Goal: Task Accomplishment & Management: Complete application form

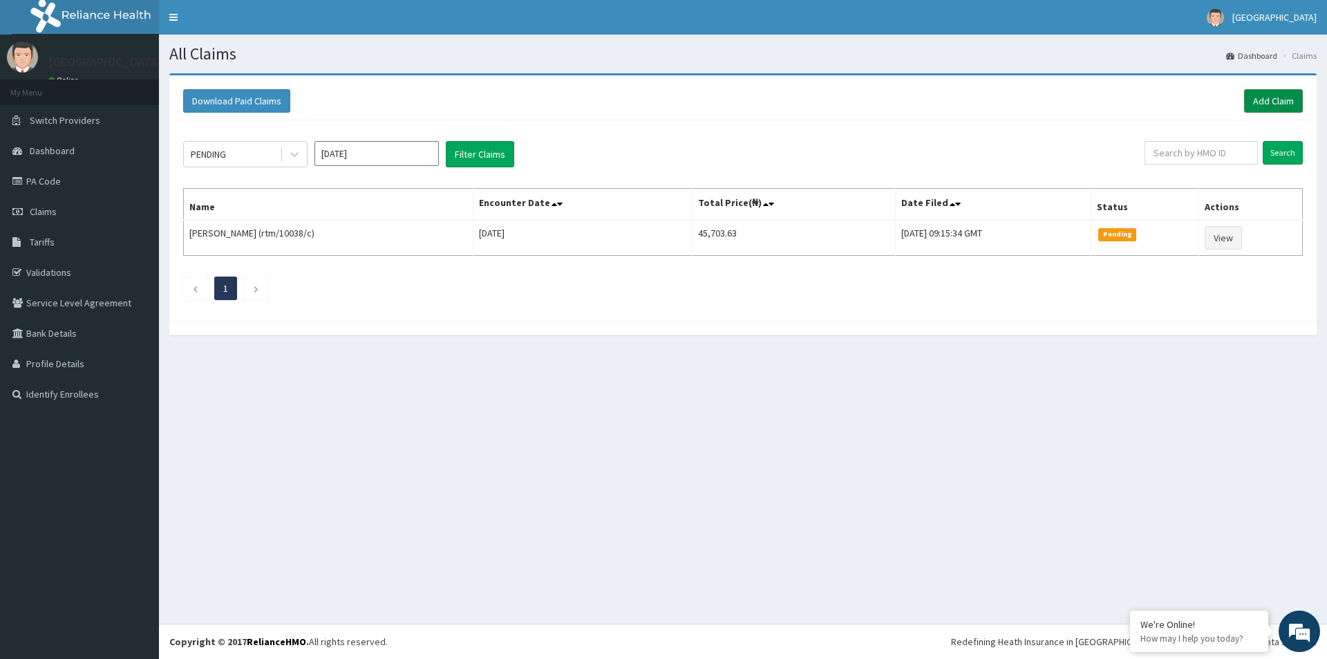
click at [1258, 102] on link "Add Claim" at bounding box center [1273, 100] width 59 height 23
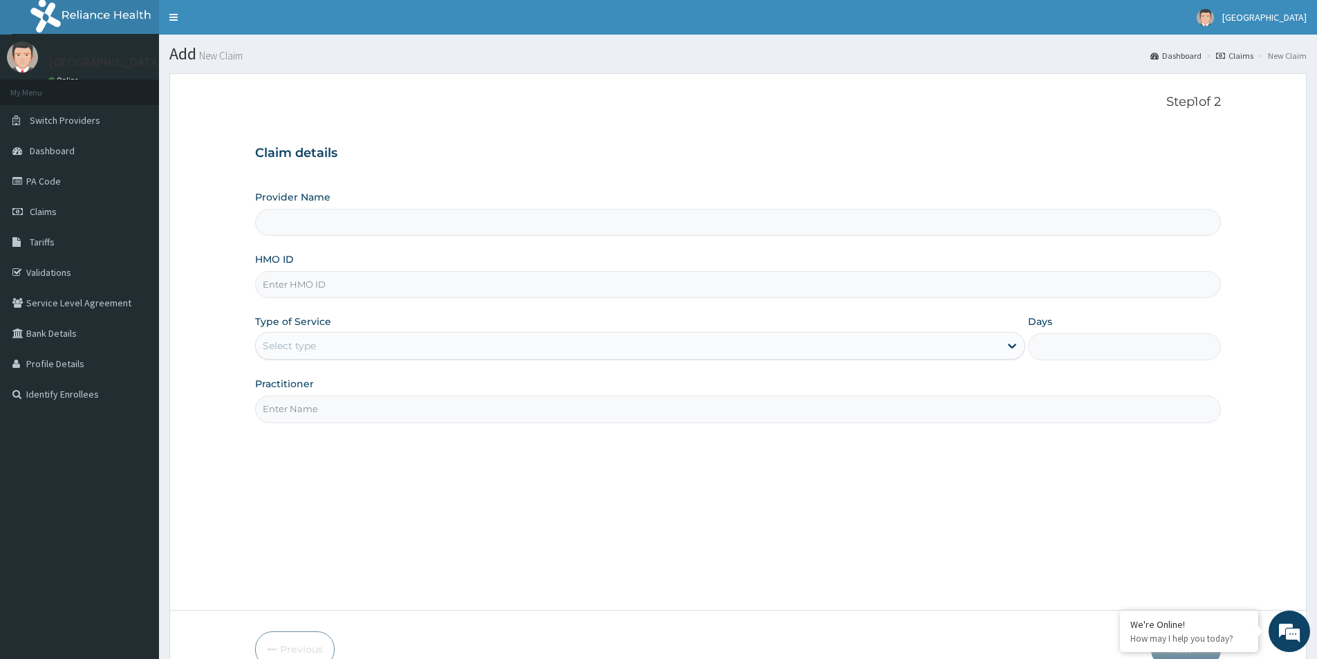
type input "MEDFORD HOSPITAL LTD"
click at [530, 288] on input "HMO ID" at bounding box center [738, 284] width 966 height 27
type input "thg/10109/a"
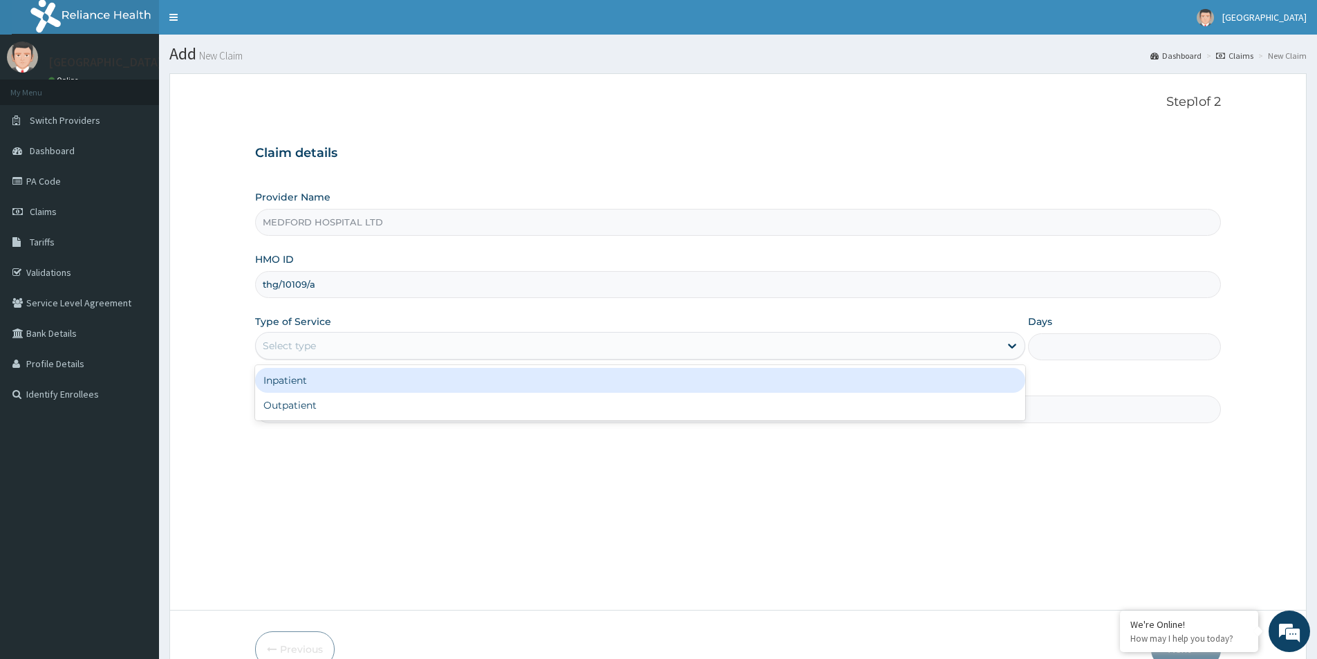
click at [406, 350] on div "Select type" at bounding box center [628, 346] width 744 height 22
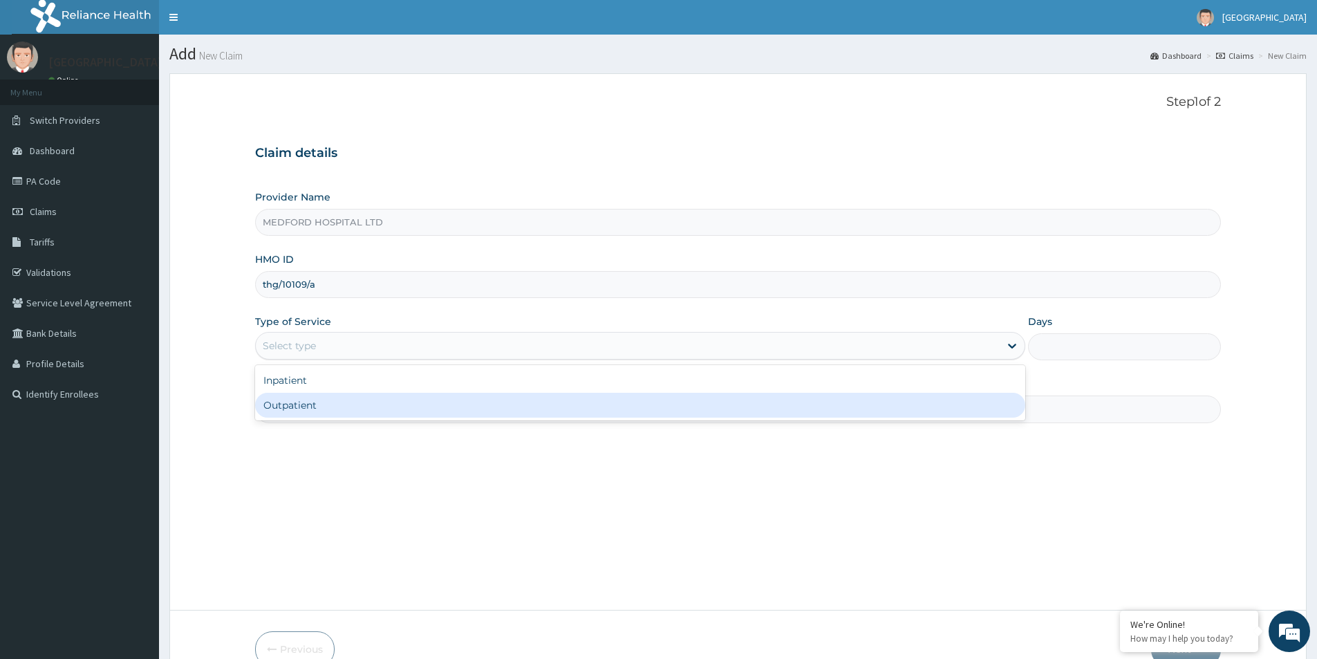
click at [381, 399] on div "Outpatient" at bounding box center [640, 405] width 770 height 25
type input "1"
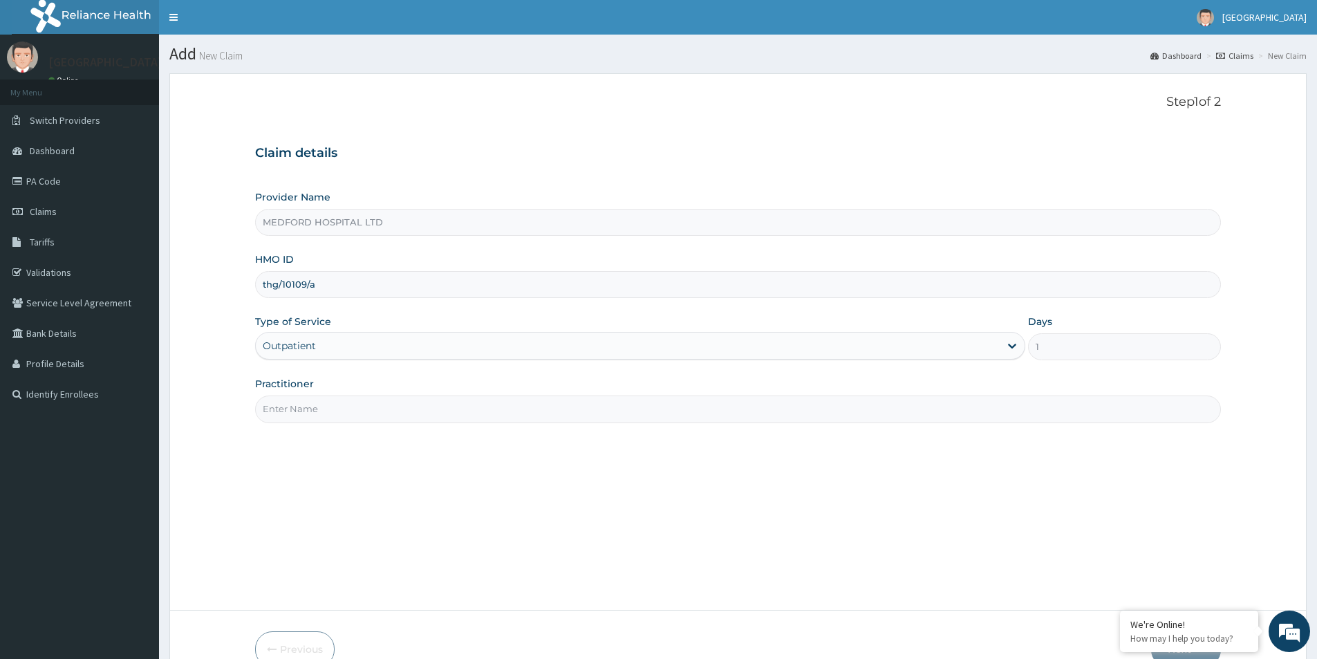
click at [386, 399] on input "Practitioner" at bounding box center [738, 408] width 966 height 27
type input "OKONKWO"
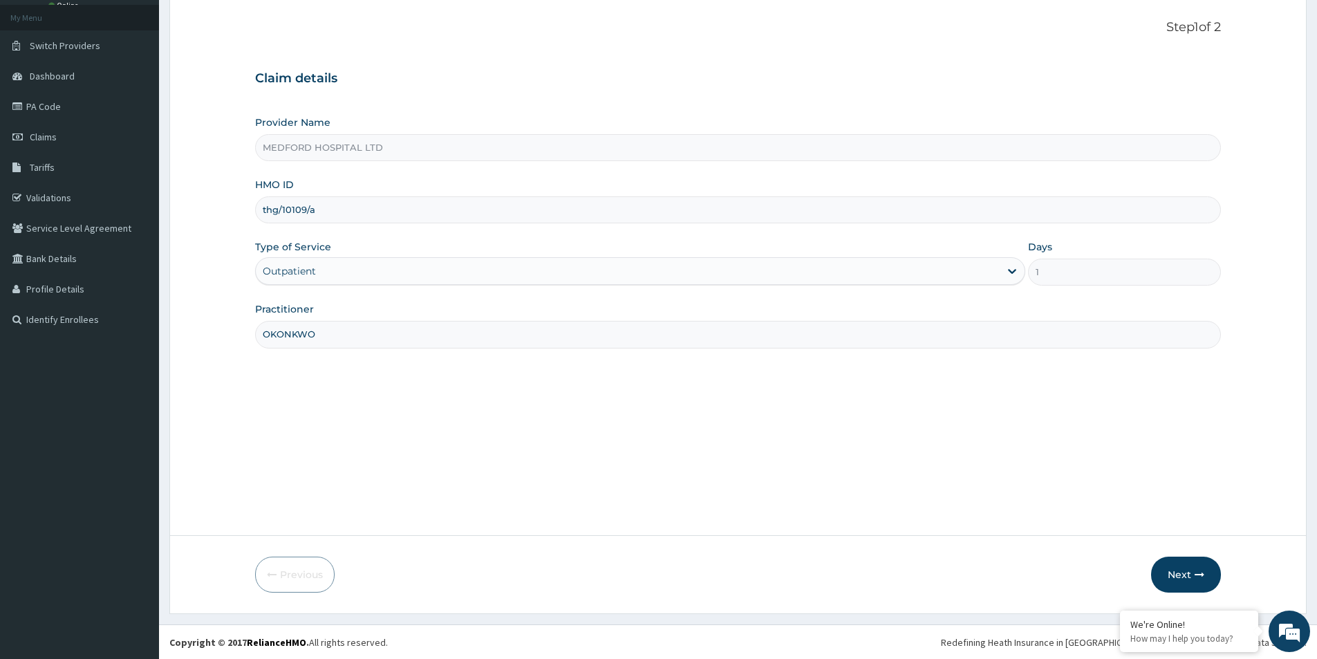
scroll to position [75, 0]
click at [1174, 578] on button "Next" at bounding box center [1186, 574] width 70 height 36
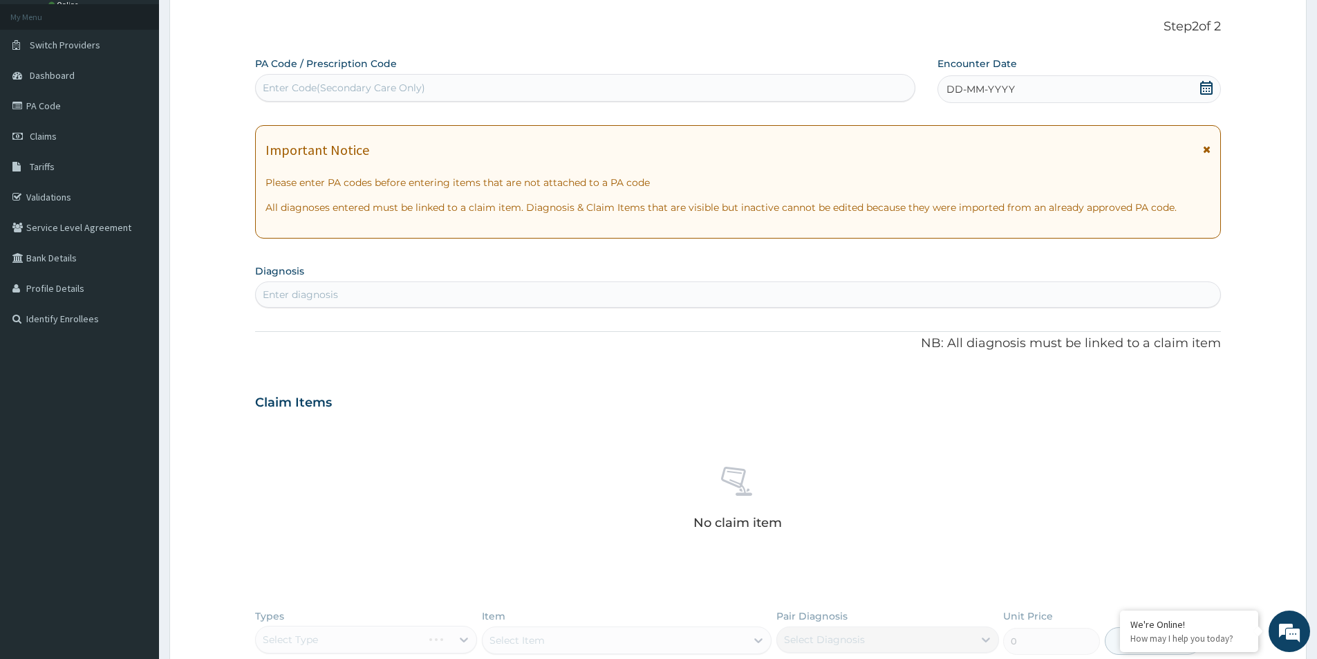
click at [992, 89] on span "DD-MM-YYYY" at bounding box center [980, 89] width 68 height 14
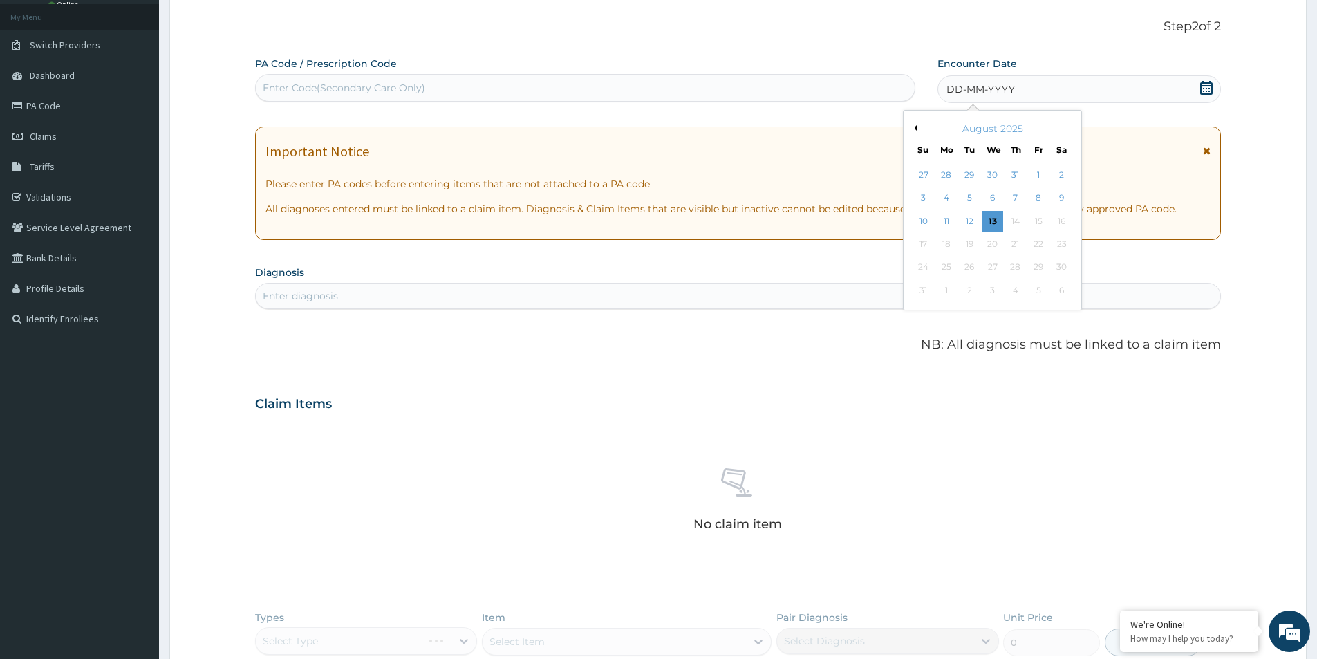
click at [1133, 88] on div "DD-MM-YYYY" at bounding box center [1078, 89] width 283 height 28
click at [996, 194] on div "6" at bounding box center [992, 198] width 21 height 21
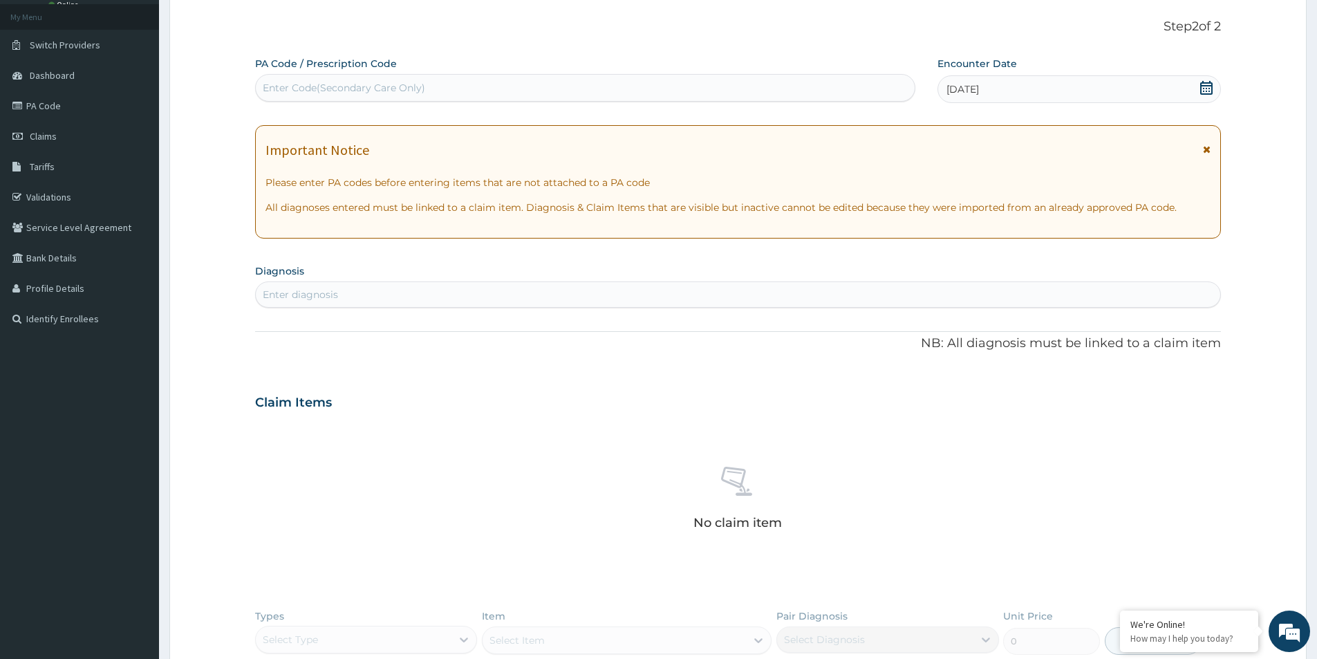
click at [815, 292] on div "Enter diagnosis" at bounding box center [738, 294] width 964 height 22
type input "diabetes"
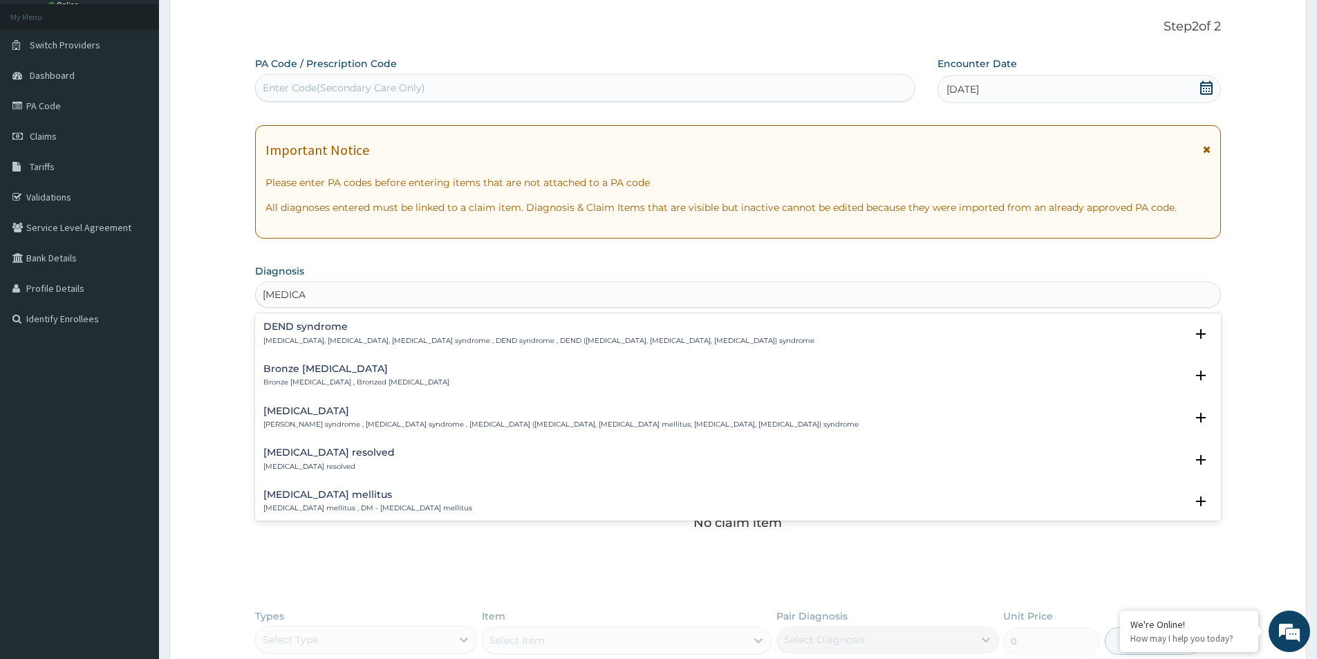
scroll to position [69, 0]
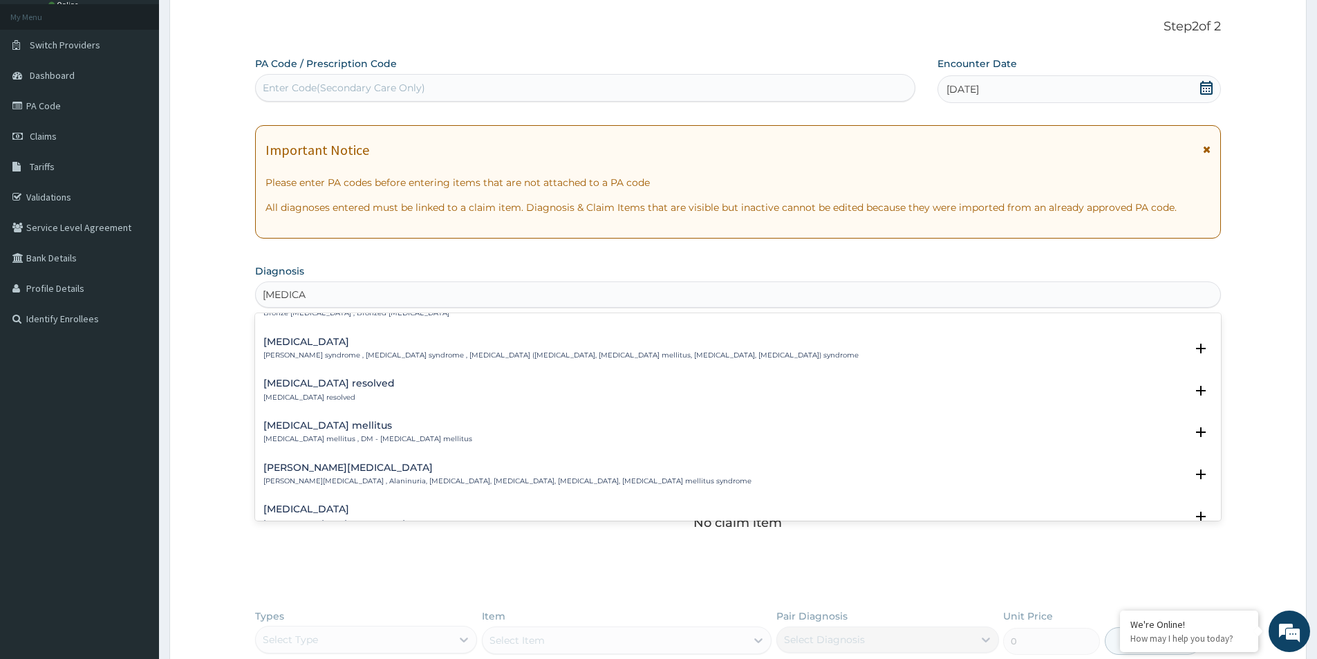
click at [326, 429] on h4 "Diabetes mellitus" at bounding box center [367, 425] width 209 height 10
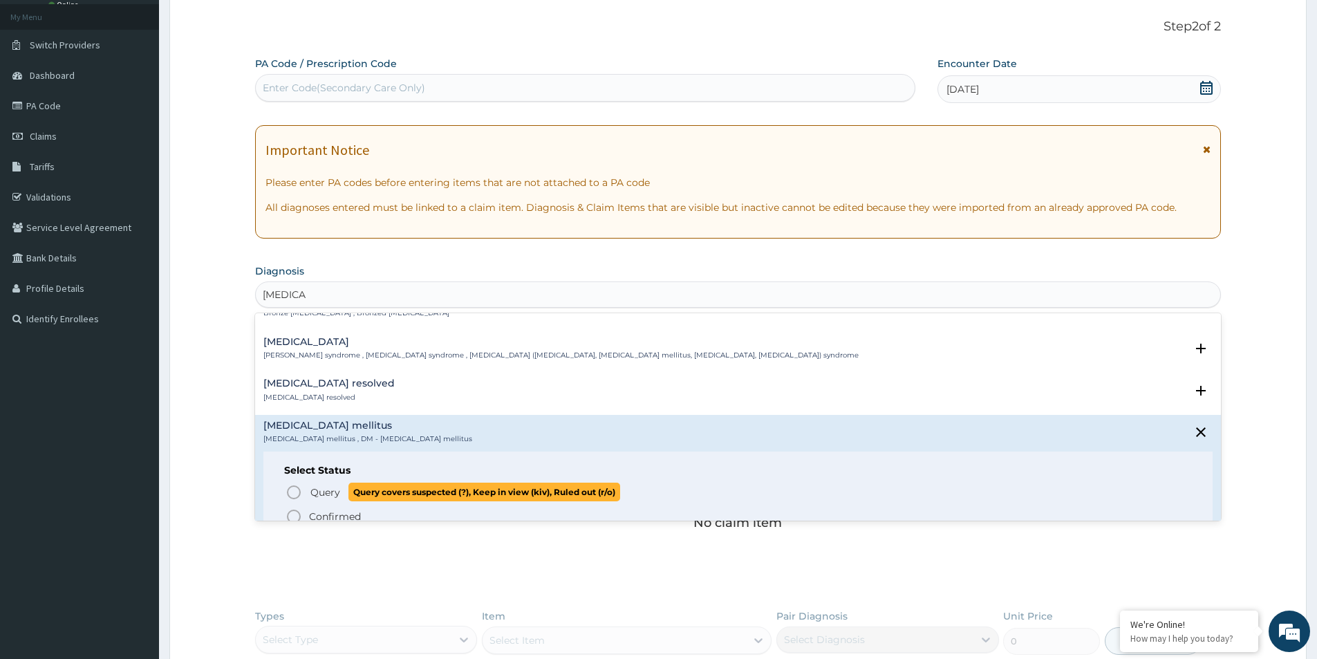
click at [330, 491] on span "Query" at bounding box center [325, 492] width 30 height 14
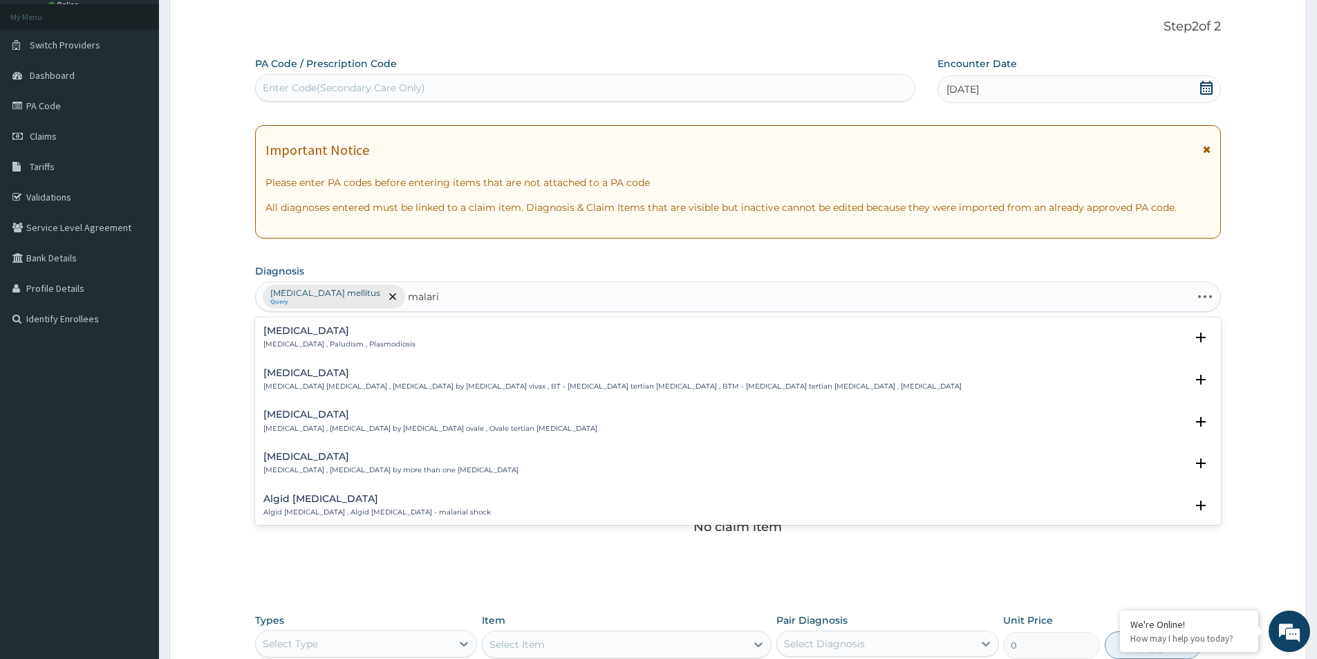
type input "malaria"
click at [321, 336] on h4 "Malaria" at bounding box center [339, 331] width 152 height 10
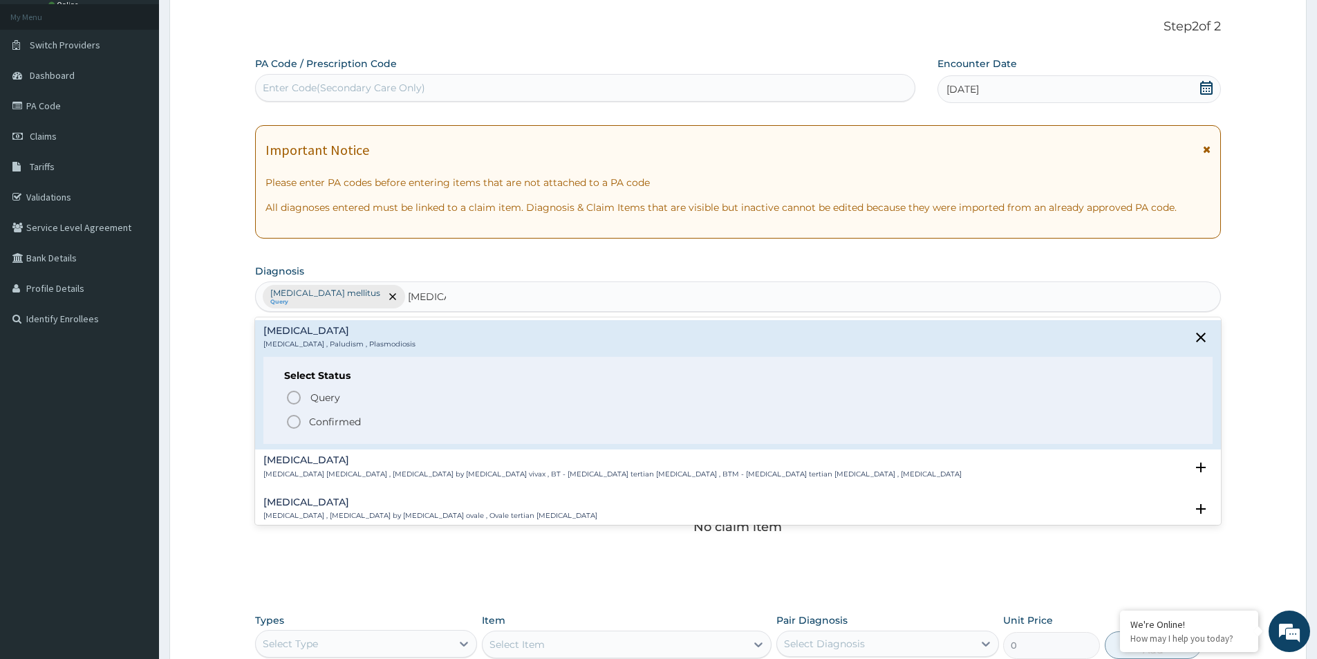
click at [341, 417] on p "Confirmed" at bounding box center [335, 422] width 52 height 14
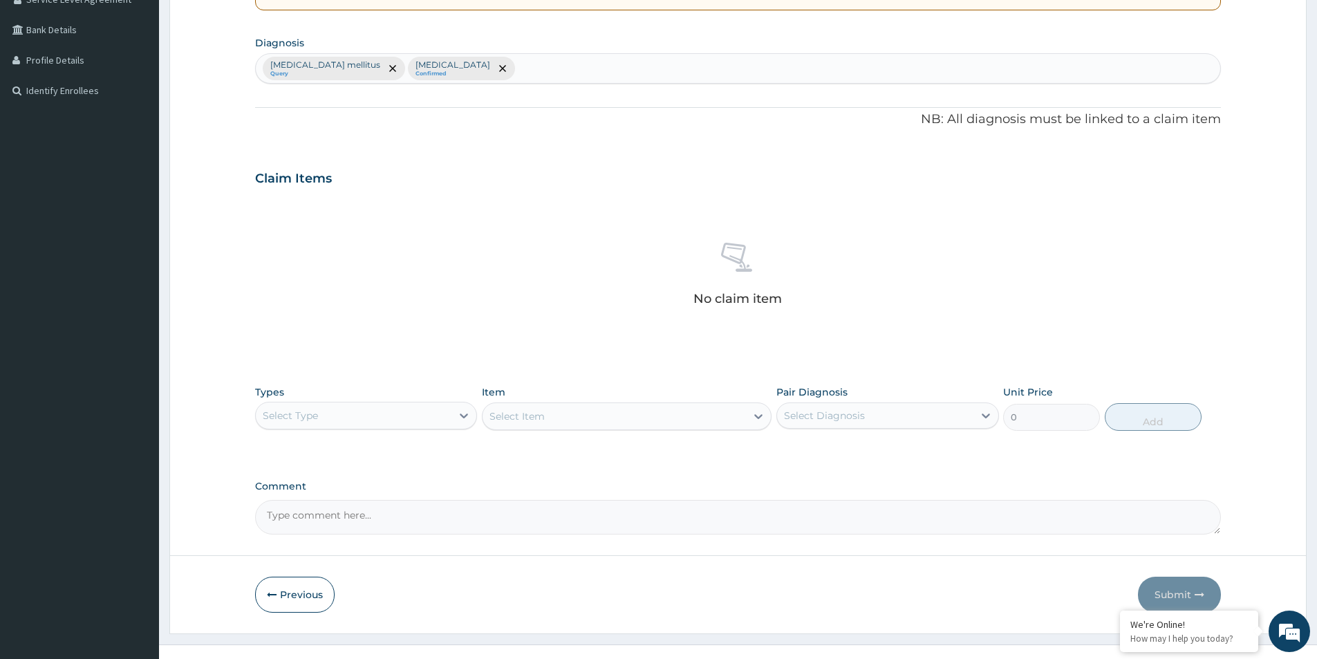
scroll to position [324, 0]
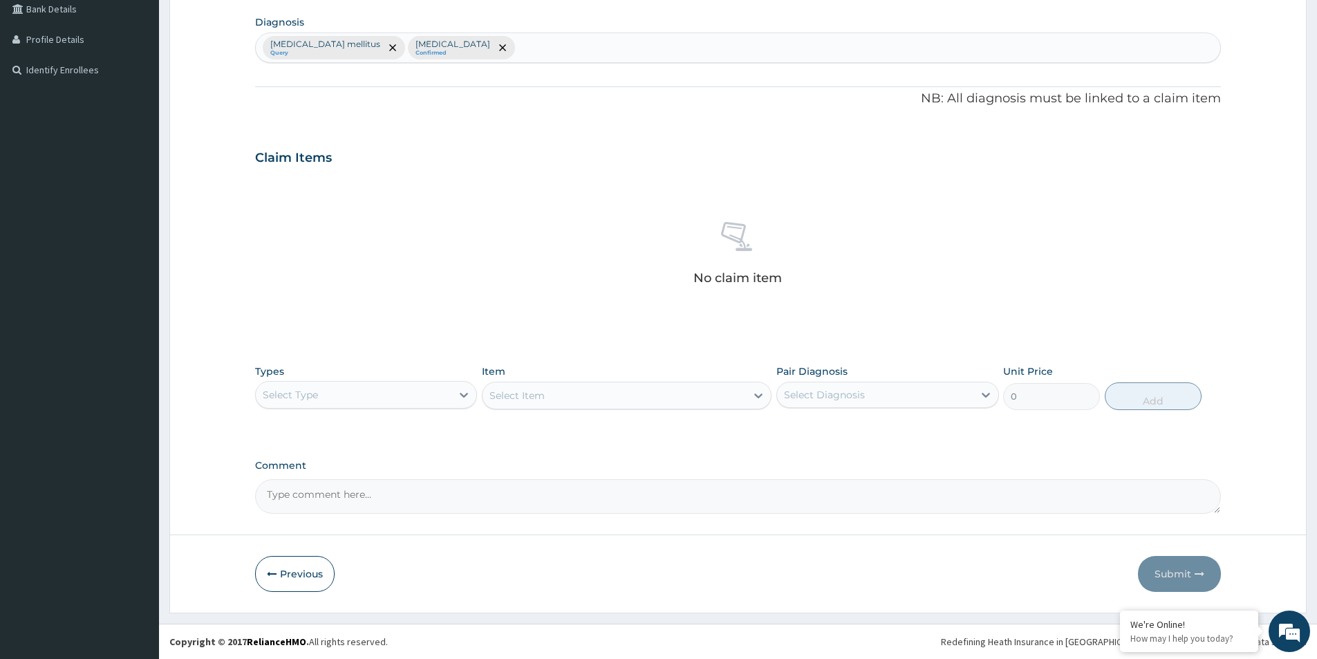
click at [430, 402] on div "Select Type" at bounding box center [354, 395] width 196 height 22
click at [364, 487] on div "Procedures" at bounding box center [366, 479] width 222 height 25
click at [837, 397] on div "Select Diagnosis" at bounding box center [824, 395] width 81 height 14
click at [834, 429] on label "Diabetes mellitus" at bounding box center [863, 429] width 129 height 14
checkbox input "true"
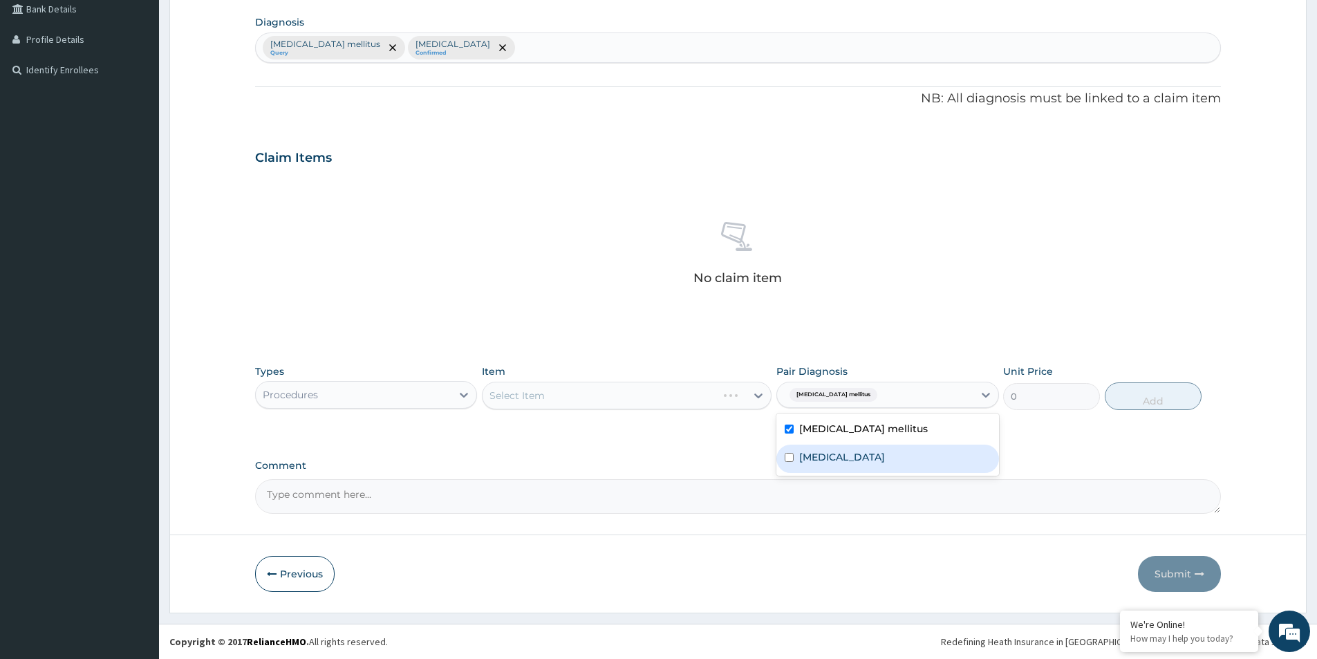
click at [827, 455] on label "Malaria" at bounding box center [842, 457] width 86 height 14
checkbox input "true"
click at [652, 395] on div "Select Item" at bounding box center [613, 395] width 263 height 22
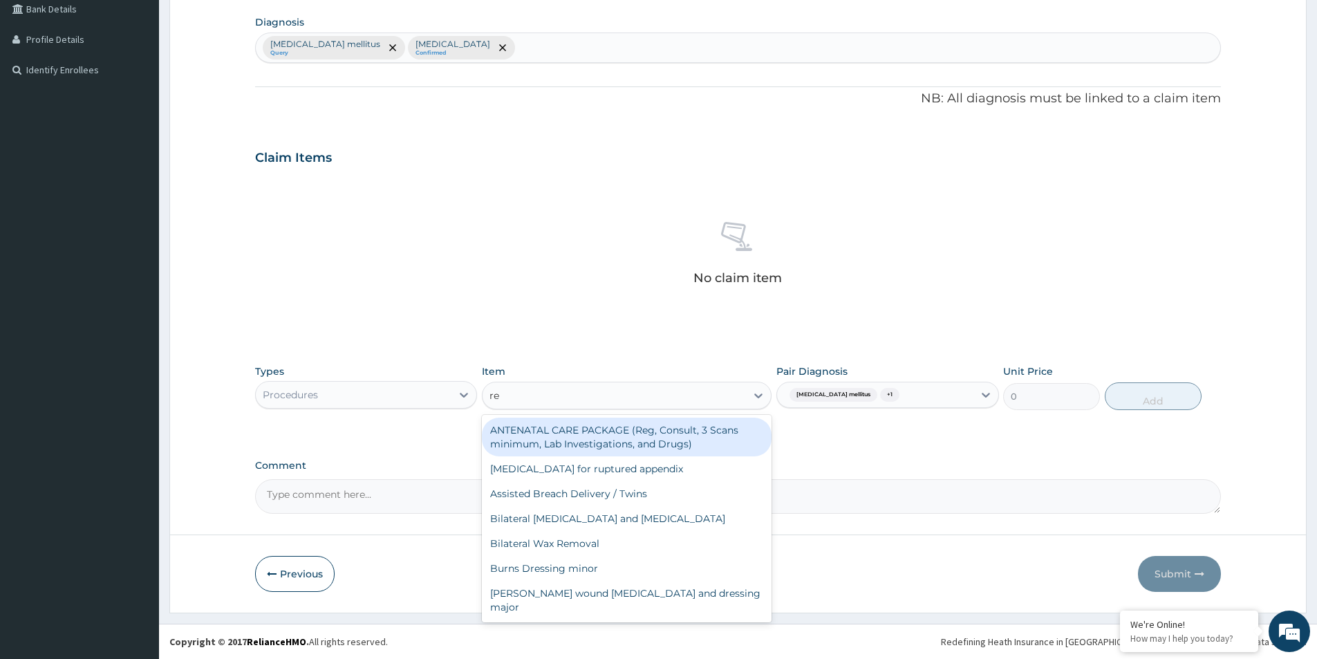
type input "reg"
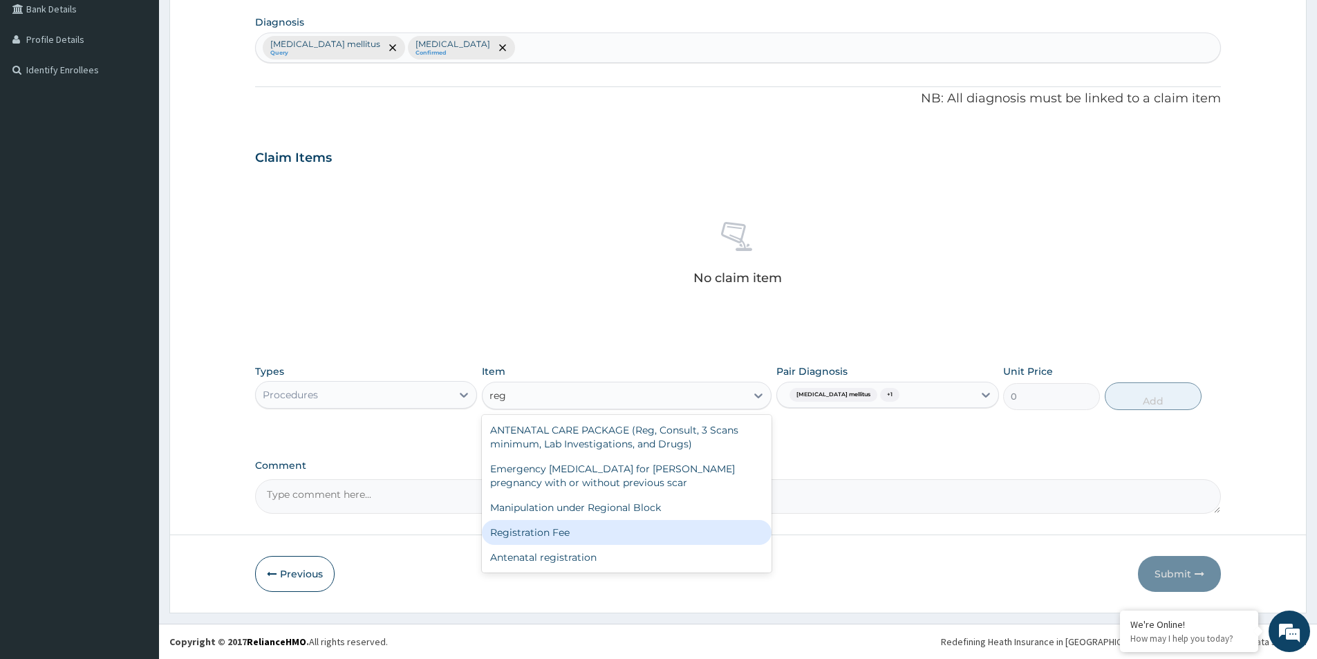
click at [585, 531] on div "Registration Fee" at bounding box center [627, 532] width 290 height 25
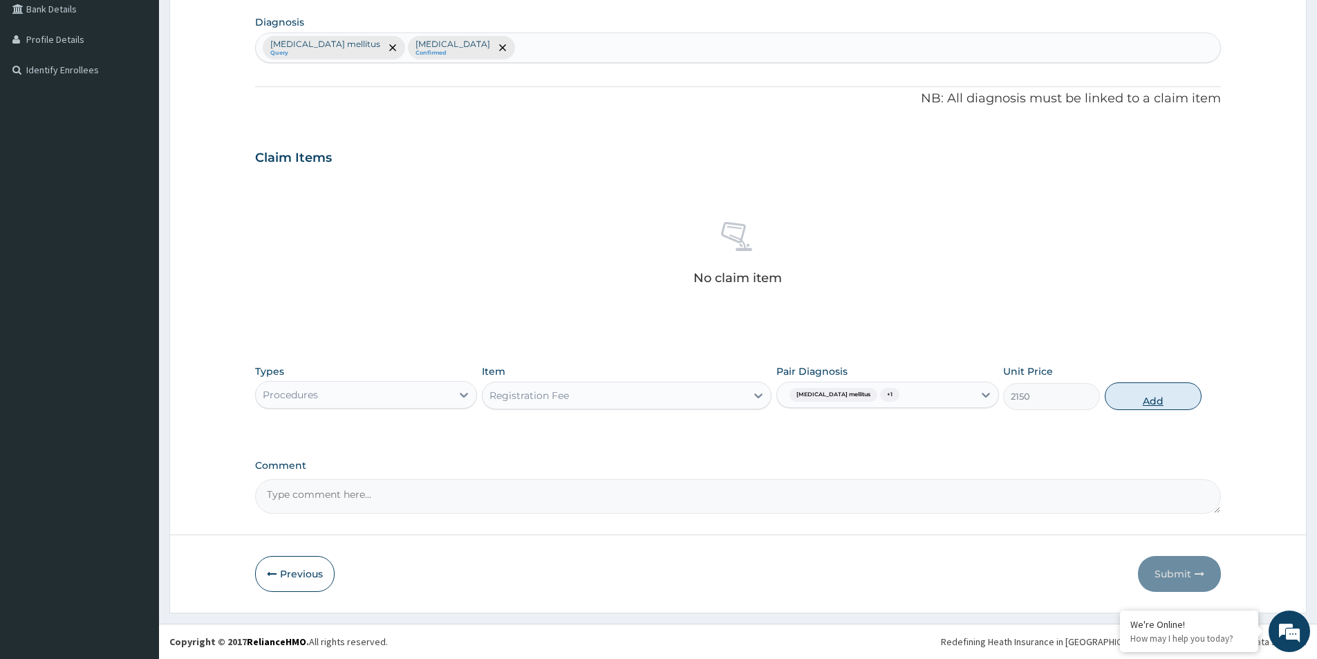
click at [1170, 396] on button "Add" at bounding box center [1152, 396] width 97 height 28
type input "0"
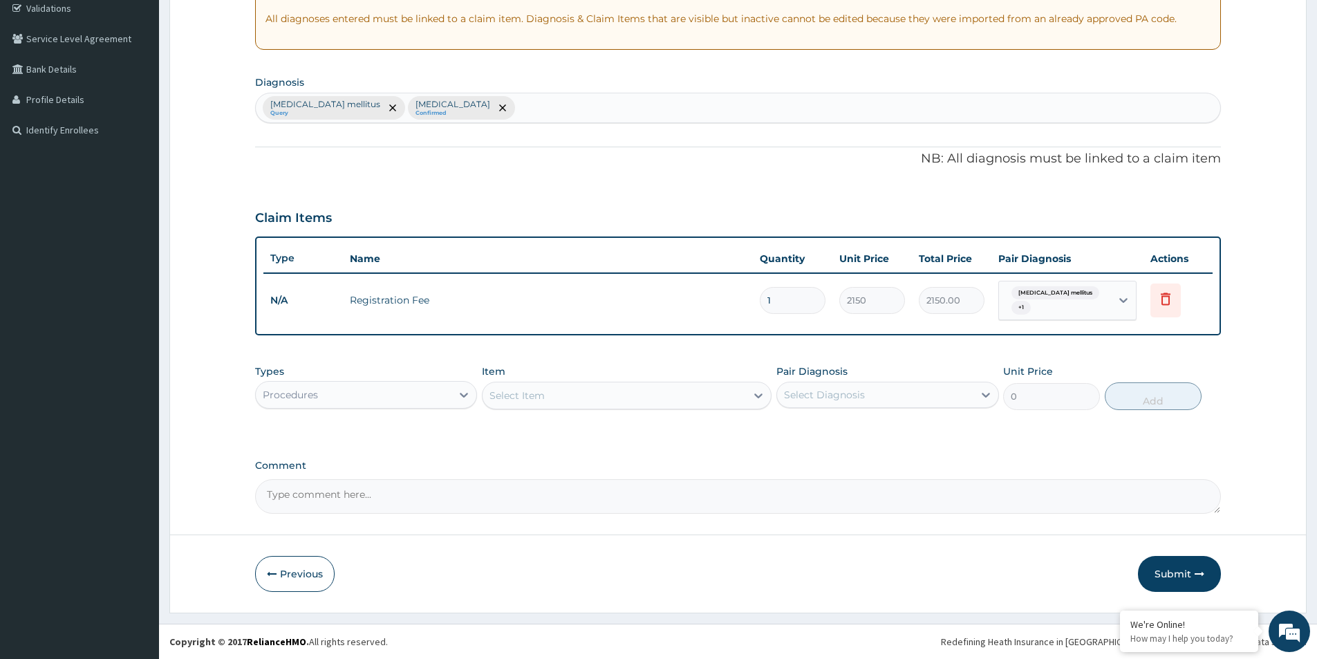
scroll to position [258, 0]
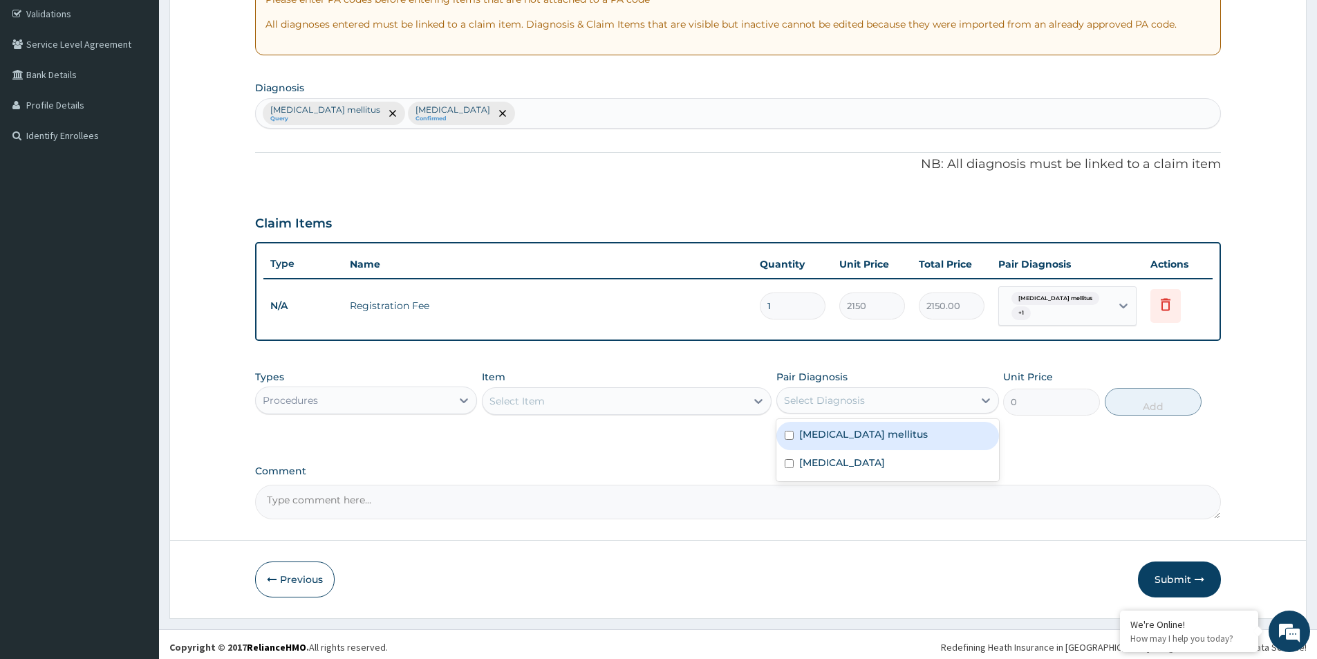
click at [905, 397] on div "Select Diagnosis" at bounding box center [875, 400] width 196 height 22
click at [878, 439] on div "Diabetes mellitus" at bounding box center [887, 436] width 222 height 28
checkbox input "true"
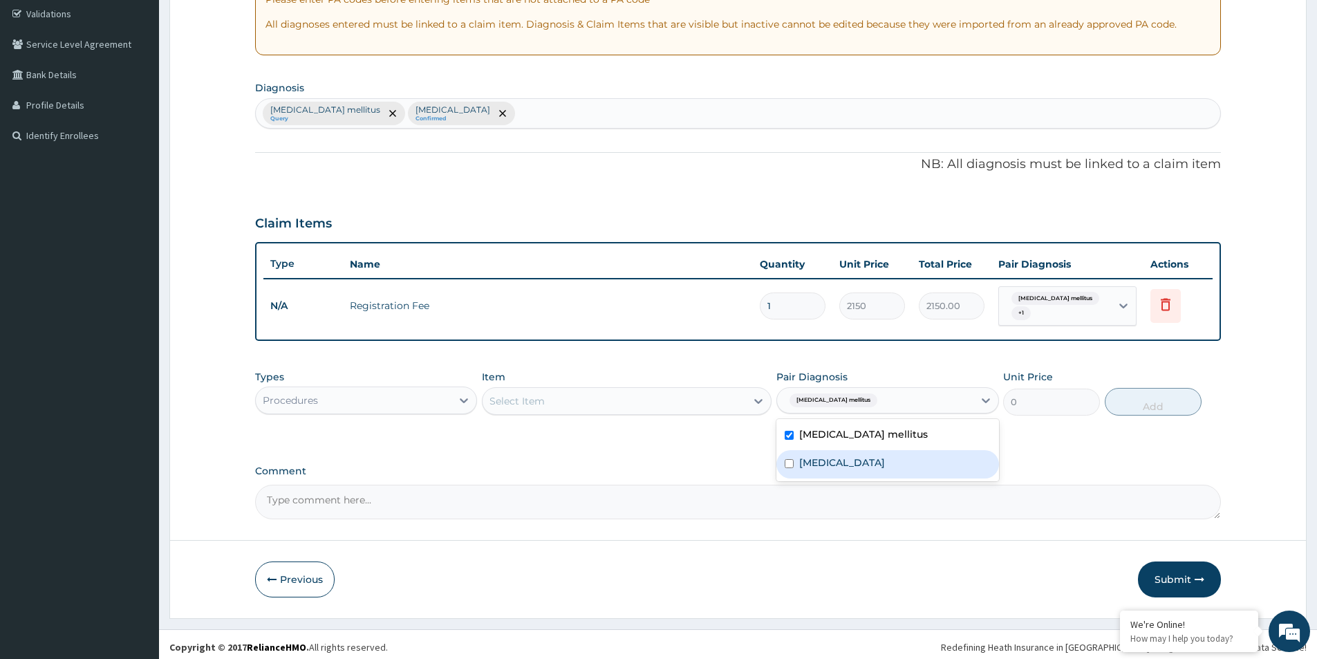
click at [856, 460] on div "Malaria" at bounding box center [887, 464] width 222 height 28
checkbox input "true"
click at [646, 393] on div "Select Item" at bounding box center [613, 401] width 263 height 22
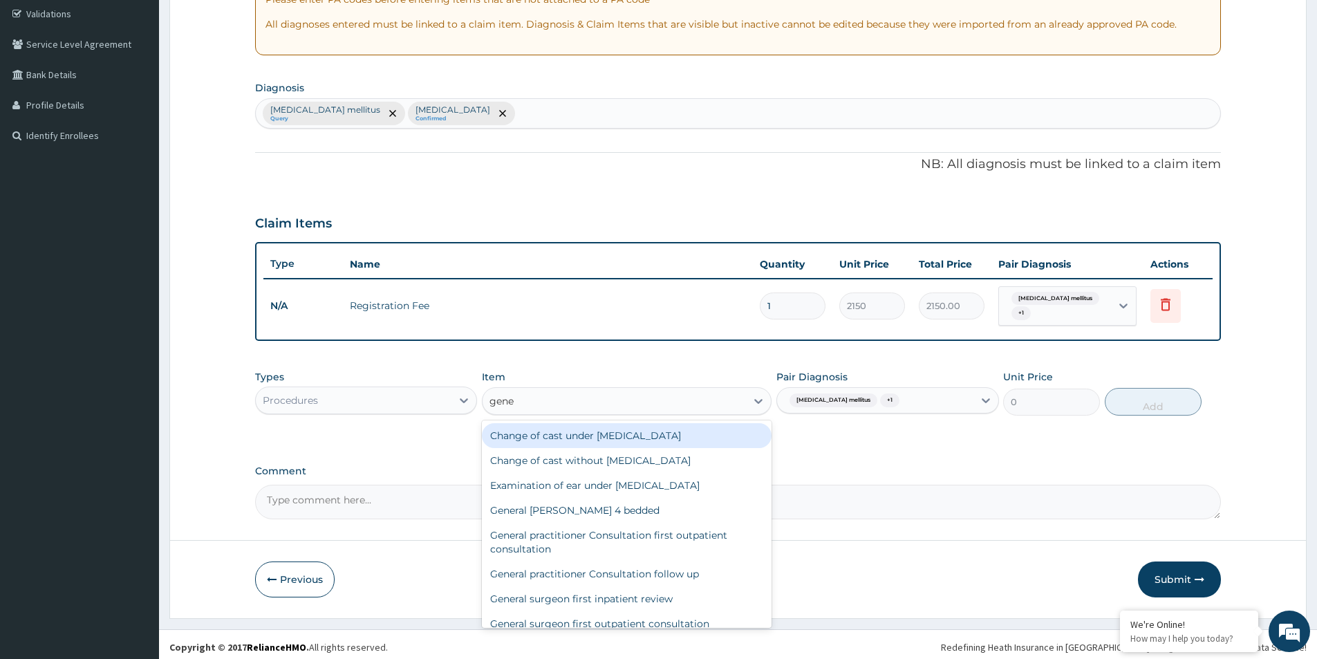
type input "gener"
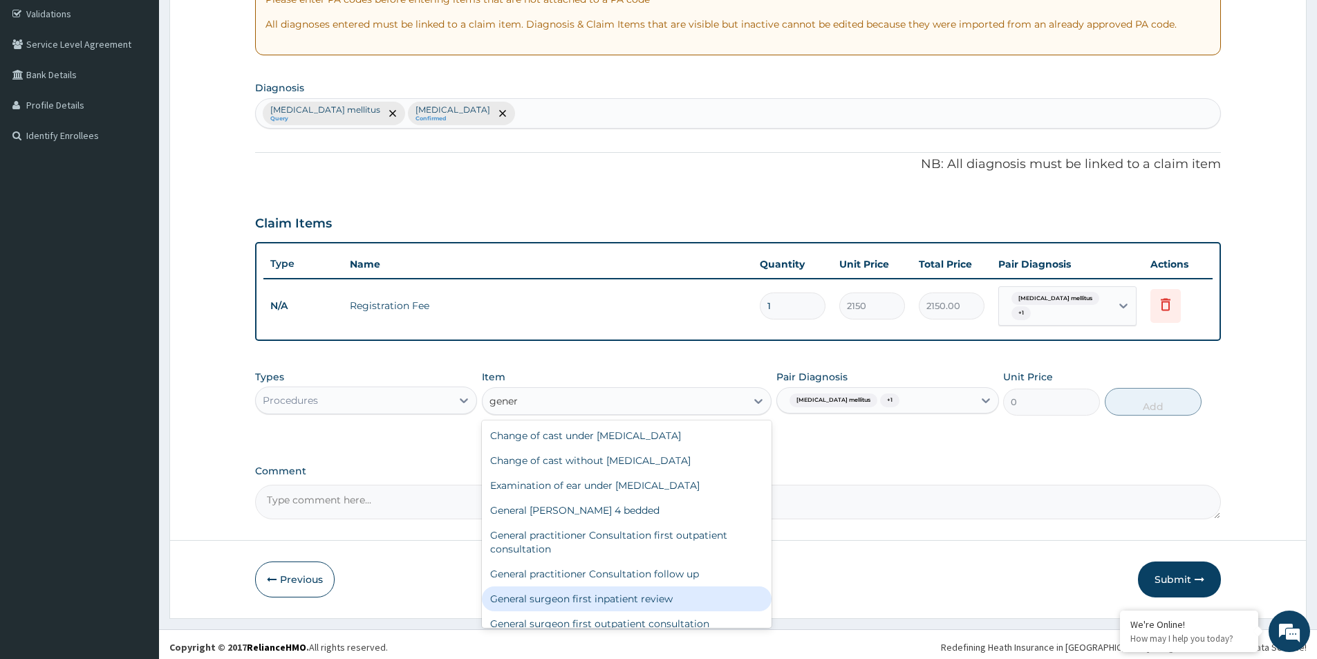
scroll to position [61, 0]
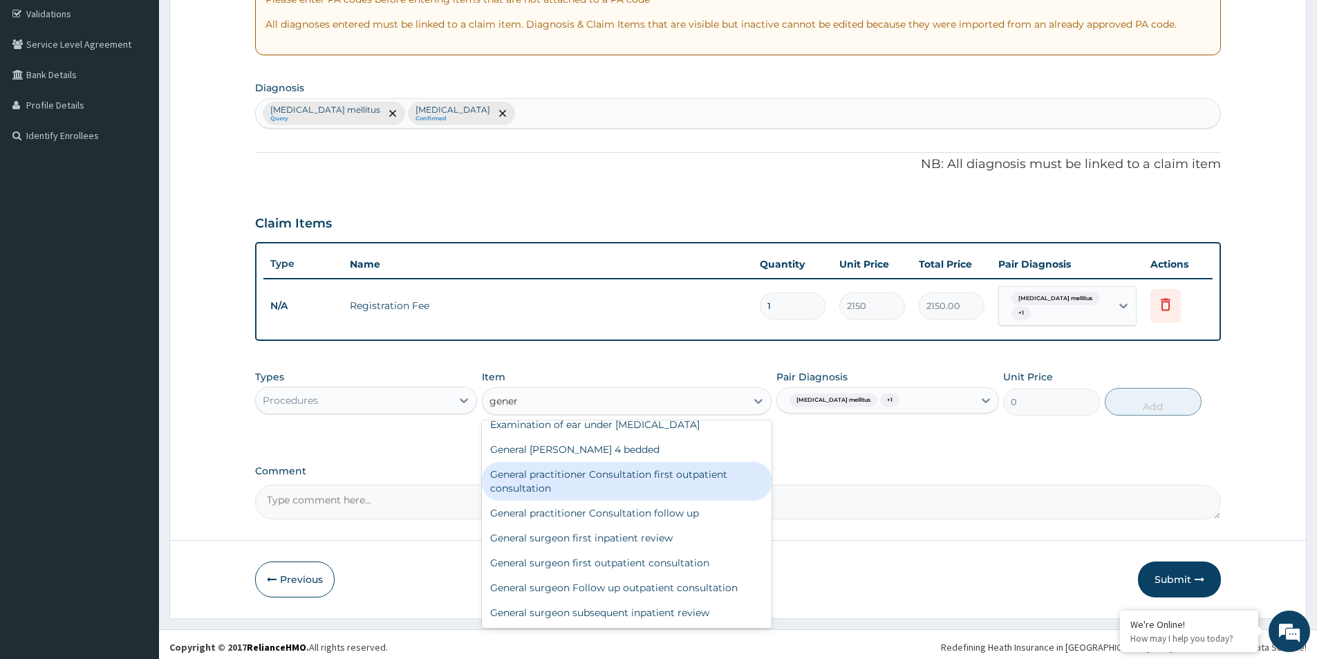
click at [646, 468] on div "General practitioner Consultation first outpatient consultation" at bounding box center [627, 481] width 290 height 39
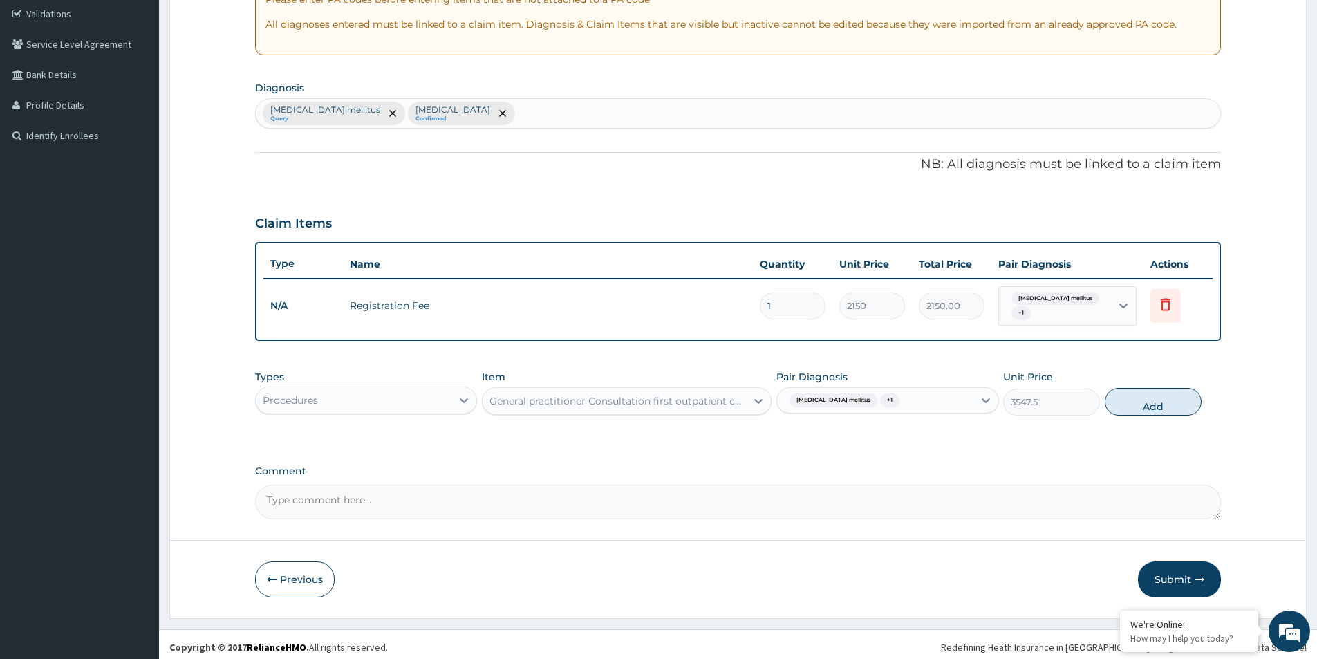
click at [1145, 397] on button "Add" at bounding box center [1152, 402] width 97 height 28
type input "0"
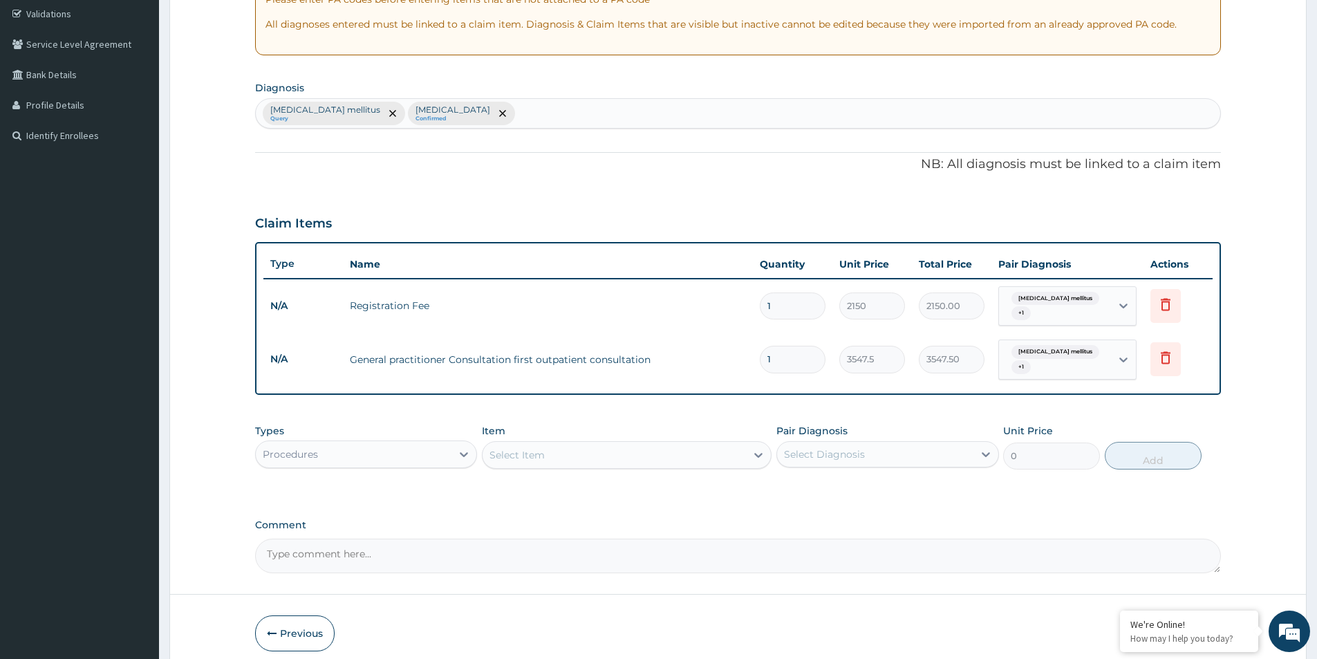
click at [421, 443] on div "Procedures" at bounding box center [354, 454] width 196 height 22
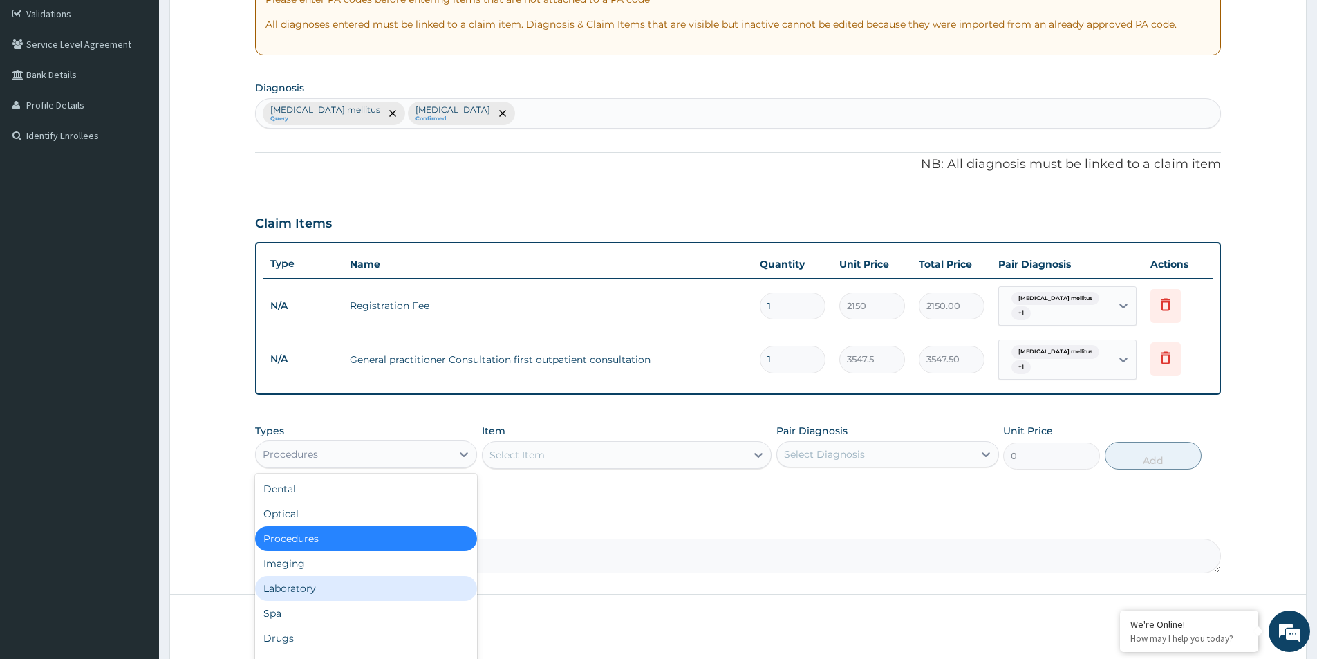
click at [337, 576] on div "Laboratory" at bounding box center [366, 588] width 222 height 25
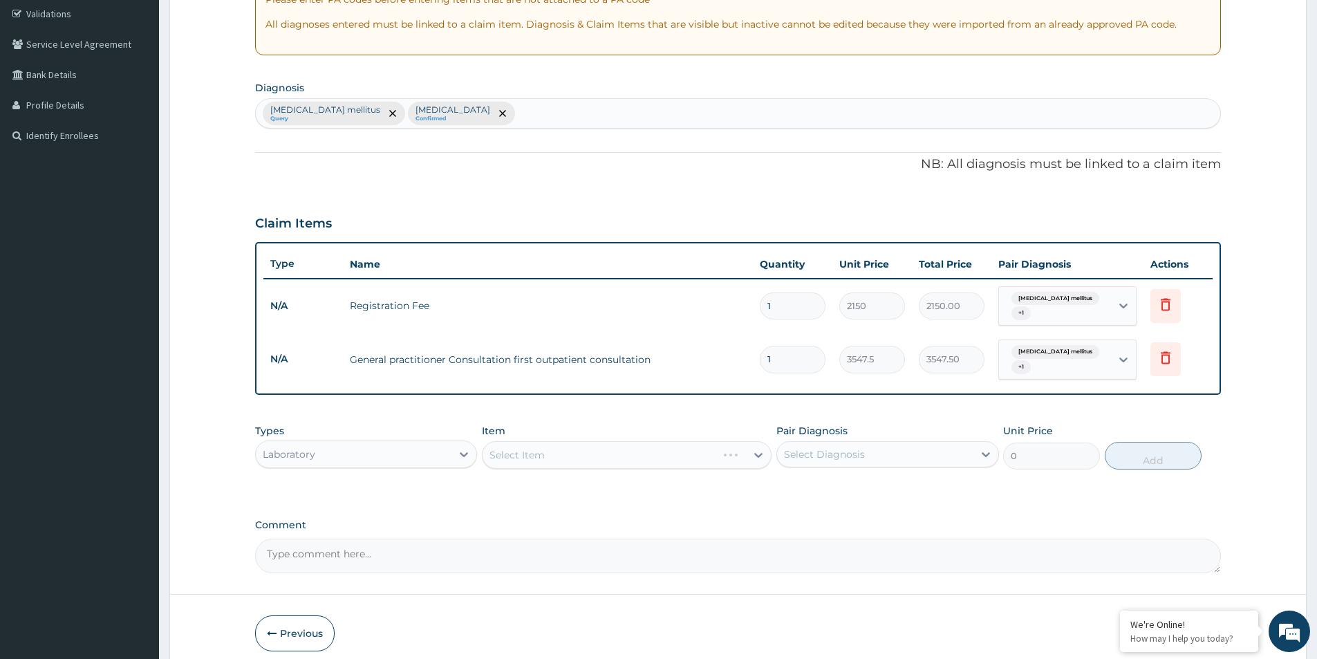
click at [823, 453] on div "Select Diagnosis" at bounding box center [875, 454] width 196 height 22
click at [830, 482] on label "Diabetes mellitus" at bounding box center [863, 488] width 129 height 14
checkbox input "true"
click at [621, 445] on div "Select Item" at bounding box center [613, 455] width 263 height 22
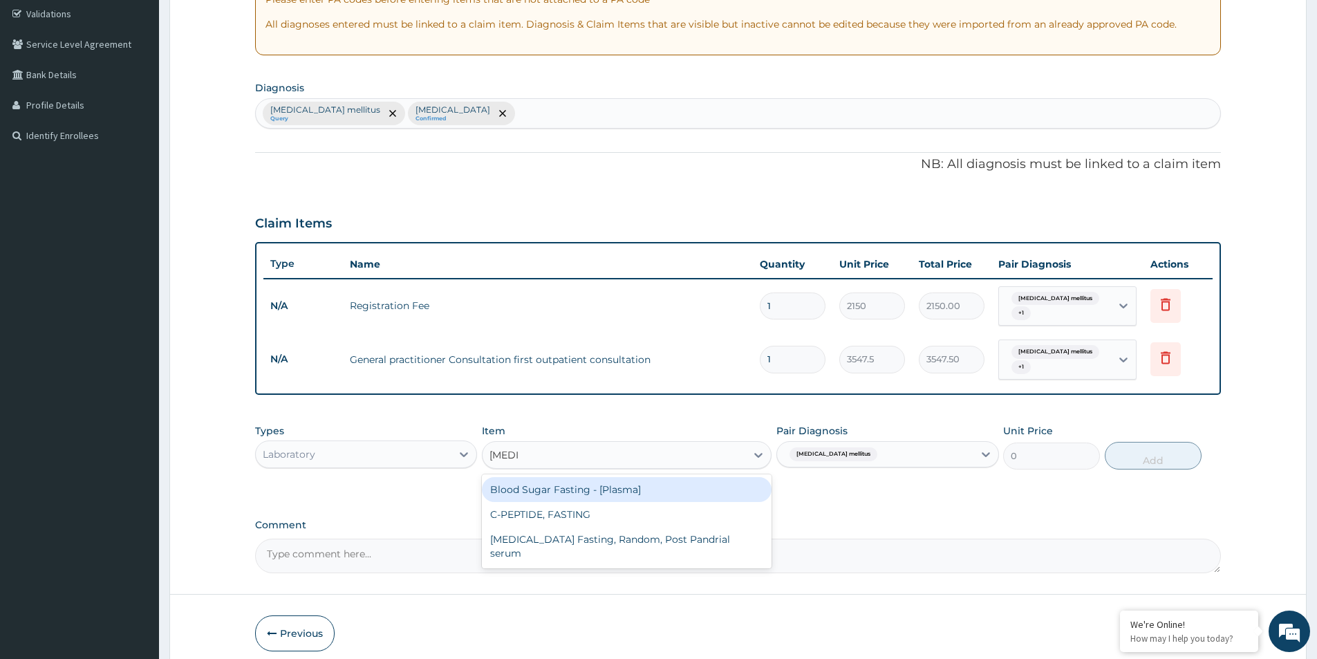
type input "fasting"
click at [612, 478] on div "Blood Sugar Fasting - [Plasma]" at bounding box center [627, 489] width 290 height 25
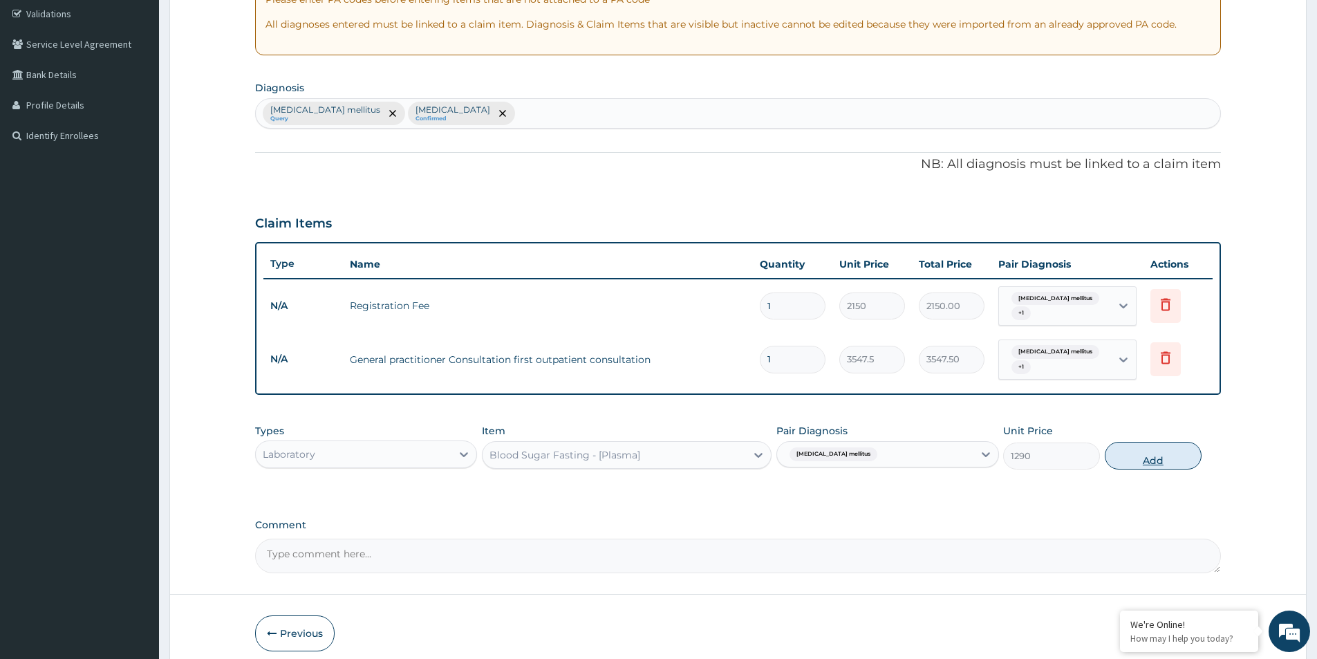
click at [1129, 451] on button "Add" at bounding box center [1152, 456] width 97 height 28
type input "0"
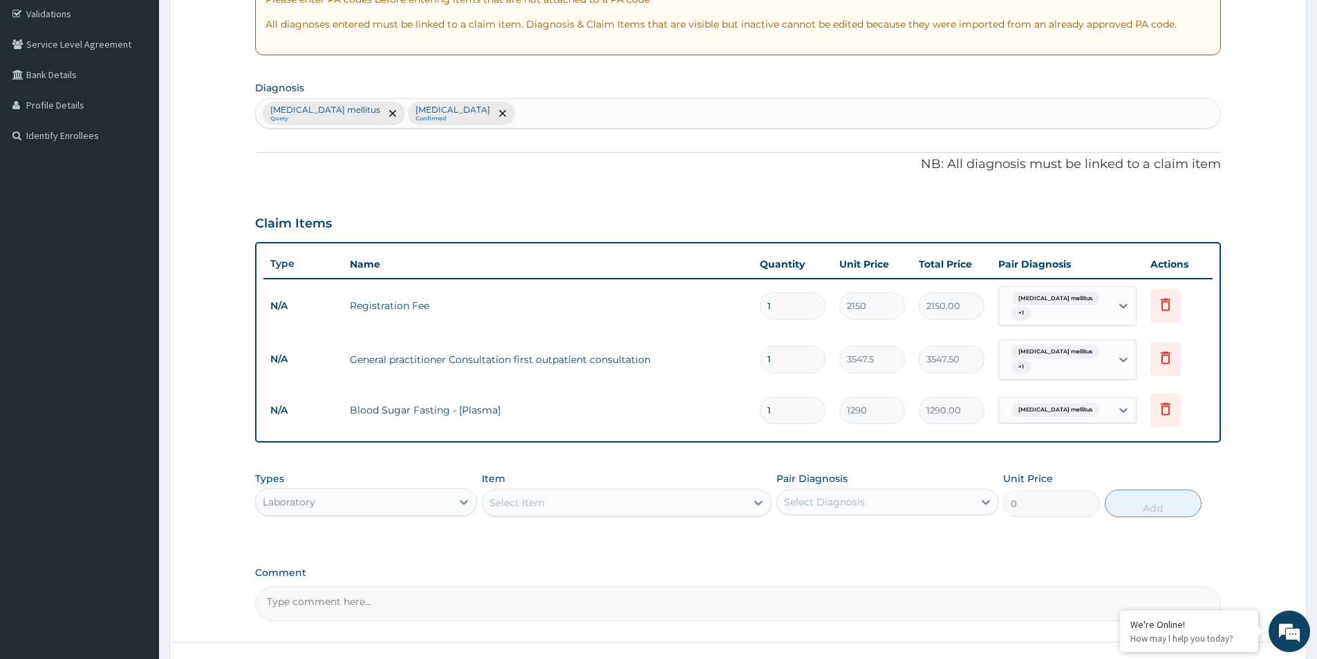
click at [706, 494] on div "Select Item" at bounding box center [613, 502] width 263 height 22
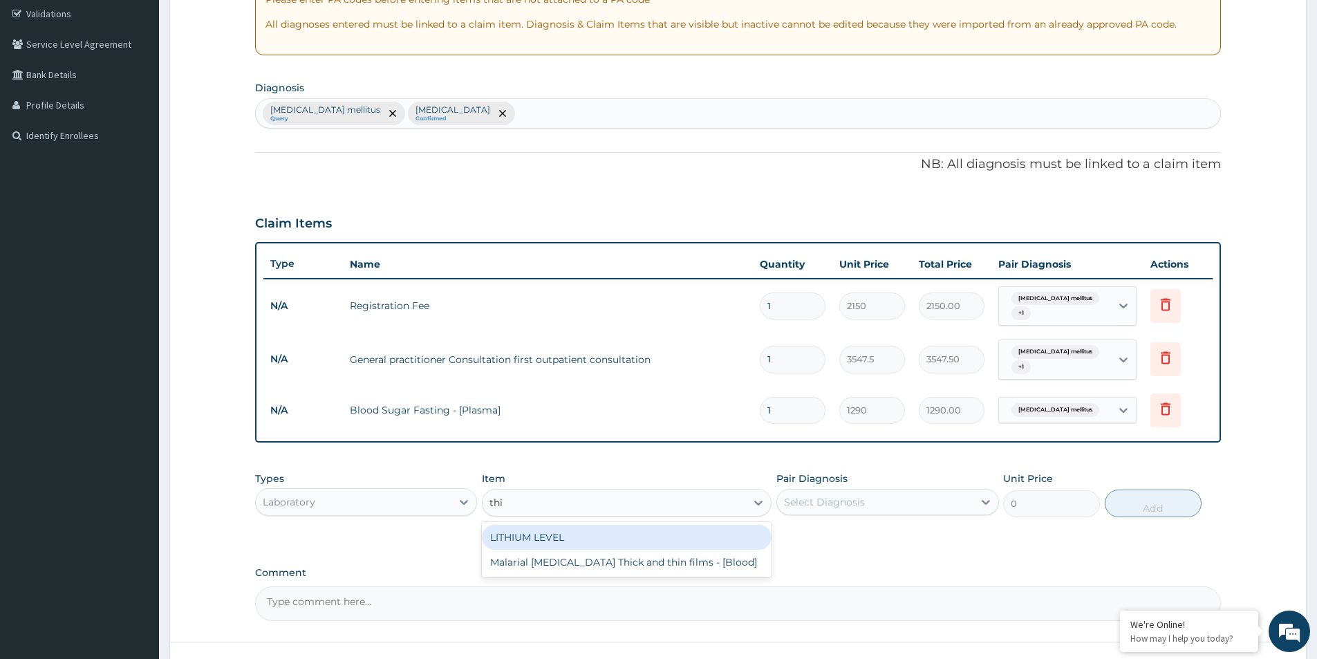
type input "thin"
click at [697, 529] on div "Malarial Parasite Thick and thin films - [Blood]" at bounding box center [627, 537] width 290 height 25
type input "1612.5"
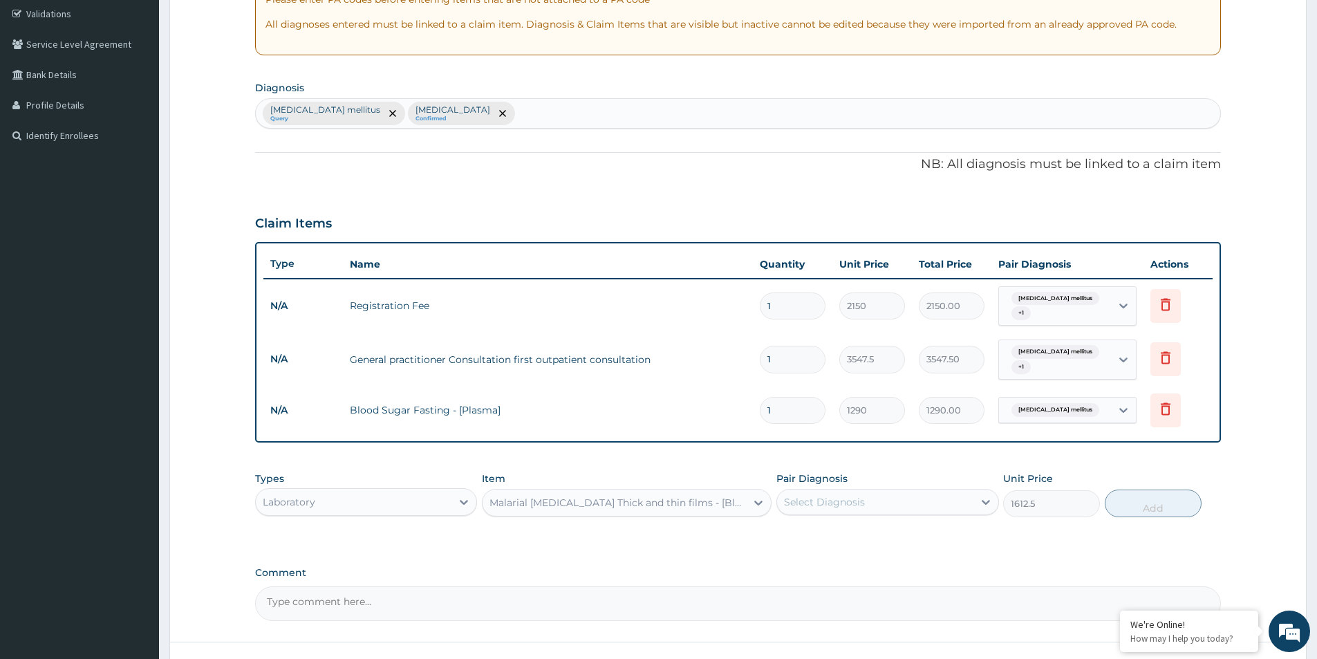
click at [845, 495] on div "Select Diagnosis" at bounding box center [824, 502] width 81 height 14
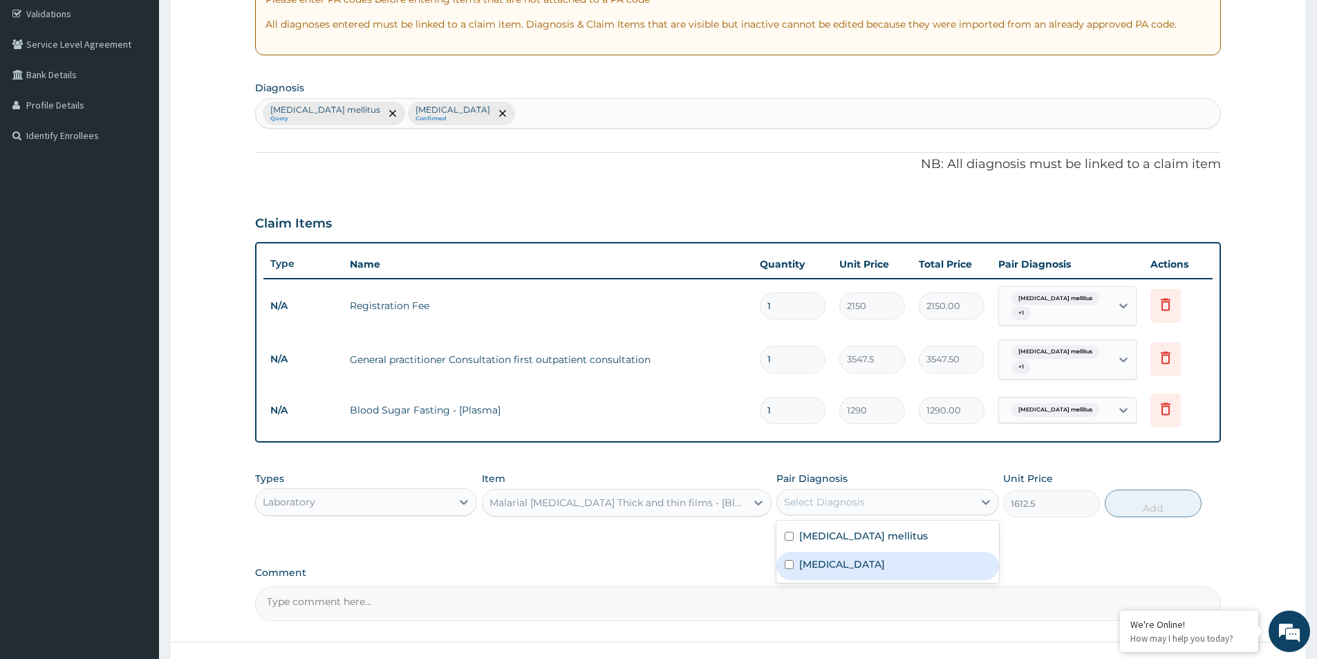
click at [848, 552] on div "Malaria" at bounding box center [887, 566] width 222 height 28
checkbox input "true"
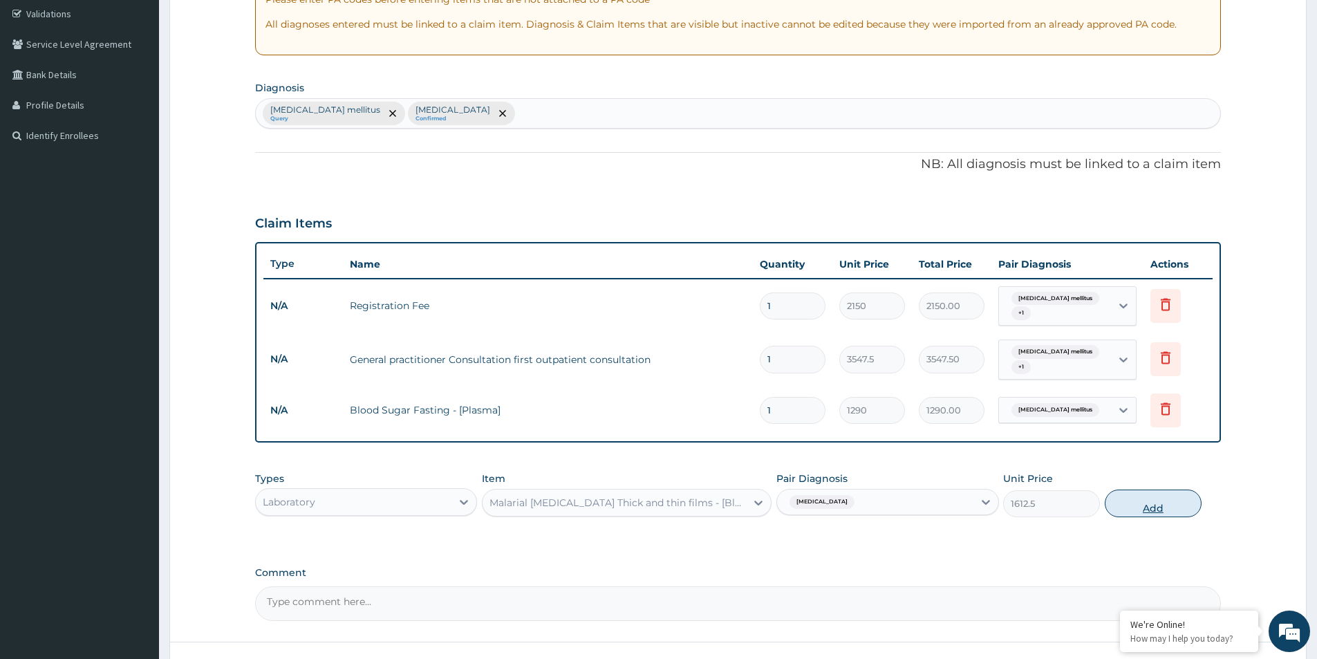
click at [1140, 499] on button "Add" at bounding box center [1152, 503] width 97 height 28
type input "0"
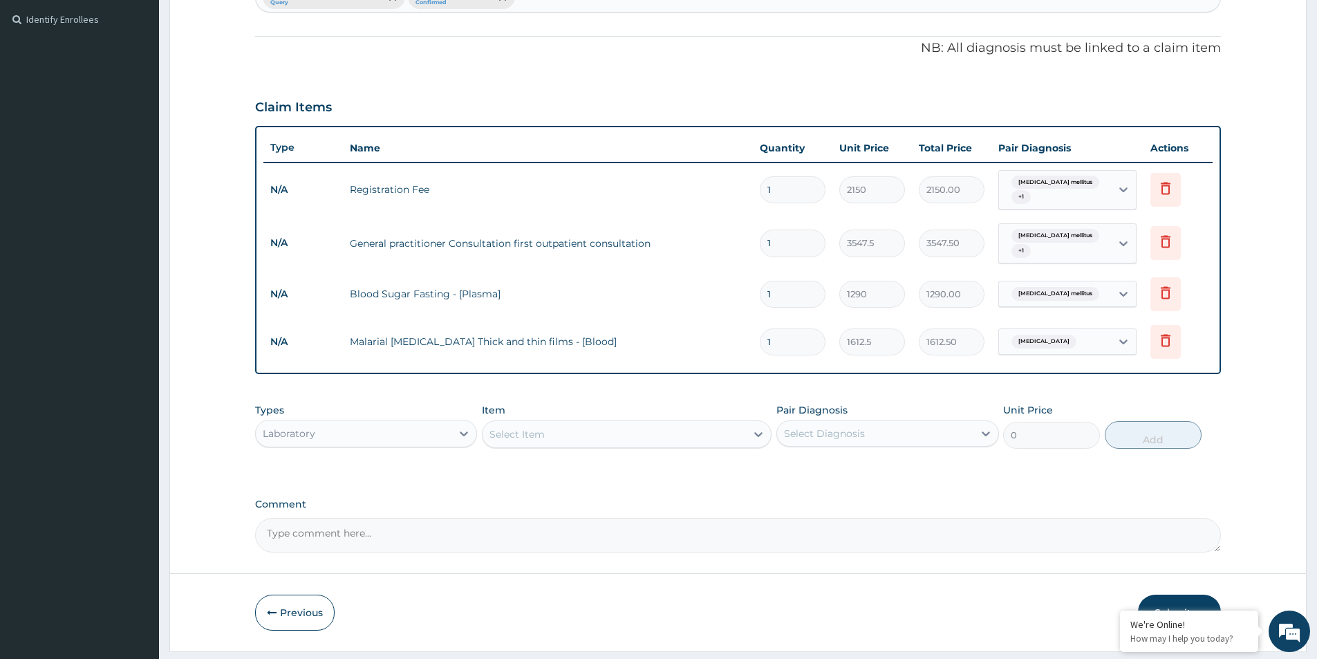
scroll to position [402, 0]
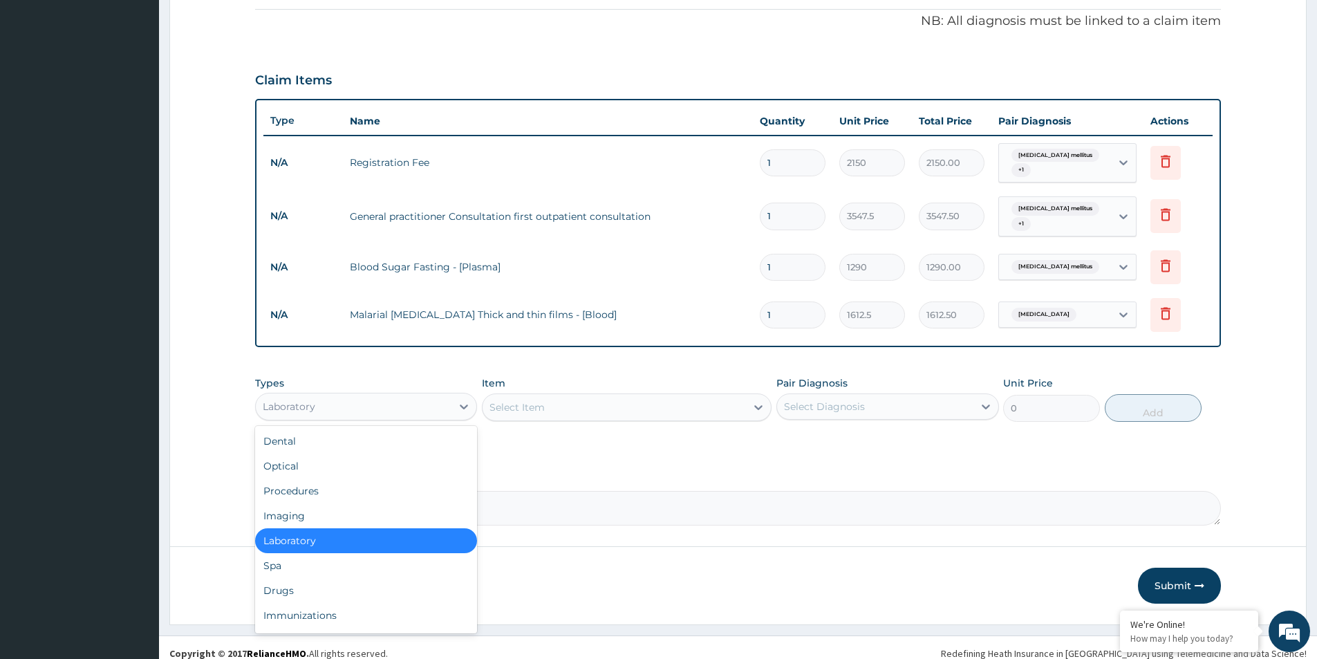
click at [432, 395] on div "Laboratory" at bounding box center [354, 406] width 196 height 22
click at [322, 578] on div "Drugs" at bounding box center [366, 590] width 222 height 25
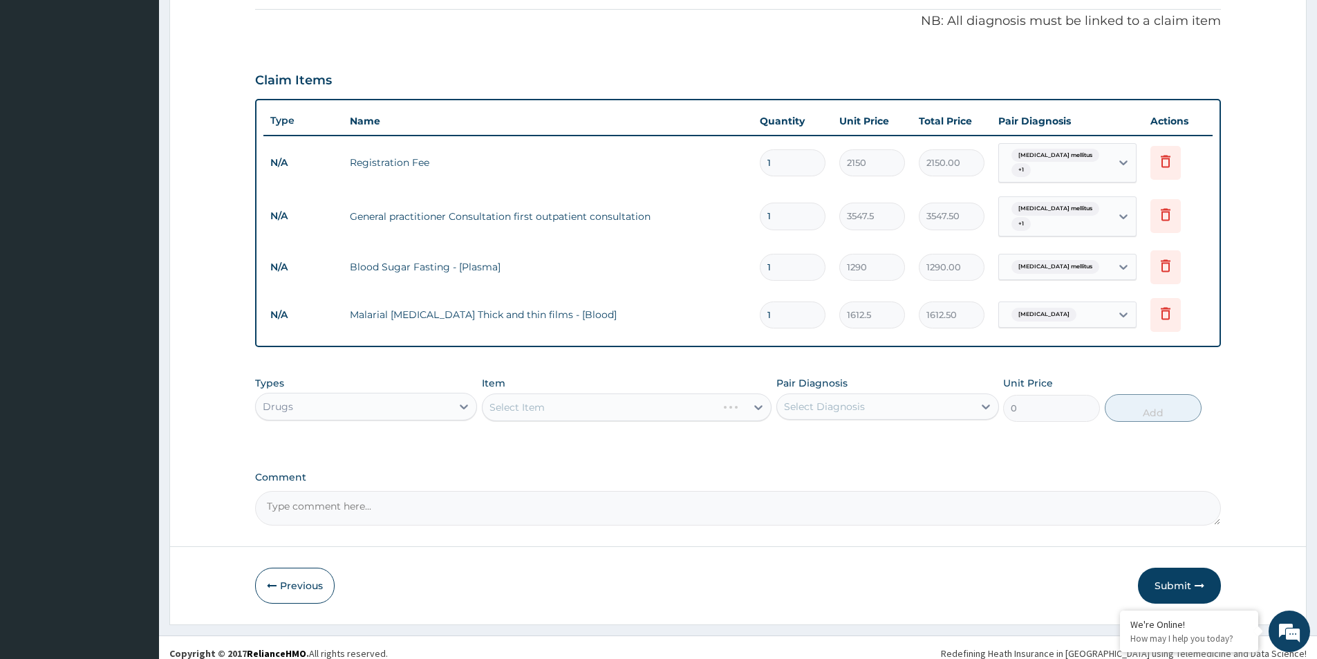
click at [587, 402] on div "Select Item" at bounding box center [627, 407] width 290 height 28
click at [815, 399] on div "Select Diagnosis" at bounding box center [824, 406] width 81 height 14
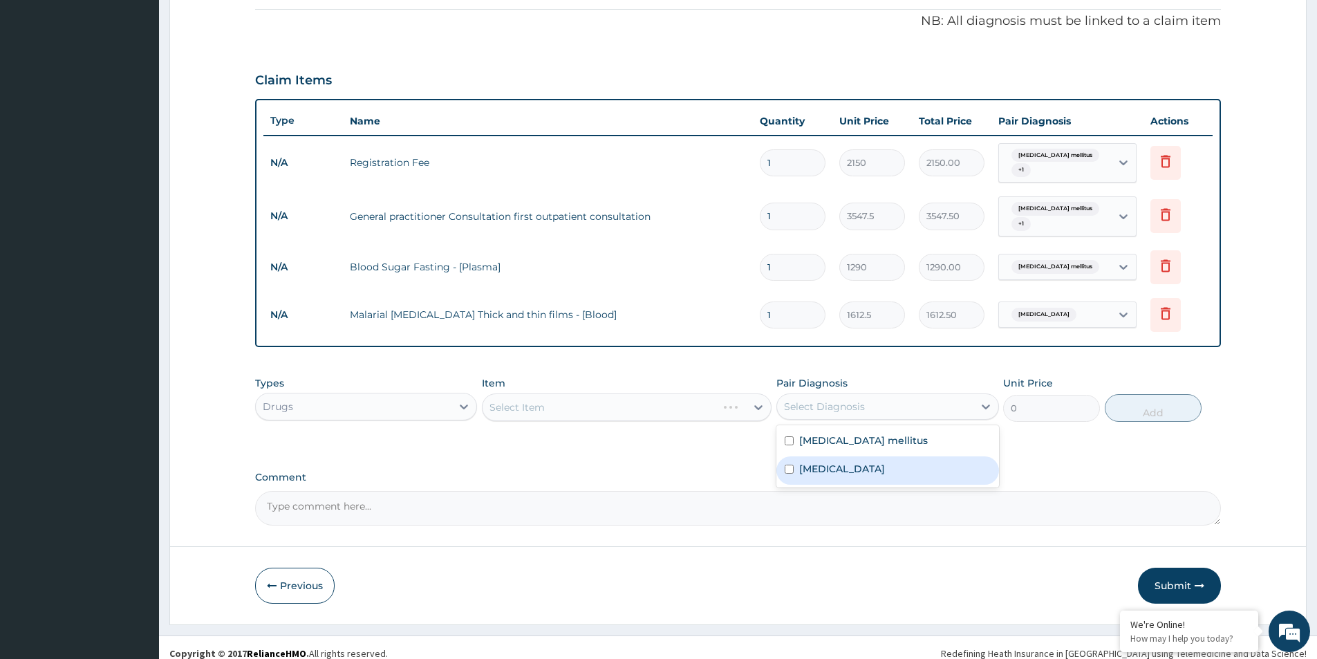
click at [818, 456] on div "Malaria" at bounding box center [887, 470] width 222 height 28
checkbox input "true"
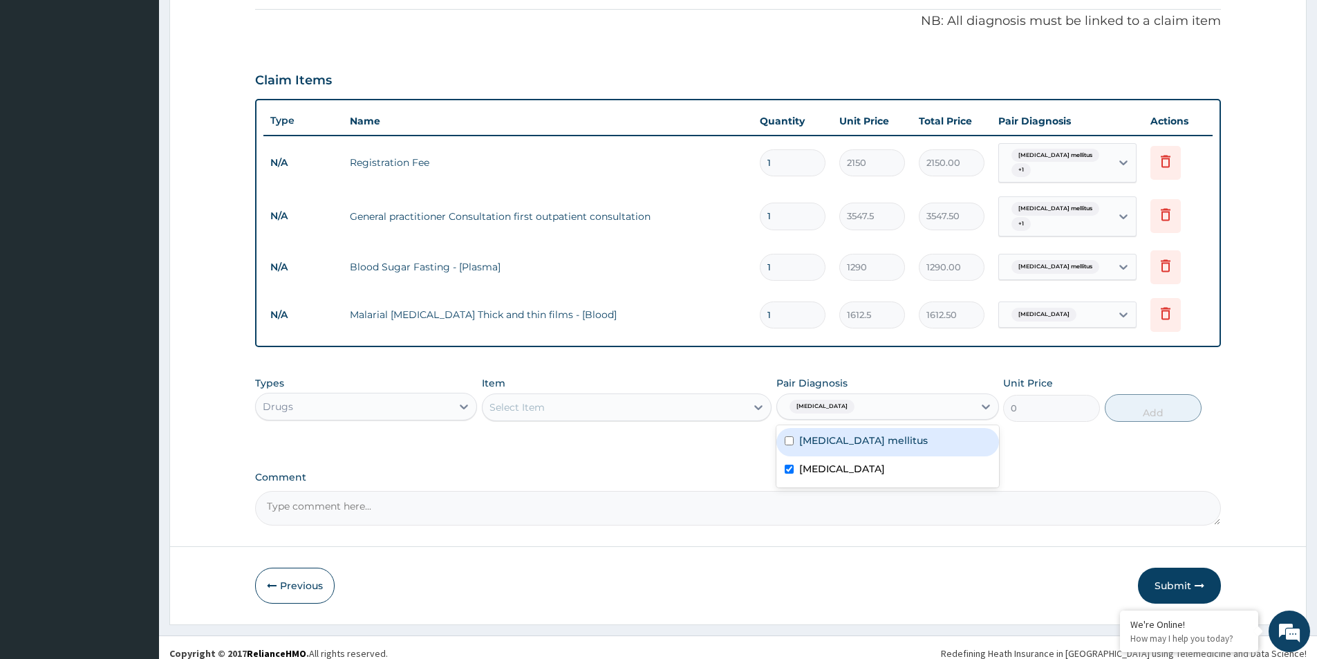
click at [646, 397] on div "Select Item" at bounding box center [613, 407] width 263 height 22
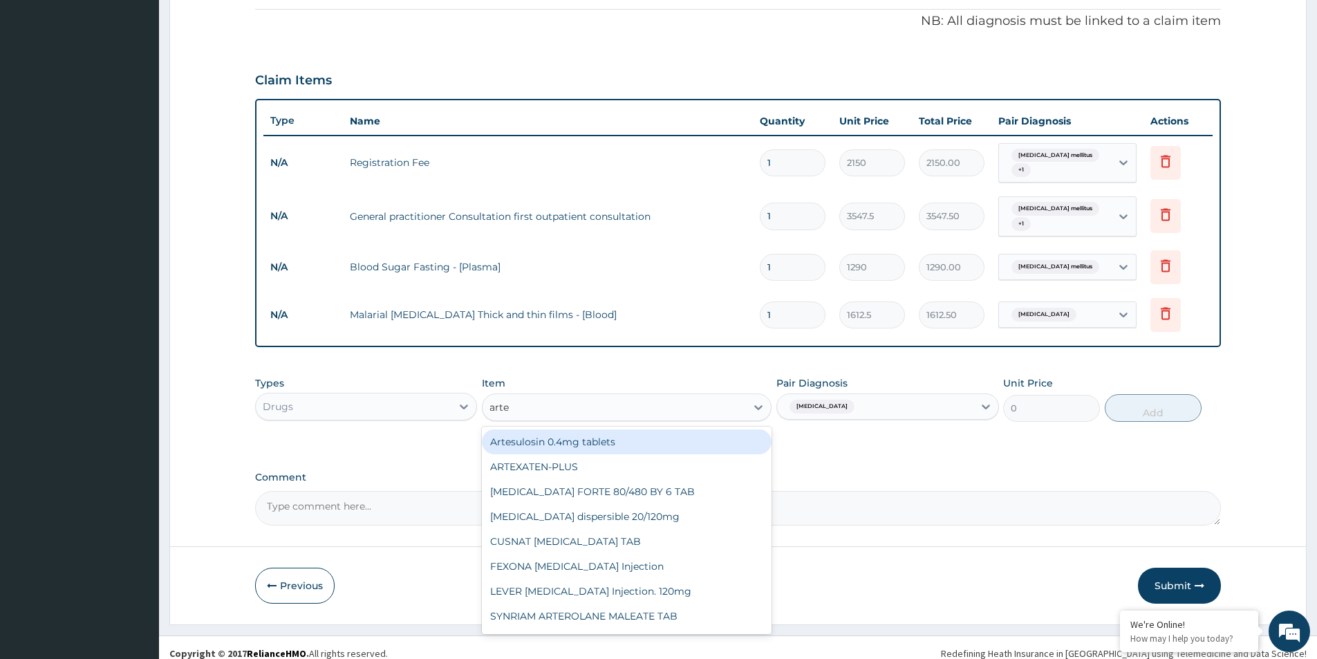
type input "artem"
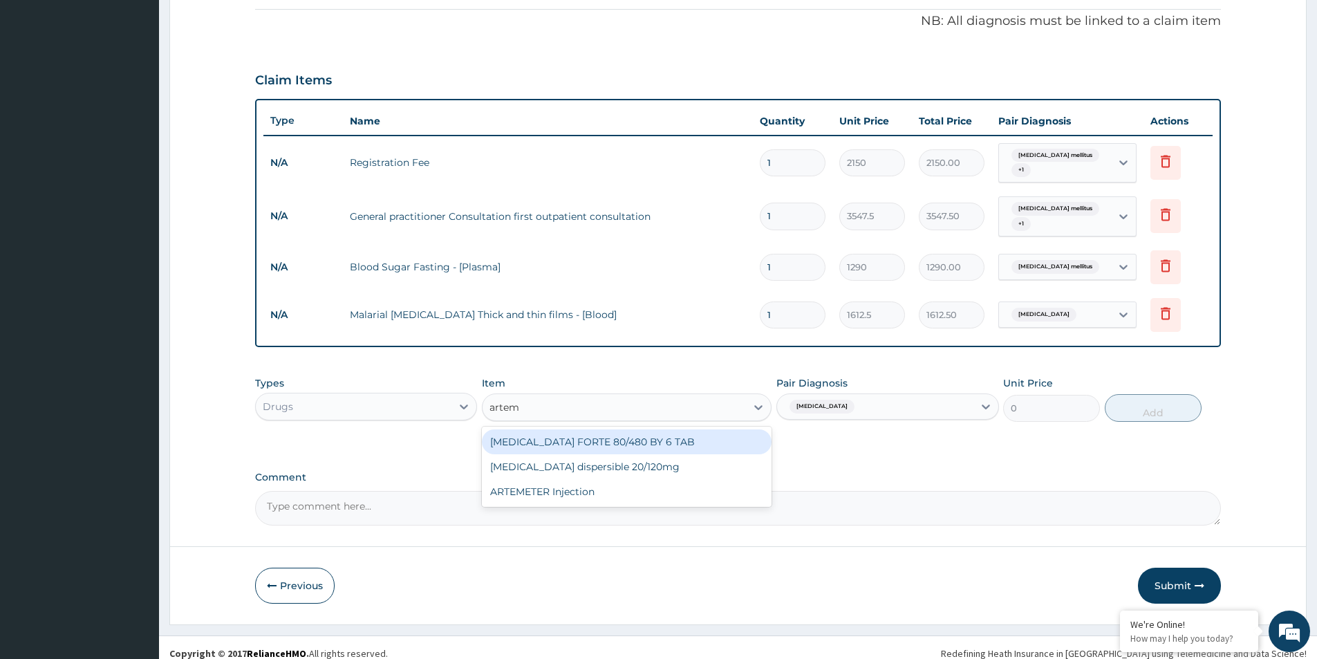
click at [596, 482] on div "ARTEMETER Injection" at bounding box center [627, 491] width 290 height 25
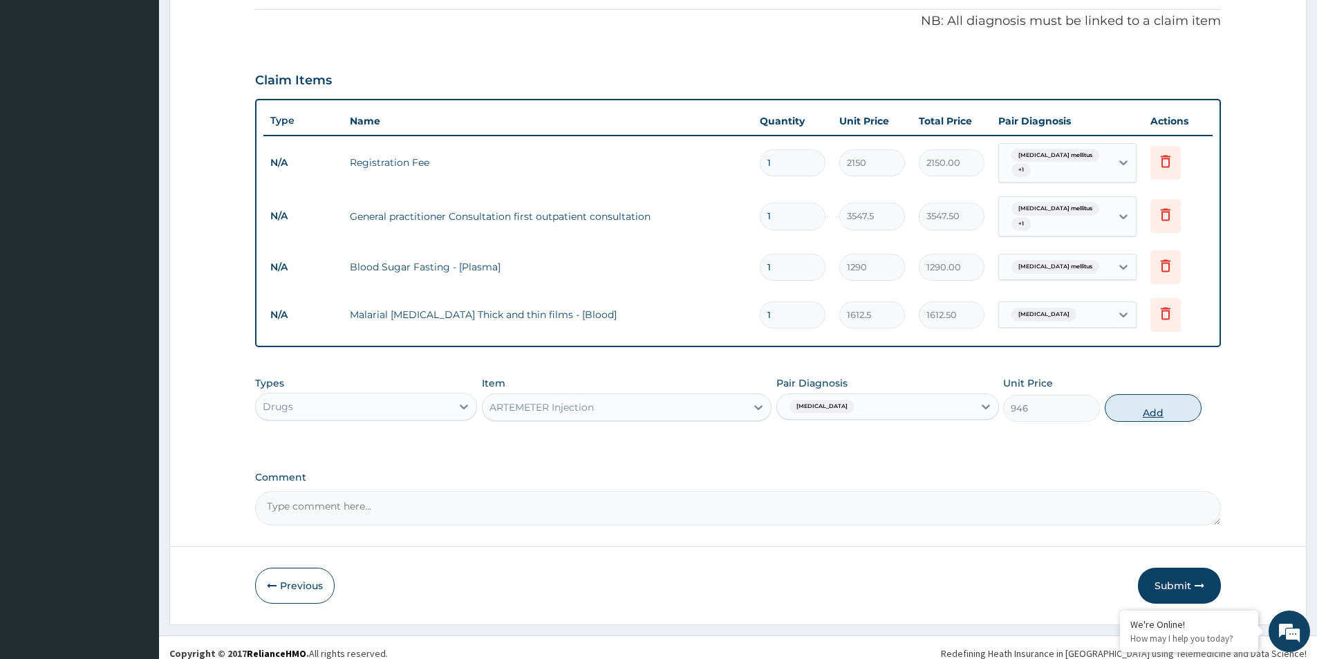
click at [1171, 394] on button "Add" at bounding box center [1152, 408] width 97 height 28
type input "0"
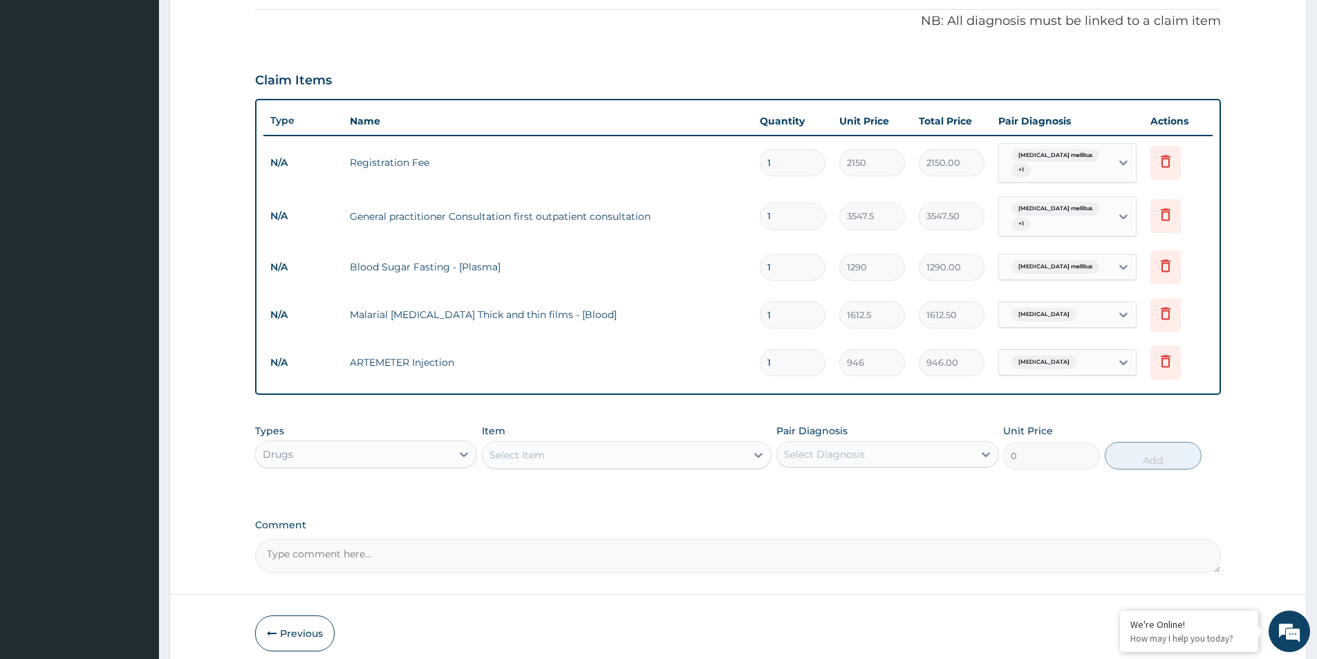
click at [787, 308] on input "1" at bounding box center [793, 314] width 66 height 27
click at [807, 349] on input "1" at bounding box center [793, 362] width 66 height 27
type input "0.00"
type input "6"
type input "5676.00"
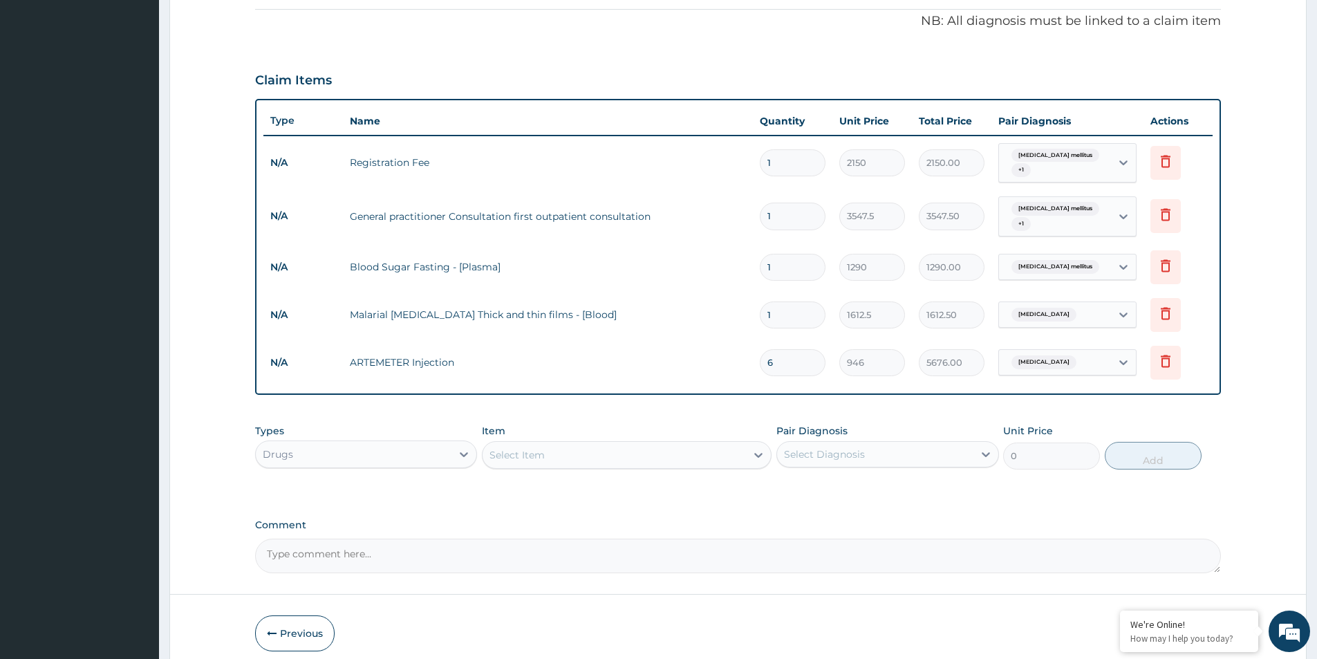
type input "6"
click at [601, 446] on div "Select Item" at bounding box center [613, 455] width 263 height 22
click at [509, 448] on input "copartem" at bounding box center [513, 455] width 49 height 14
type input "coartem"
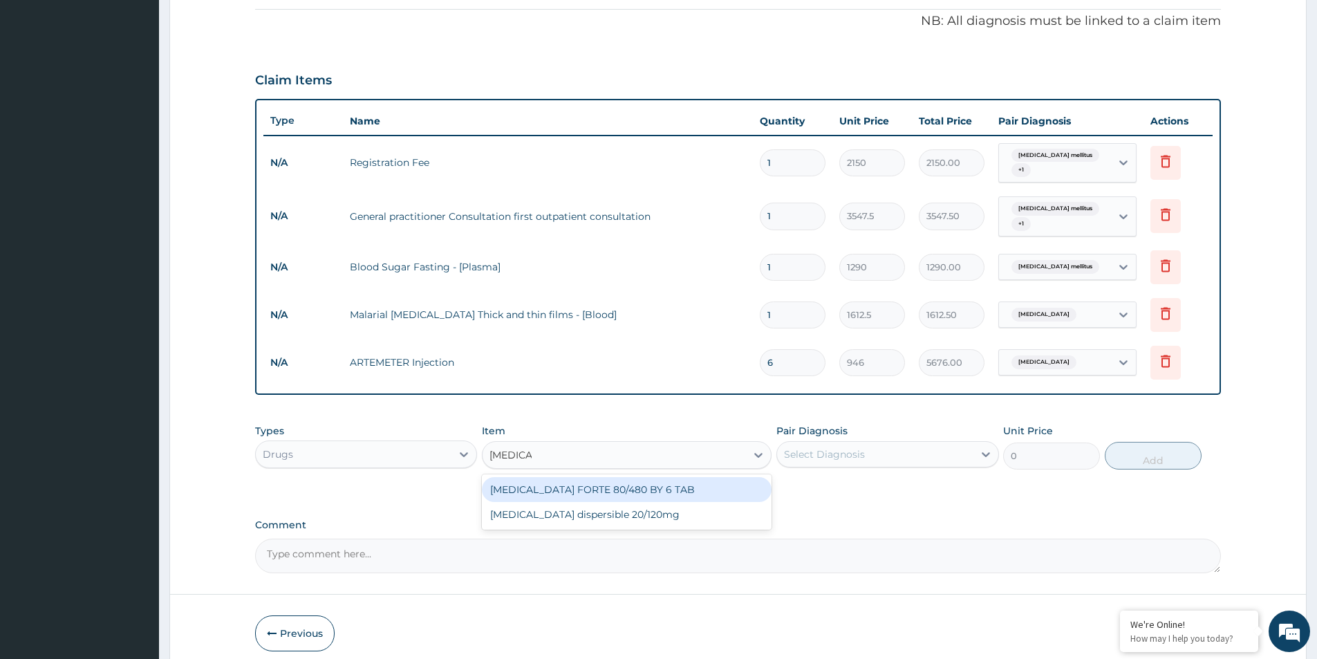
click at [650, 477] on div "COARTEM FORTE 80/480 BY 6 TAB" at bounding box center [627, 489] width 290 height 25
type input "449.35"
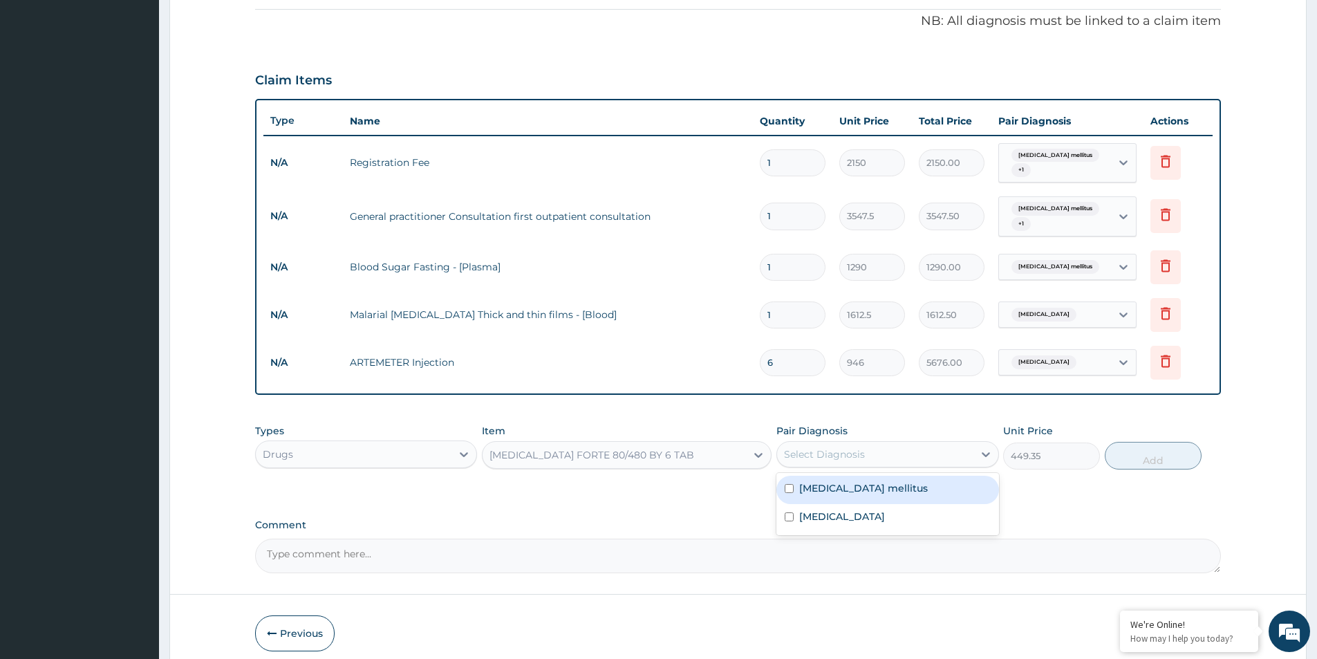
click at [888, 443] on div "Select Diagnosis" at bounding box center [875, 454] width 196 height 22
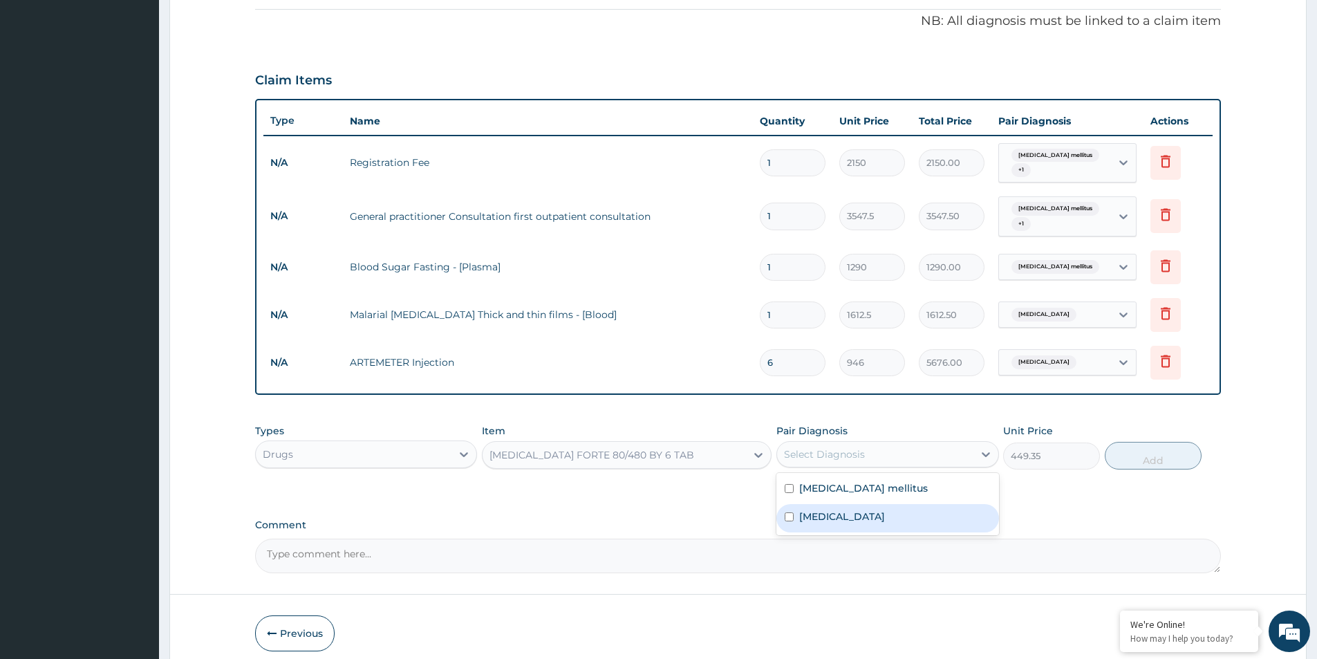
click at [854, 504] on div "Malaria" at bounding box center [887, 518] width 222 height 28
checkbox input "true"
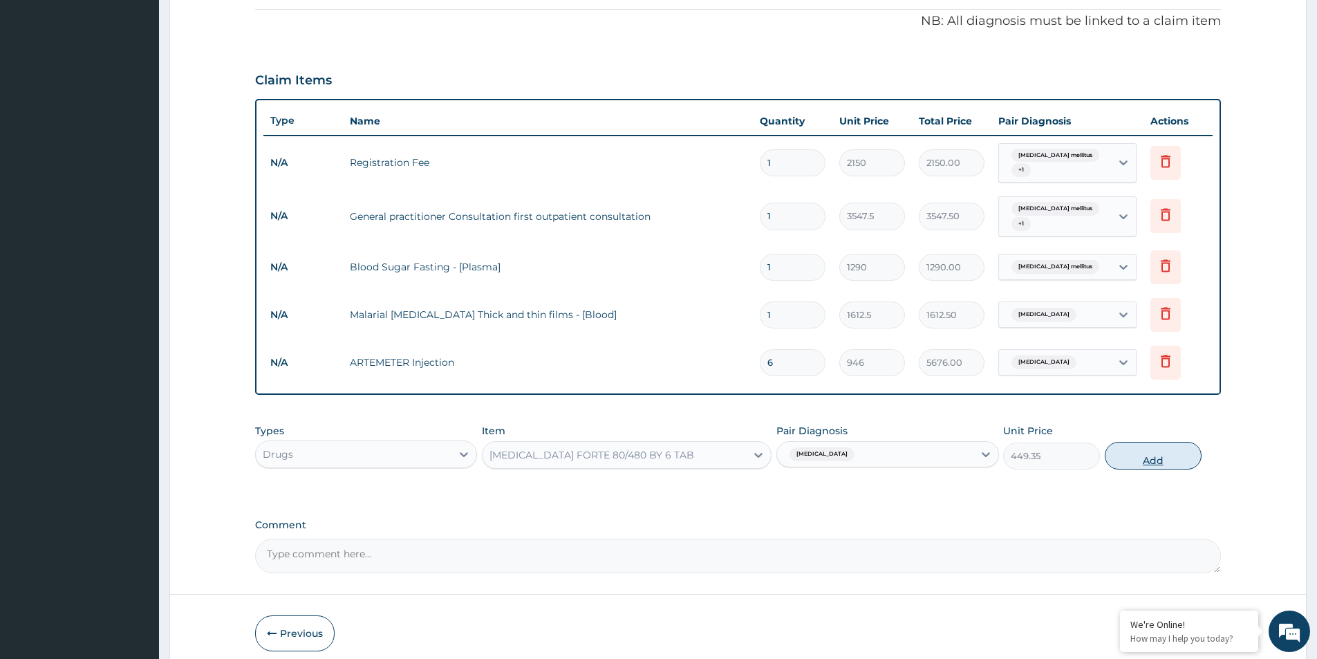
click at [1132, 451] on button "Add" at bounding box center [1152, 456] width 97 height 28
type input "0"
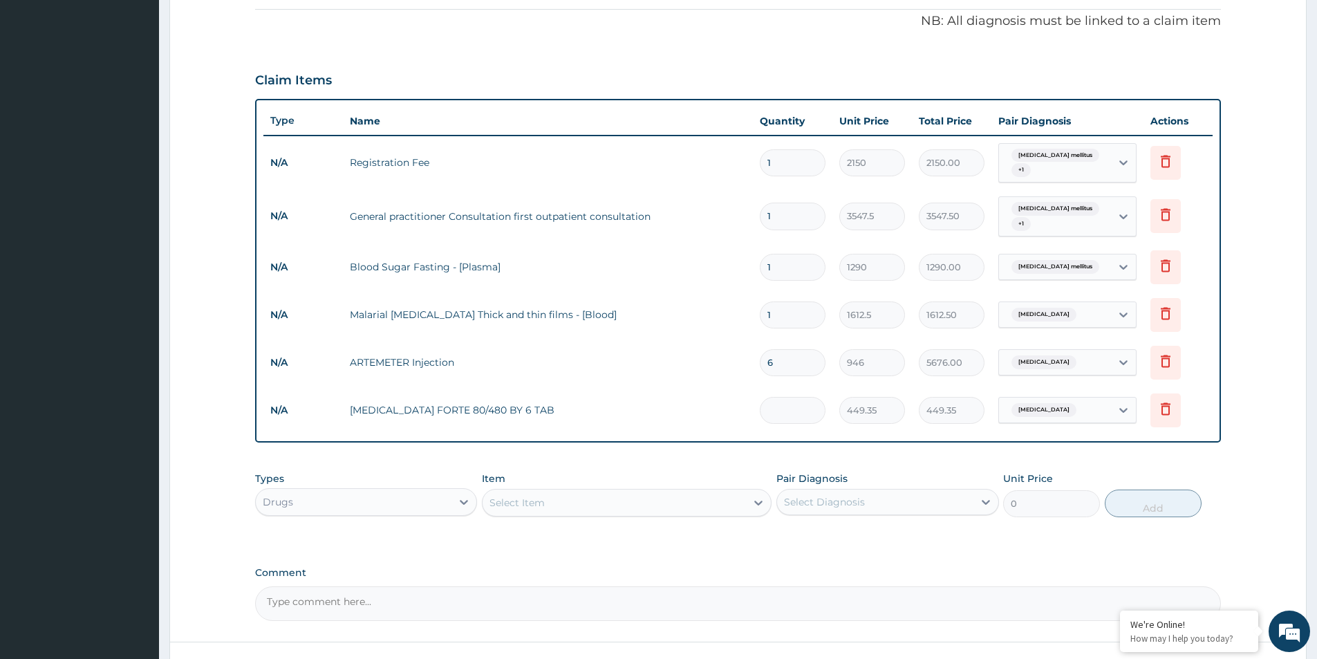
type input "0.00"
type input "6"
type input "2696.10"
type input "6"
click at [675, 491] on div "Select Item" at bounding box center [613, 502] width 263 height 22
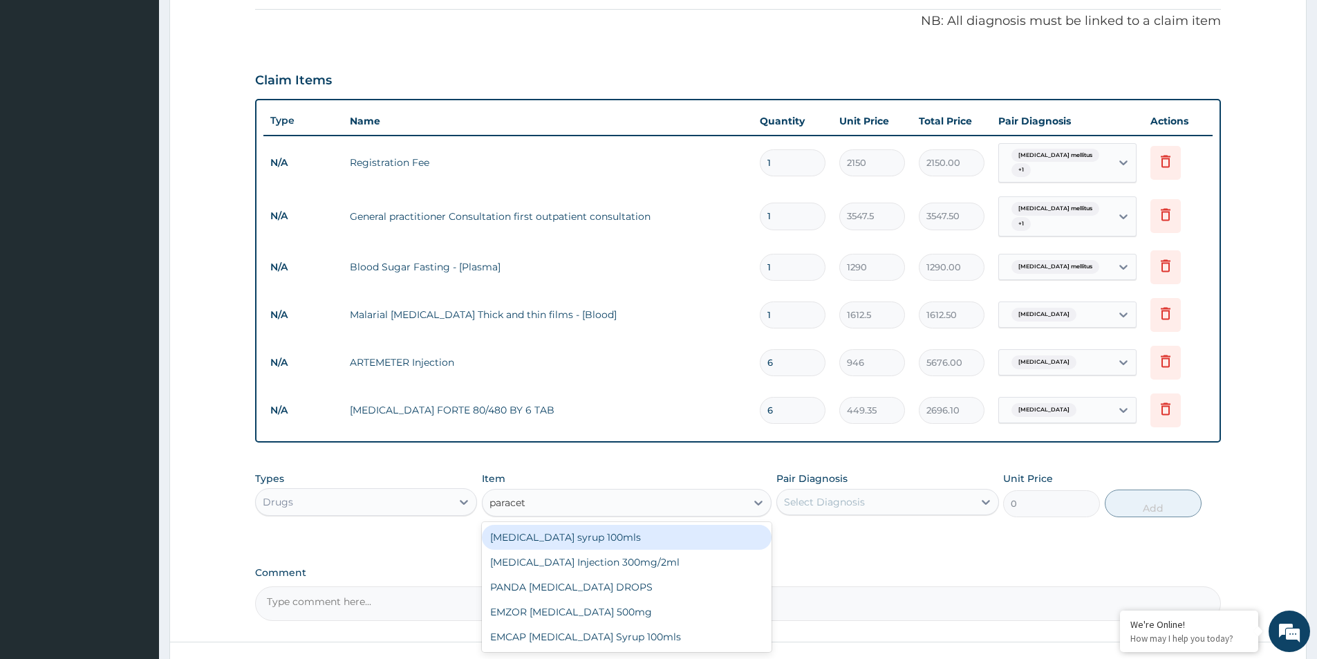
type input "paraceta"
click at [660, 603] on div "EMZOR PARACETAMOL 500mg" at bounding box center [627, 611] width 290 height 25
type input "23.65"
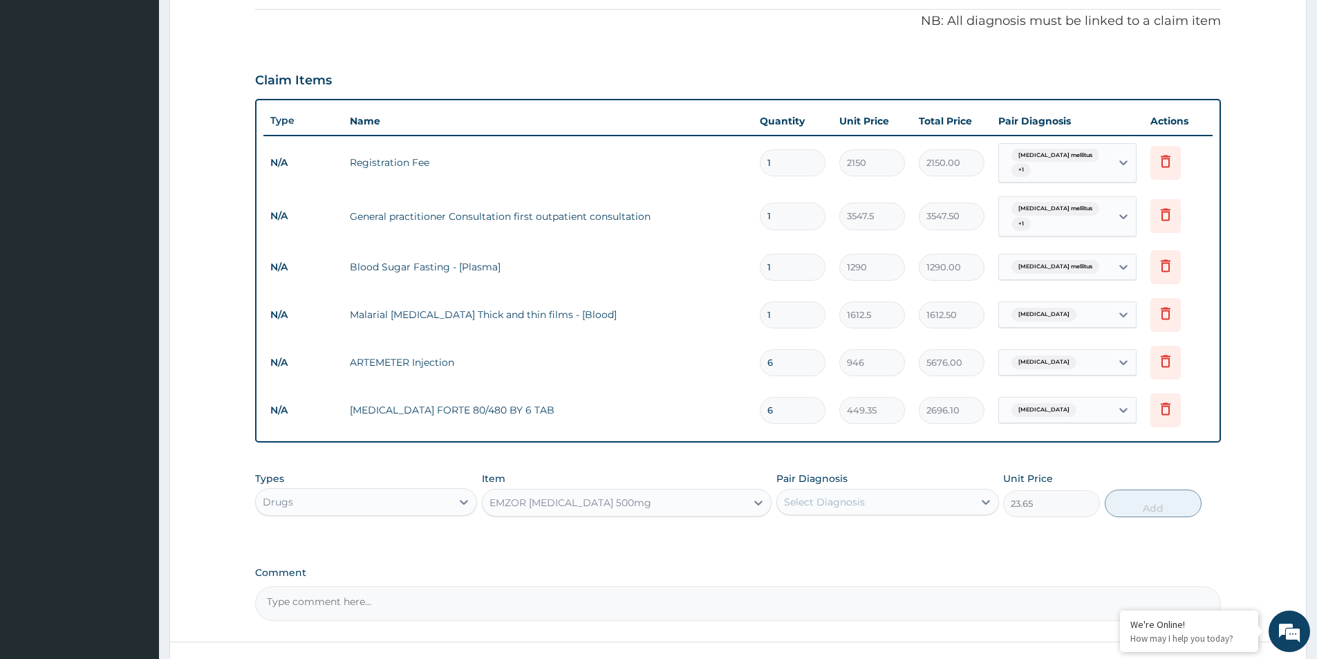
click at [552, 599] on textarea "Comment" at bounding box center [738, 603] width 966 height 35
click at [833, 495] on div "Select Diagnosis" at bounding box center [824, 502] width 81 height 14
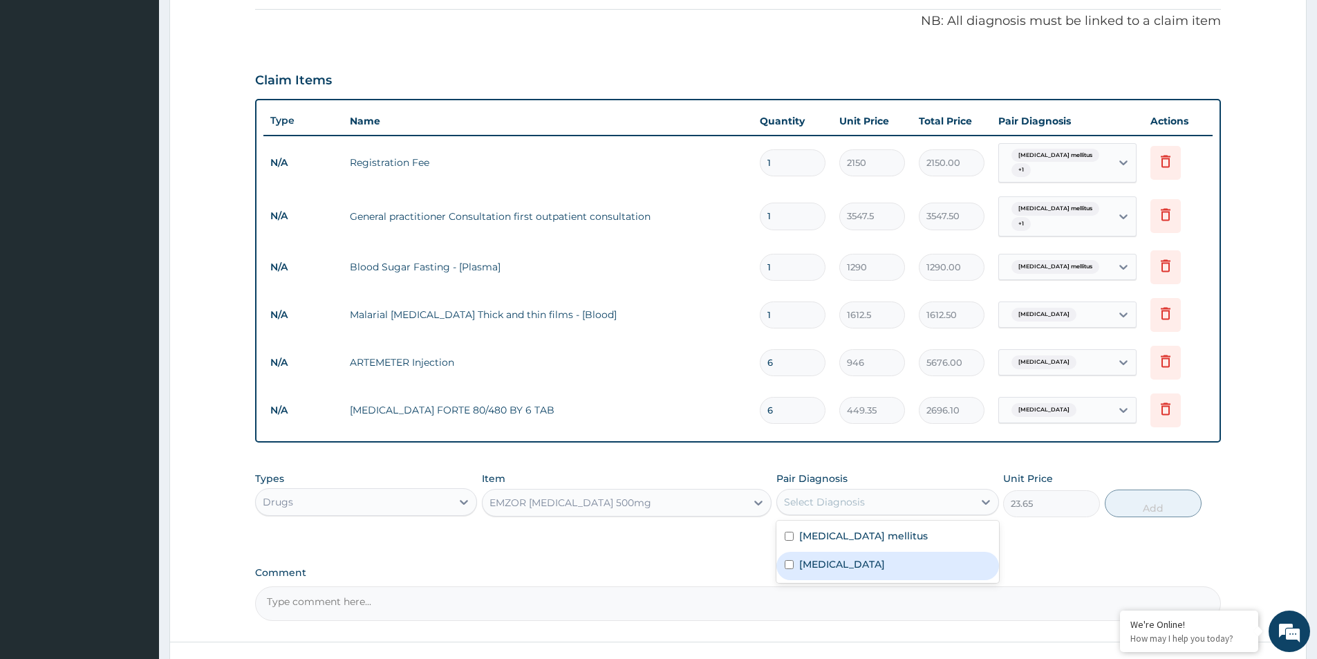
click at [831, 557] on label "Malaria" at bounding box center [842, 564] width 86 height 14
checkbox input "true"
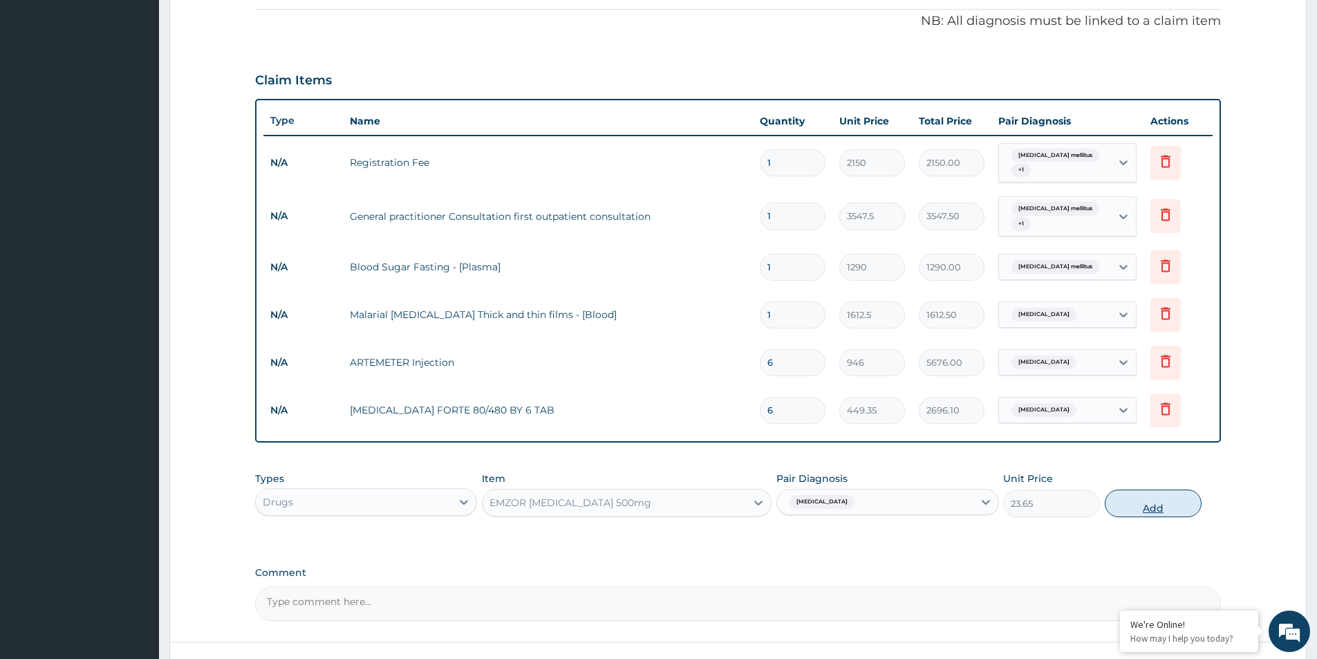
click at [1138, 498] on button "Add" at bounding box center [1152, 503] width 97 height 28
type input "0"
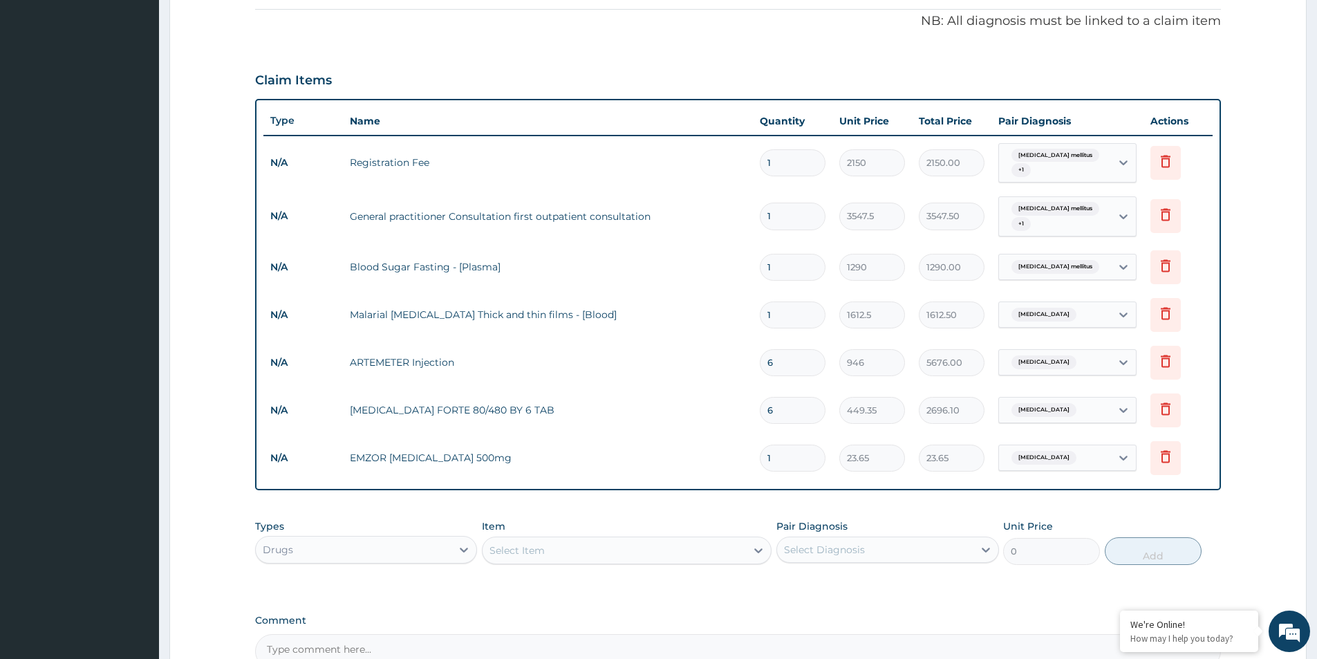
type input "0.00"
type input "2"
type input "47.30"
type input "20"
type input "473.00"
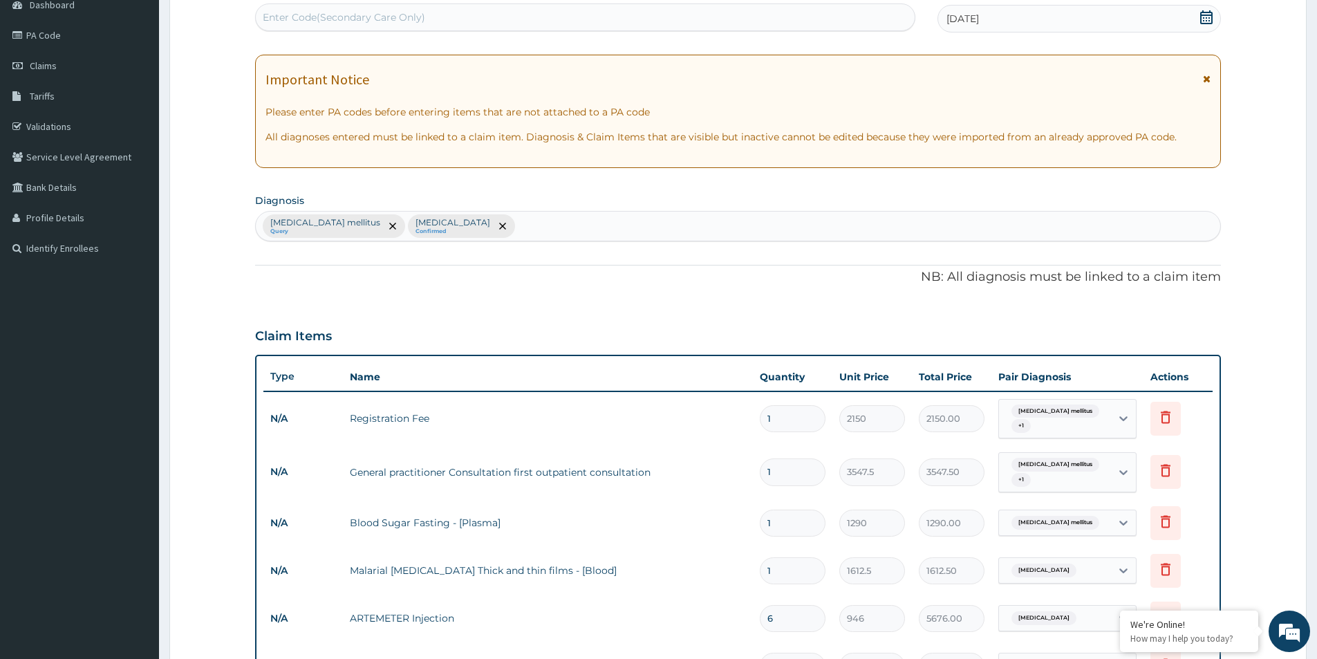
scroll to position [545, 0]
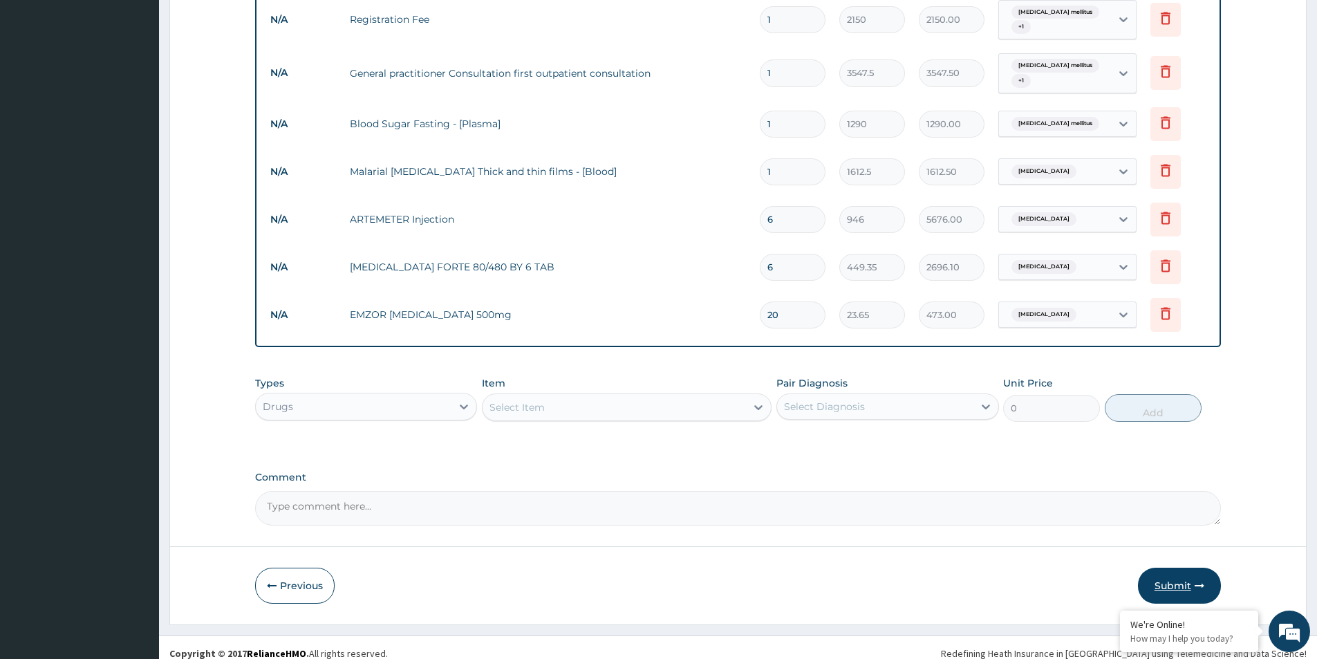
type input "20"
click at [1167, 574] on button "Submit" at bounding box center [1179, 585] width 83 height 36
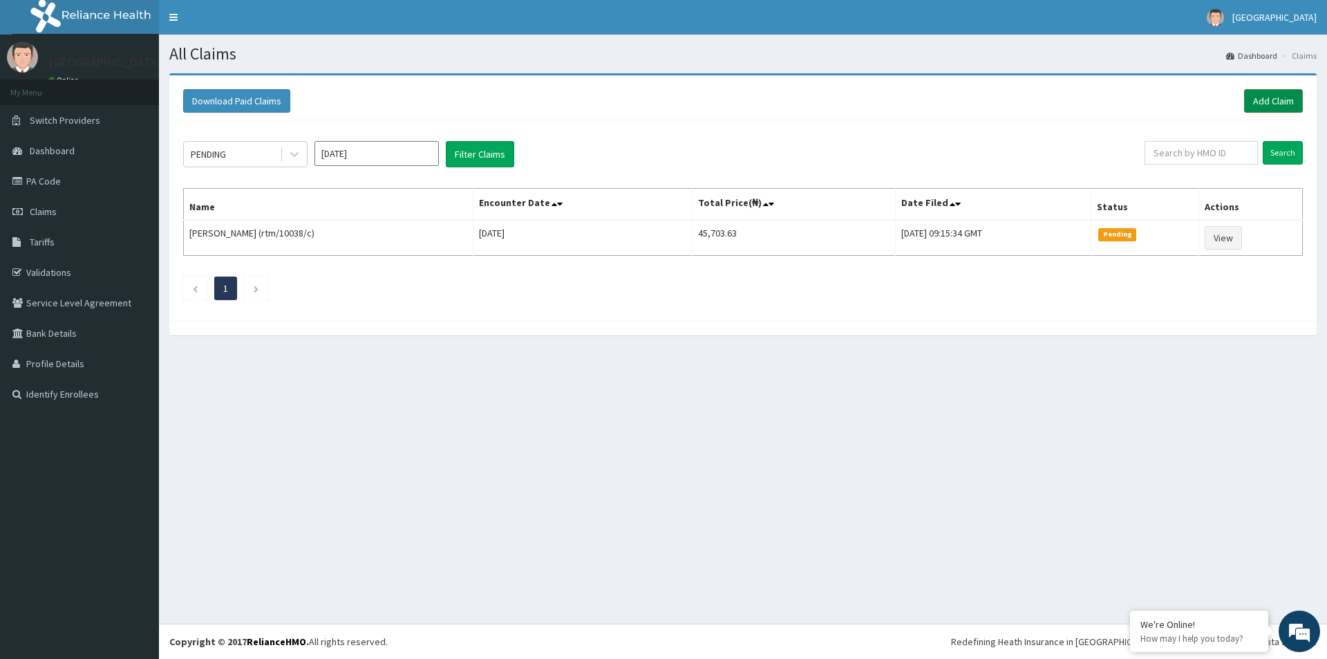
click at [1269, 96] on link "Add Claim" at bounding box center [1273, 100] width 59 height 23
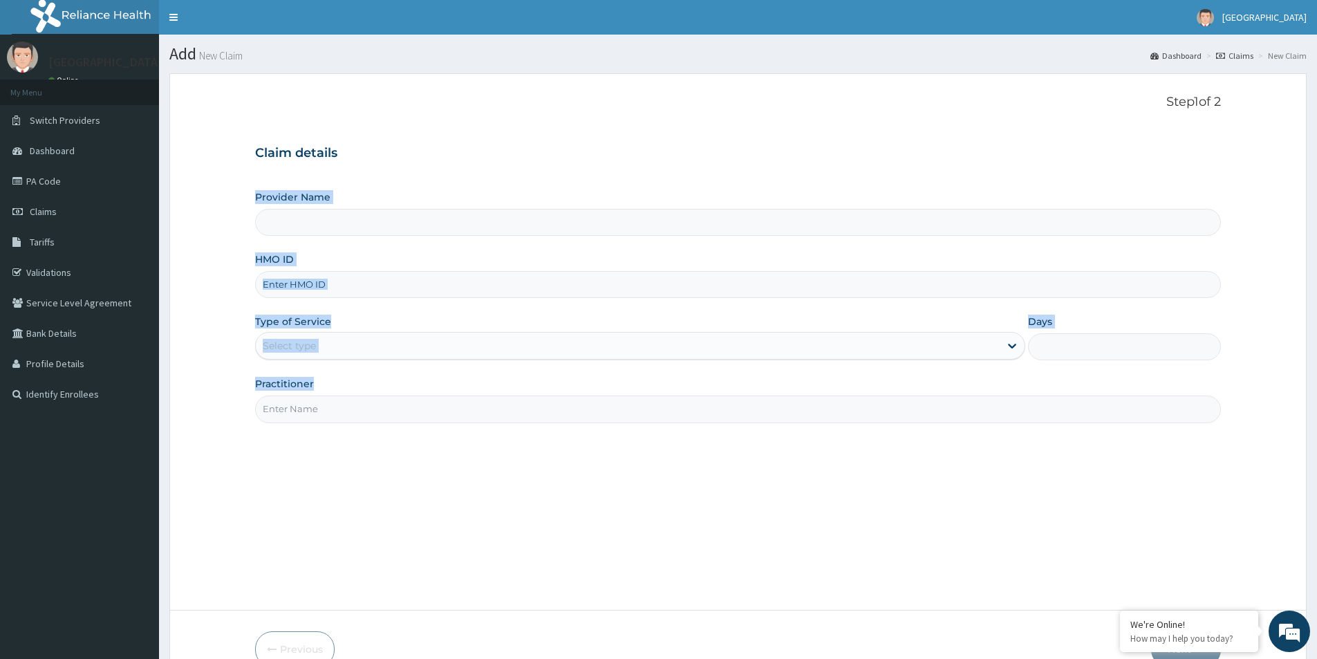
click at [490, 496] on form "Step 1 of 2 Claim details Provider Name HMO ID Type of Service Select type Days…" at bounding box center [737, 380] width 1137 height 615
type input "MEDFORD HOSPITAL LTD"
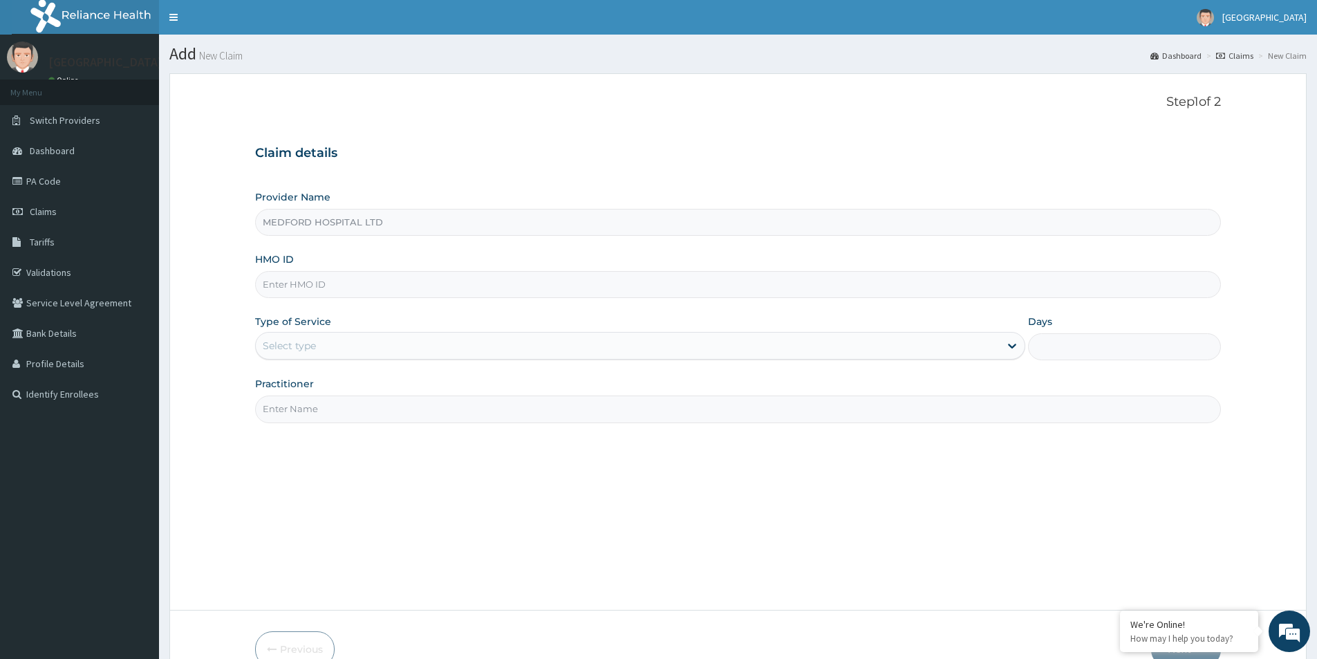
click at [537, 128] on div "Step 1 of 2 Claim details Provider Name MEDFORD HOSPITAL LTD HMO ID Type of Ser…" at bounding box center [738, 342] width 966 height 494
click at [429, 282] on input "HMO ID" at bounding box center [738, 284] width 966 height 27
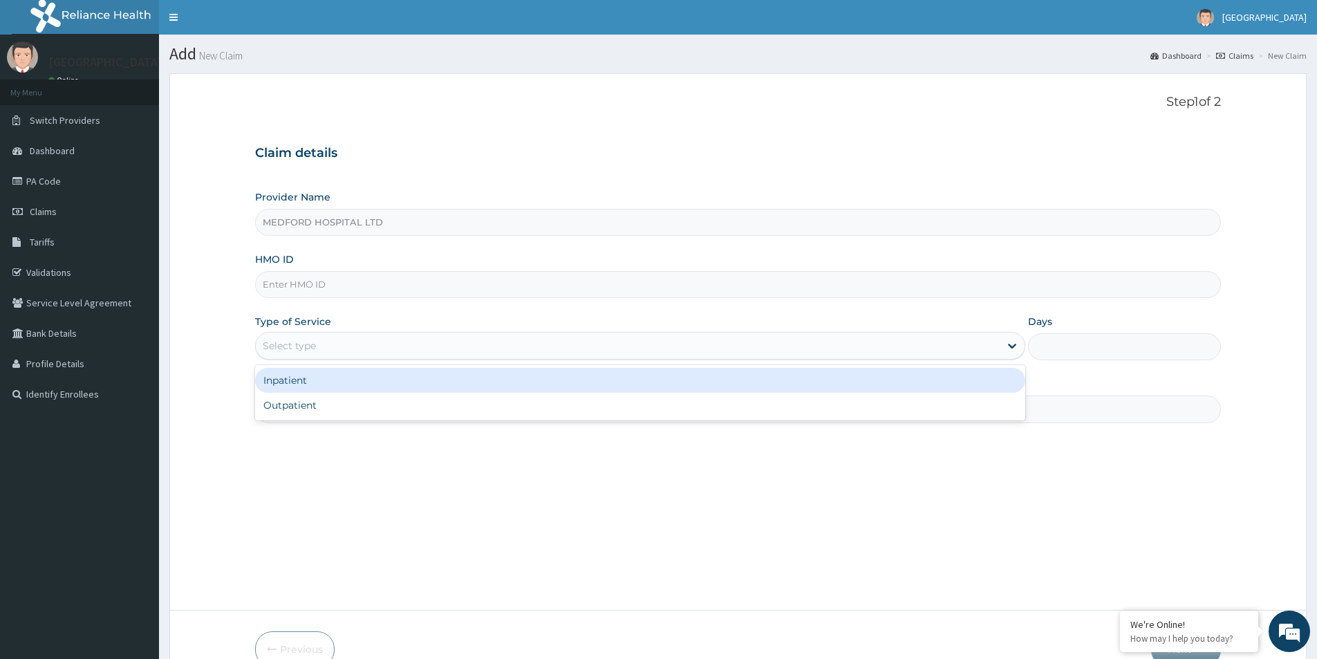
click at [464, 346] on div "Select type" at bounding box center [628, 346] width 744 height 22
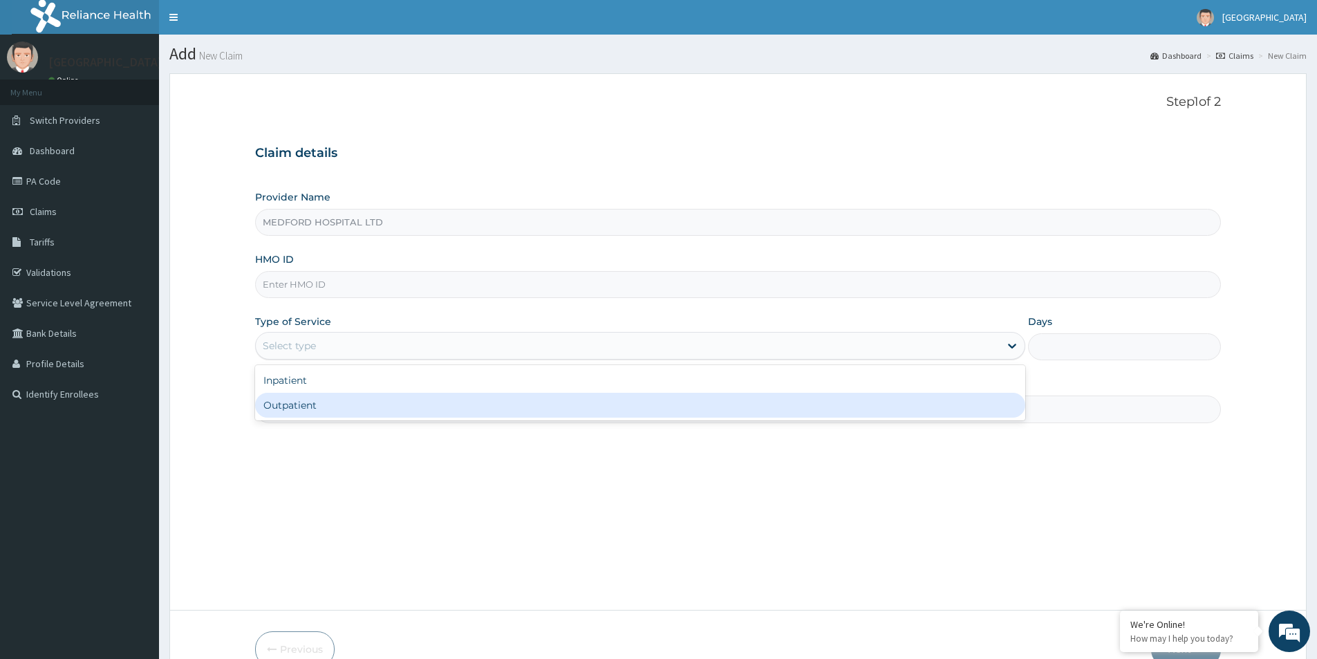
click at [420, 402] on div "Outpatient" at bounding box center [640, 405] width 770 height 25
type input "1"
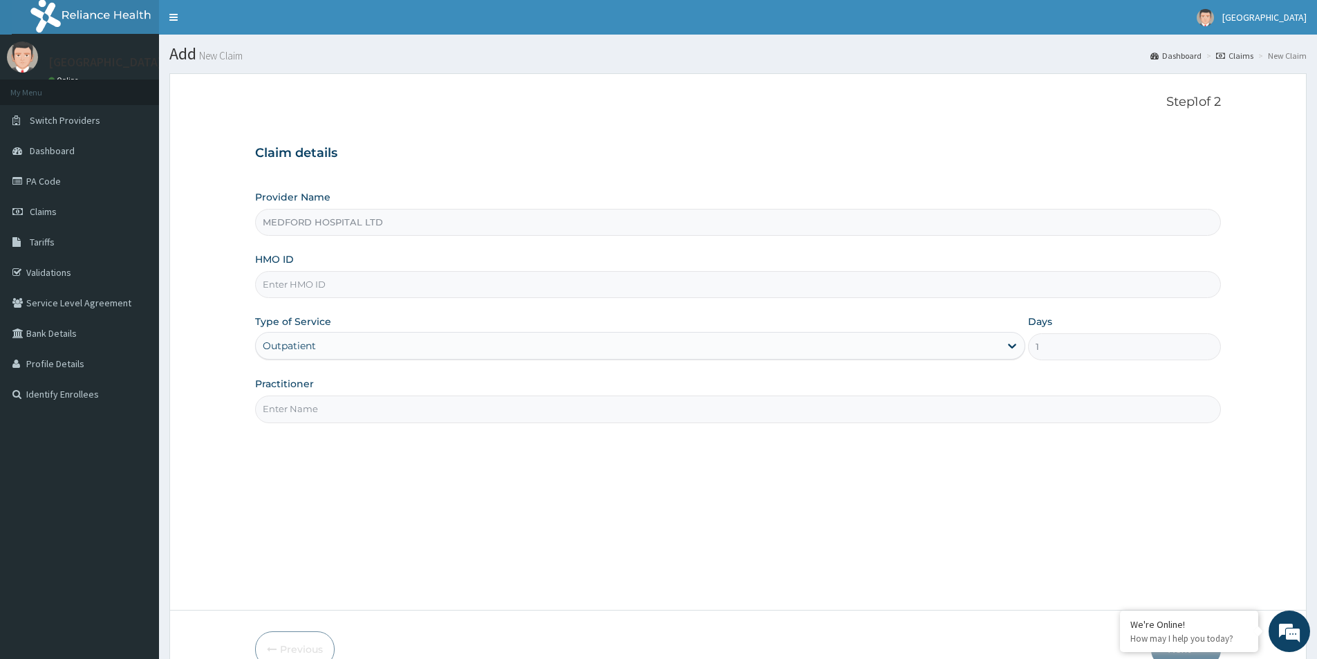
click at [423, 415] on input "Practitioner" at bounding box center [738, 408] width 966 height 27
type input "OKONKWO"
click at [424, 287] on input "HMO ID" at bounding box center [738, 284] width 966 height 27
click at [613, 151] on h3 "Claim details" at bounding box center [738, 153] width 966 height 15
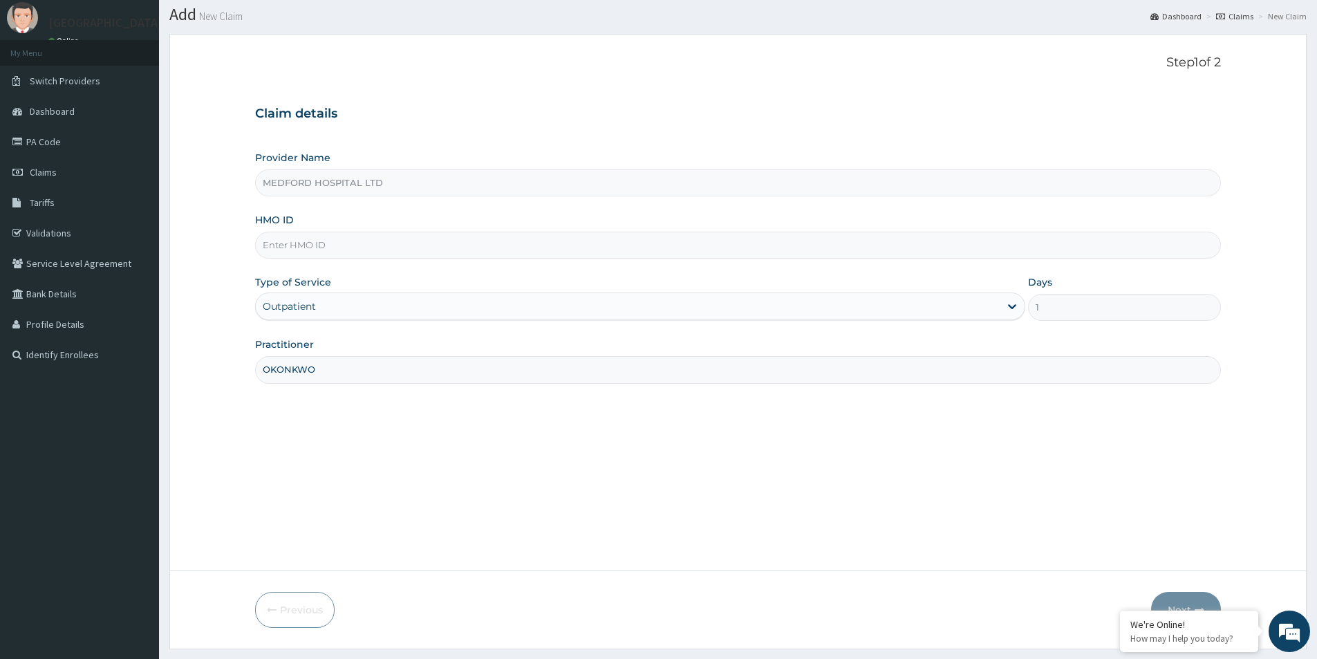
scroll to position [75, 0]
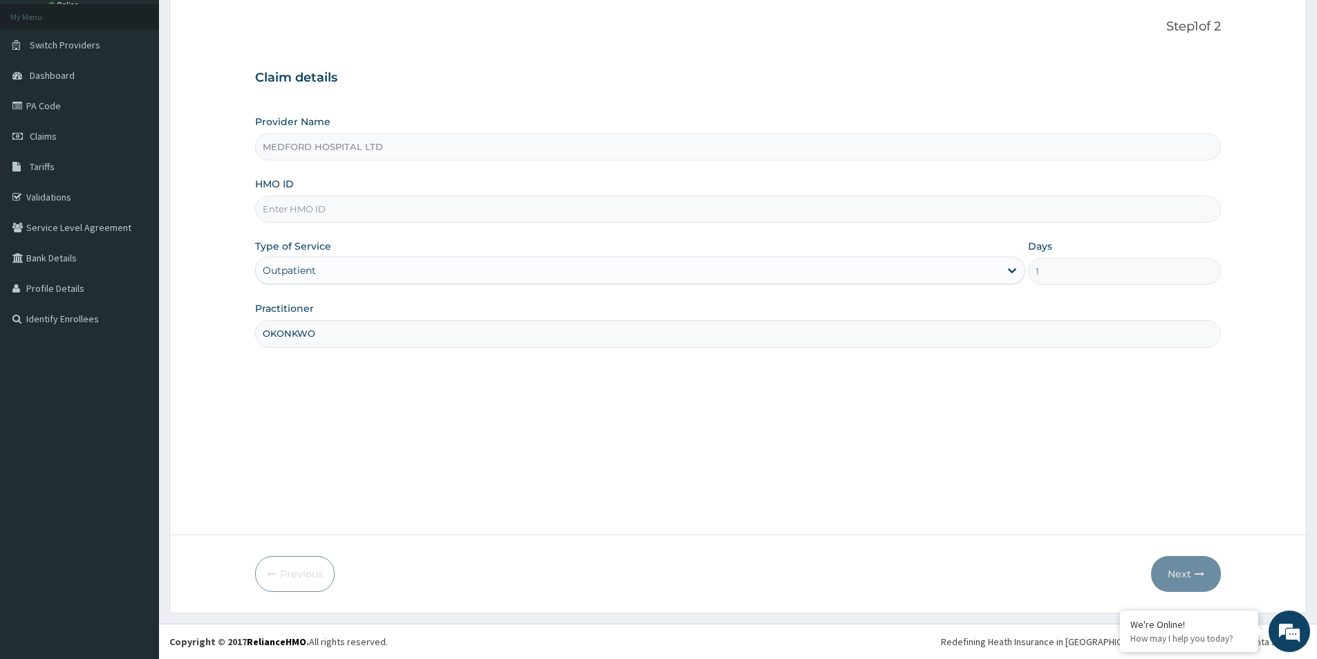
click at [411, 213] on input "HMO ID" at bounding box center [738, 209] width 966 height 27
click at [1174, 574] on button "Next" at bounding box center [1186, 574] width 70 height 36
click at [265, 208] on input "tTHG/10109" at bounding box center [738, 209] width 966 height 27
click at [1175, 578] on button "Next" at bounding box center [1186, 574] width 70 height 36
click at [509, 209] on input "THG/10109" at bounding box center [738, 209] width 966 height 27
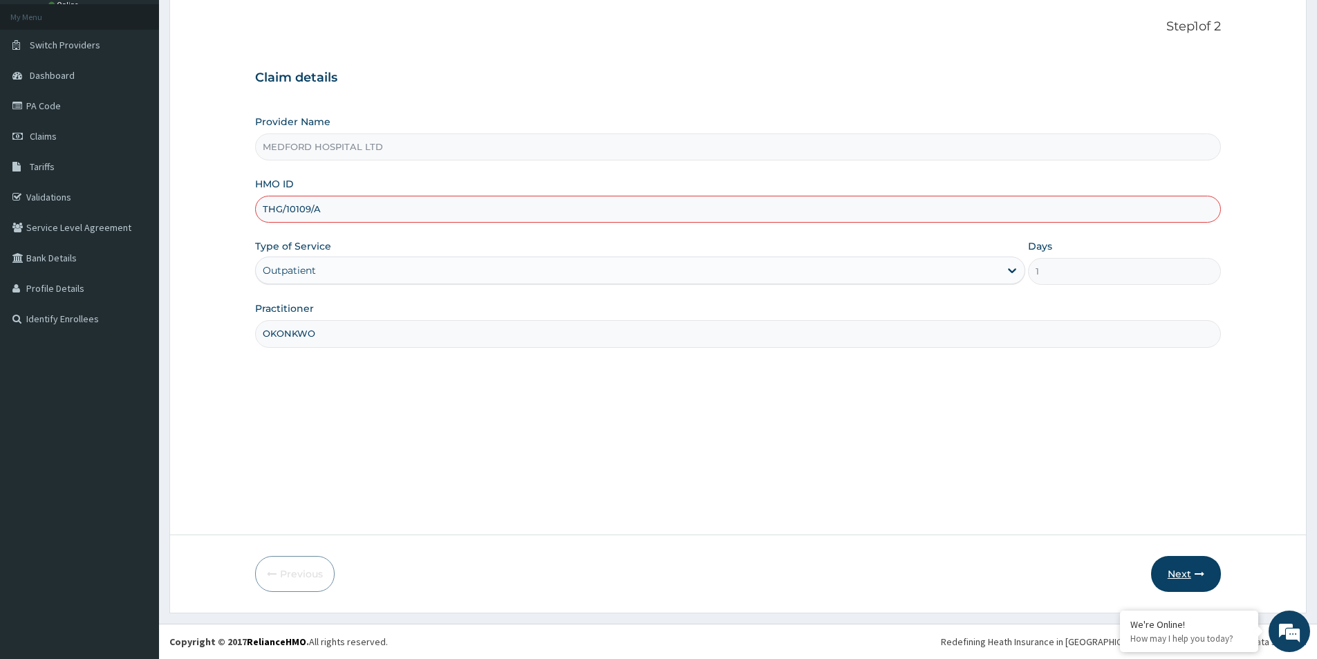
type input "THG/10109/A"
click at [1185, 578] on button "Next" at bounding box center [1186, 574] width 70 height 36
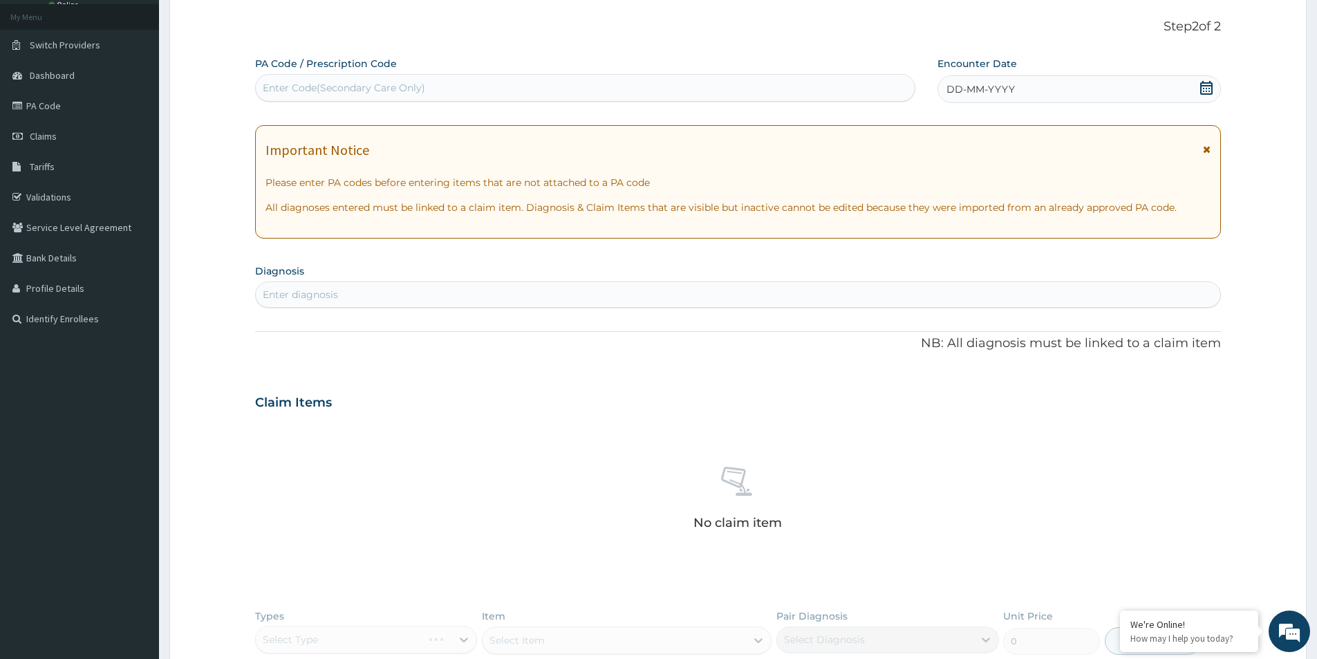
click at [1150, 79] on div "DD-MM-YYYY" at bounding box center [1078, 89] width 283 height 28
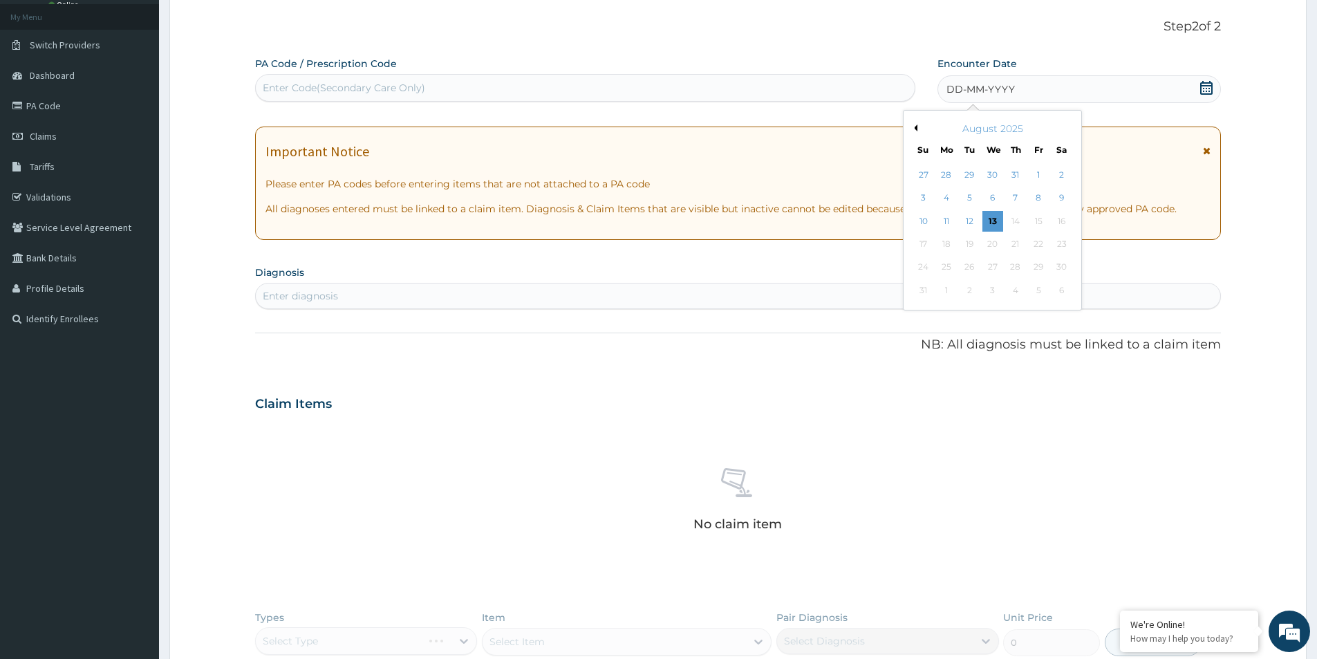
click at [1156, 88] on div "DD-MM-YYYY" at bounding box center [1078, 89] width 283 height 28
click at [972, 223] on div "12" at bounding box center [969, 221] width 21 height 21
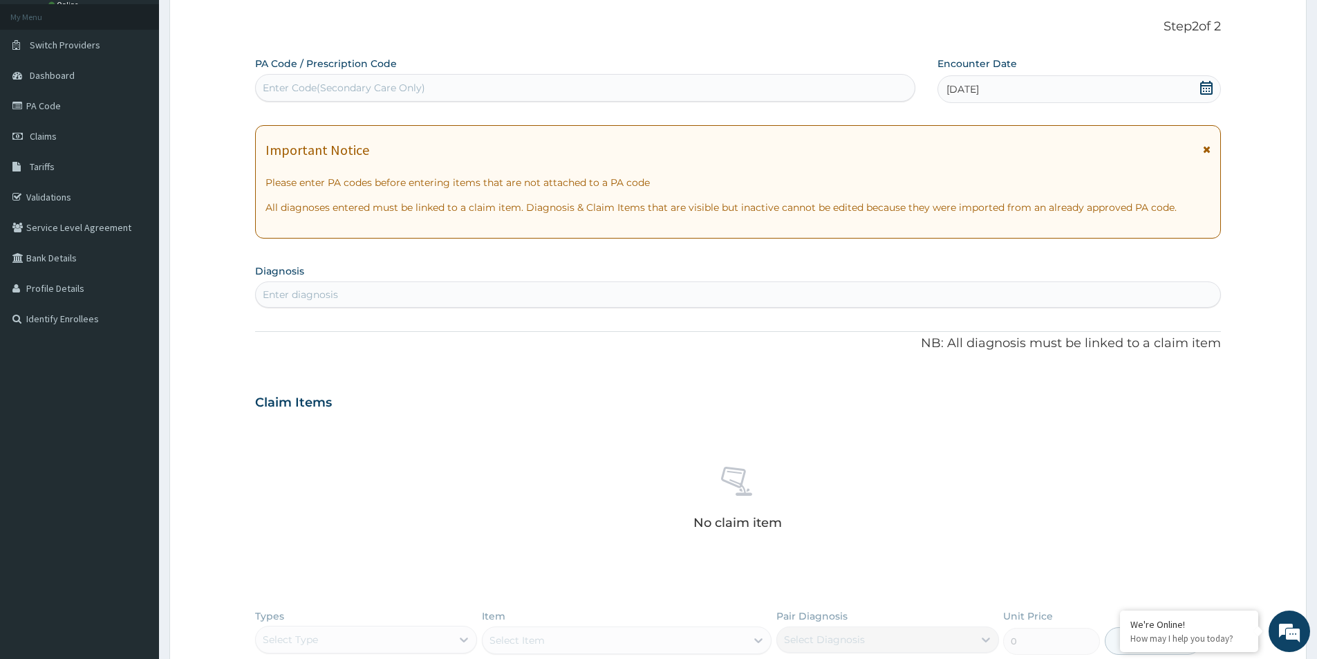
click at [641, 297] on div "Enter diagnosis" at bounding box center [738, 294] width 964 height 22
type input "PUD"
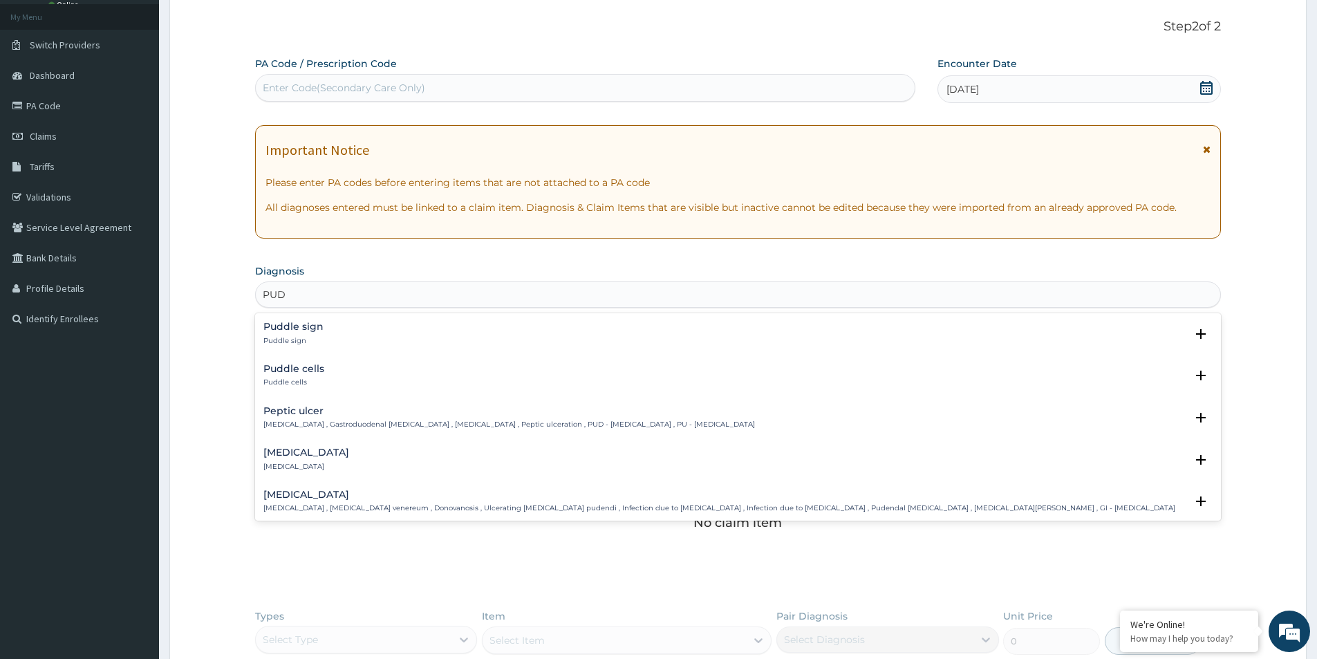
click at [402, 424] on p "Peptic ulcer , Gastroduodenal ulcer , Peptic ulcer disease , Peptic ulceration …" at bounding box center [508, 425] width 491 height 10
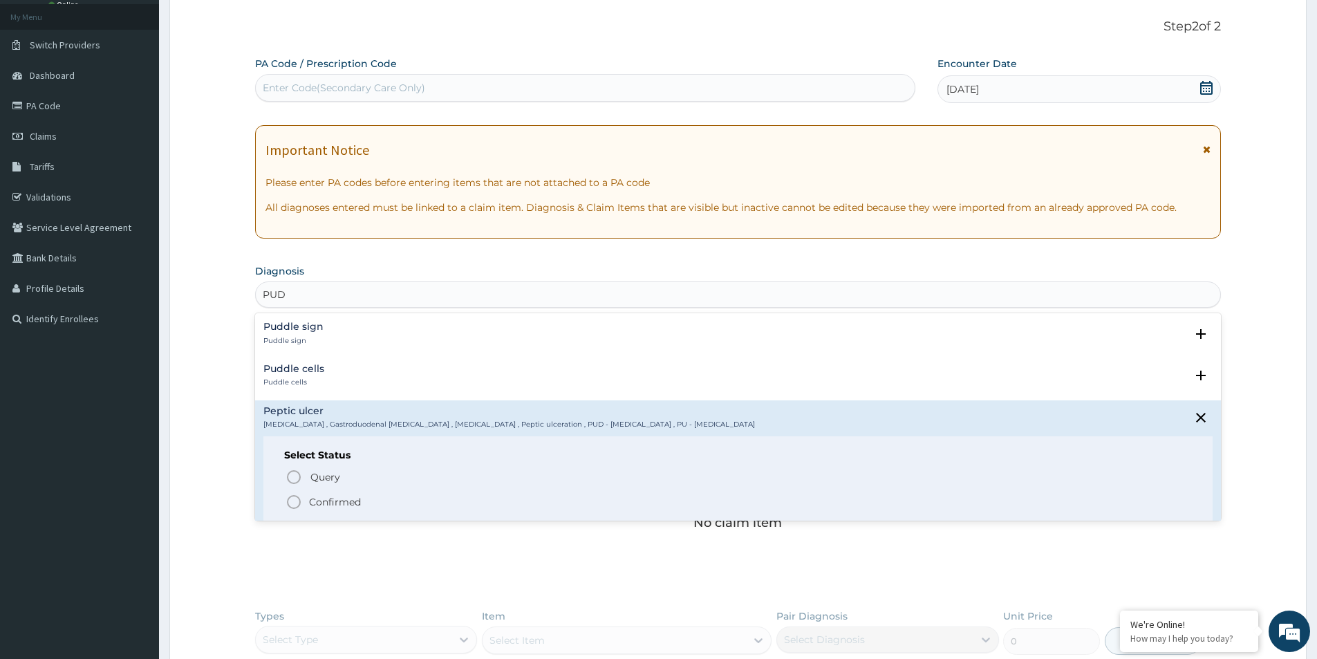
click at [387, 495] on span "Confirmed" at bounding box center [738, 501] width 906 height 17
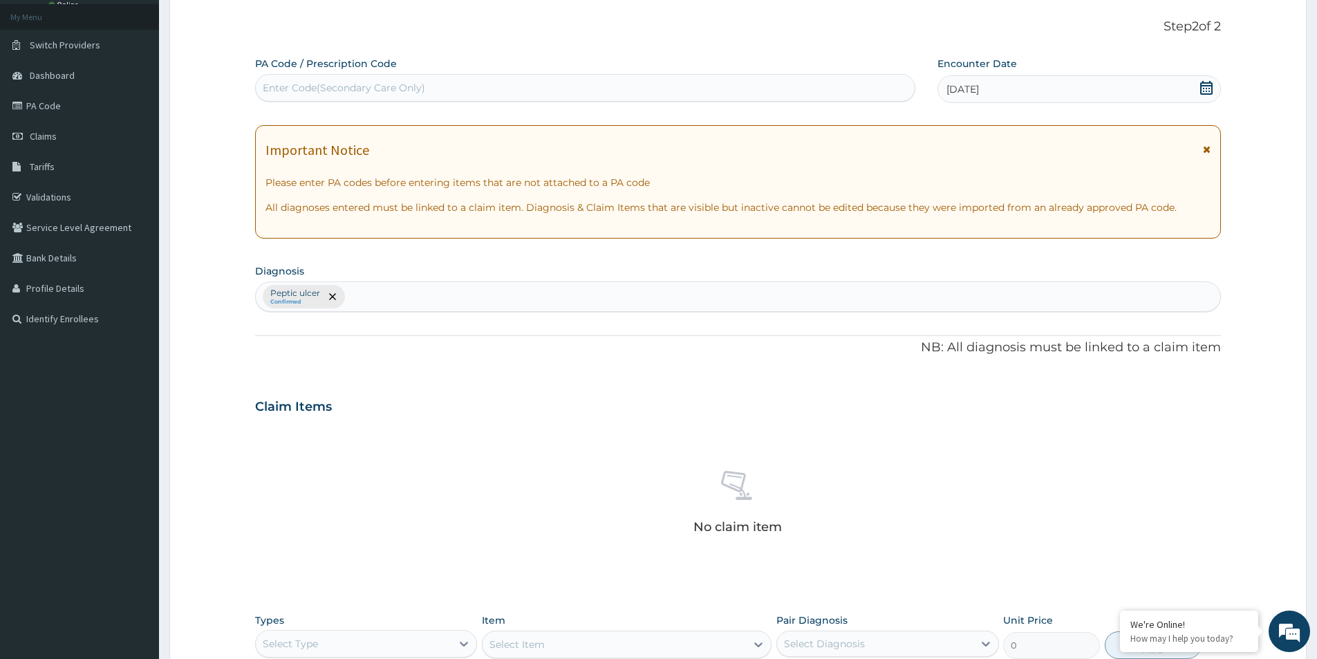
scroll to position [324, 0]
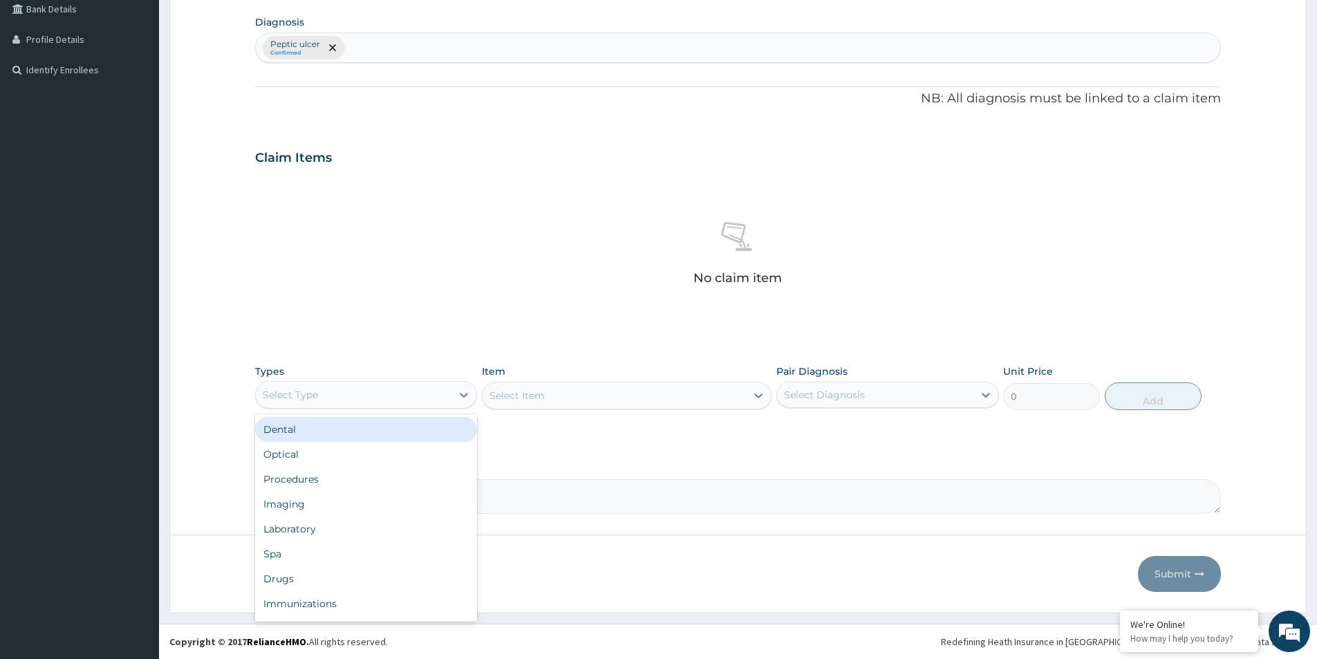
click at [368, 399] on div "Select Type" at bounding box center [354, 395] width 196 height 22
click at [350, 476] on div "Procedures" at bounding box center [366, 479] width 222 height 25
click at [858, 404] on div "Select Diagnosis" at bounding box center [875, 395] width 196 height 22
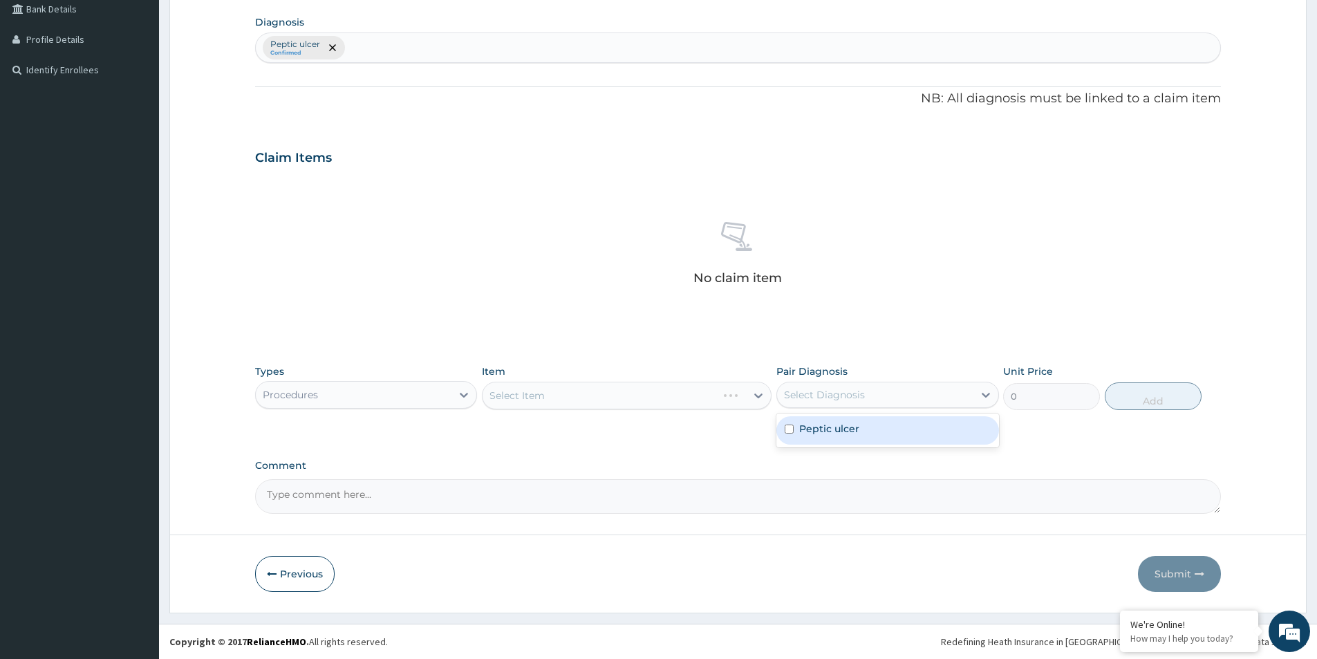
click at [842, 429] on label "Peptic ulcer" at bounding box center [829, 429] width 60 height 14
checkbox input "true"
click at [675, 397] on div "Select Item" at bounding box center [613, 395] width 263 height 22
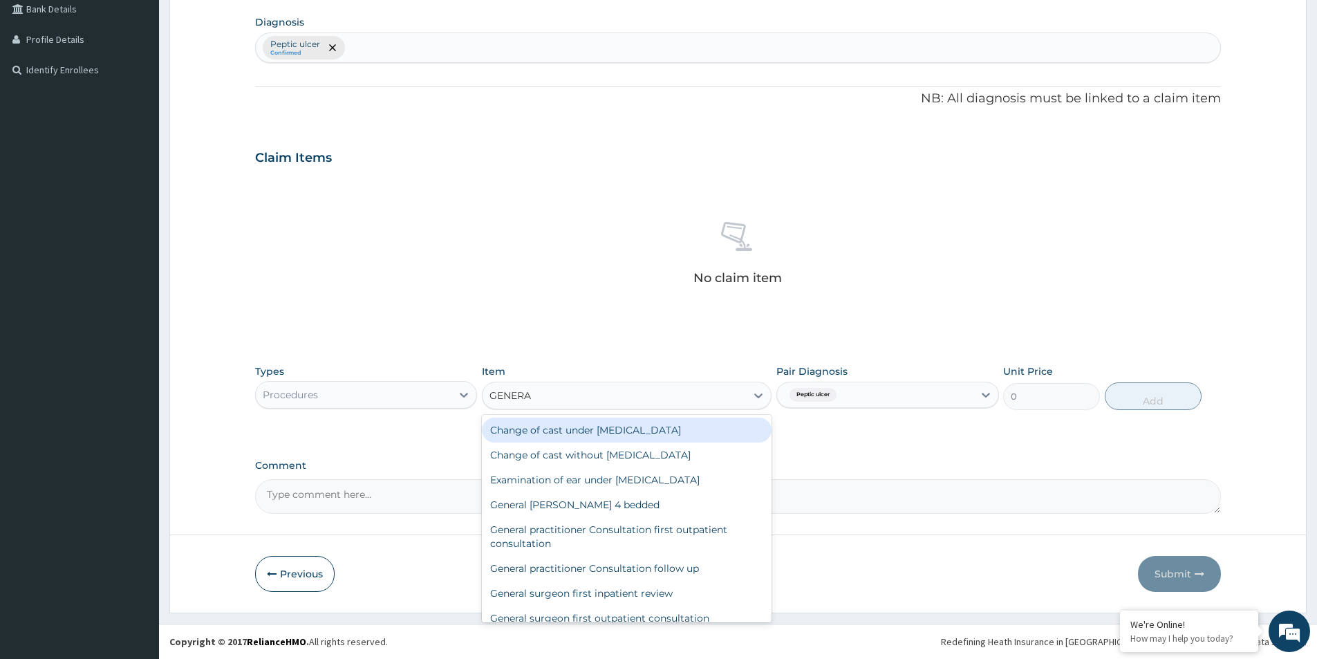
type input "GENERAL"
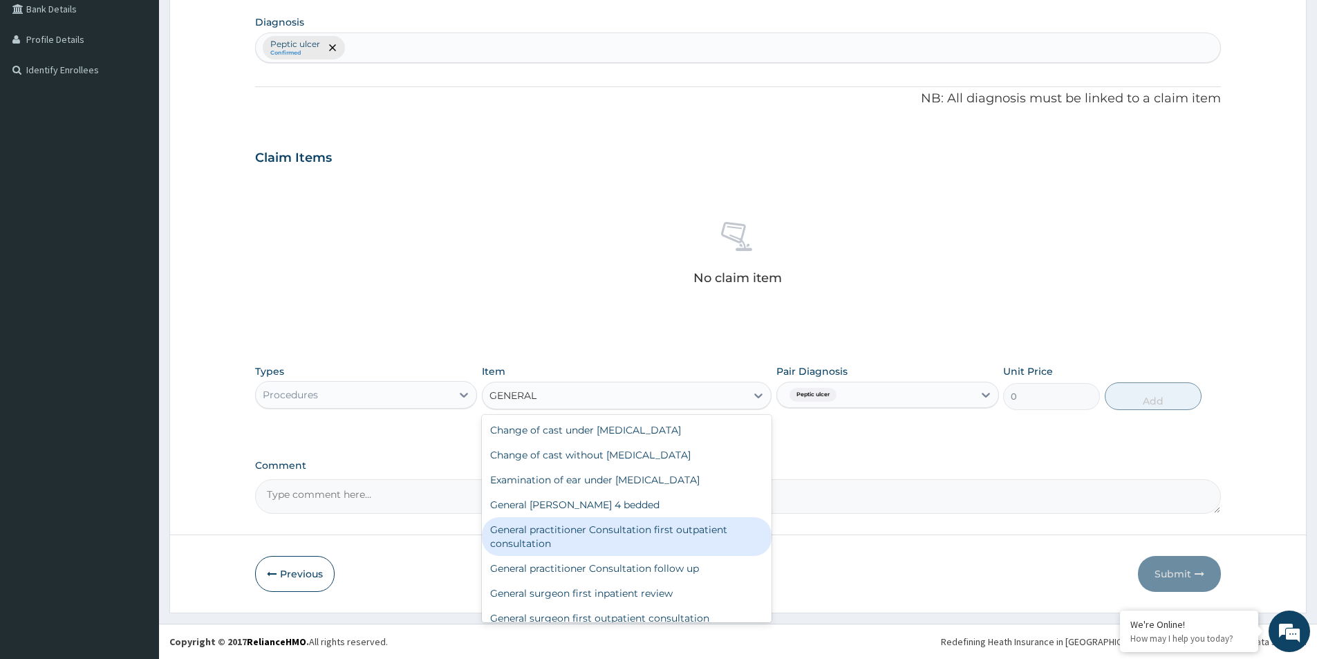
click at [640, 527] on div "General practitioner Consultation first outpatient consultation" at bounding box center [627, 536] width 290 height 39
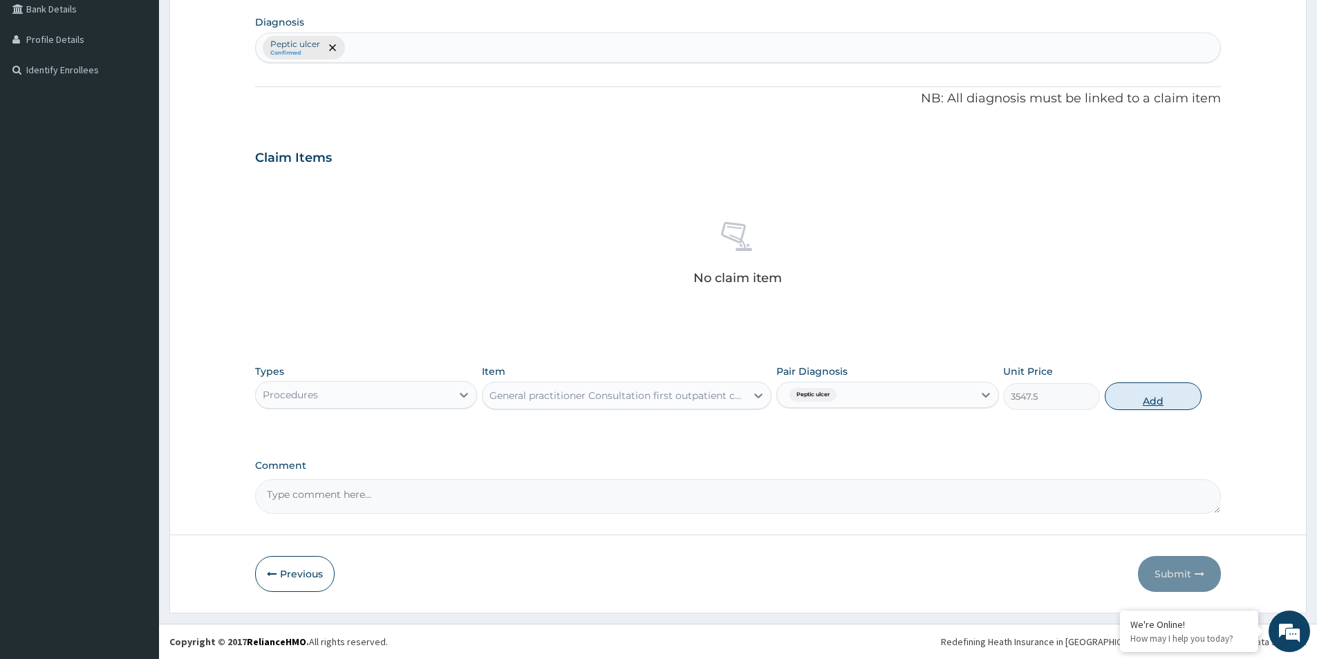
click at [1161, 402] on button "Add" at bounding box center [1152, 396] width 97 height 28
type input "0"
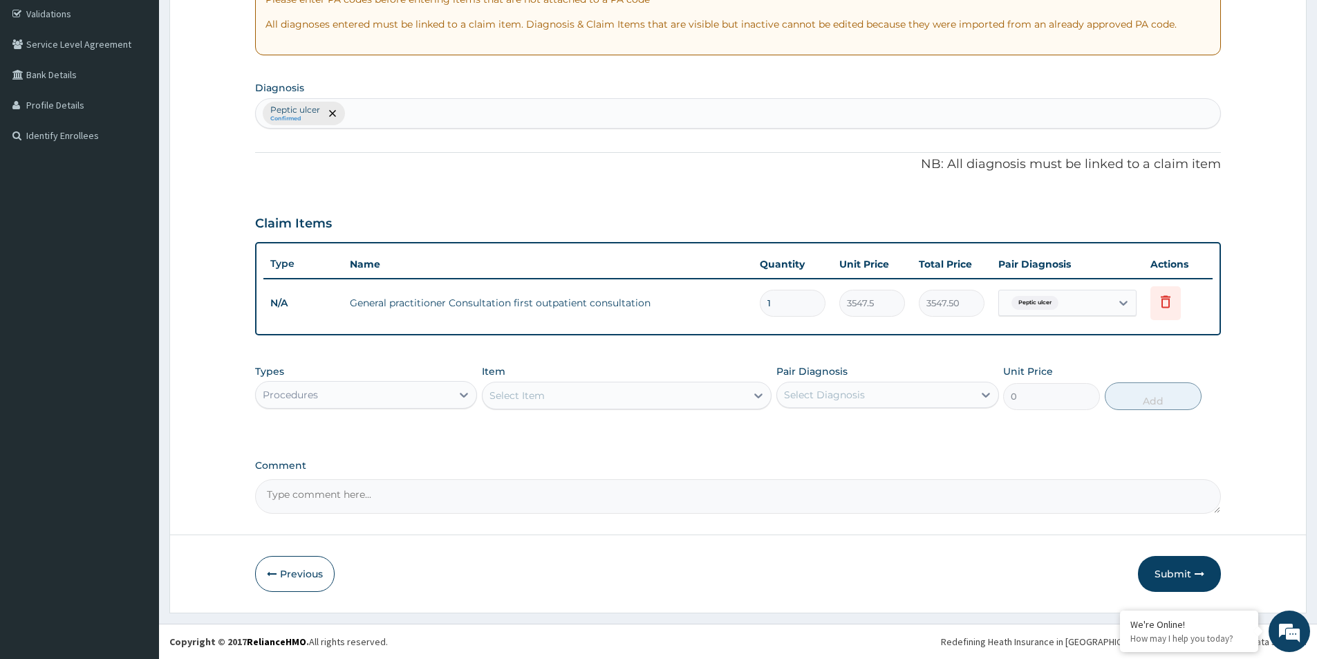
click at [438, 391] on div "Procedures" at bounding box center [354, 395] width 196 height 22
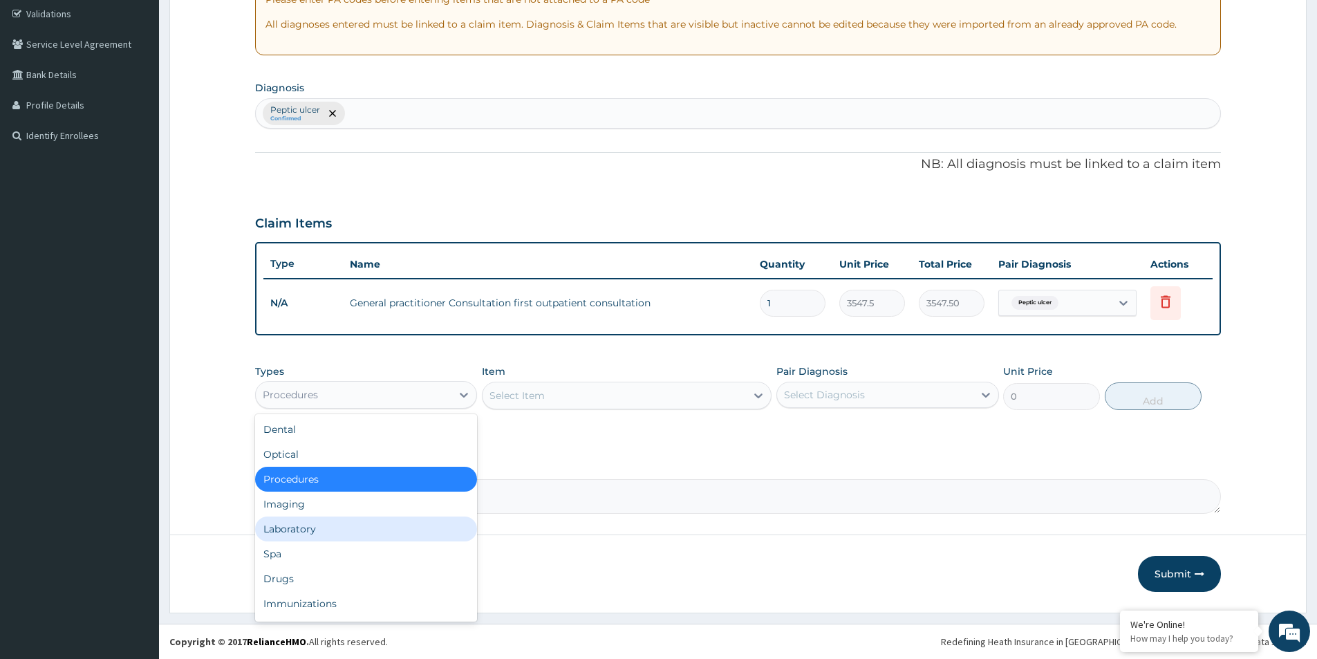
click at [294, 530] on div "Laboratory" at bounding box center [366, 528] width 222 height 25
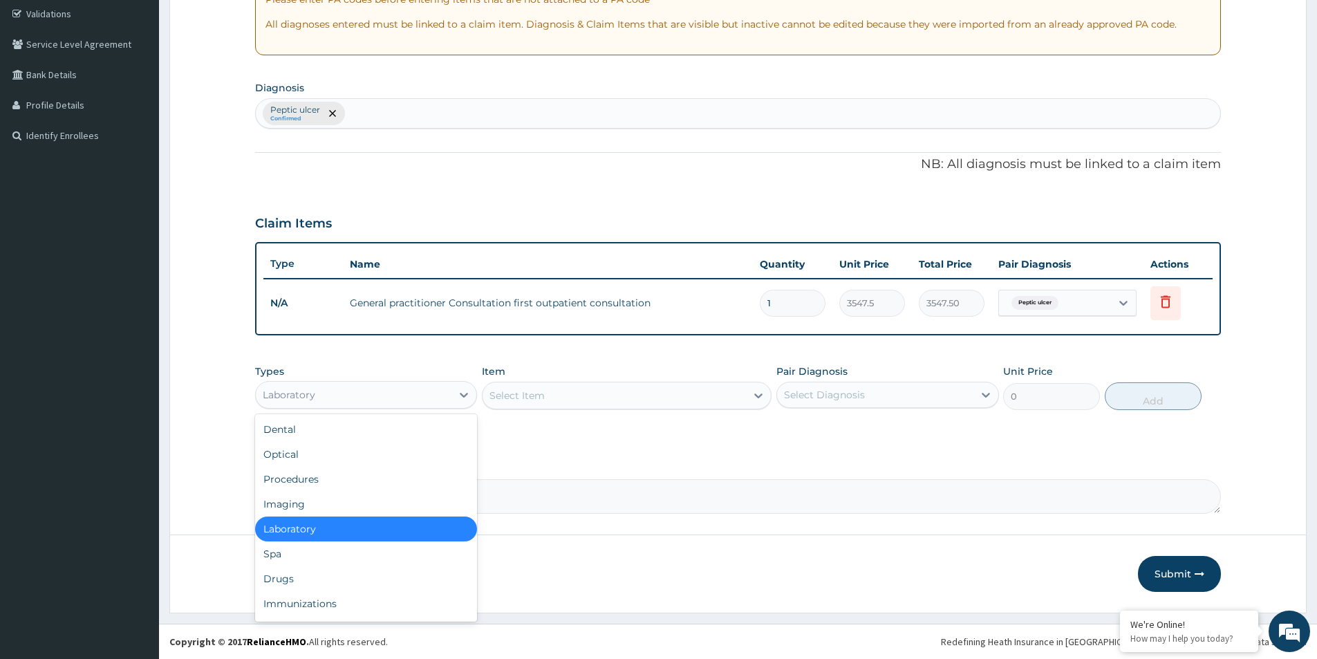
click at [369, 402] on div "Laboratory" at bounding box center [354, 395] width 196 height 22
click at [304, 576] on div "Drugs" at bounding box center [366, 578] width 222 height 25
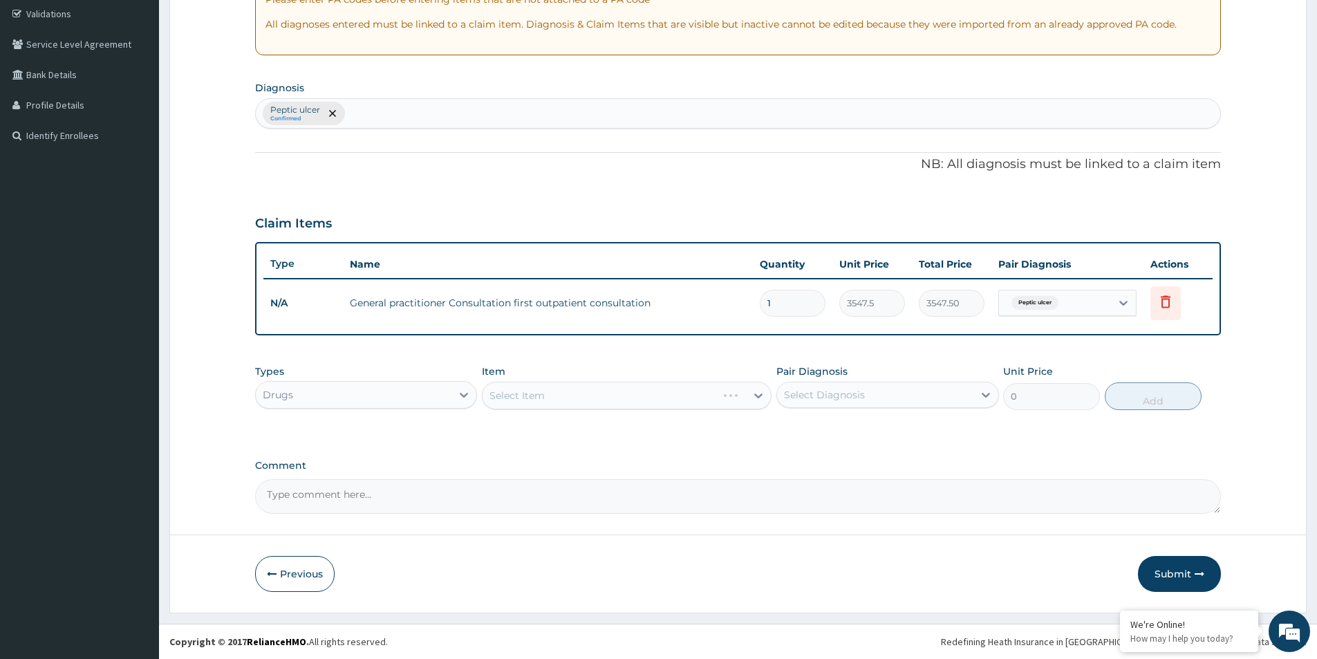
click at [820, 404] on div "Select Diagnosis" at bounding box center [875, 395] width 196 height 22
click at [829, 433] on label "Peptic ulcer" at bounding box center [829, 429] width 60 height 14
checkbox input "true"
click at [656, 403] on div "Select Item" at bounding box center [613, 395] width 263 height 22
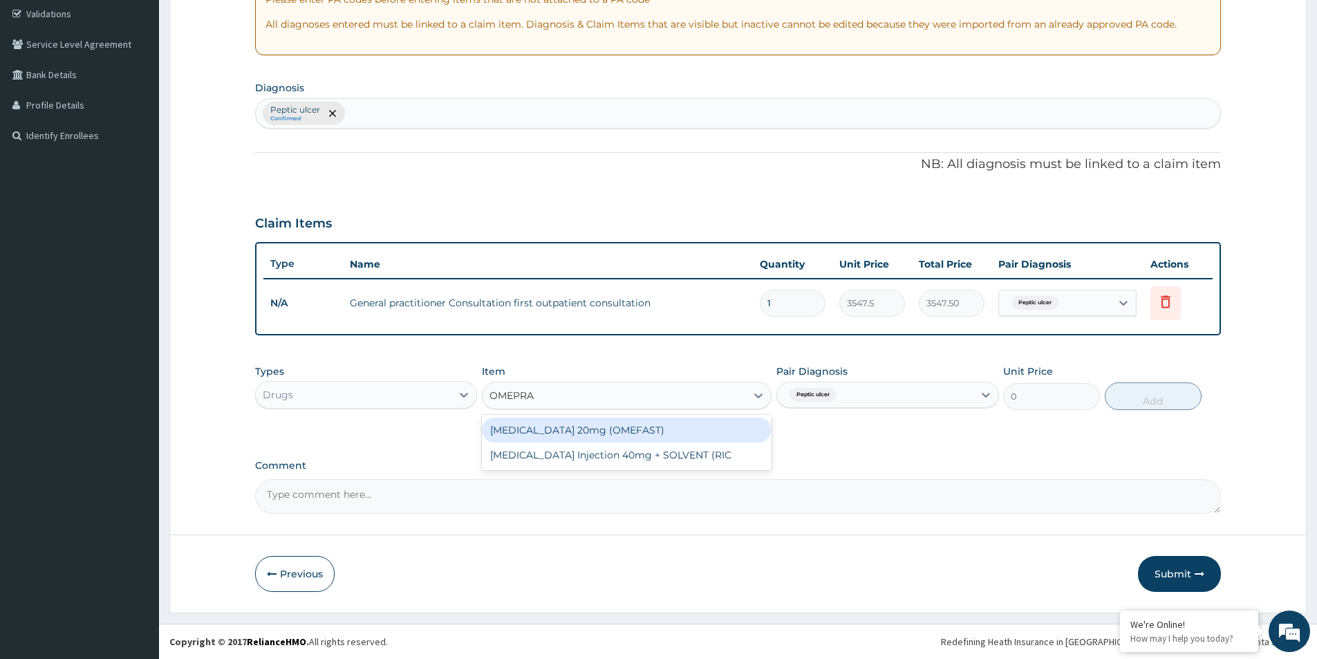
type input "OMEPRAZ"
click at [660, 455] on div "OMEPRAZOLE Injection 40mg + SOLVENT (RIC" at bounding box center [627, 454] width 290 height 25
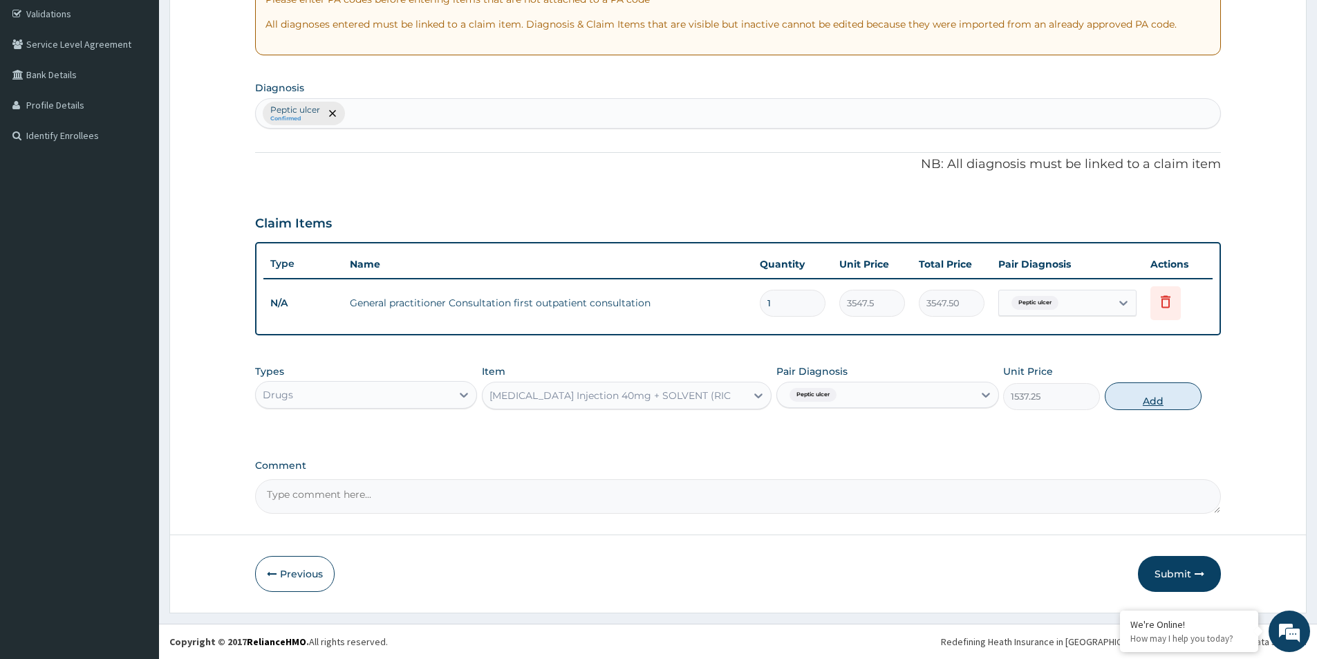
click at [1153, 402] on button "Add" at bounding box center [1152, 396] width 97 height 28
type input "0"
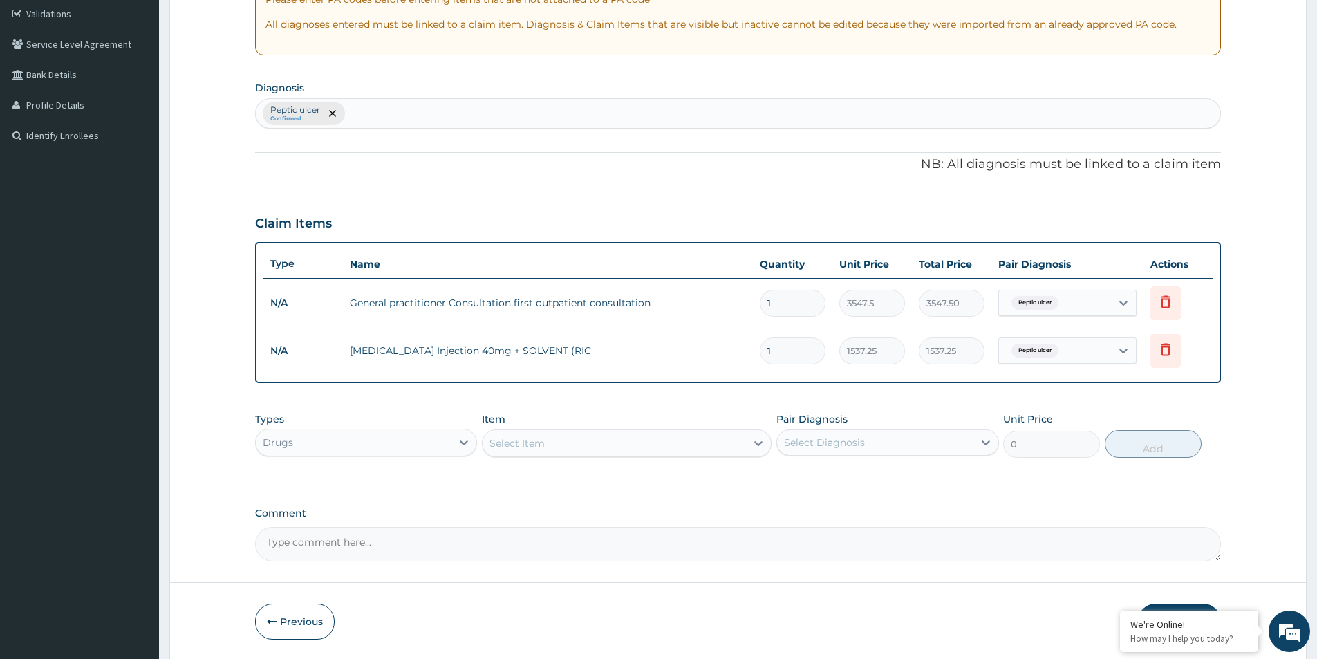
click at [672, 446] on div "Select Item" at bounding box center [613, 443] width 263 height 22
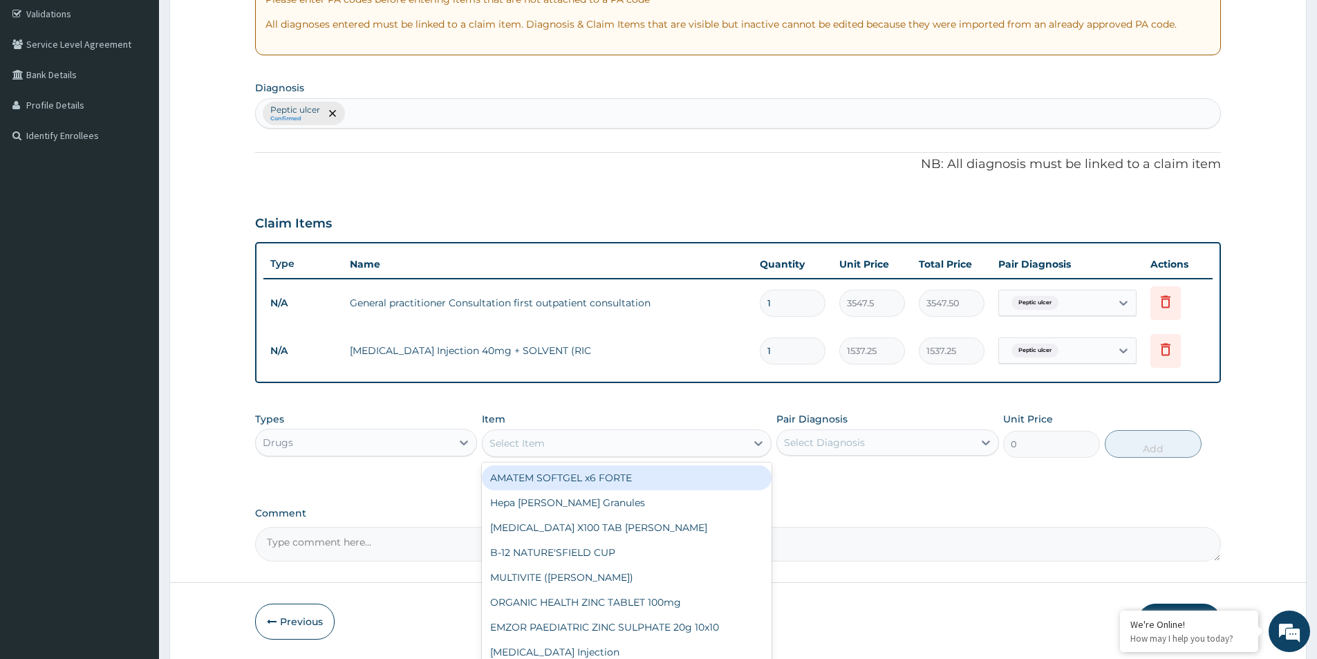
click at [678, 444] on div "Select Item" at bounding box center [613, 443] width 263 height 22
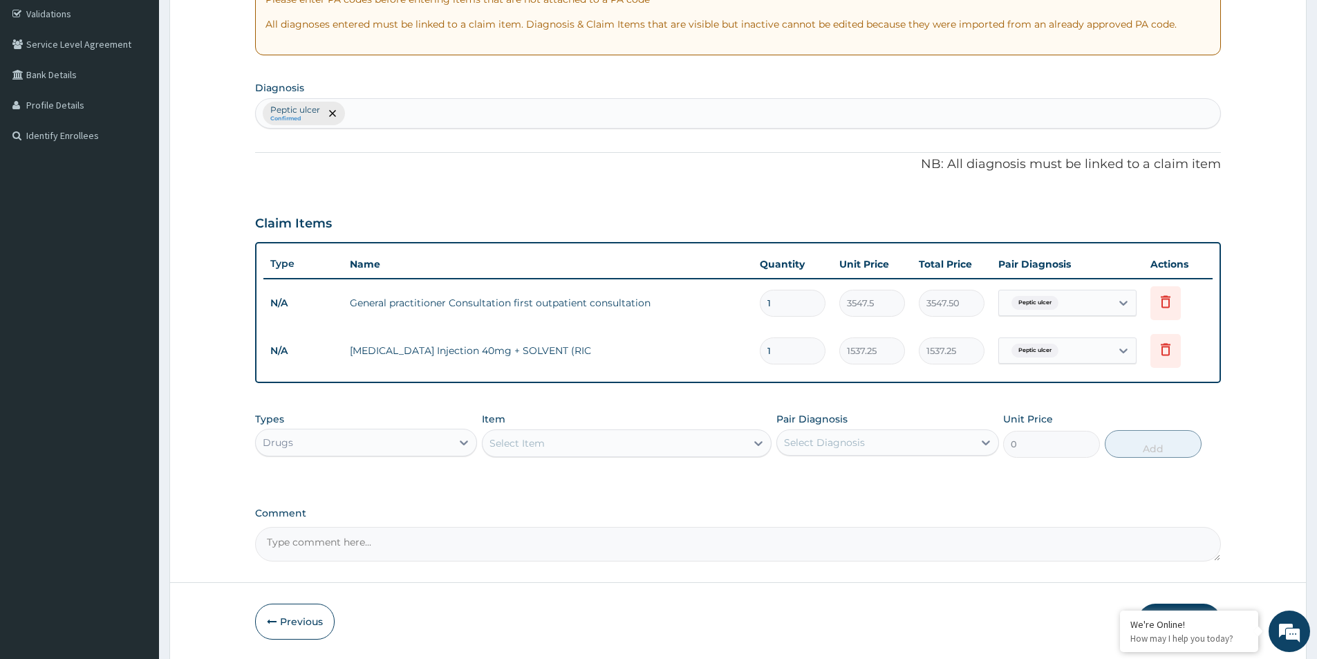
click at [678, 444] on div "Select Item" at bounding box center [613, 443] width 263 height 22
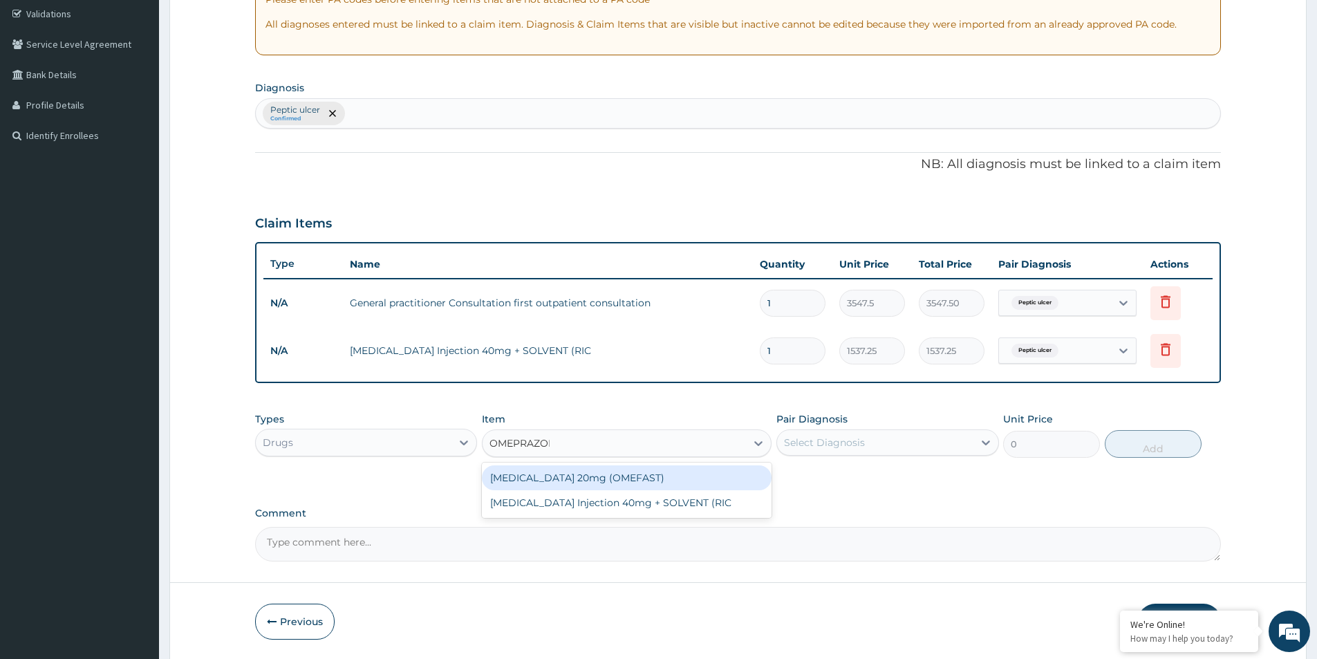
type input "OMEPRAZOLE"
click at [614, 478] on div "OMEPRAZOLE 20mg (OMEFAST)" at bounding box center [627, 477] width 290 height 25
type input "82.775"
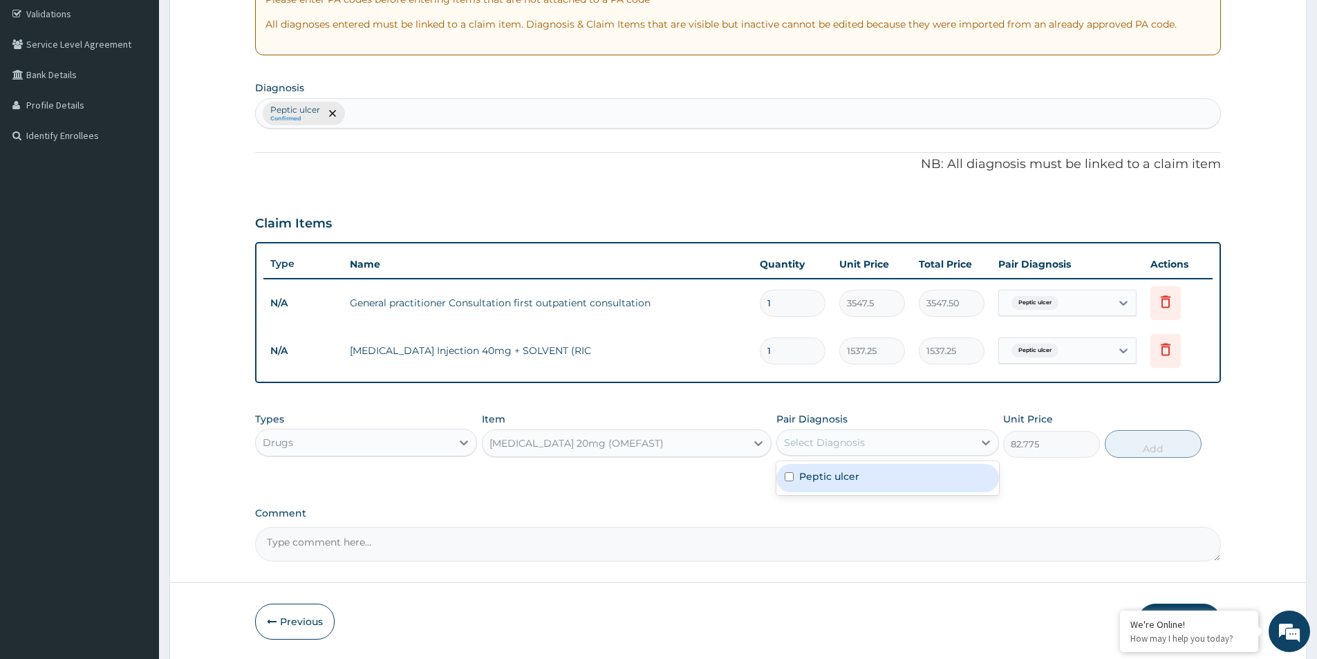
click at [863, 442] on div "Select Diagnosis" at bounding box center [824, 442] width 81 height 14
click at [860, 478] on div "Peptic ulcer" at bounding box center [887, 478] width 222 height 28
checkbox input "true"
click at [1156, 449] on button "Add" at bounding box center [1152, 444] width 97 height 28
type input "0"
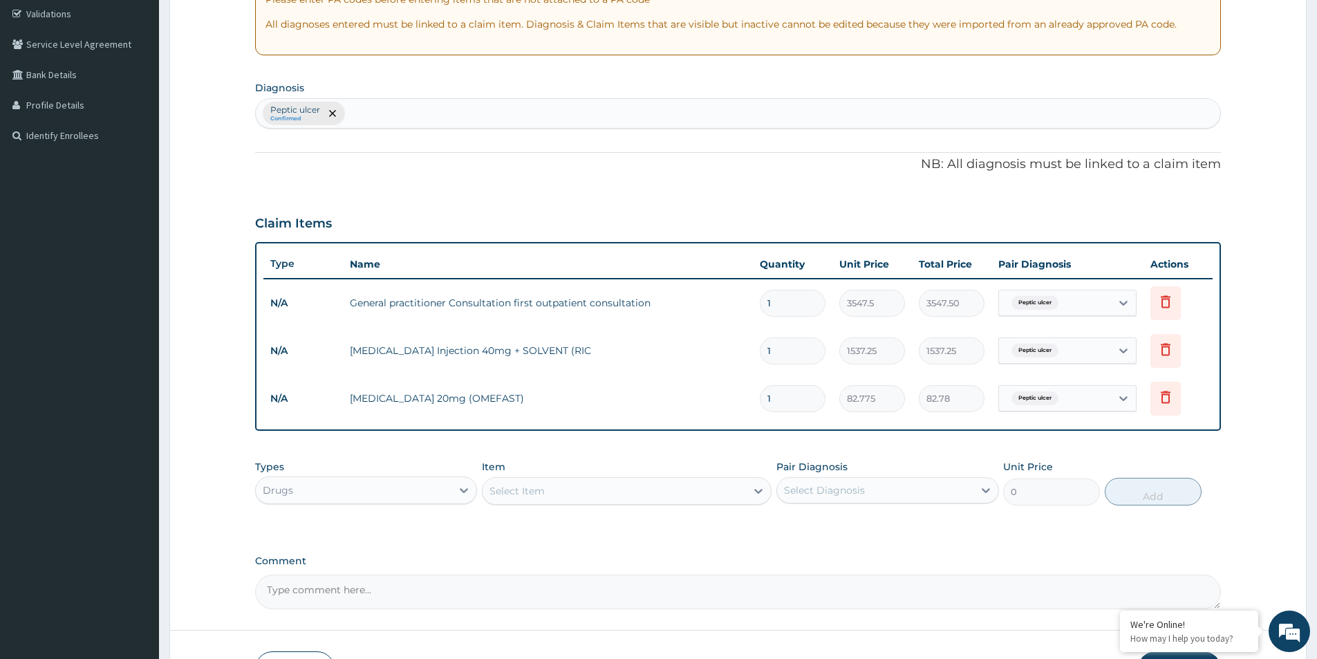
type input "0.00"
type input "2"
type input "165.55"
type input "29"
type input "2400.48"
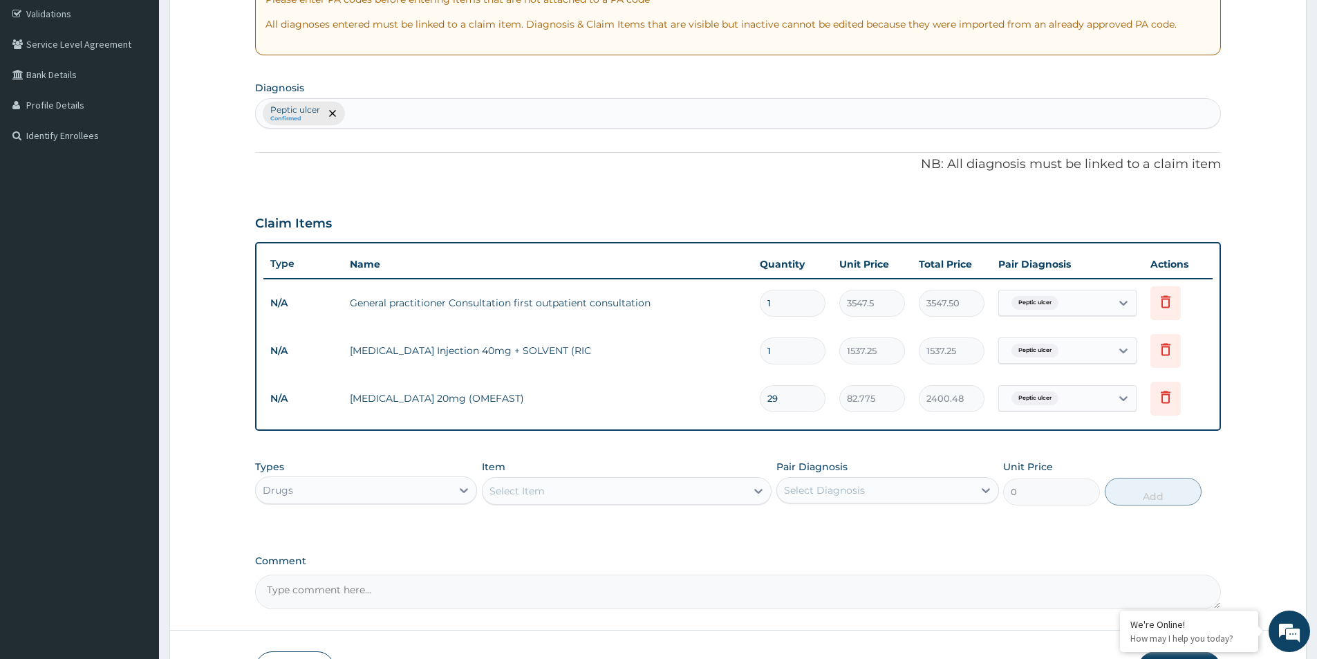
type input "2"
type input "165.55"
type input "20"
type input "1655.50"
type input "20"
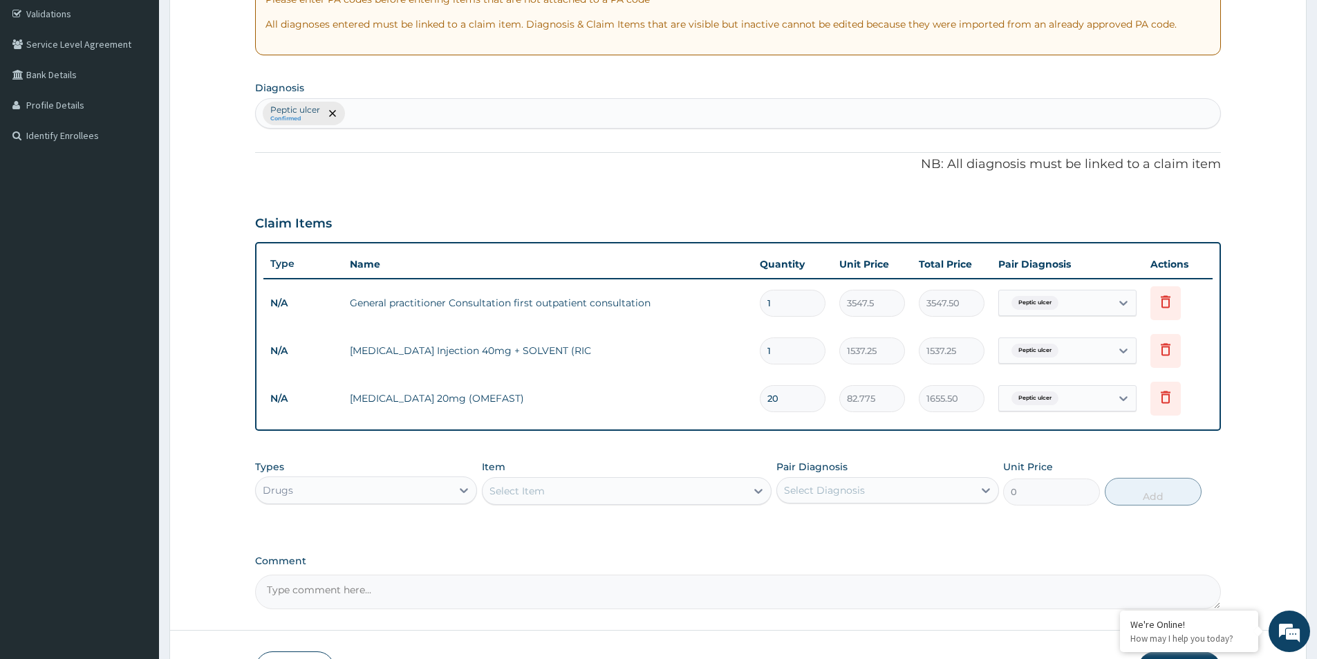
click at [545, 492] on div "Select Item" at bounding box center [613, 491] width 263 height 22
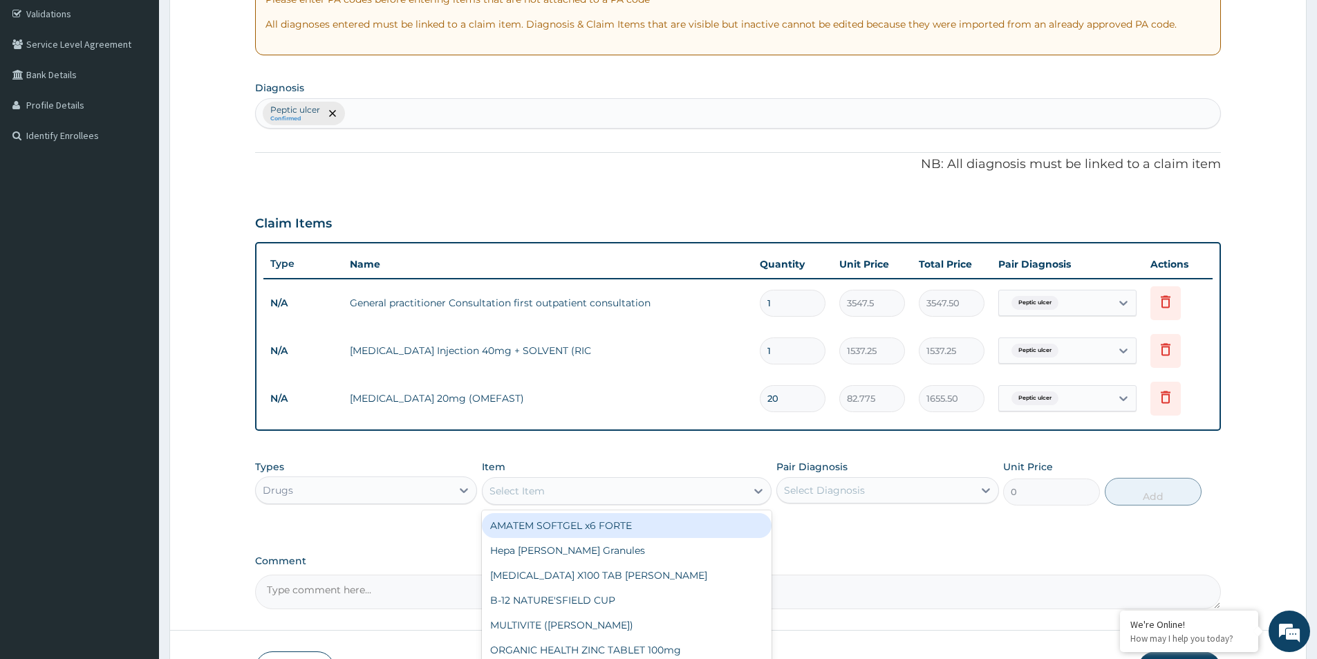
click at [677, 491] on div "Select Item" at bounding box center [613, 491] width 263 height 22
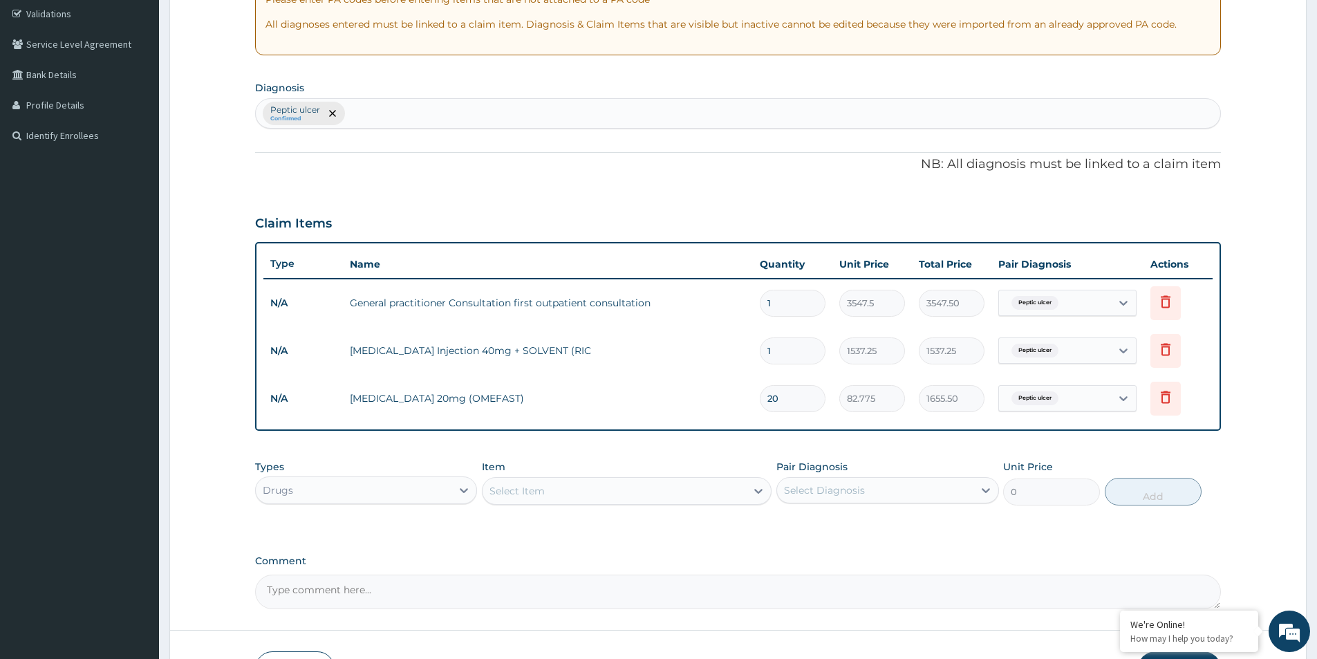
click at [677, 491] on div "Select Item" at bounding box center [613, 491] width 263 height 22
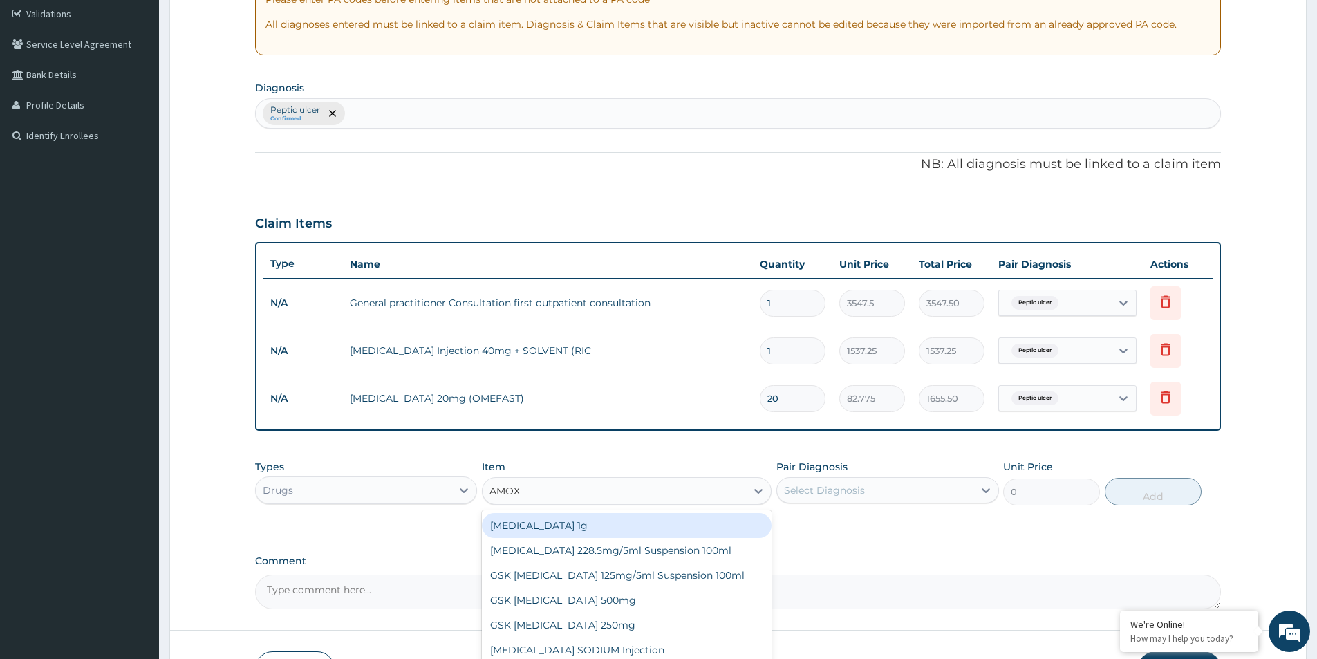
type input "AMOXI"
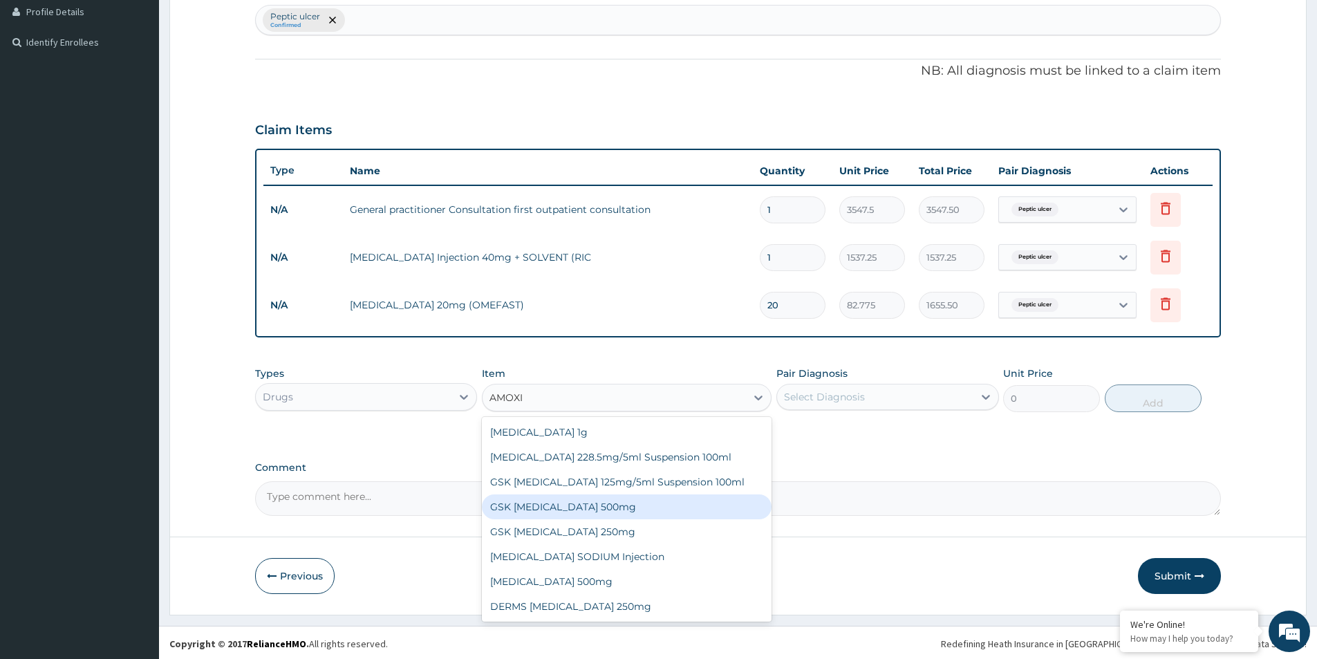
scroll to position [354, 0]
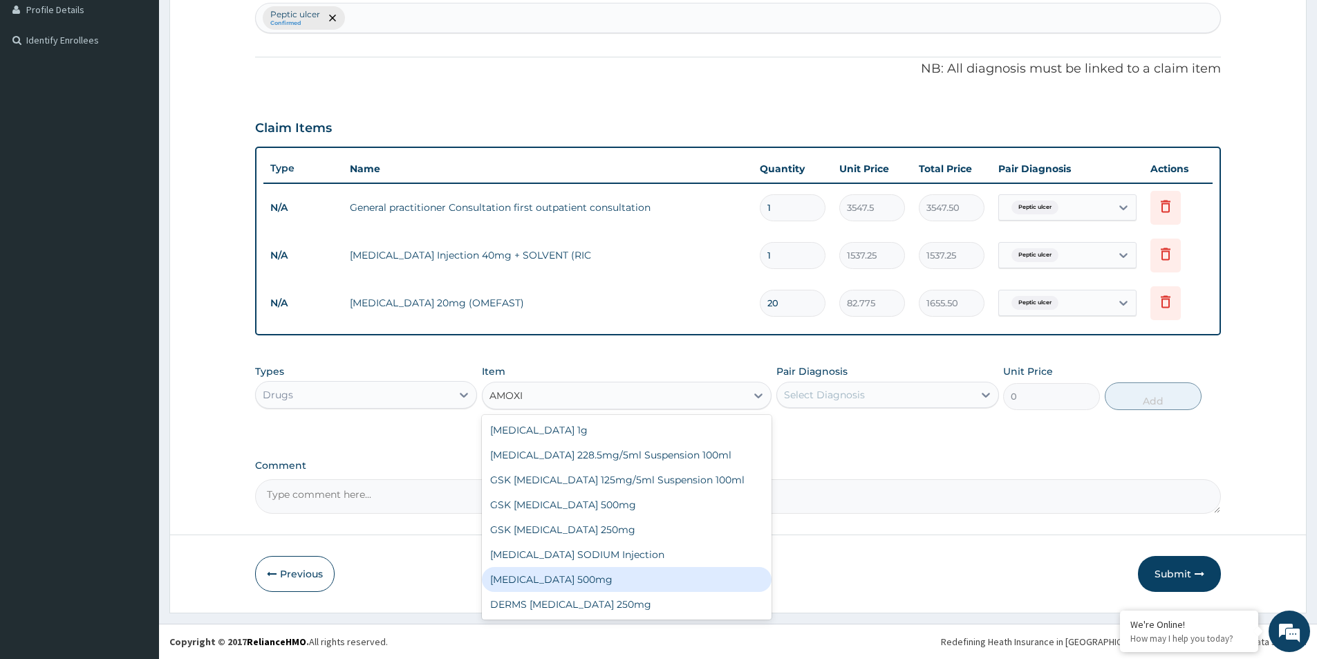
click at [590, 583] on div "[MEDICAL_DATA] 500mg" at bounding box center [627, 579] width 290 height 25
type input "70.95"
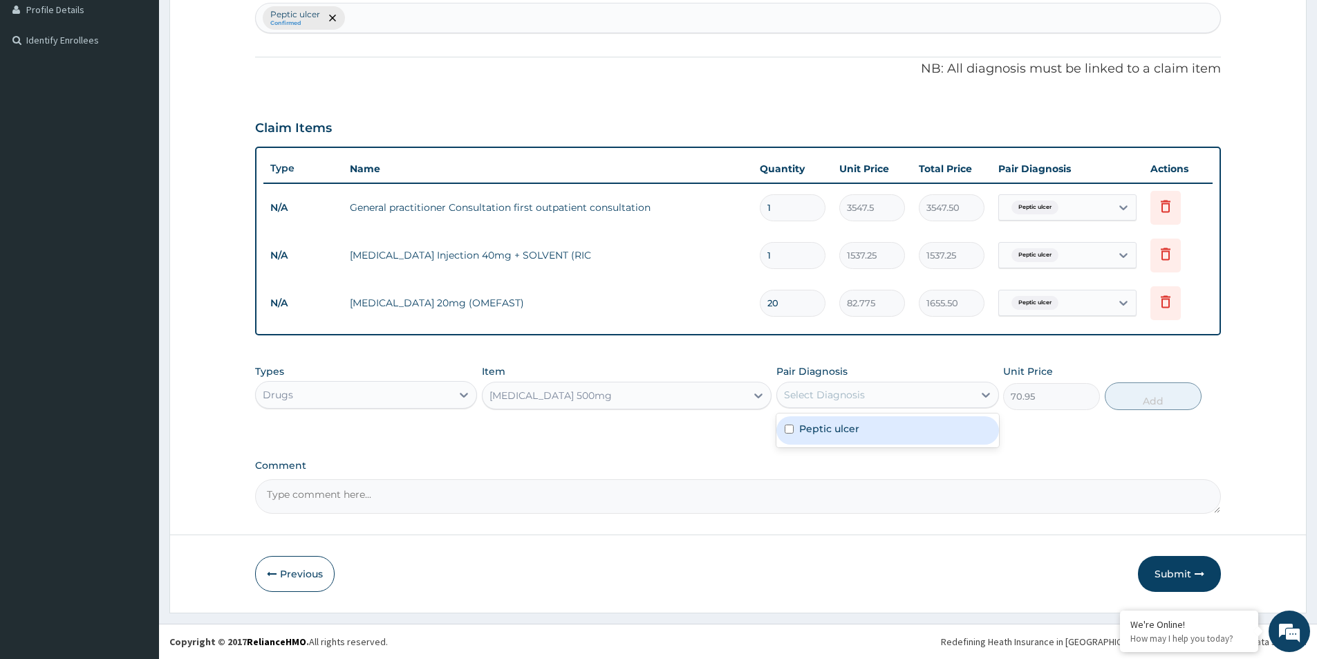
click at [922, 397] on div "Select Diagnosis" at bounding box center [875, 395] width 196 height 22
click at [907, 425] on div "Peptic ulcer" at bounding box center [887, 430] width 222 height 28
checkbox input "true"
click at [1151, 401] on button "Add" at bounding box center [1152, 396] width 97 height 28
type input "0"
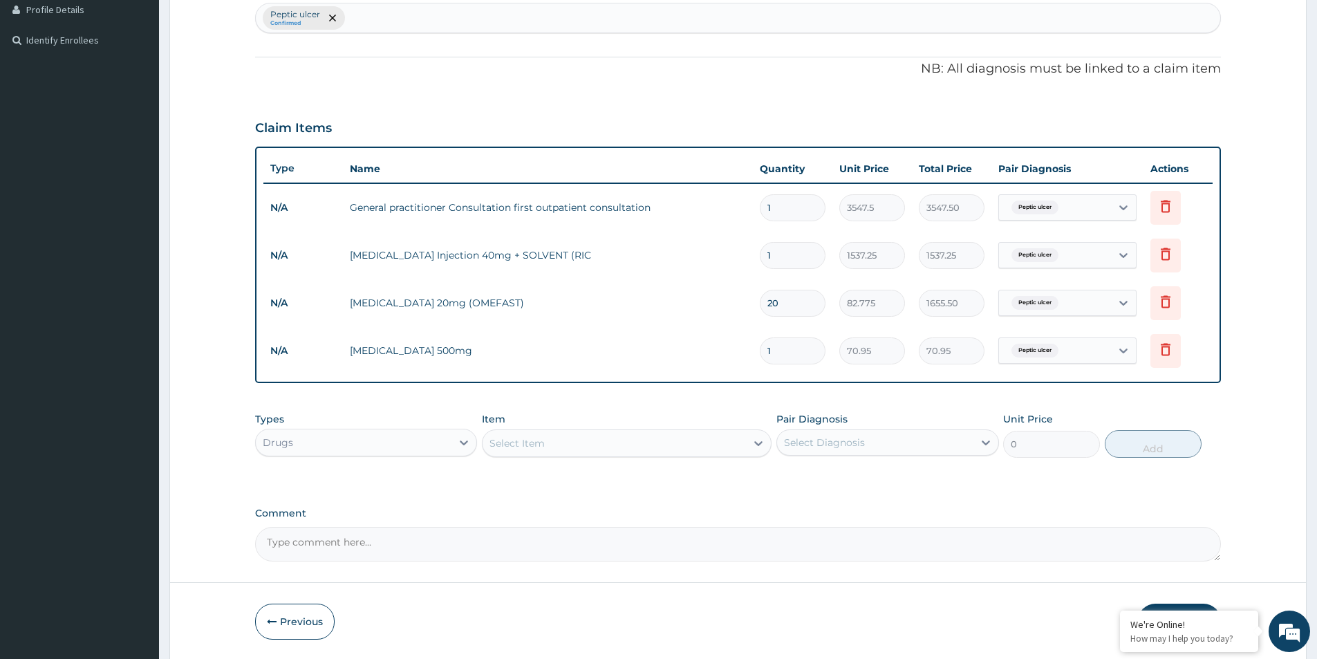
type input "15"
type input "1064.25"
type input "15"
click at [640, 444] on div "Select Item" at bounding box center [613, 443] width 263 height 22
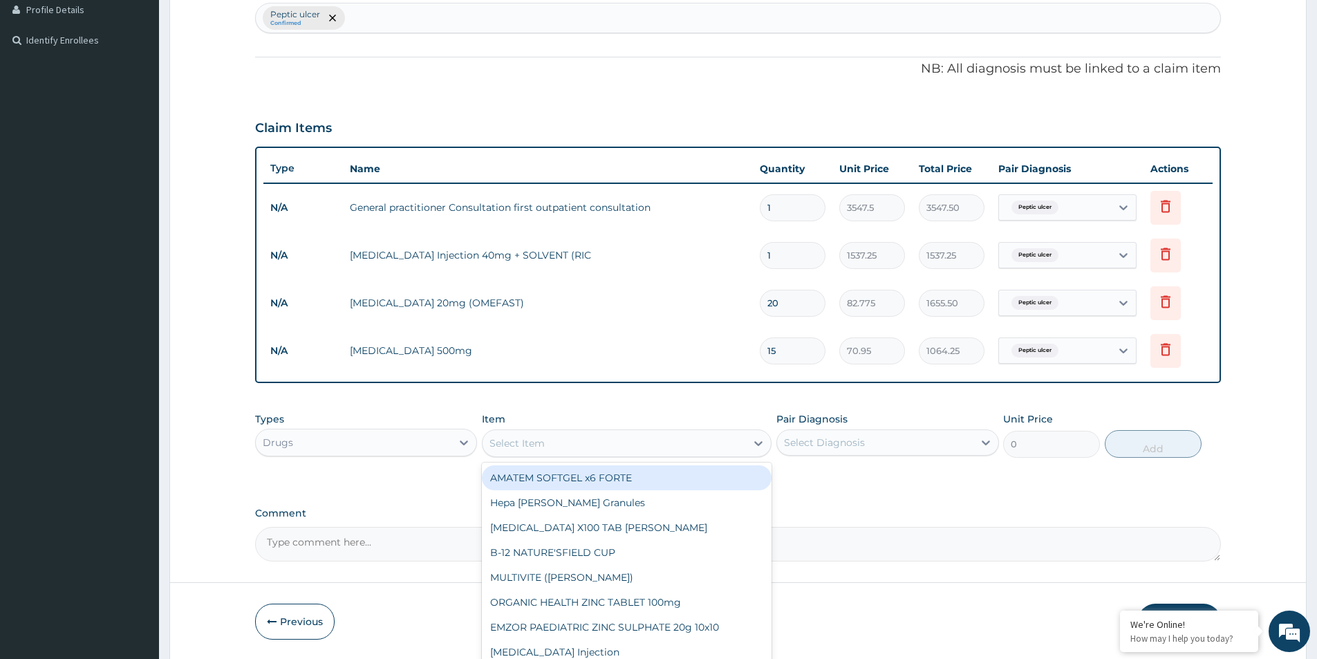
scroll to position [402, 0]
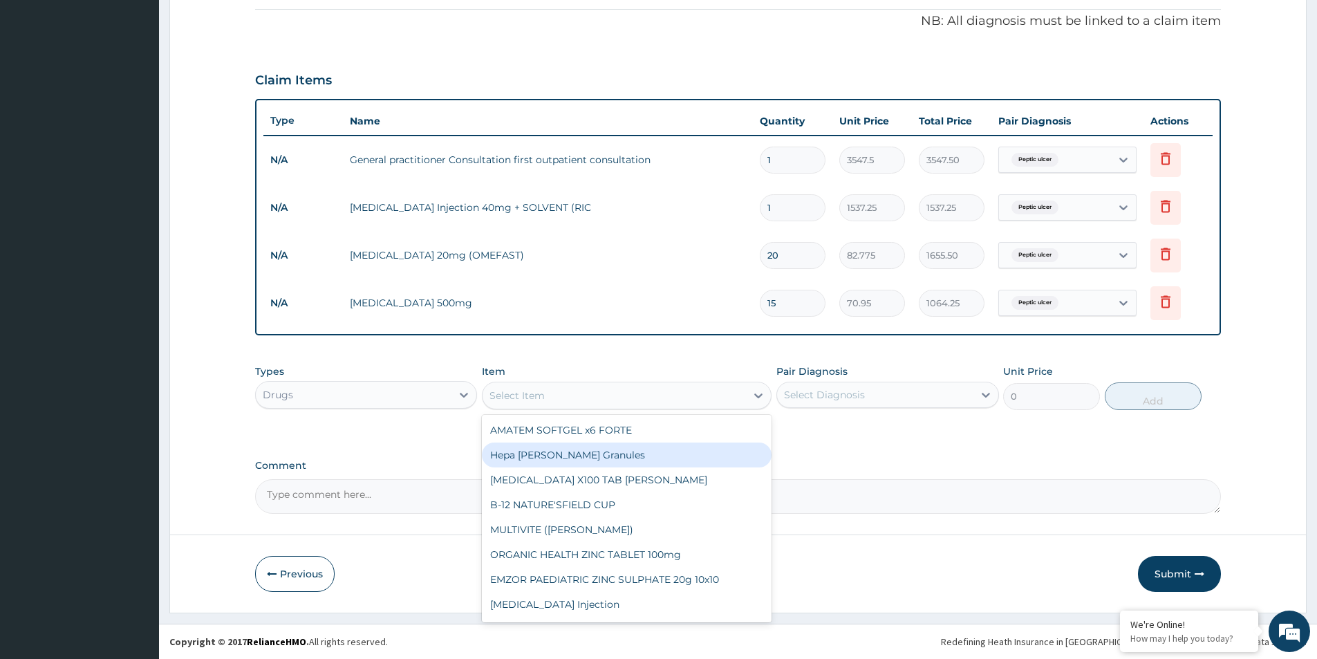
click at [882, 455] on div "PA Code / Prescription Code Enter Code(Secondary Care Only) Encounter Date 12-0…" at bounding box center [738, 121] width 966 height 783
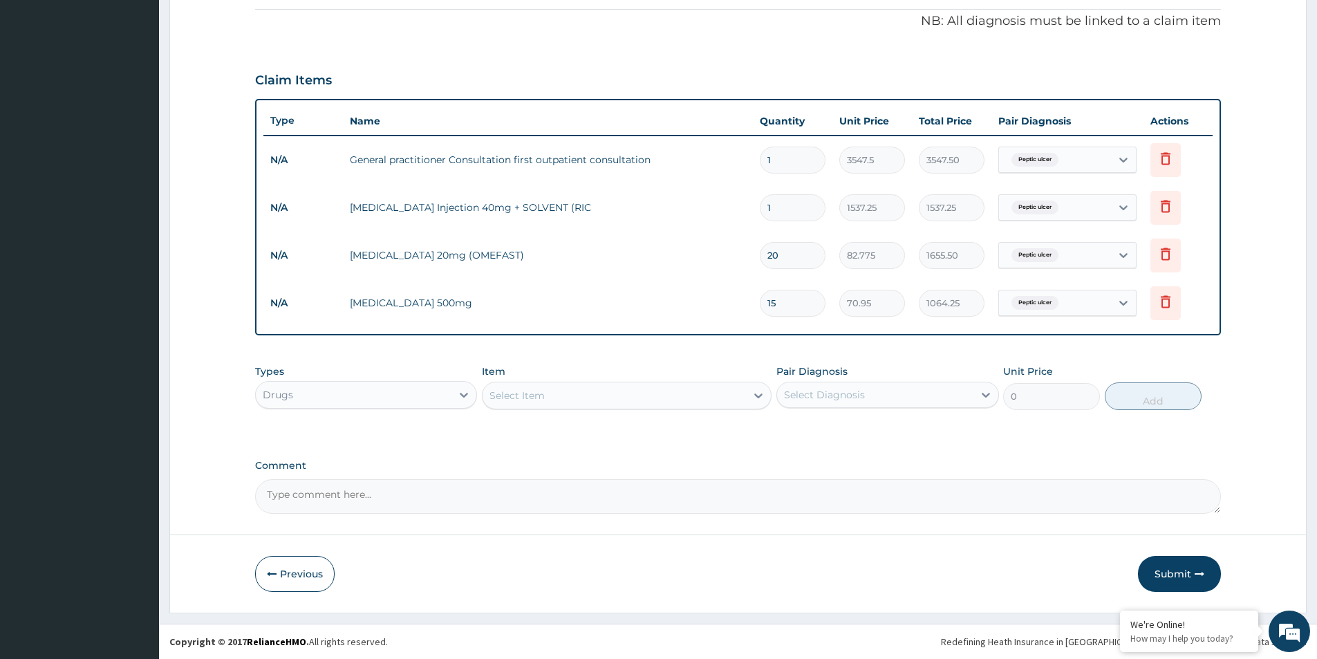
click at [648, 397] on div "Select Item" at bounding box center [613, 395] width 263 height 22
click at [689, 398] on div "Select Item" at bounding box center [613, 395] width 263 height 22
click at [888, 396] on div "Select Diagnosis" at bounding box center [875, 395] width 196 height 22
click at [873, 426] on div "Peptic ulcer" at bounding box center [887, 430] width 222 height 28
checkbox input "true"
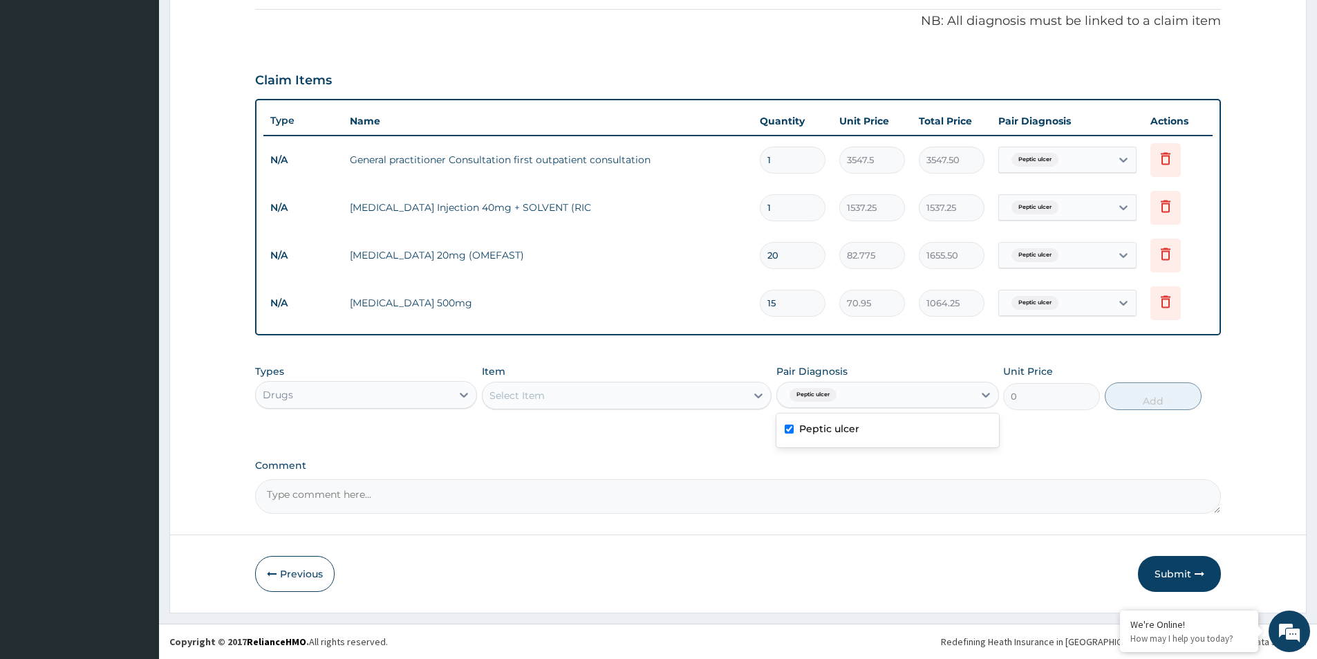
click at [565, 398] on div "Select Item" at bounding box center [613, 395] width 263 height 22
click at [565, 397] on div "Select Item" at bounding box center [613, 395] width 263 height 22
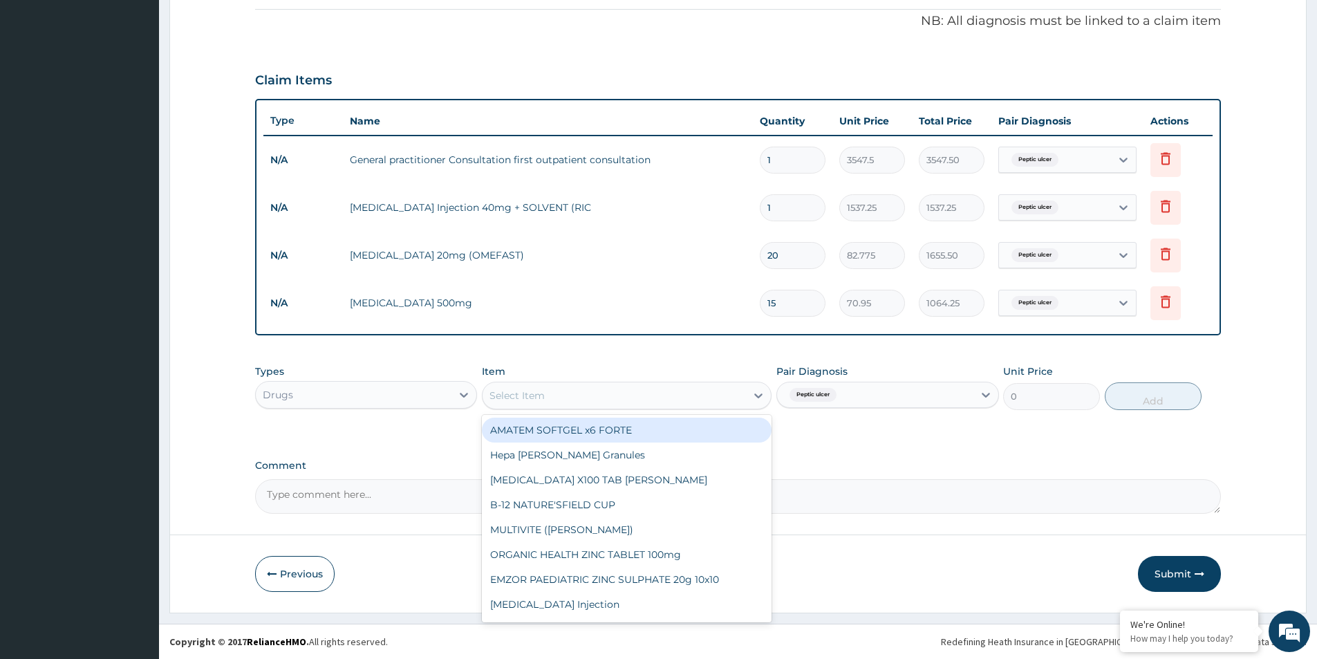
click at [565, 397] on div "Select Item" at bounding box center [613, 395] width 263 height 22
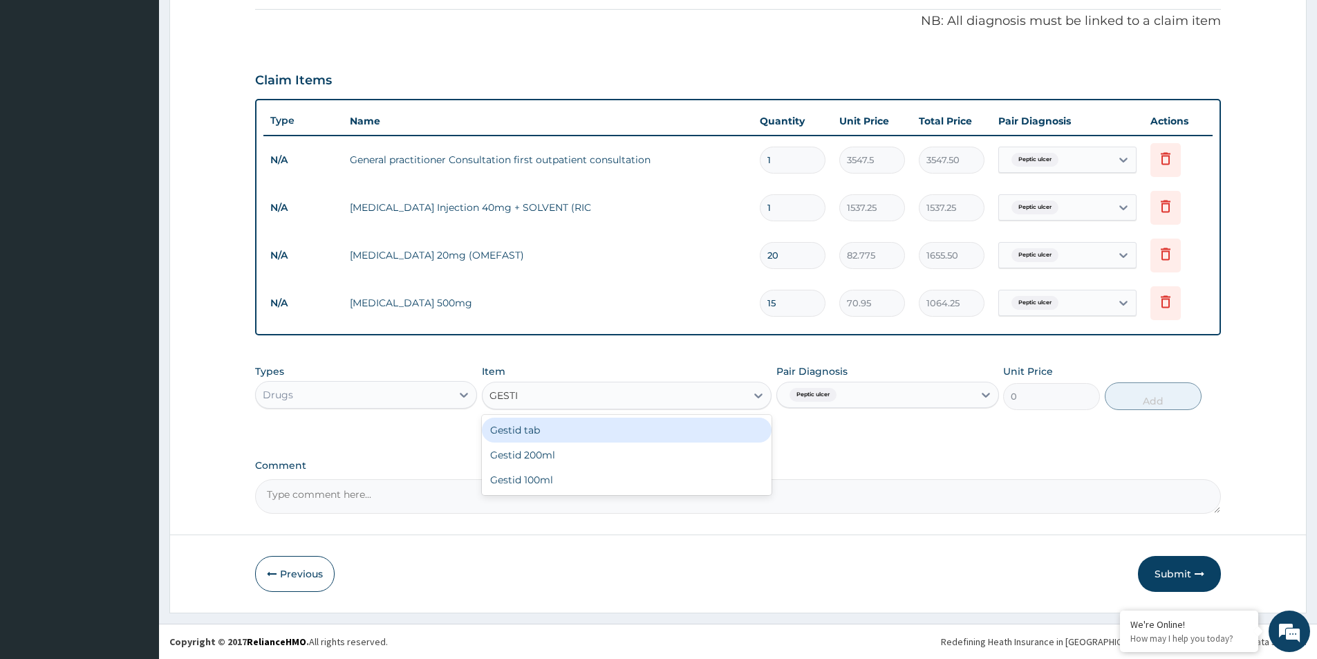
type input "GESTID"
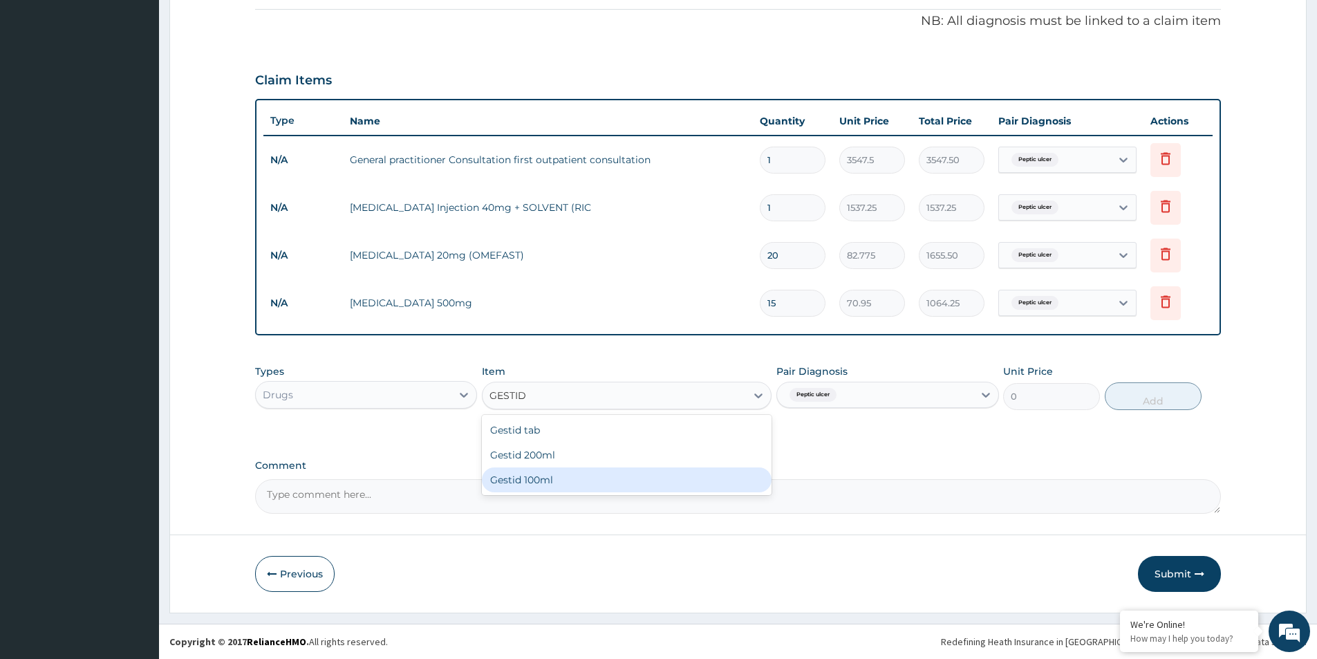
click at [581, 477] on div "Gestid 100ml" at bounding box center [627, 479] width 290 height 25
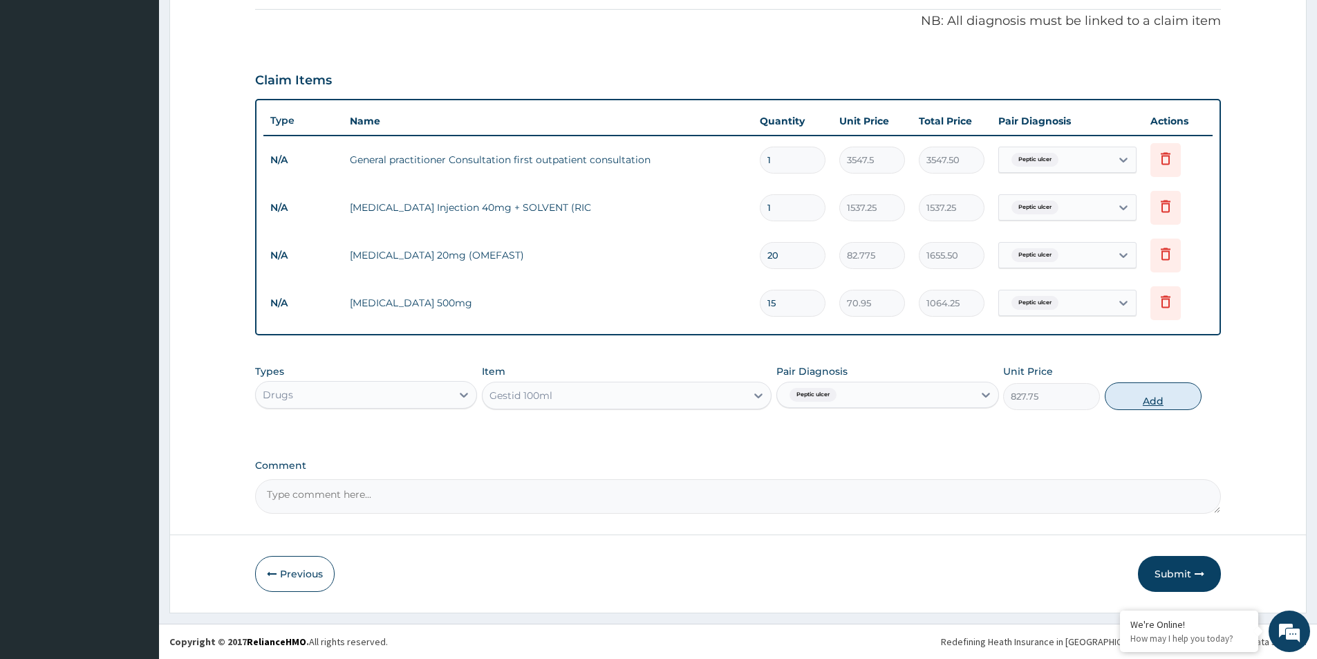
click at [1158, 401] on button "Add" at bounding box center [1152, 396] width 97 height 28
type input "0"
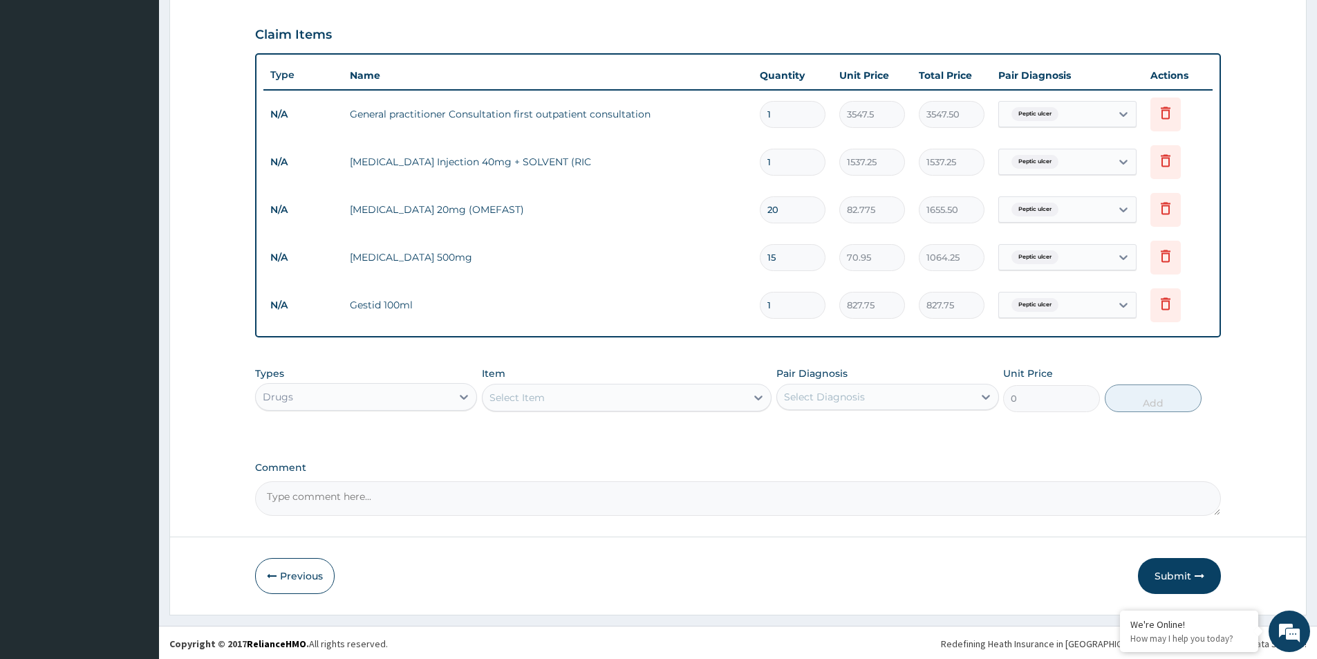
scroll to position [449, 0]
click at [1168, 574] on button "Submit" at bounding box center [1179, 574] width 83 height 36
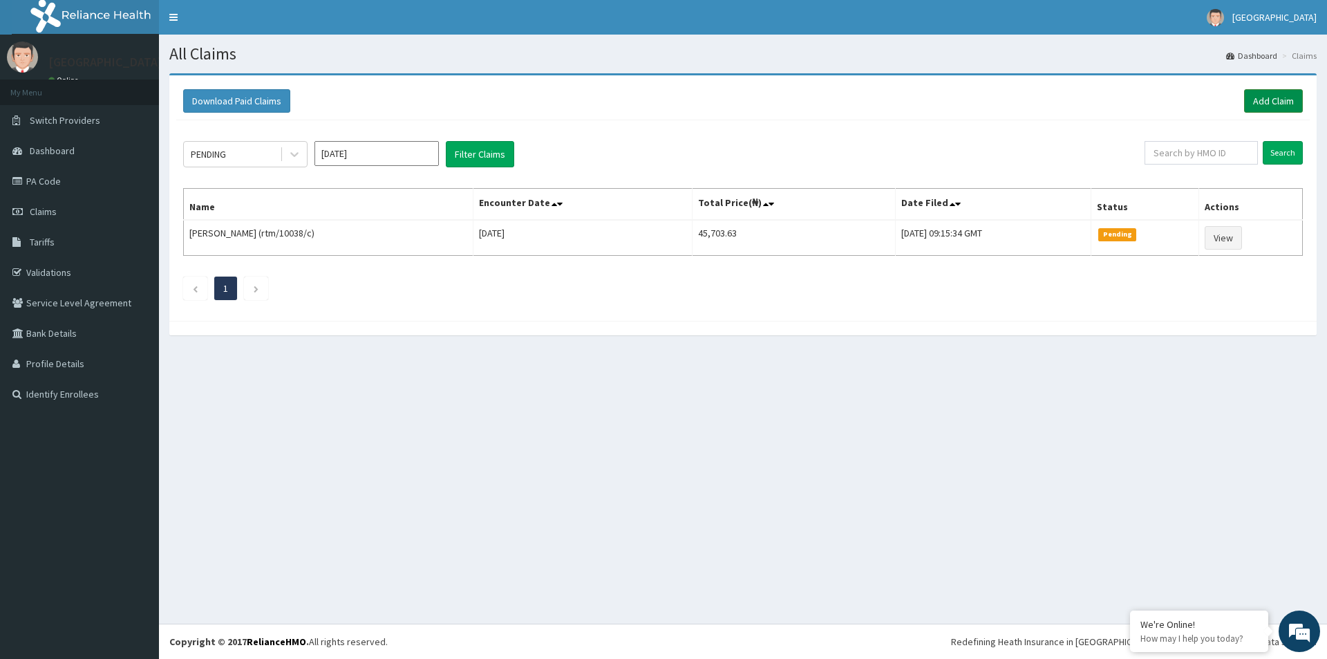
click at [1268, 101] on link "Add Claim" at bounding box center [1273, 100] width 59 height 23
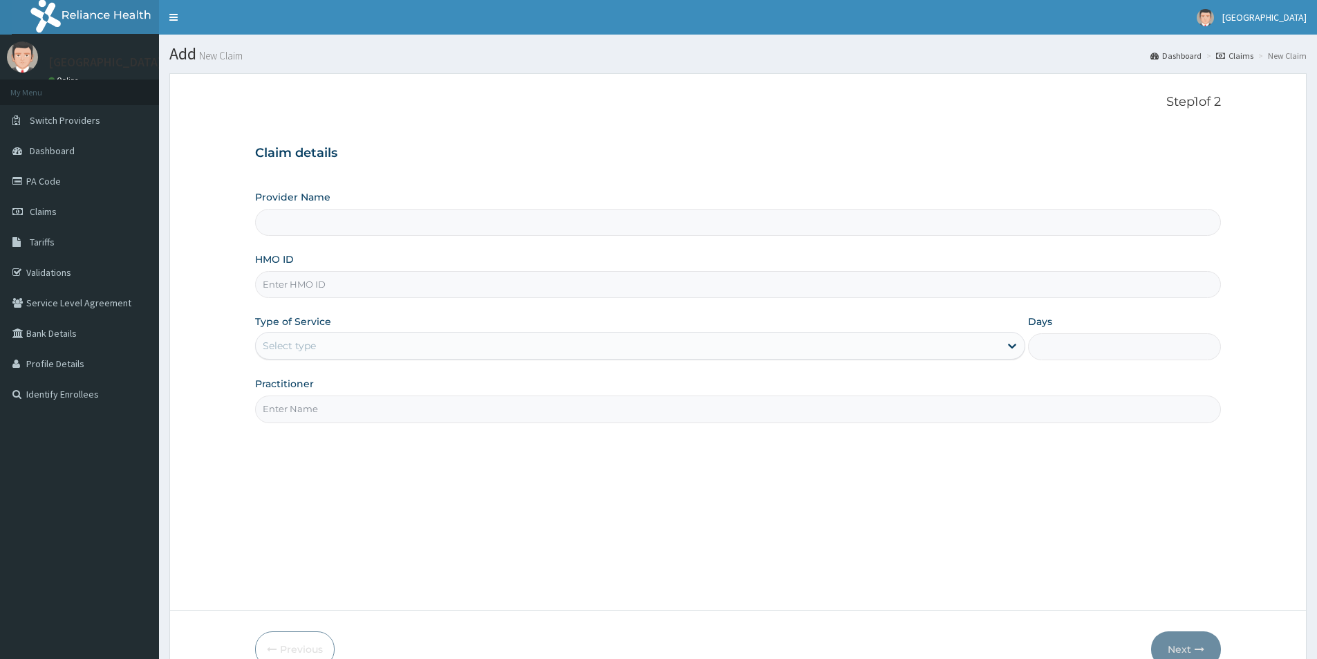
click at [301, 223] on input "Provider Name" at bounding box center [738, 222] width 966 height 27
type input "MEDFORD HOSPITAL LTD"
click at [353, 278] on input "HMO ID" at bounding box center [738, 284] width 966 height 27
type input "THG/10106/A"
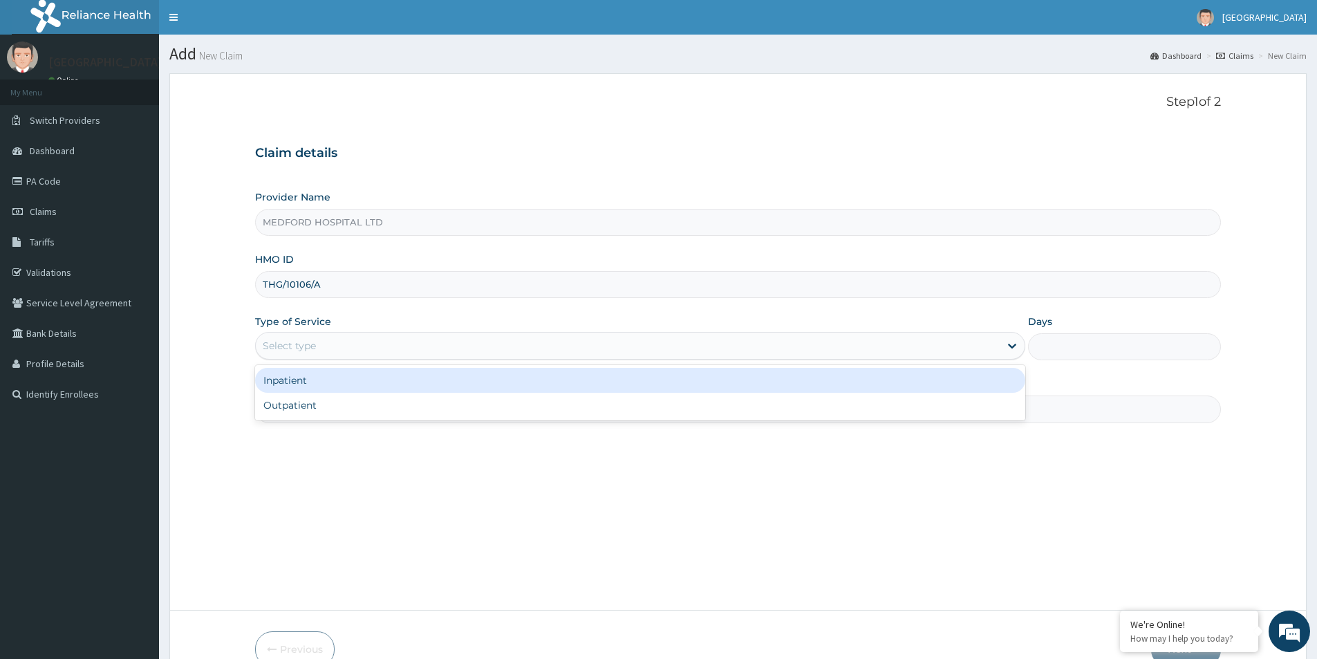
click at [390, 348] on div "Select type" at bounding box center [628, 346] width 744 height 22
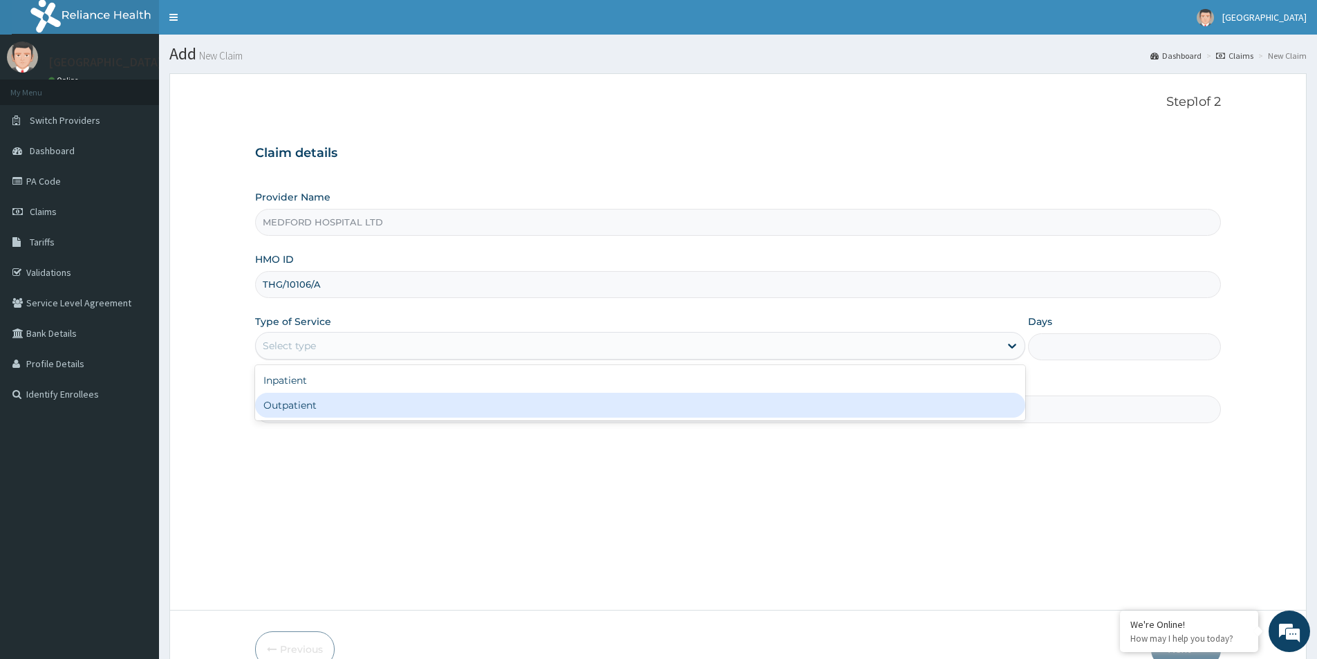
click at [388, 399] on div "Outpatient" at bounding box center [640, 405] width 770 height 25
type input "1"
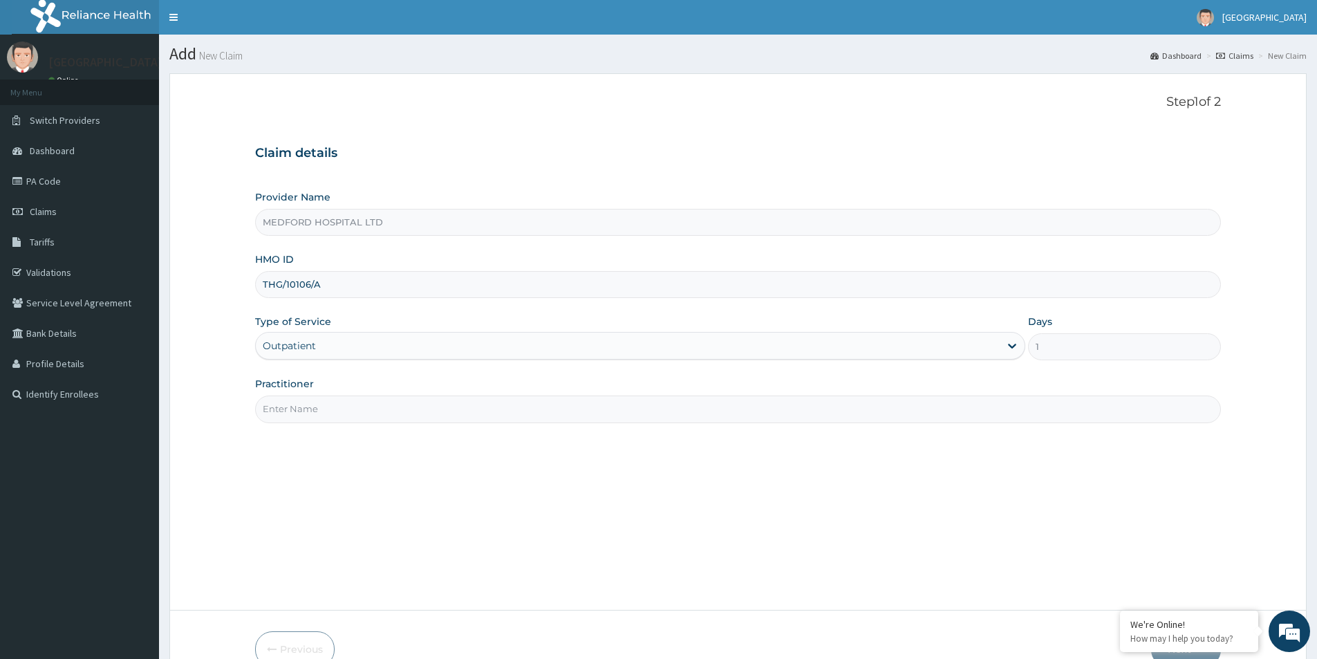
click at [464, 409] on input "Practitioner" at bounding box center [738, 408] width 966 height 27
click at [362, 410] on input "Practitioner" at bounding box center [738, 408] width 966 height 27
type input "OKONKWO"
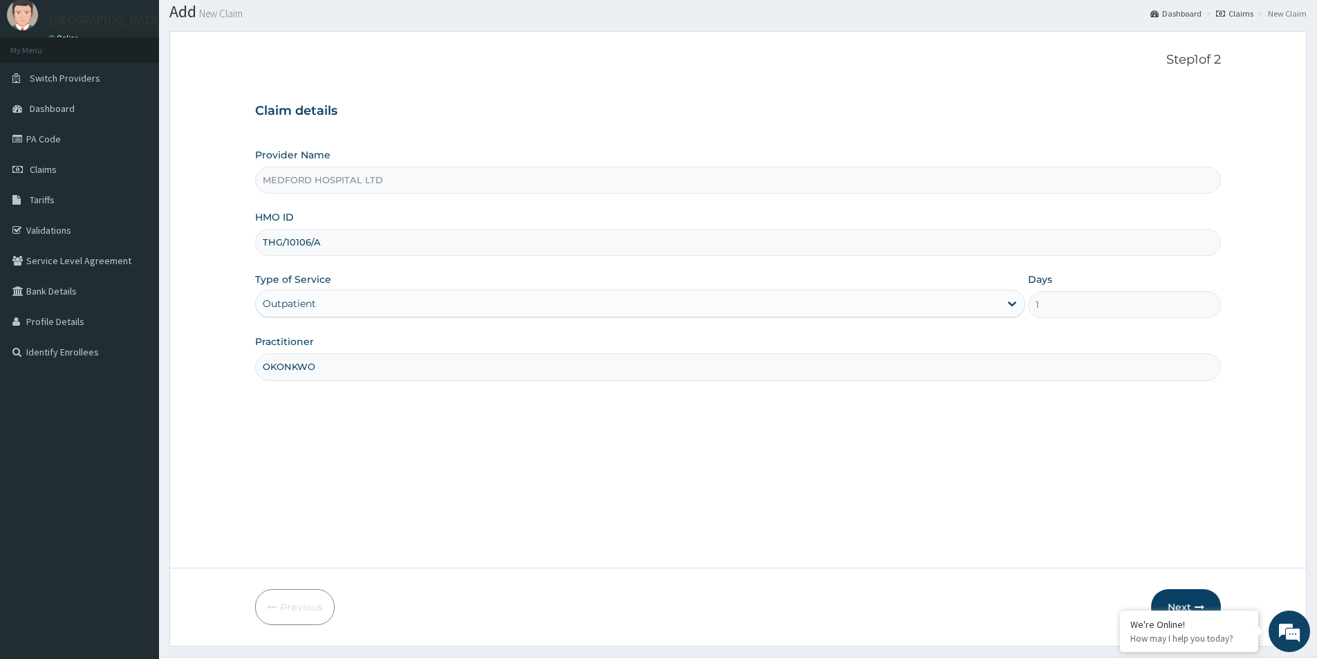
scroll to position [75, 0]
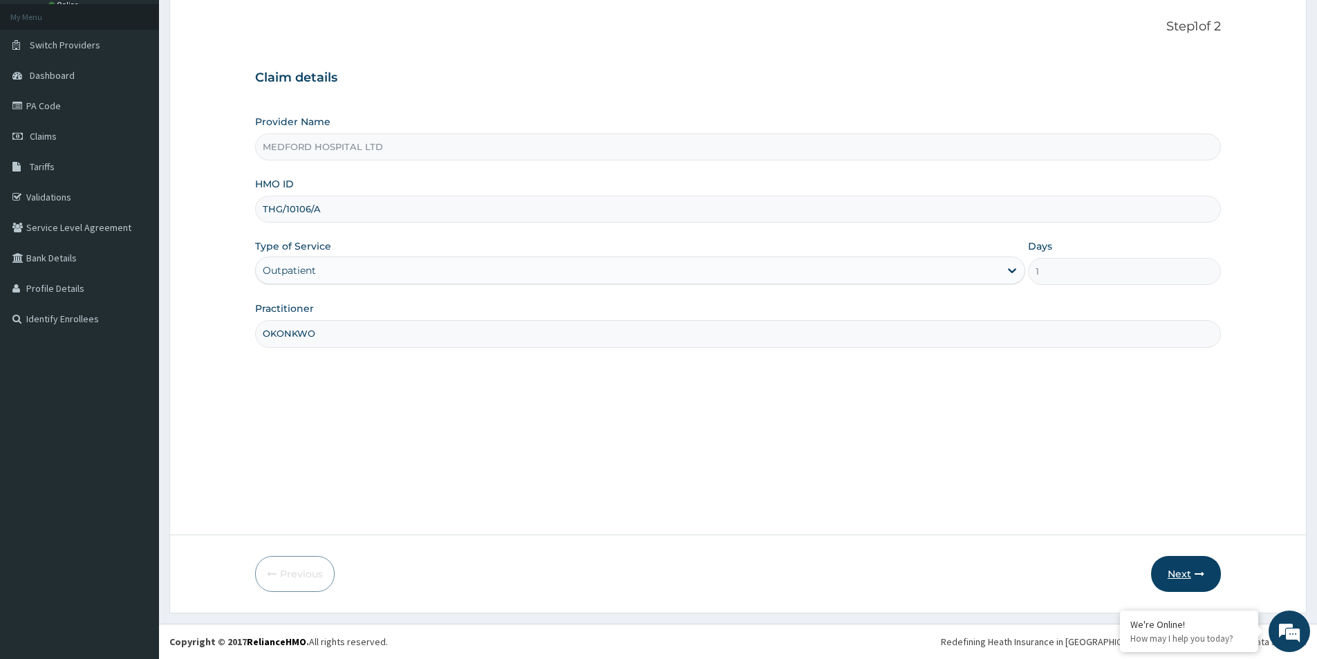
click at [1174, 580] on button "Next" at bounding box center [1186, 574] width 70 height 36
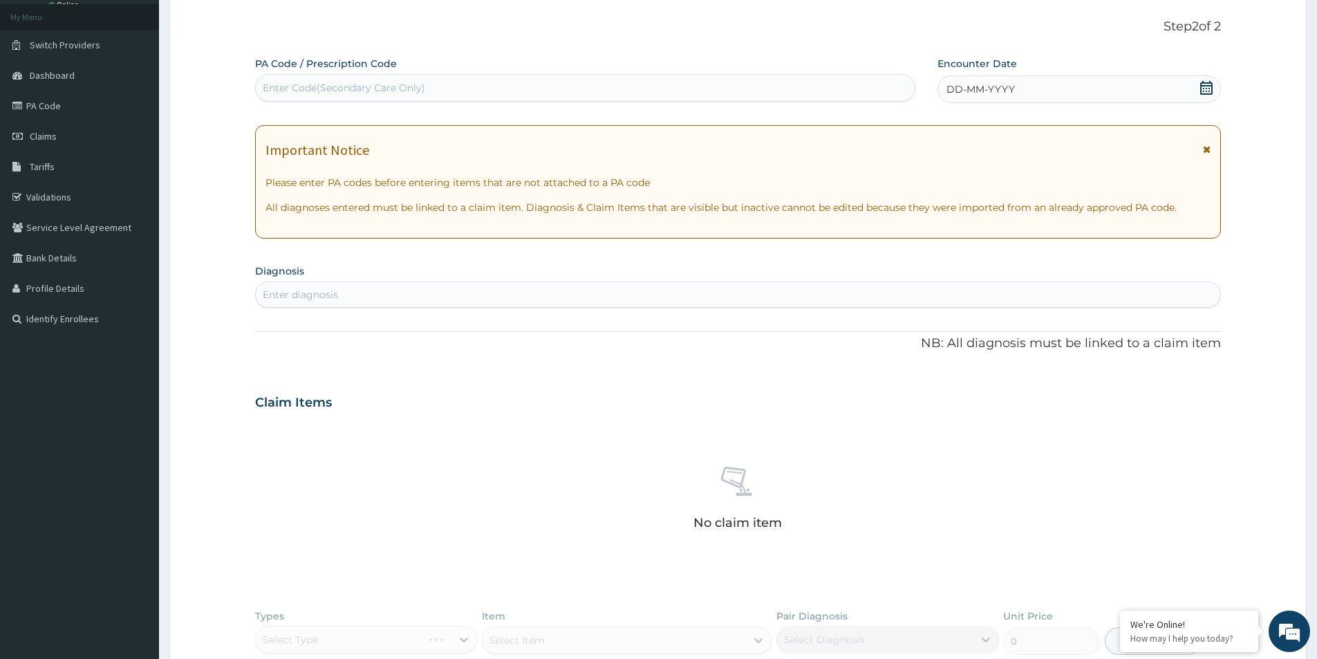
click at [1070, 86] on div "DD-MM-YYYY" at bounding box center [1078, 89] width 283 height 28
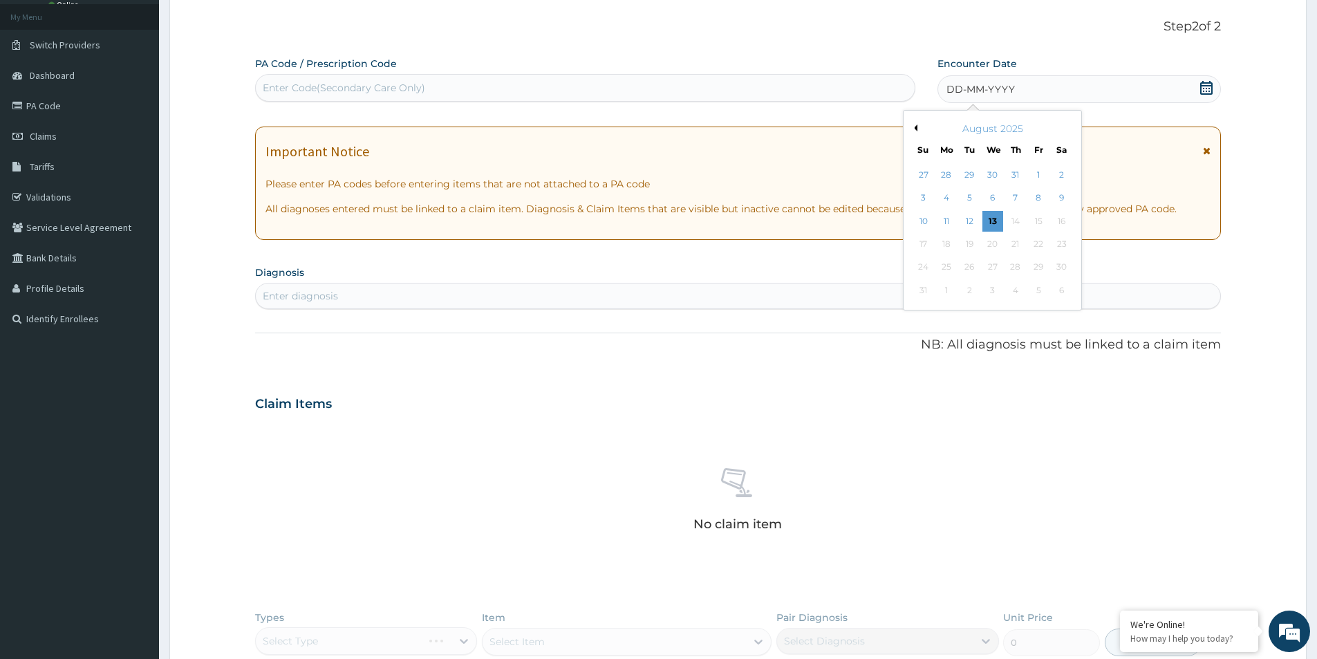
click at [1203, 89] on icon at bounding box center [1206, 88] width 14 height 14
click at [968, 196] on div "5" at bounding box center [969, 198] width 21 height 21
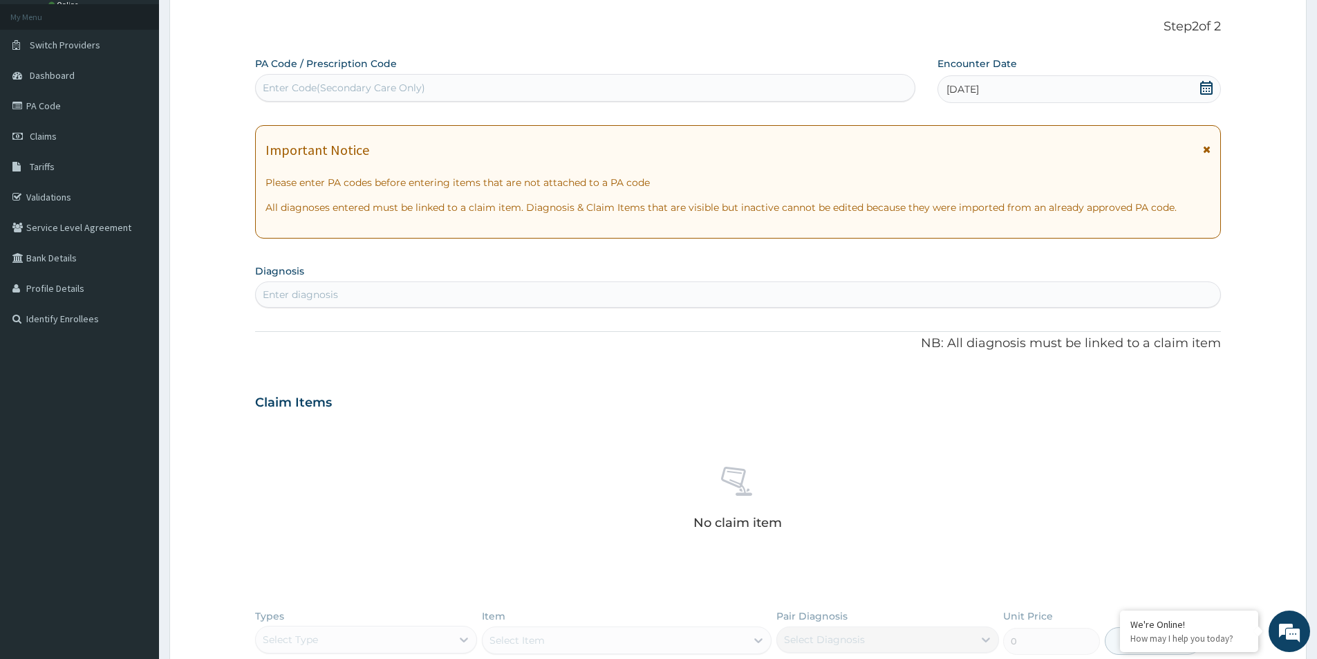
click at [500, 294] on div "Enter diagnosis" at bounding box center [738, 294] width 964 height 22
click at [473, 292] on div "Enter diagnosis" at bounding box center [738, 294] width 964 height 22
click at [536, 297] on div "Enter diagnosis" at bounding box center [738, 294] width 964 height 22
drag, startPoint x: 543, startPoint y: 299, endPoint x: 451, endPoint y: 488, distance: 209.9
click at [520, 449] on div "PA Code / Prescription Code Enter Code(Secondary Care Only) Encounter Date [DAT…" at bounding box center [738, 408] width 966 height 702
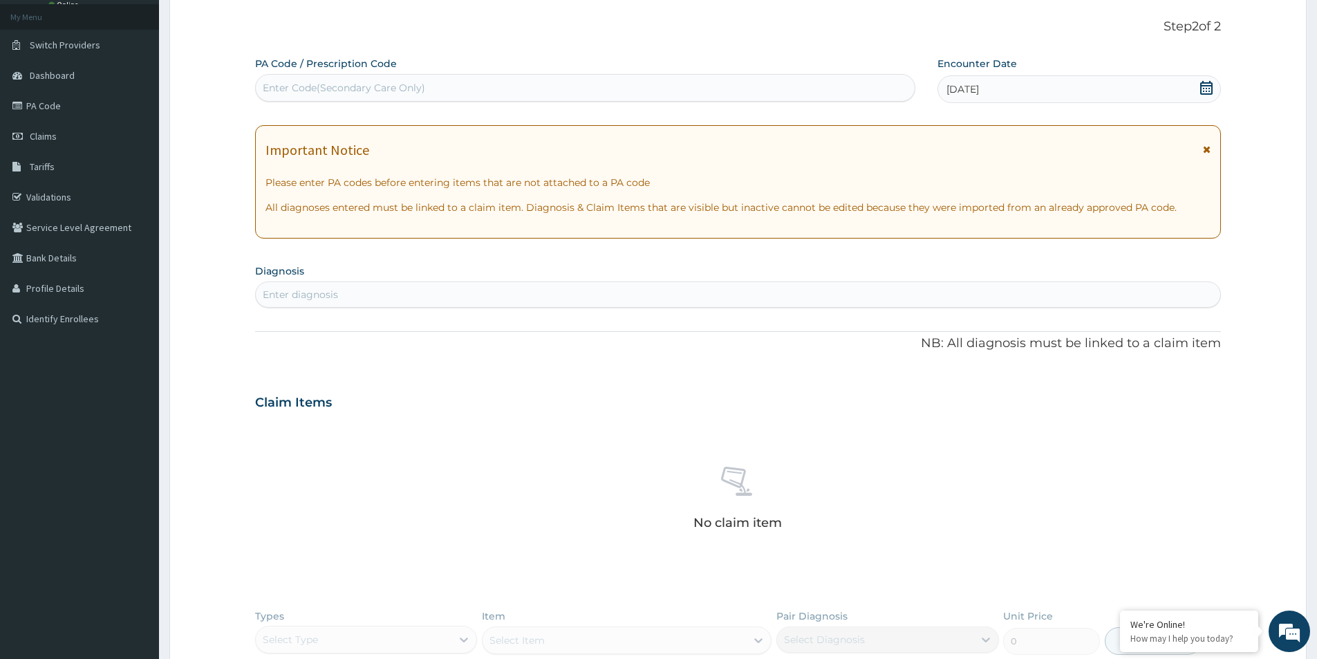
click at [491, 297] on div "Enter diagnosis" at bounding box center [738, 294] width 964 height 22
type input "[MEDICAL_DATA]"
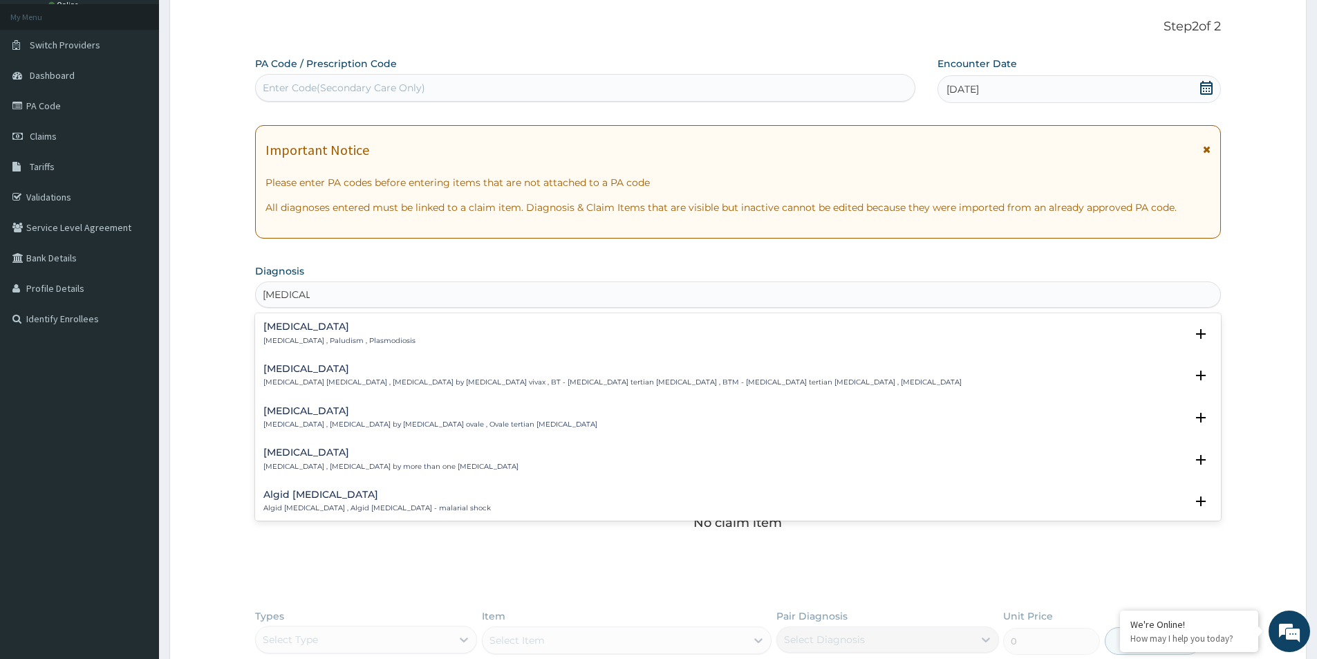
click at [301, 328] on h4 "[MEDICAL_DATA]" at bounding box center [339, 326] width 152 height 10
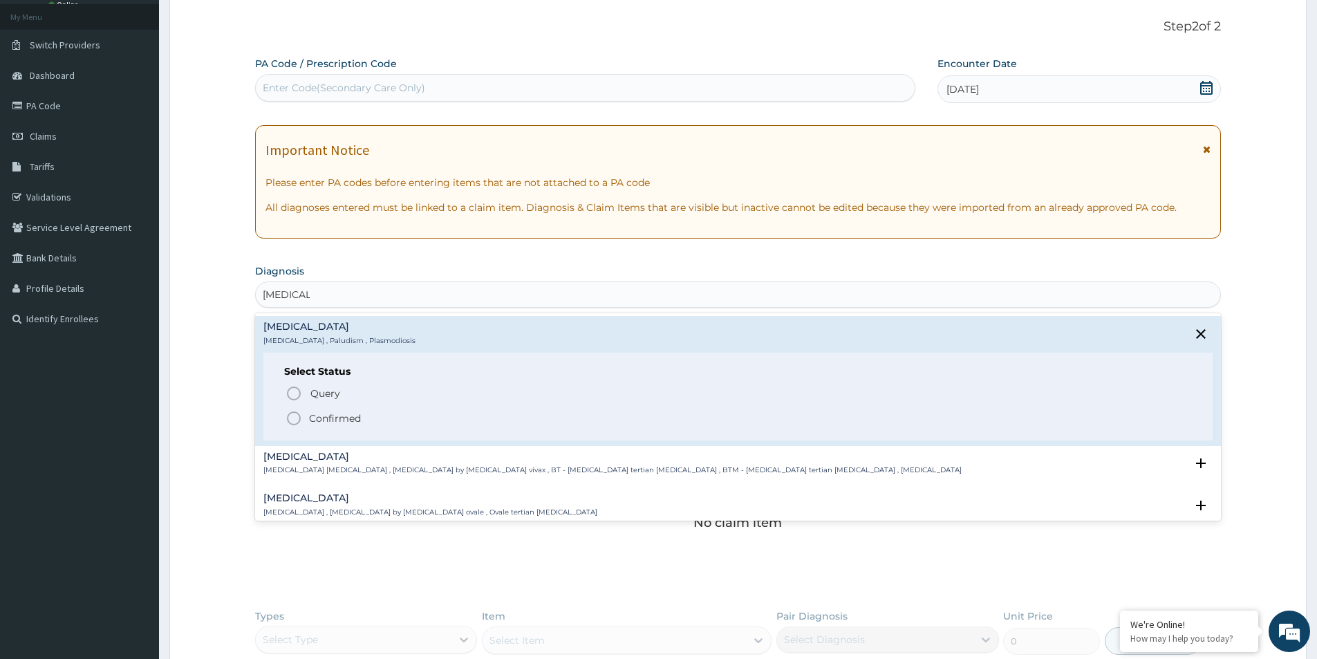
click at [296, 335] on div "[MEDICAL_DATA] [MEDICAL_DATA] , Paludism , Plasmodiosis" at bounding box center [339, 333] width 152 height 24
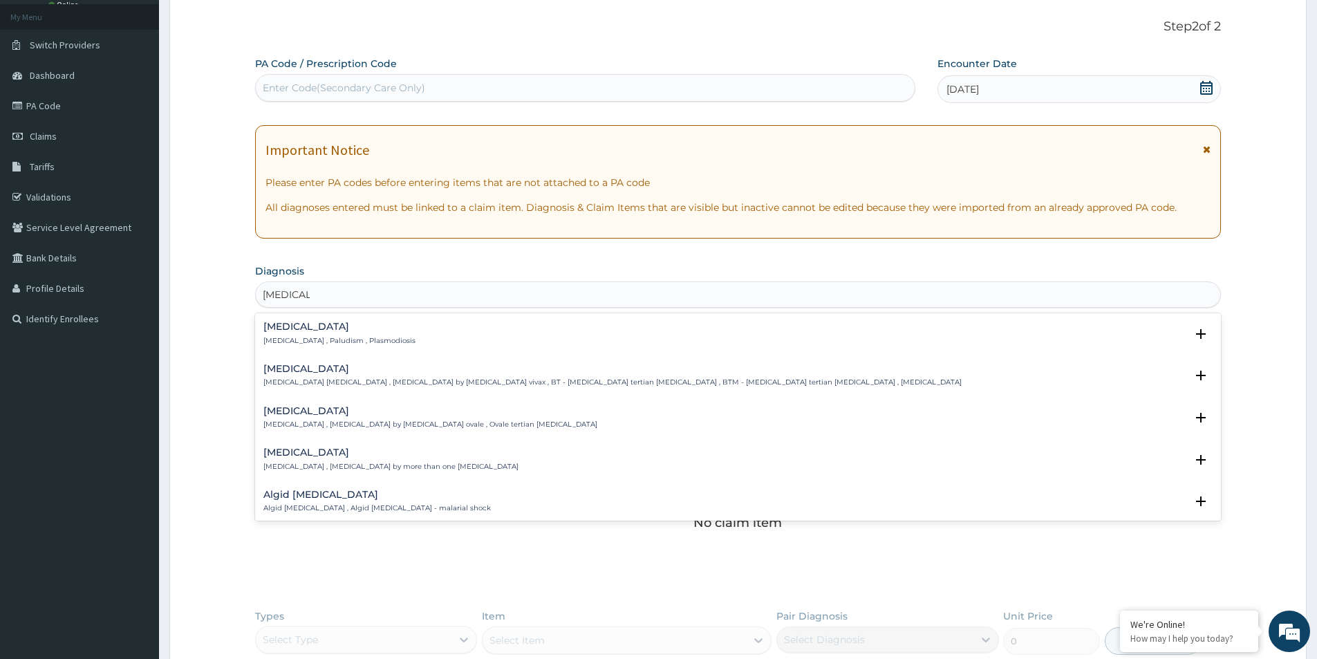
click at [324, 422] on p "[MEDICAL_DATA] , [MEDICAL_DATA] by [MEDICAL_DATA] ovale , Ovale tertian [MEDICA…" at bounding box center [430, 425] width 334 height 10
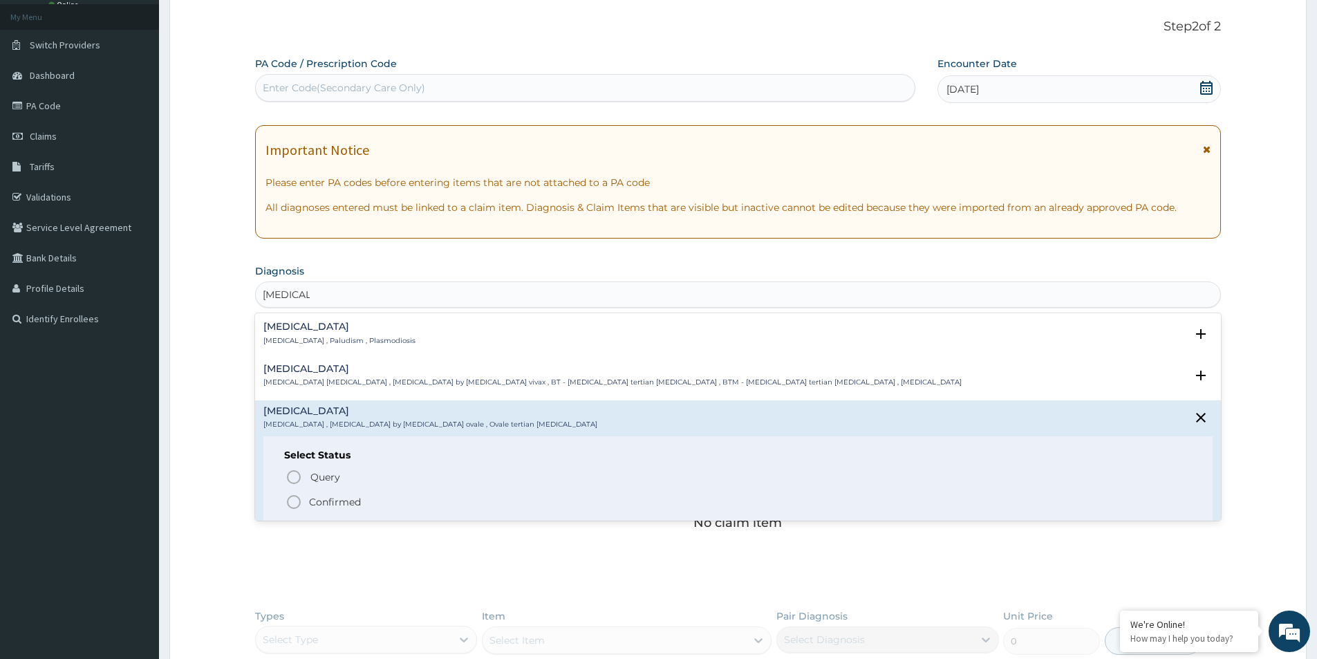
click at [296, 327] on h4 "[MEDICAL_DATA]" at bounding box center [339, 326] width 152 height 10
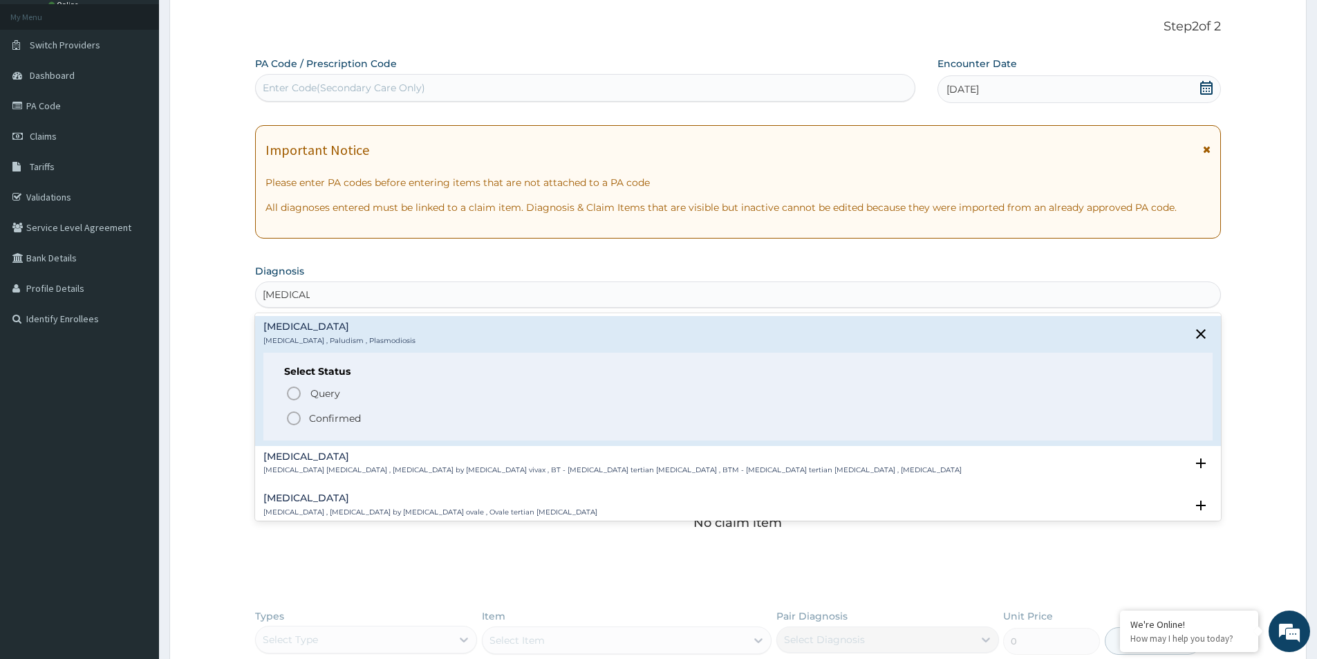
click at [290, 415] on icon "status option filled" at bounding box center [293, 418] width 17 height 17
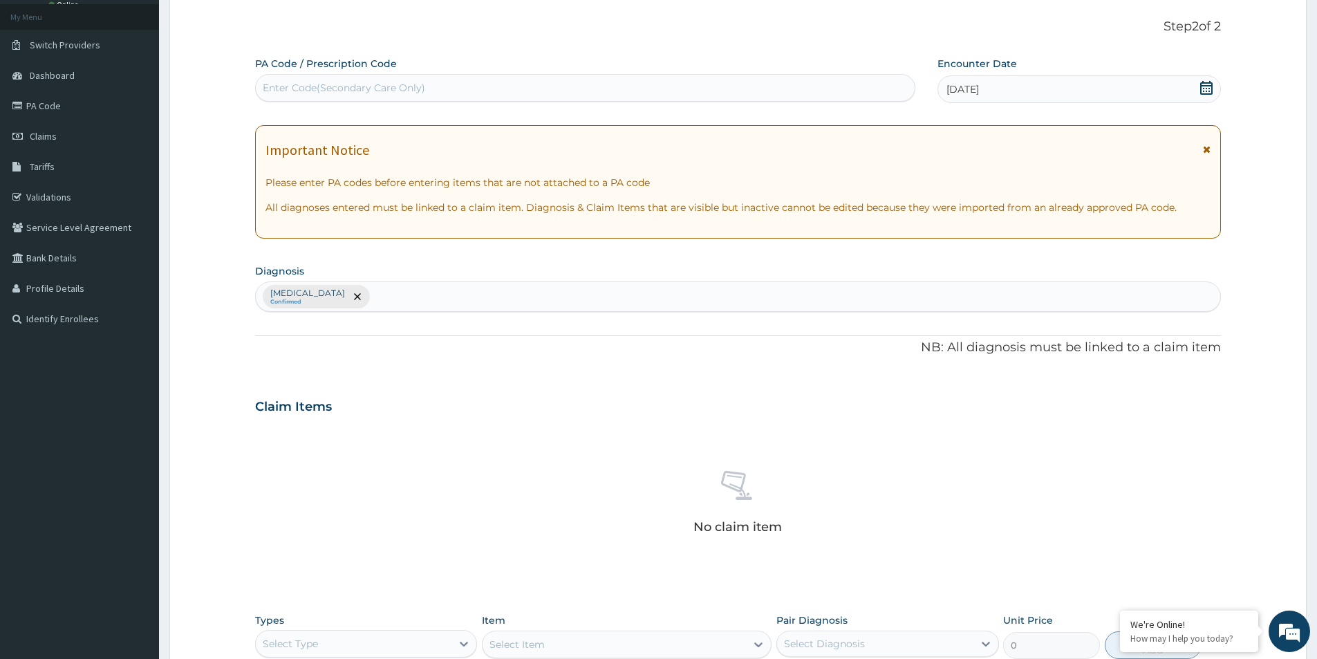
click at [360, 299] on div "[MEDICAL_DATA] Confirmed" at bounding box center [738, 296] width 964 height 29
type input "[MEDICAL_DATA]"
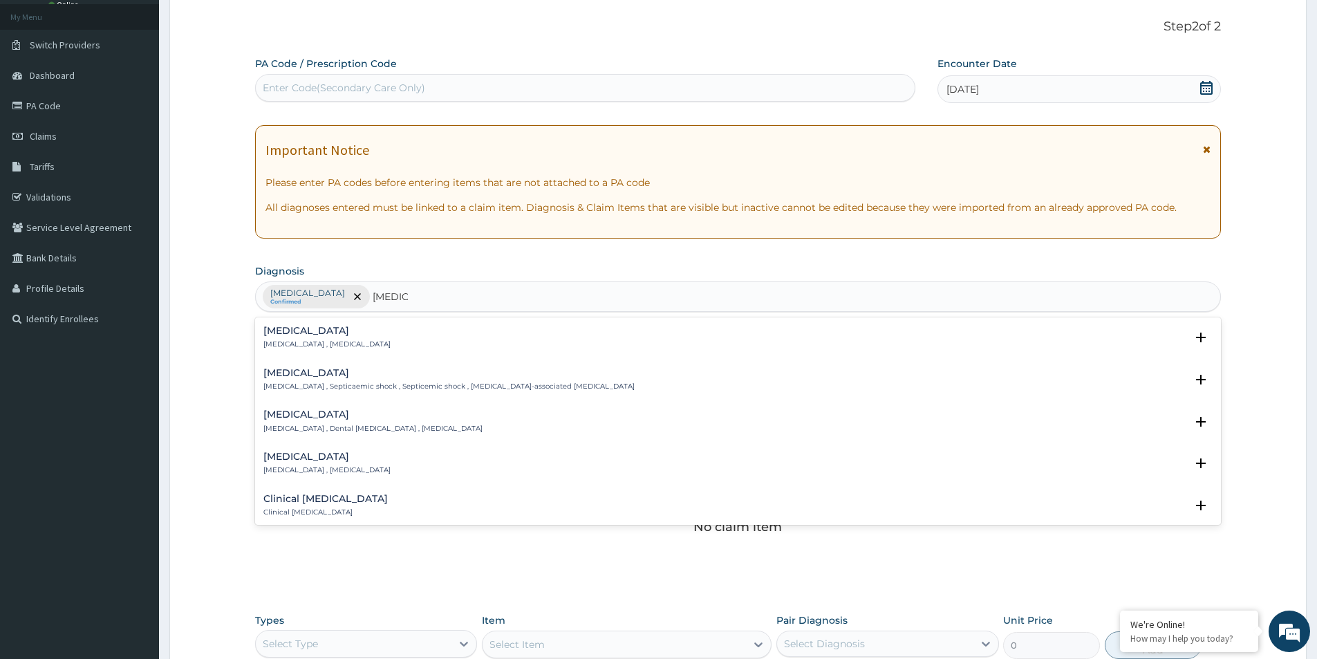
click at [288, 333] on h4 "[MEDICAL_DATA]" at bounding box center [326, 331] width 127 height 10
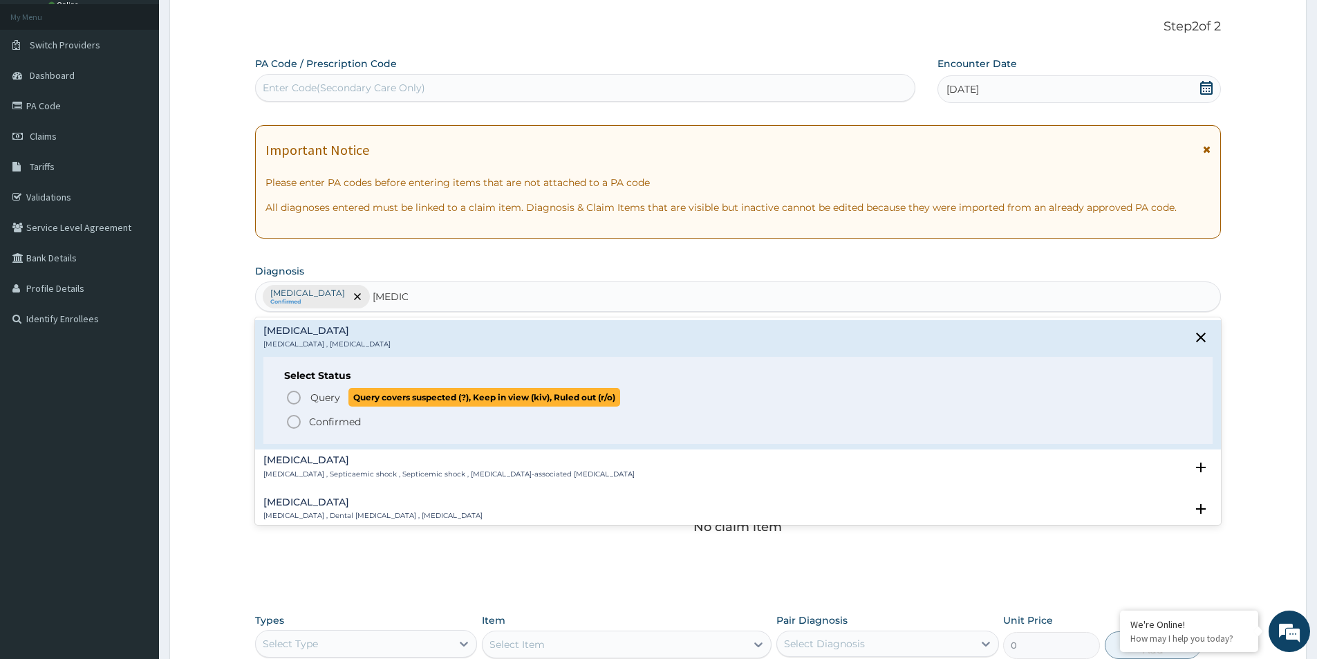
click at [302, 393] on icon "status option query" at bounding box center [293, 397] width 17 height 17
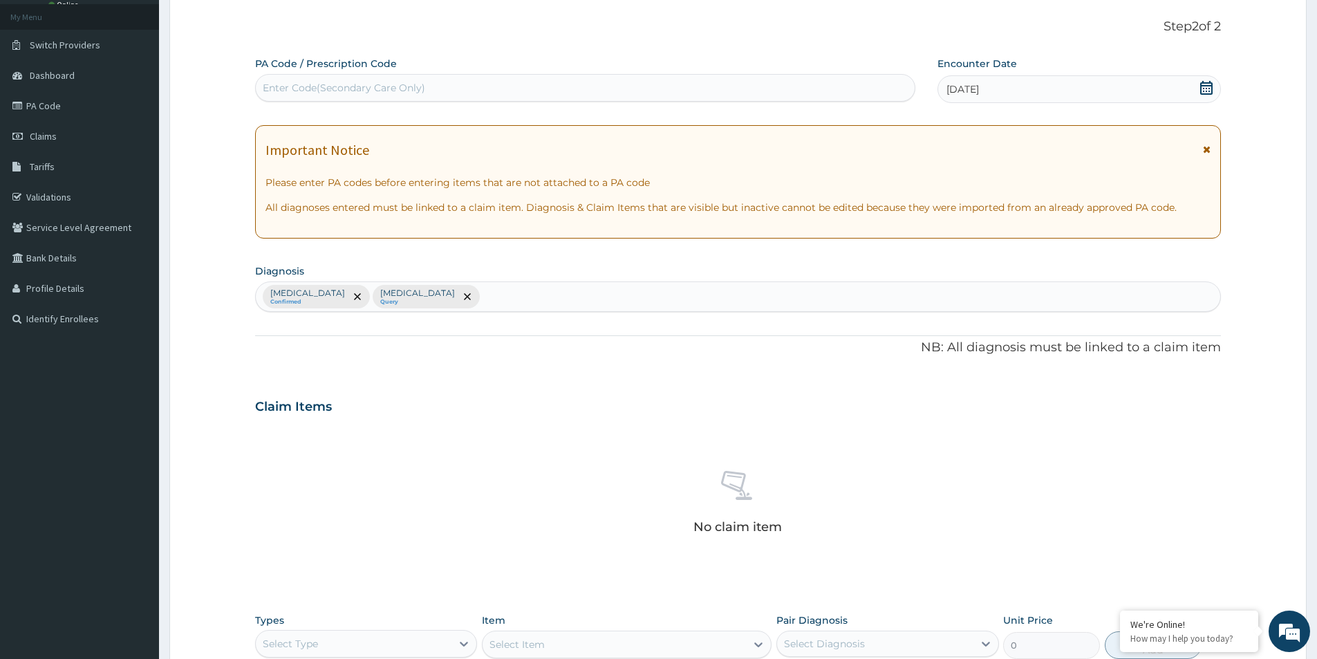
click at [290, 396] on div "Claim Items" at bounding box center [738, 404] width 966 height 36
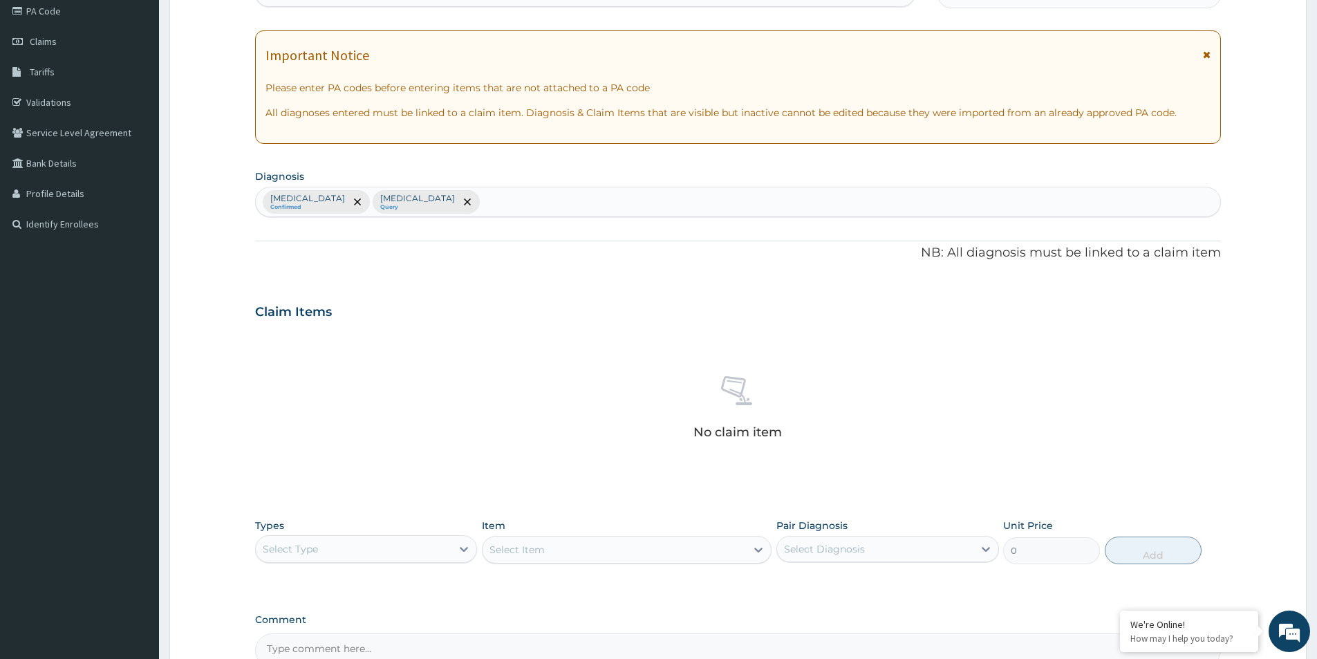
scroll to position [324, 0]
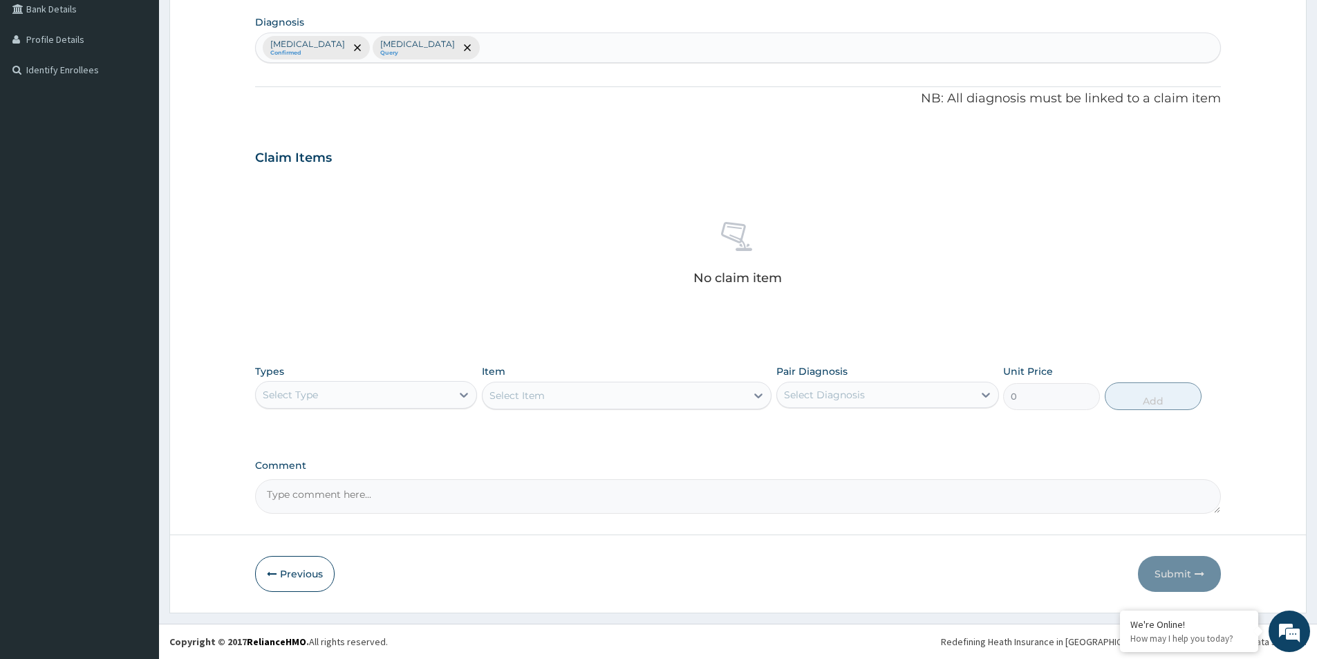
click at [426, 398] on div "Select Type" at bounding box center [354, 395] width 196 height 22
click at [383, 477] on div "Procedures" at bounding box center [366, 479] width 222 height 25
click at [811, 403] on div "Select Diagnosis" at bounding box center [875, 395] width 196 height 22
click at [809, 436] on div "[MEDICAL_DATA]" at bounding box center [887, 430] width 222 height 28
checkbox input "true"
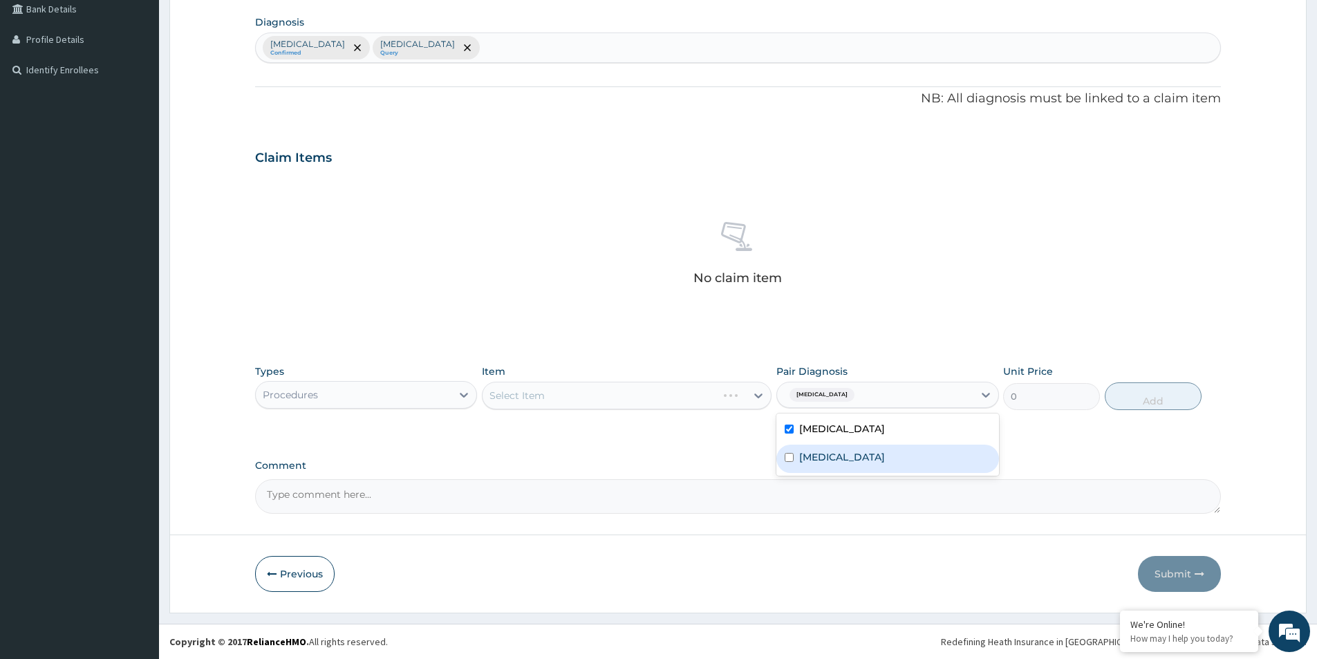
drag, startPoint x: 804, startPoint y: 458, endPoint x: 784, endPoint y: 462, distance: 20.5
click at [803, 460] on label "Sepsis" at bounding box center [842, 457] width 86 height 14
checkbox input "true"
click at [634, 398] on div "Select Item" at bounding box center [613, 395] width 263 height 22
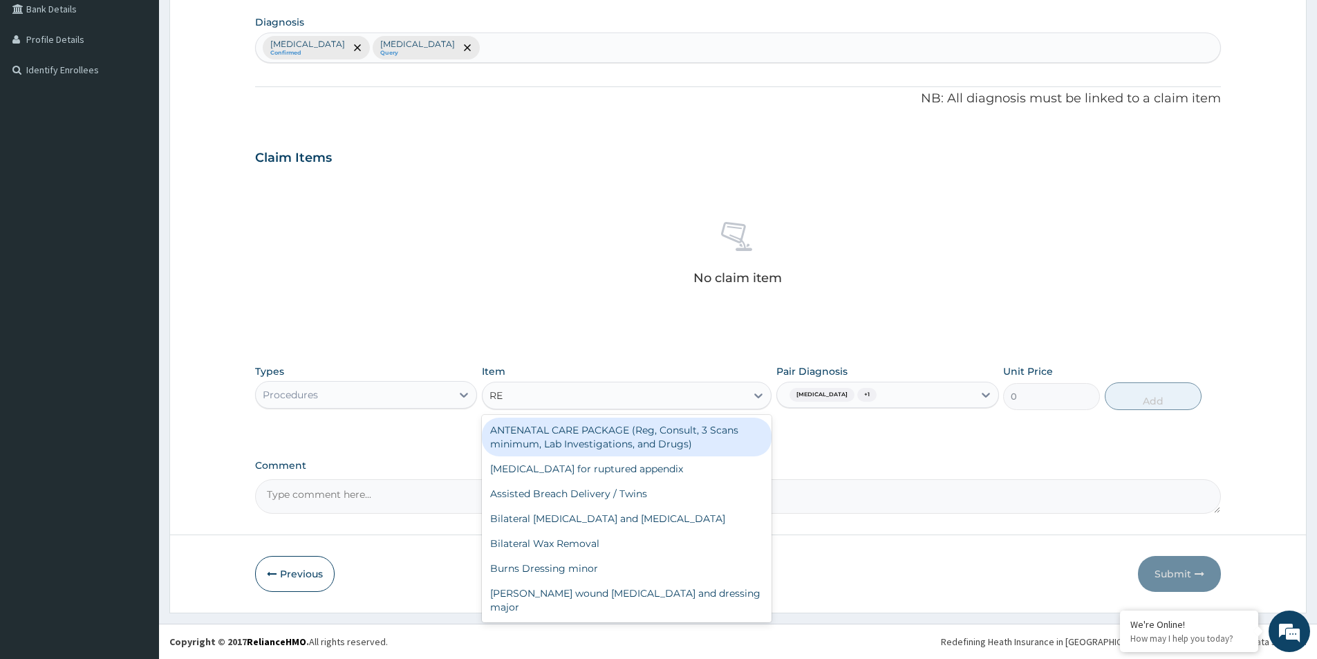
type input "REG"
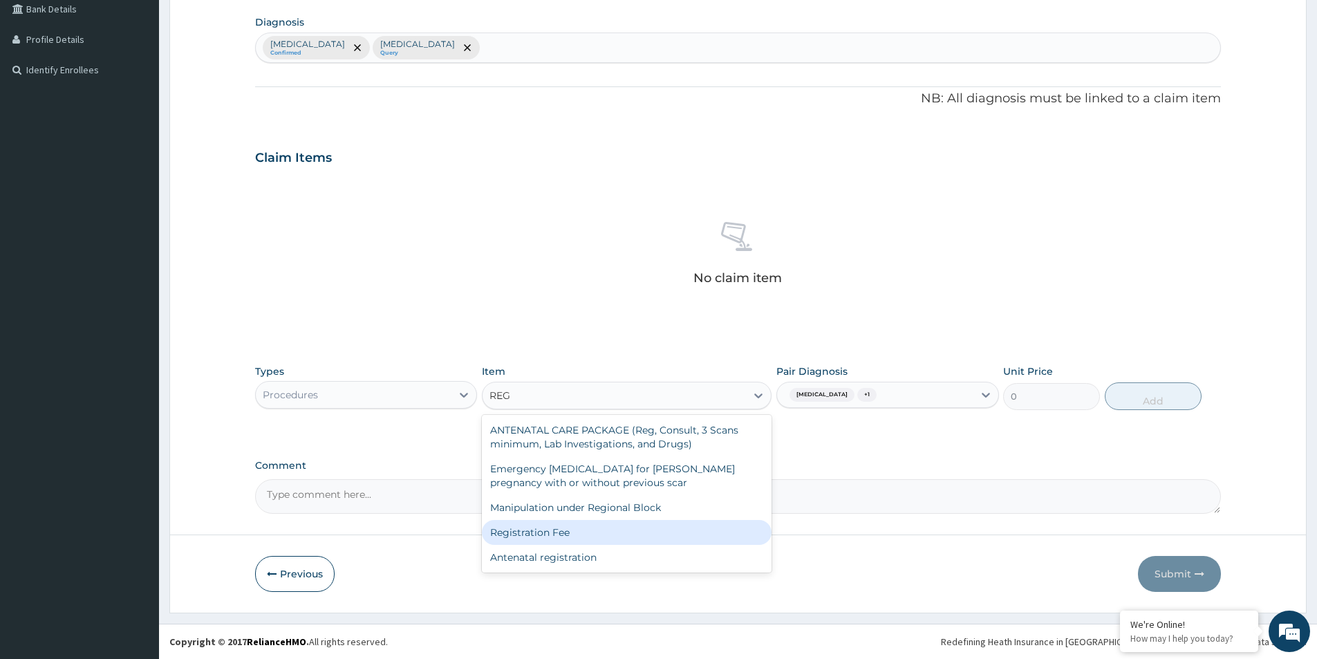
click at [602, 525] on div "Registration Fee" at bounding box center [627, 532] width 290 height 25
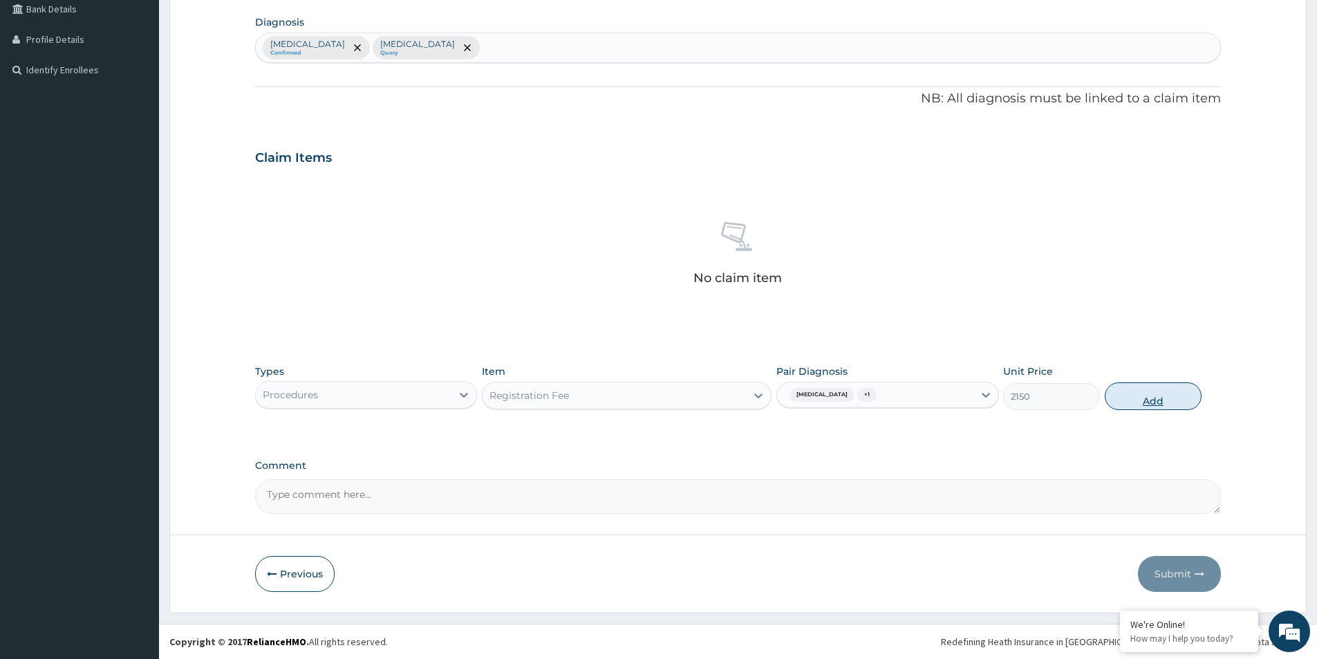
click at [1141, 402] on button "Add" at bounding box center [1152, 396] width 97 height 28
type input "0"
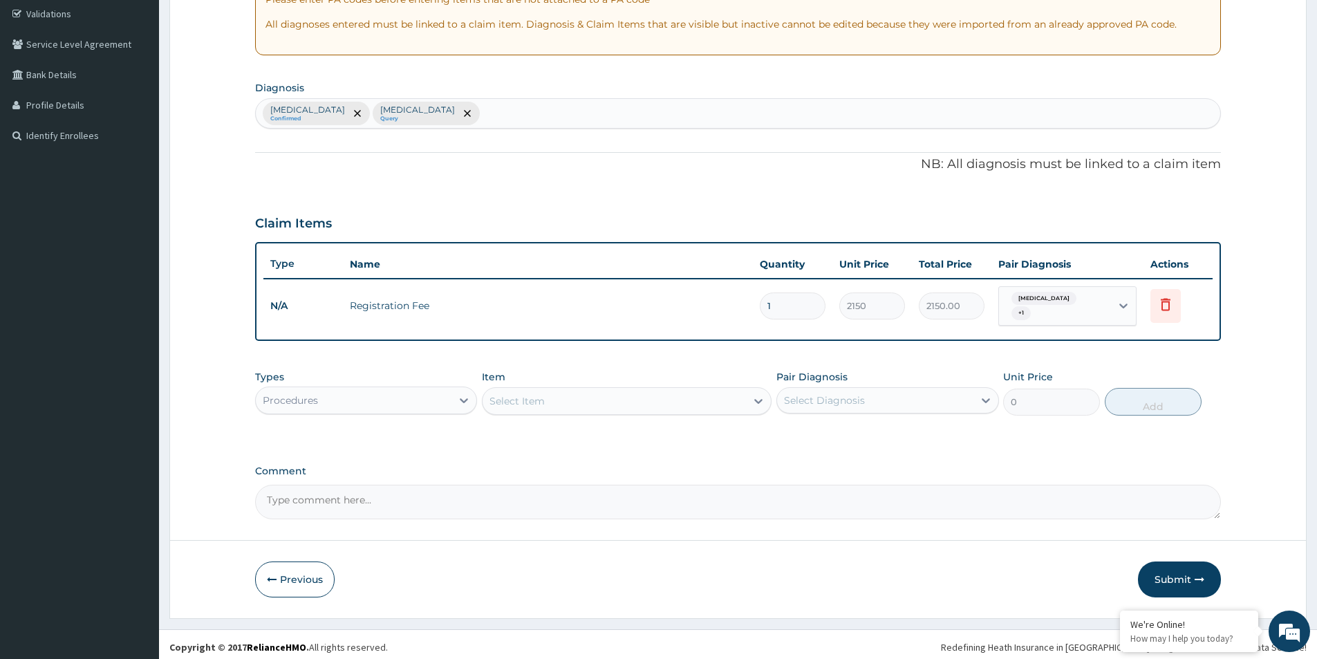
click at [923, 400] on div "Select Diagnosis" at bounding box center [875, 400] width 196 height 22
click at [899, 437] on div "Malaria" at bounding box center [887, 436] width 222 height 28
checkbox input "true"
click at [851, 456] on div "Sepsis" at bounding box center [887, 464] width 222 height 28
checkbox input "true"
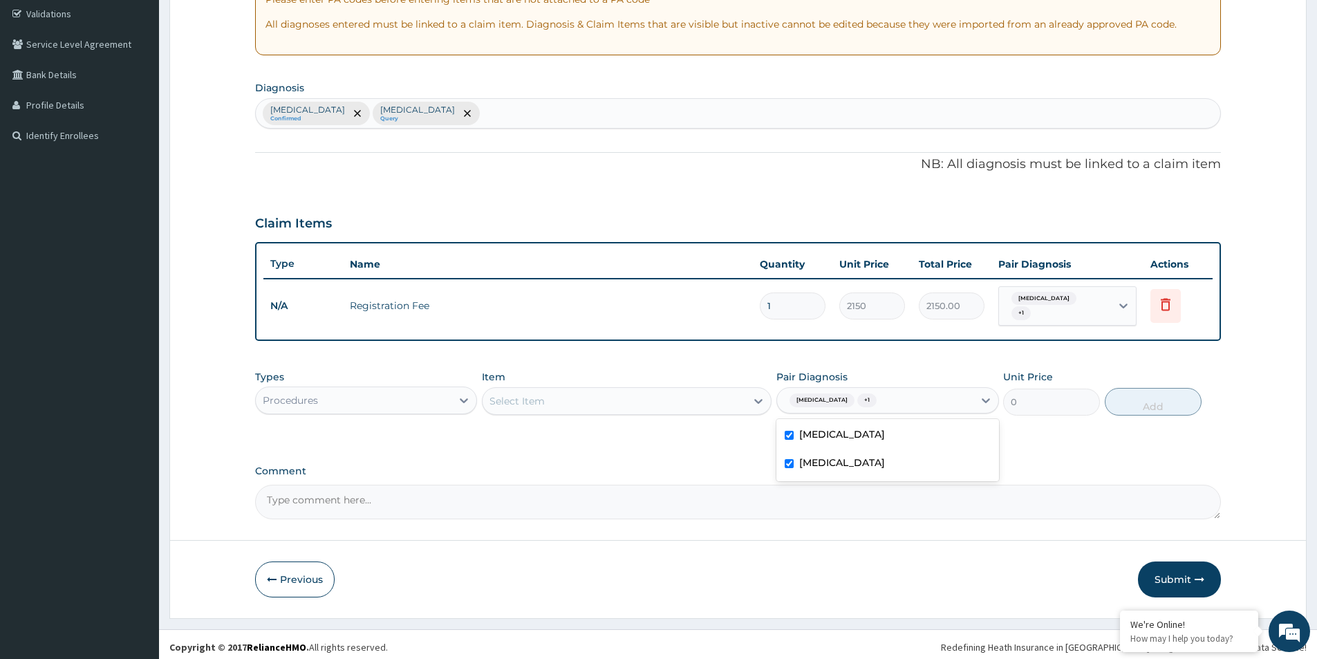
click at [591, 390] on div "Select Item" at bounding box center [613, 401] width 263 height 22
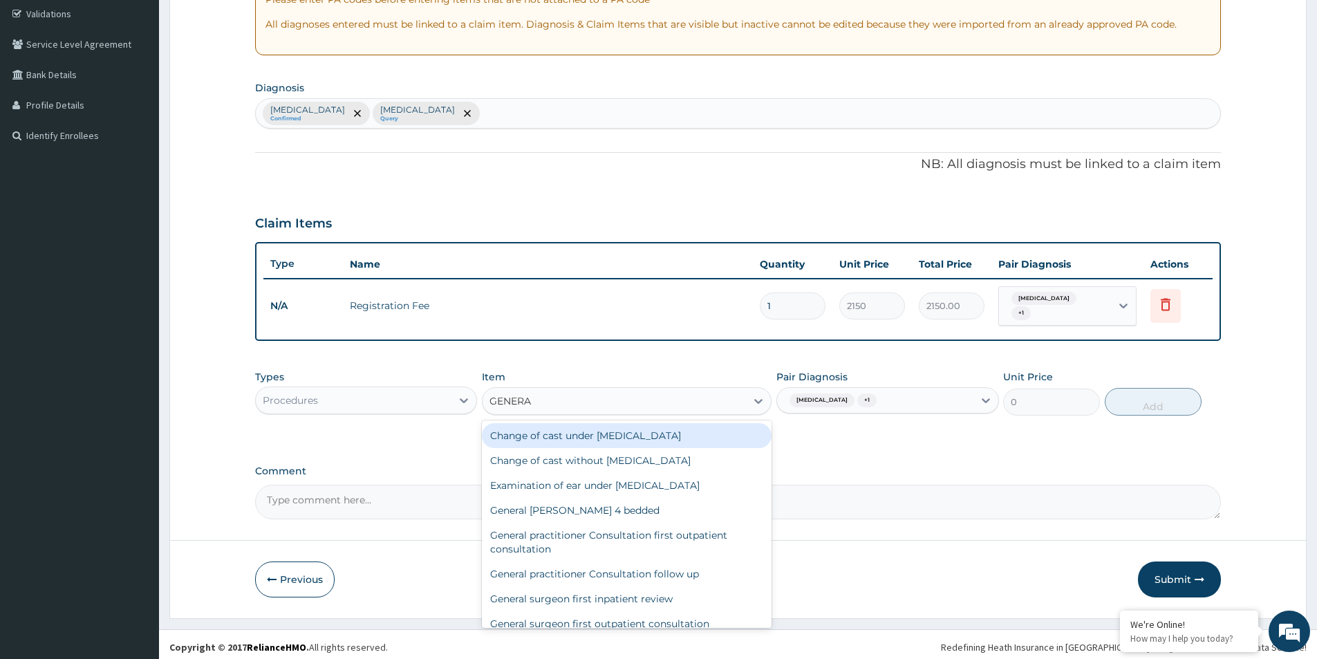
type input "GENERA"
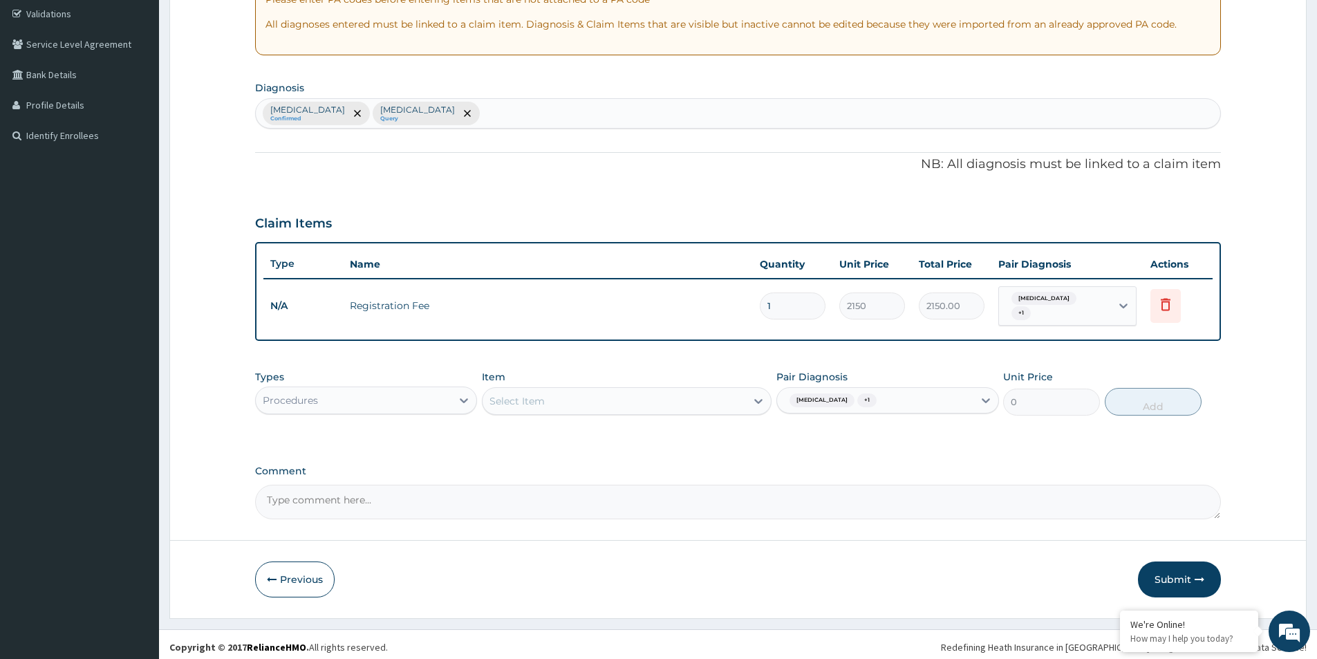
click at [878, 458] on div "PA Code / Prescription Code Enter Code(Secondary Care Only) Encounter Date 05-0…" at bounding box center [738, 197] width 966 height 646
click at [655, 398] on div "Select Item" at bounding box center [613, 401] width 263 height 22
click at [657, 397] on div "Select Item" at bounding box center [613, 401] width 263 height 22
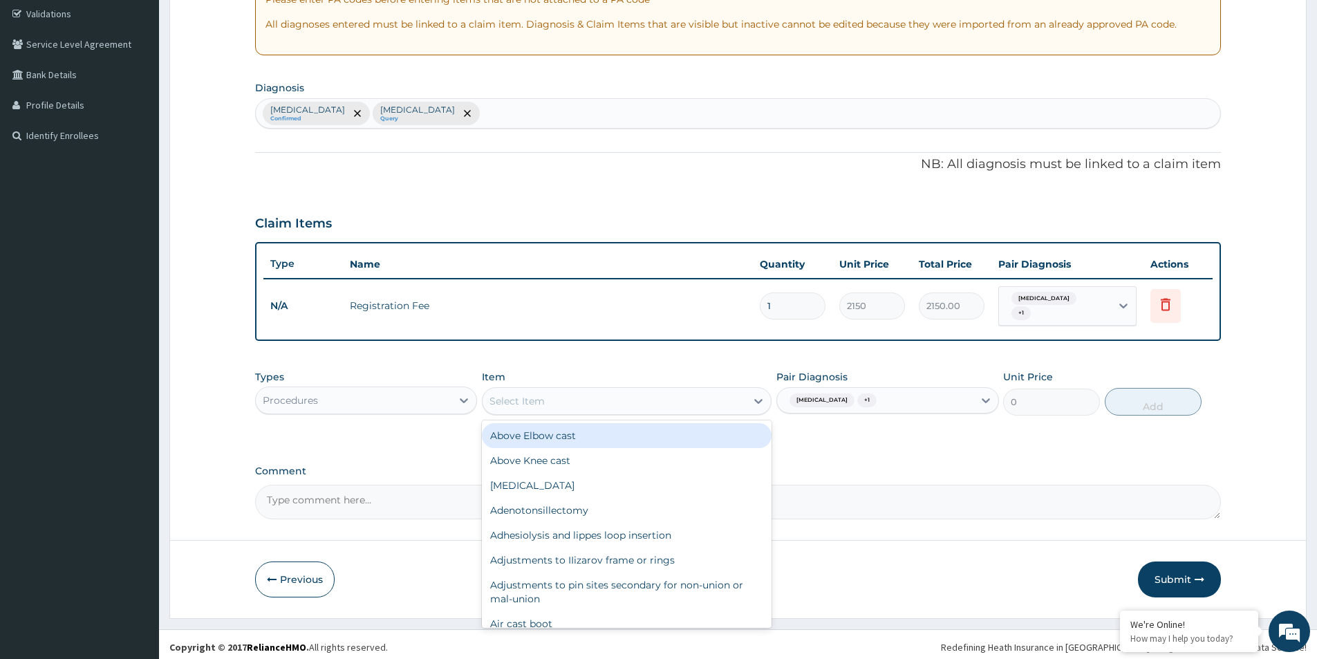
click at [657, 397] on div "Select Item" at bounding box center [613, 401] width 263 height 22
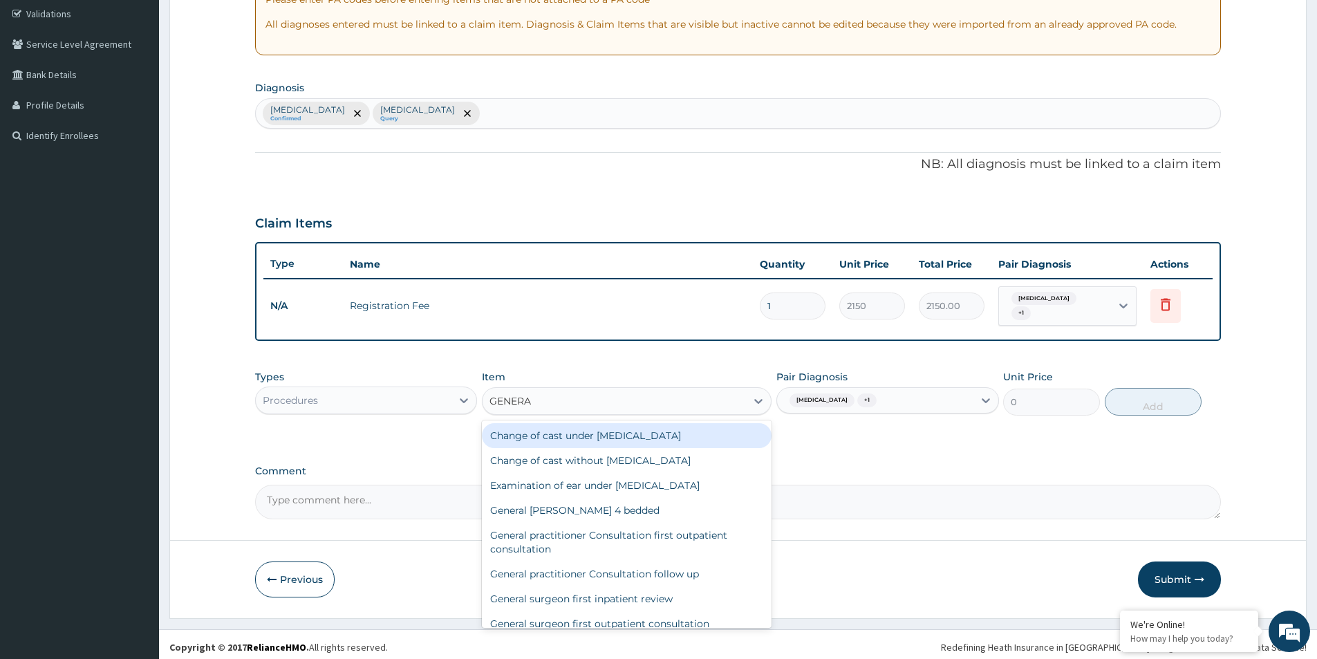
type input "GENERAL"
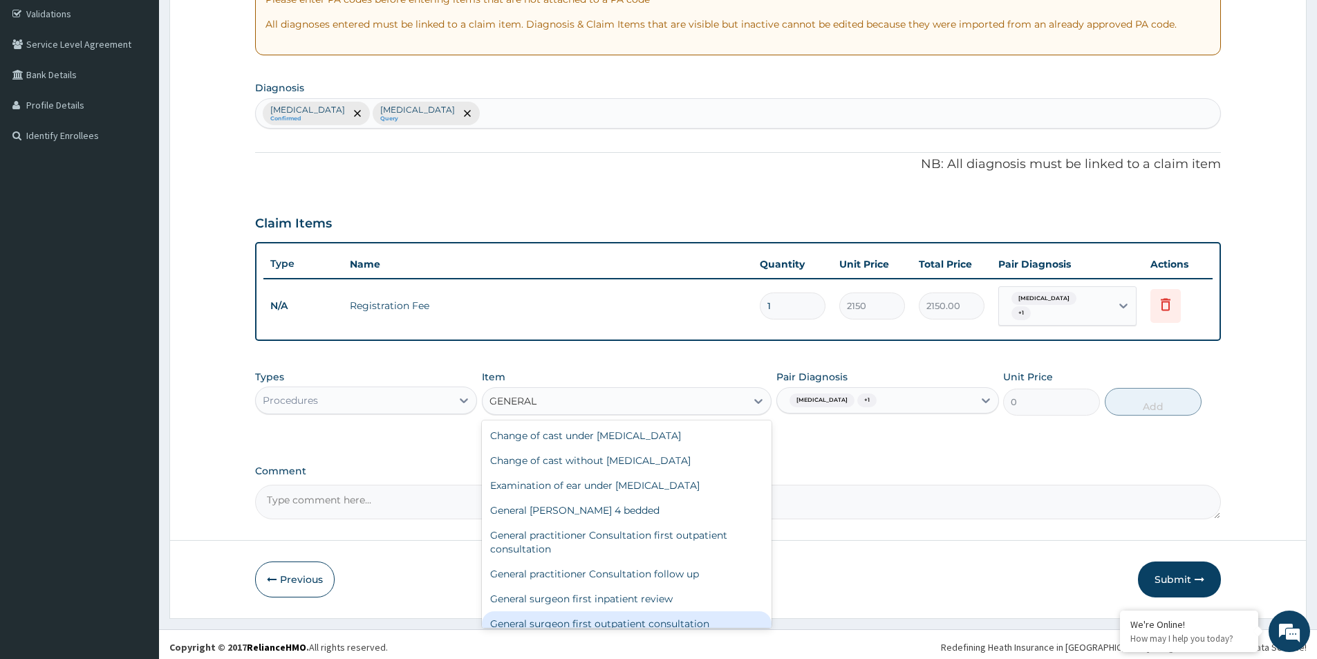
scroll to position [61, 0]
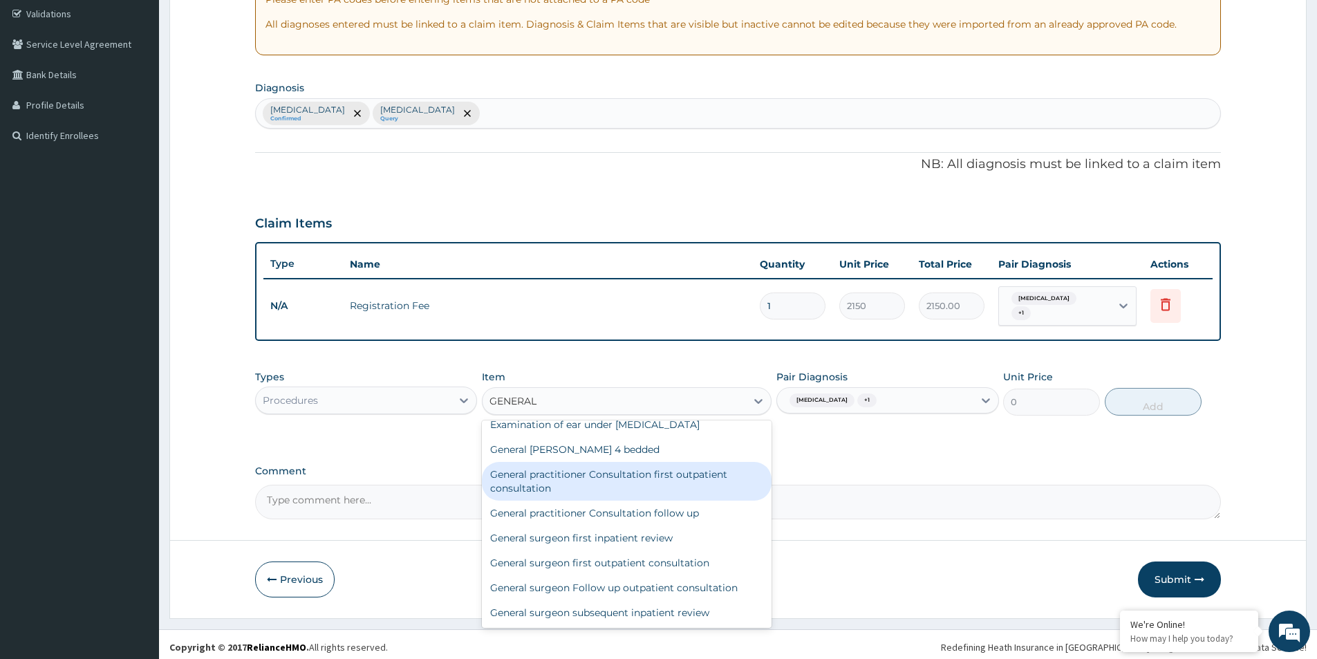
click at [695, 481] on div "General practitioner Consultation first outpatient consultation" at bounding box center [627, 481] width 290 height 39
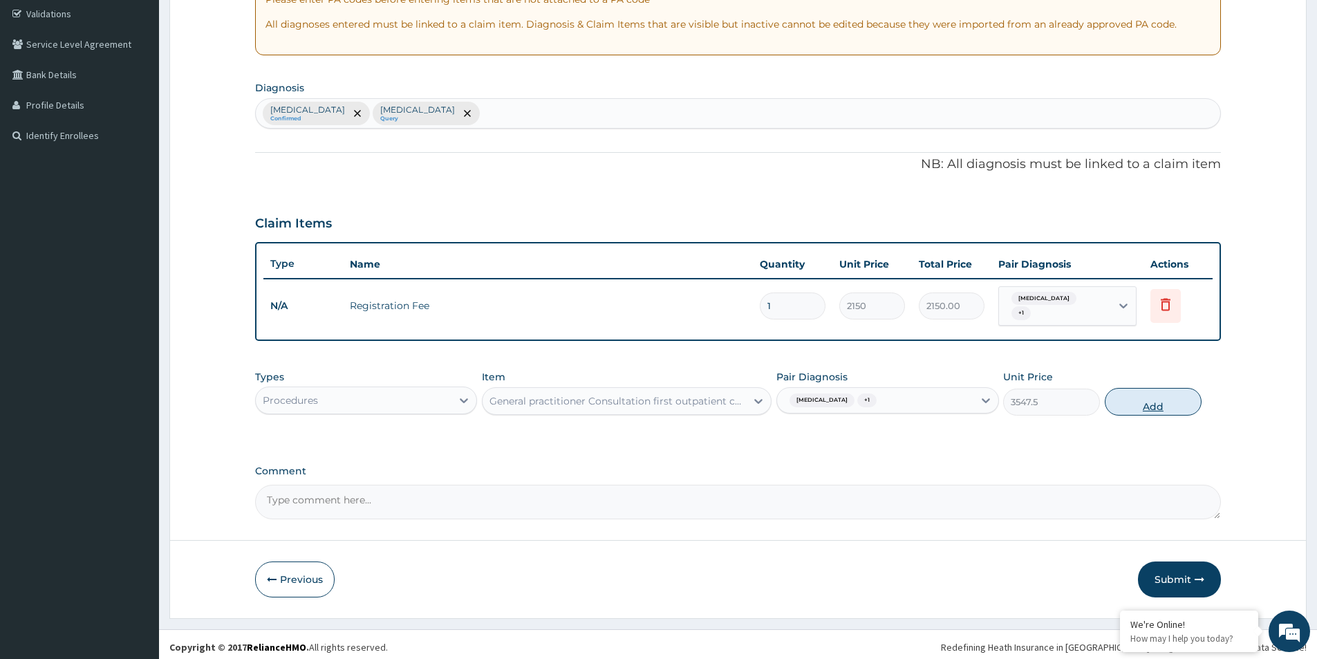
click at [1157, 395] on button "Add" at bounding box center [1152, 402] width 97 height 28
type input "0"
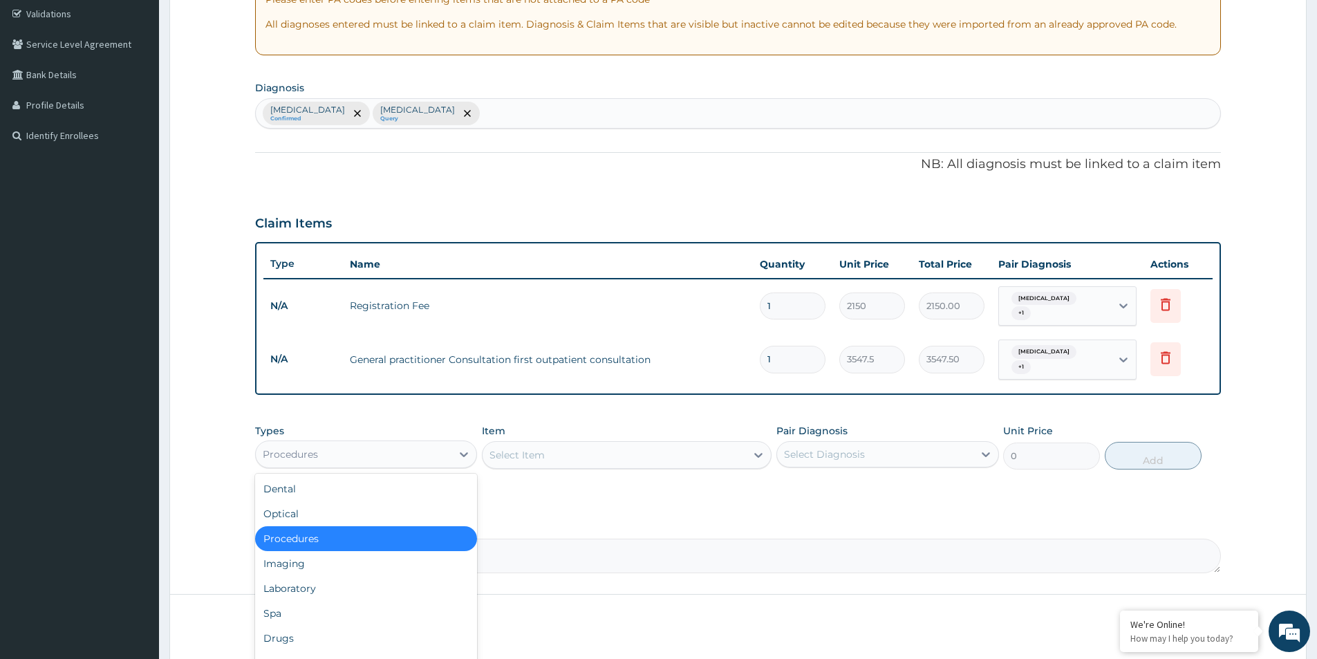
click at [382, 443] on div "Procedures" at bounding box center [354, 454] width 196 height 22
click at [341, 578] on div "Laboratory" at bounding box center [366, 588] width 222 height 25
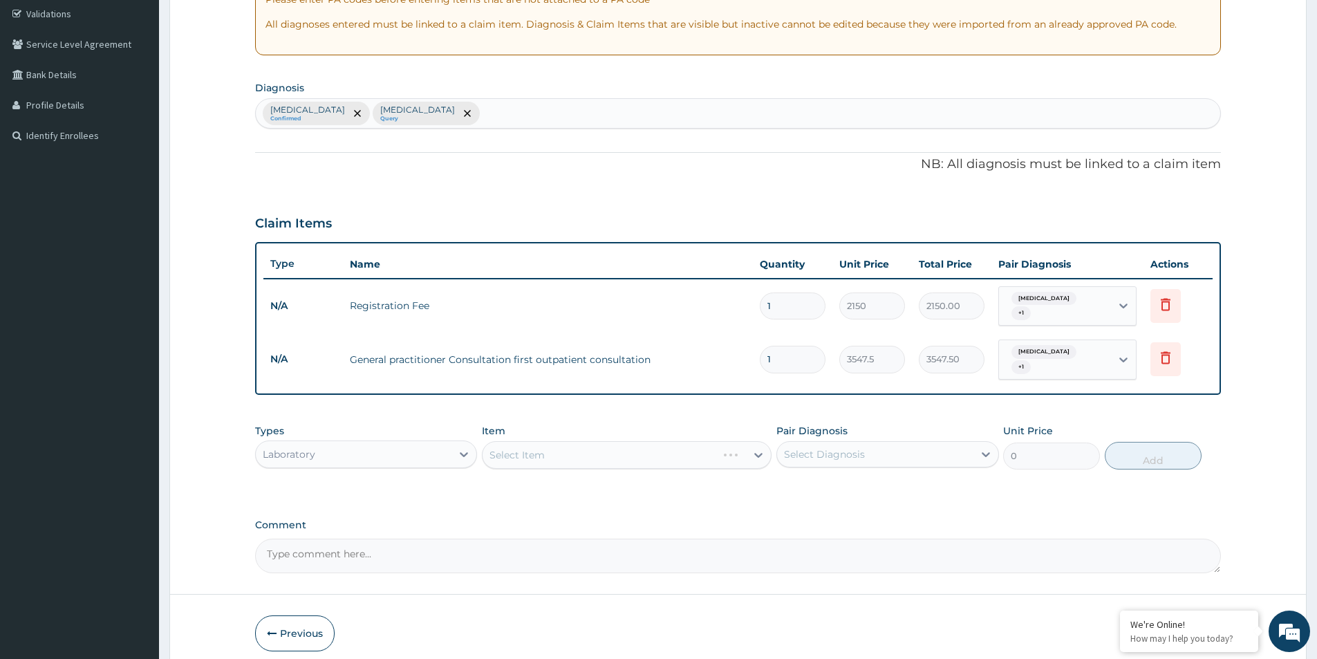
click at [824, 449] on div "Select Diagnosis" at bounding box center [824, 454] width 81 height 14
click at [823, 476] on div "Malaria" at bounding box center [887, 490] width 222 height 28
checkbox input "true"
click at [818, 504] on div "Sepsis" at bounding box center [887, 518] width 222 height 28
checkbox input "true"
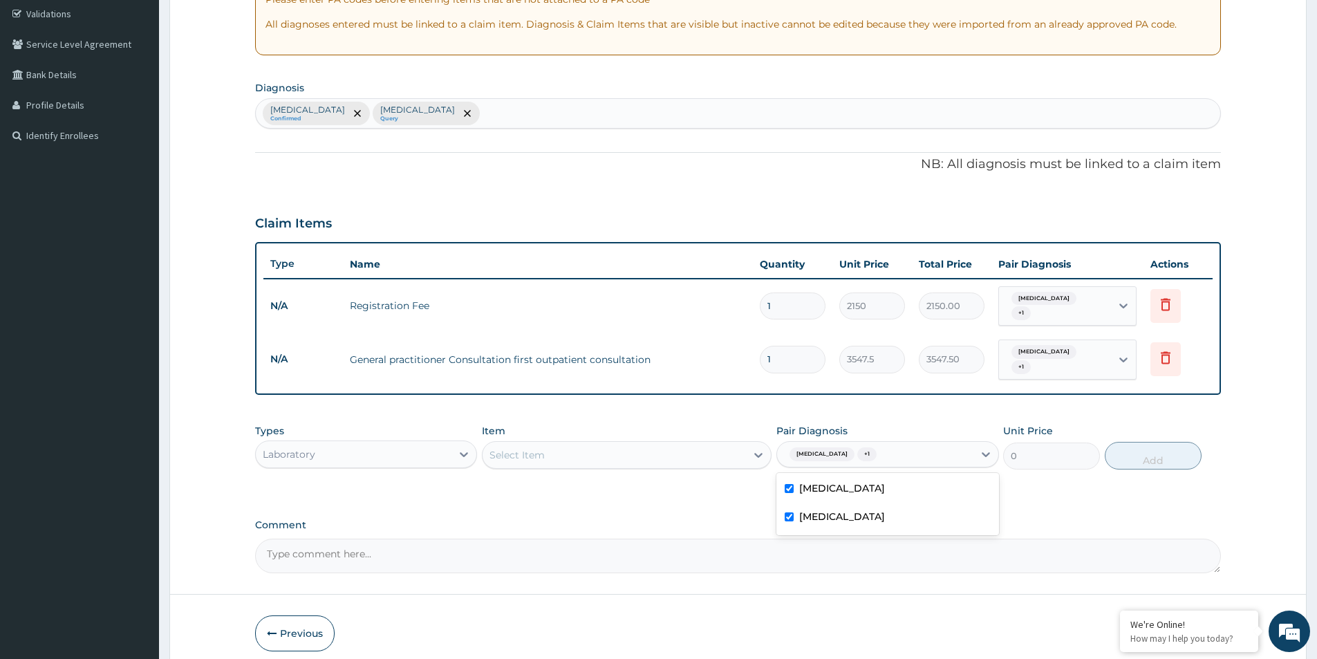
click at [689, 447] on div "Select Item" at bounding box center [613, 455] width 263 height 22
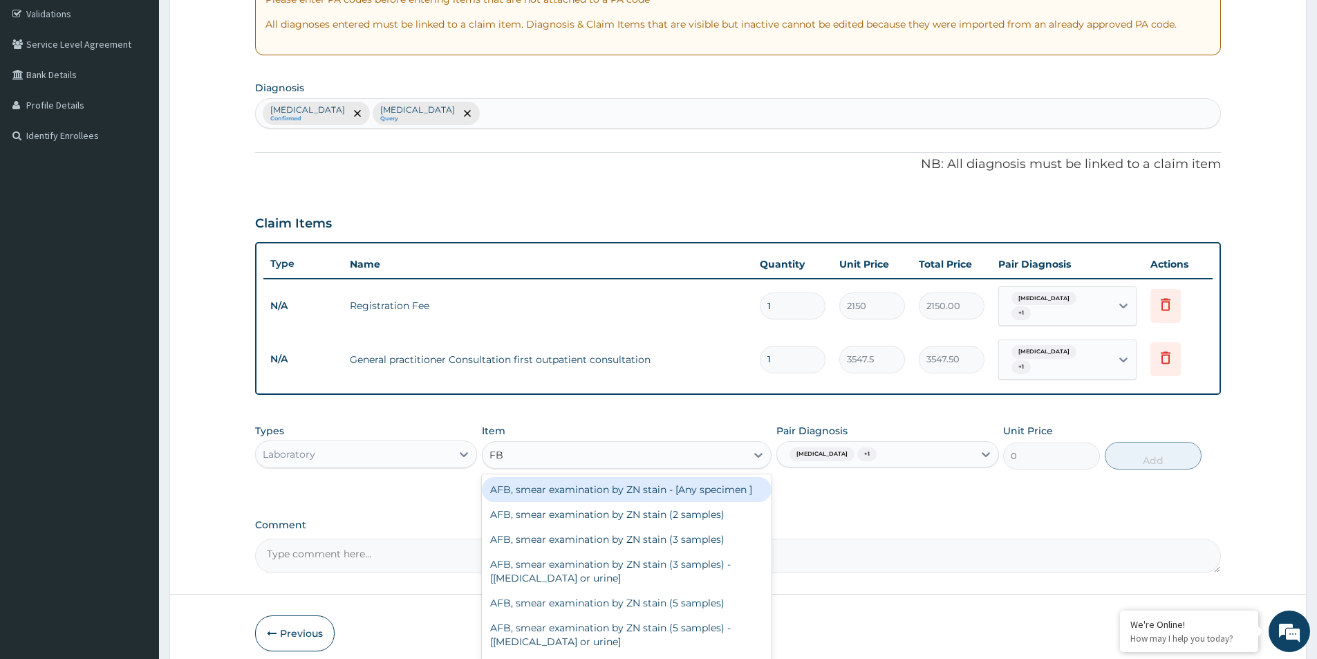
type input "FBC"
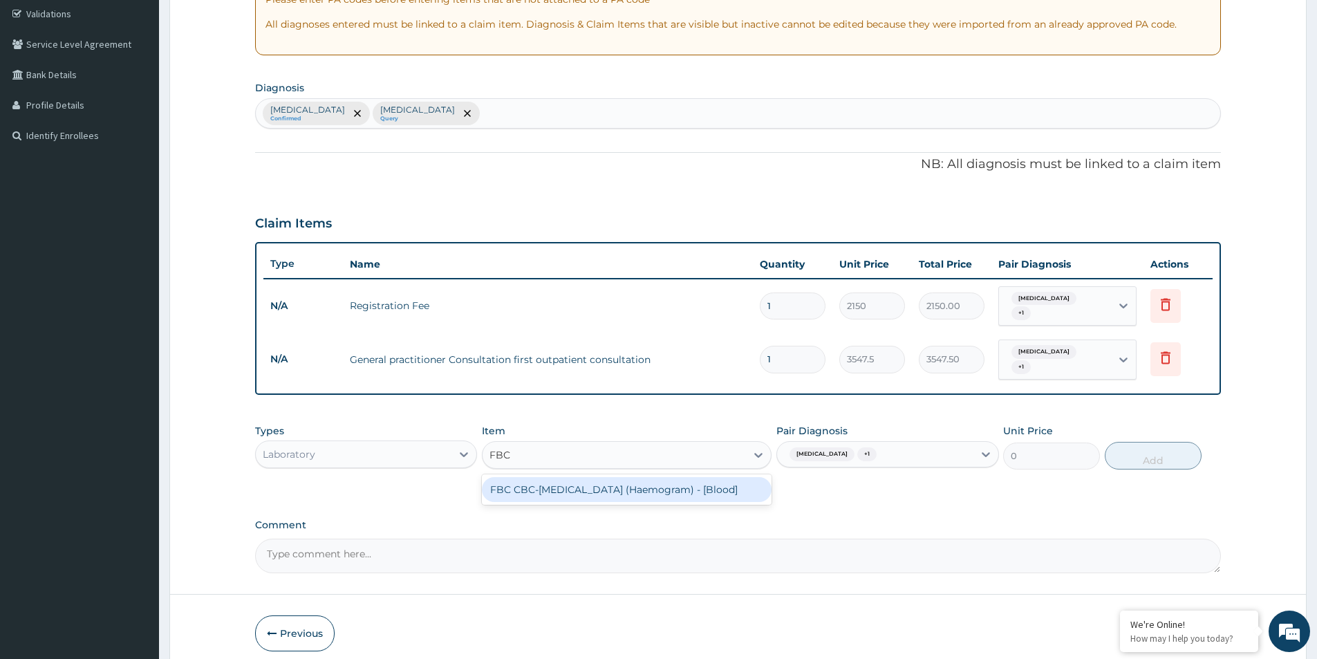
click at [610, 484] on div "FBC CBC-Complete Blood Count (Haemogram) - [Blood]" at bounding box center [627, 489] width 290 height 25
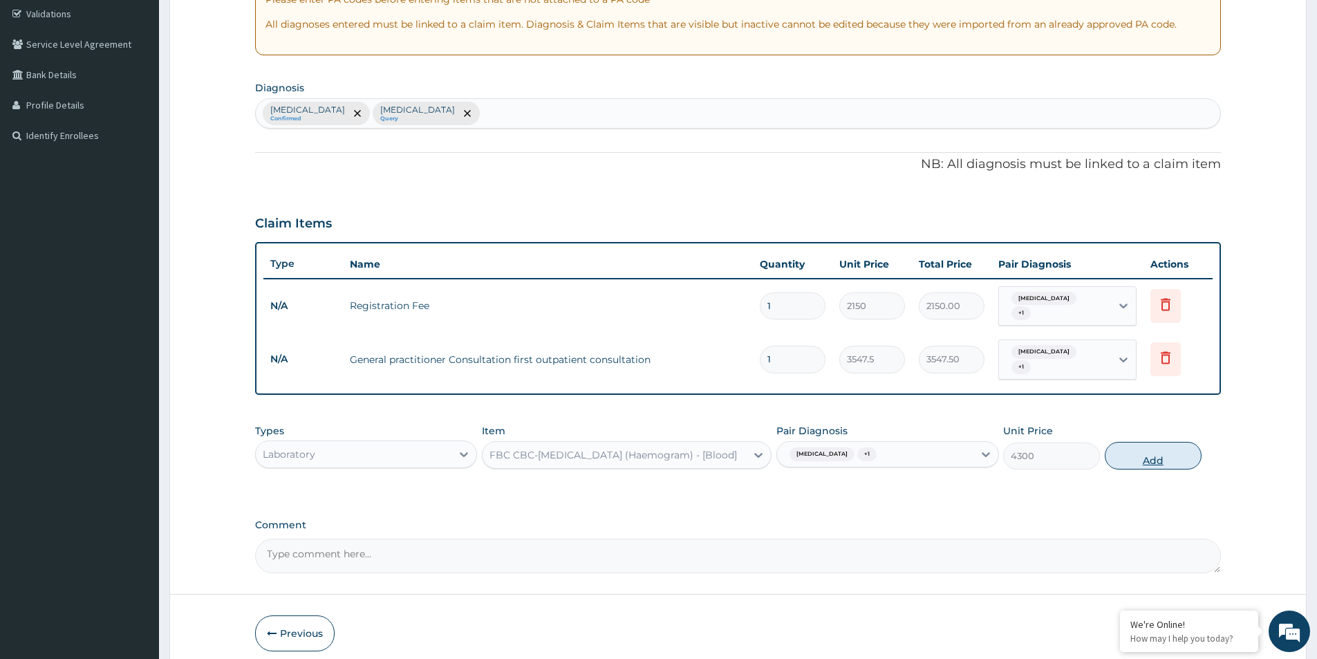
click at [1147, 446] on button "Add" at bounding box center [1152, 456] width 97 height 28
type input "0"
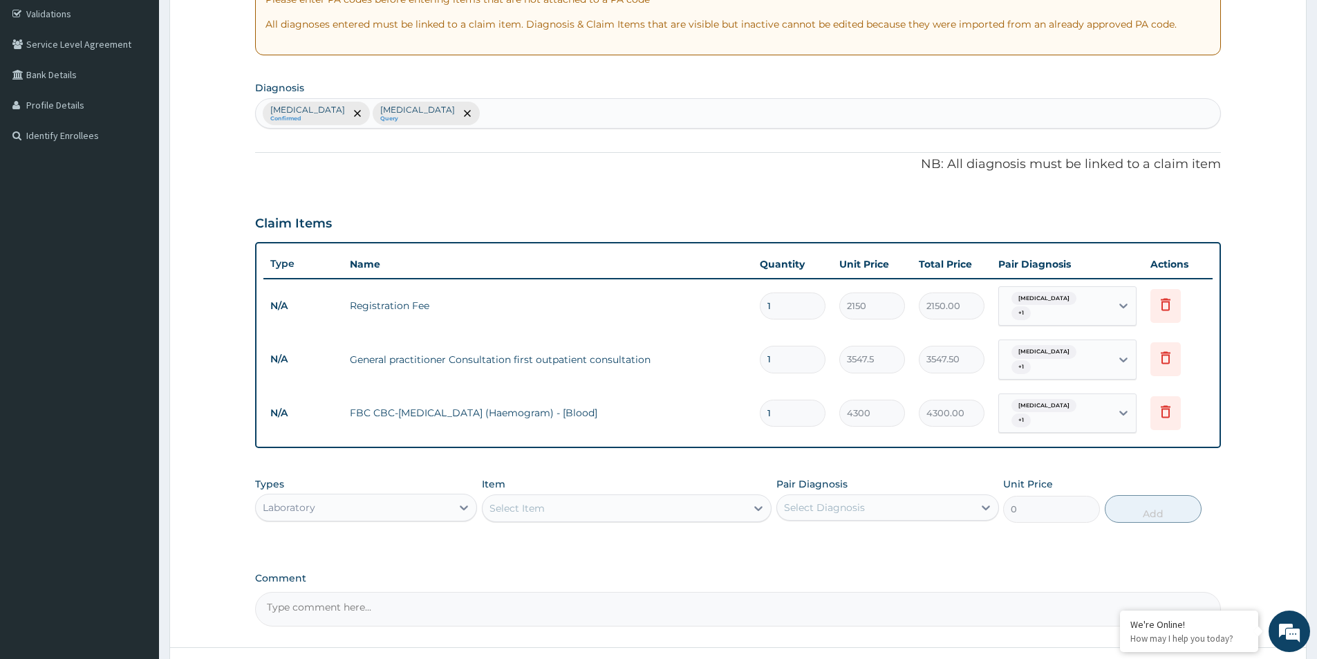
click at [823, 499] on div "Select Diagnosis" at bounding box center [875, 507] width 196 height 22
drag, startPoint x: 823, startPoint y: 520, endPoint x: 816, endPoint y: 549, distance: 30.7
click at [823, 534] on label "Malaria" at bounding box center [842, 541] width 86 height 14
checkbox input "true"
drag, startPoint x: 815, startPoint y: 549, endPoint x: 766, endPoint y: 529, distance: 53.3
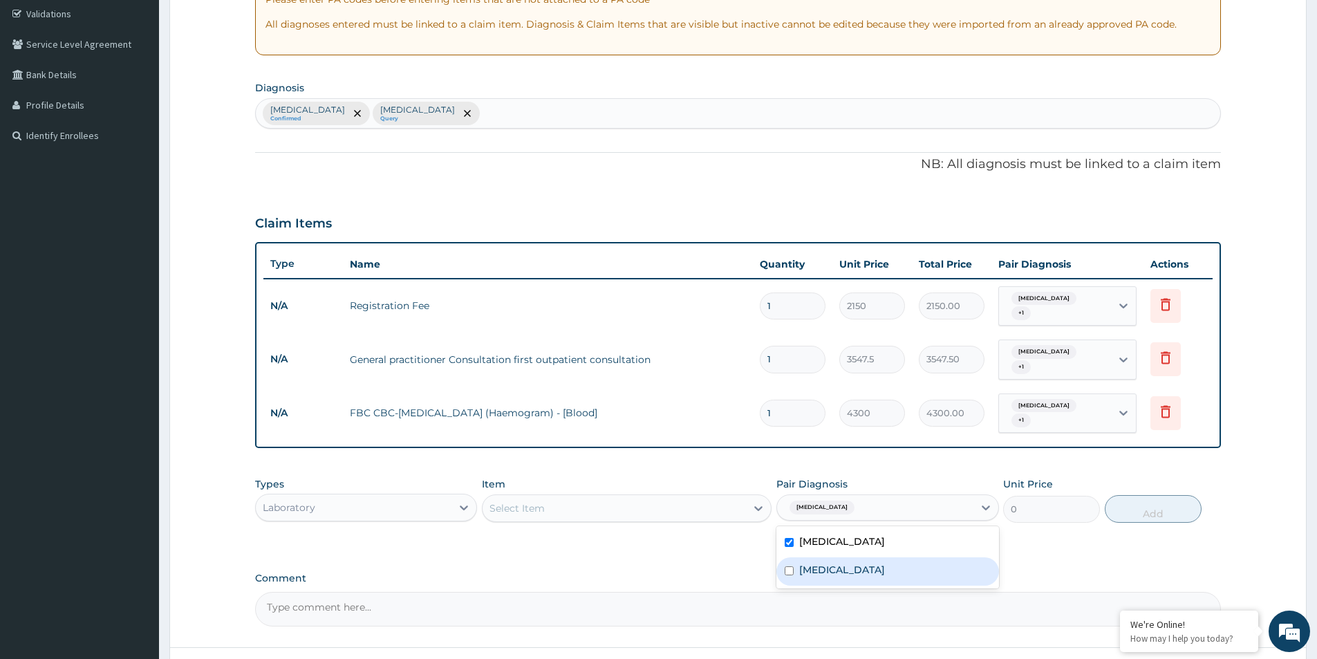
click at [814, 563] on label "Sepsis" at bounding box center [842, 570] width 86 height 14
checkbox input "true"
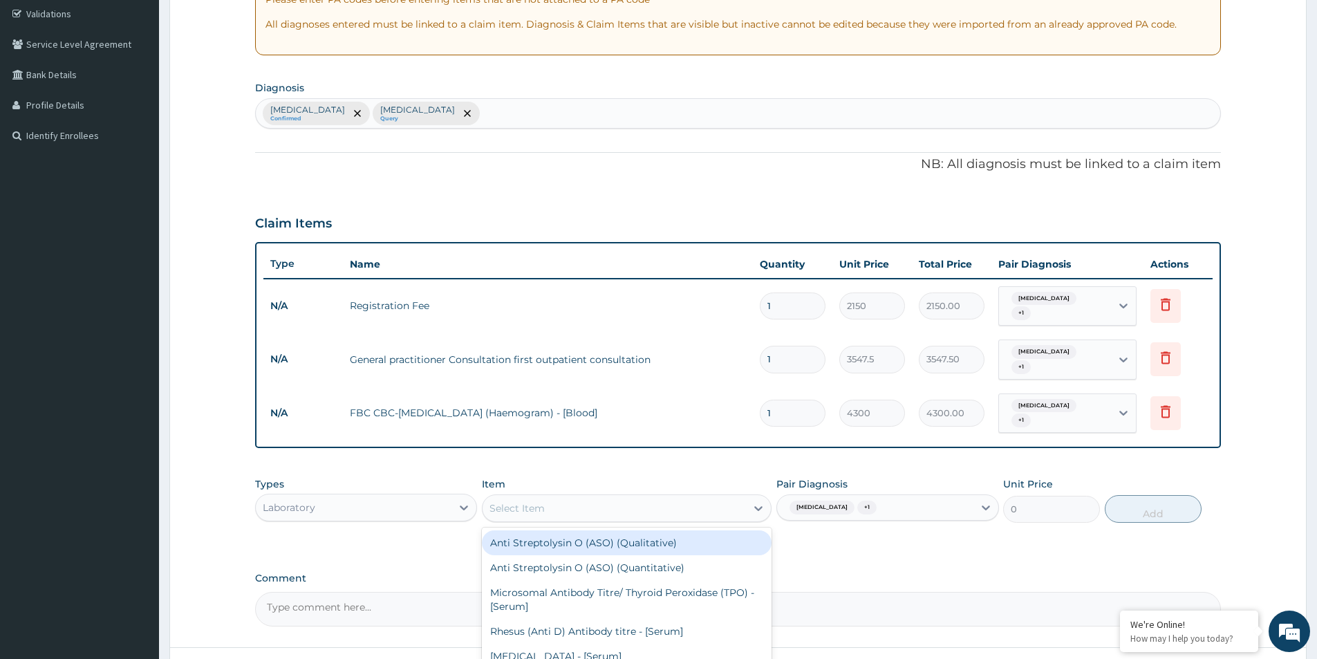
click at [712, 497] on div "Select Item" at bounding box center [613, 508] width 263 height 22
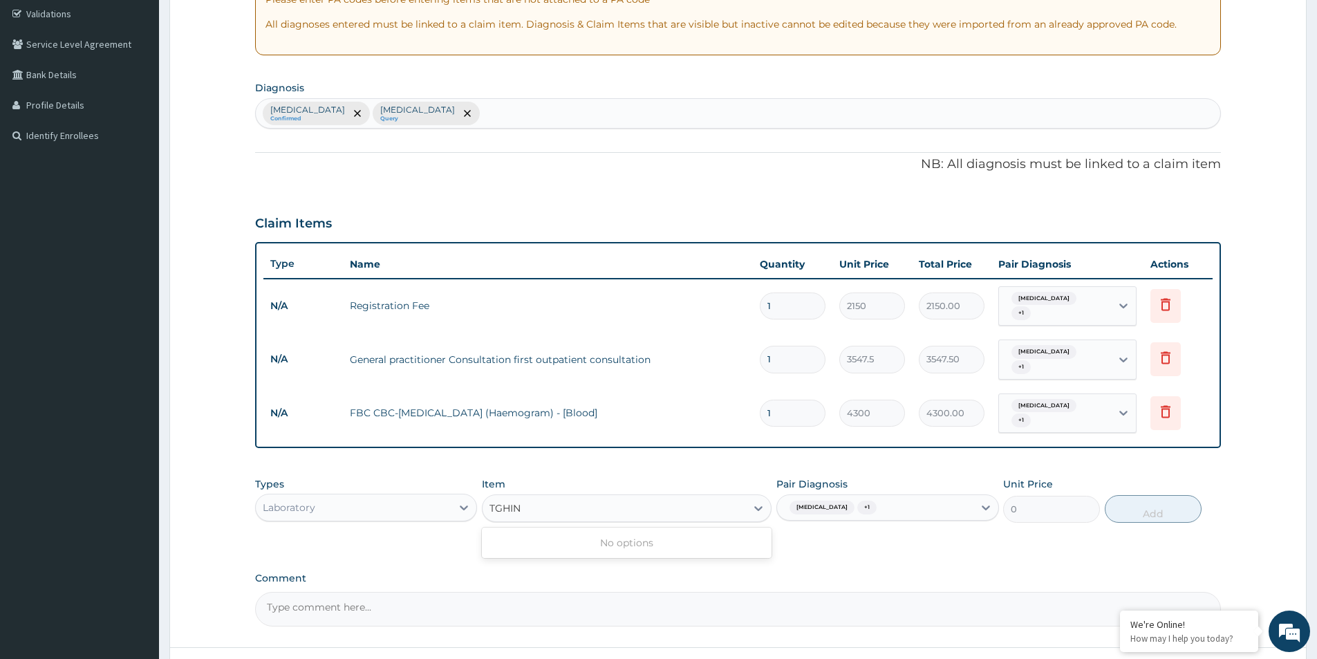
type input "THIN"
click at [726, 531] on div "Malarial Parasite Thick and thin films - [Blood]" at bounding box center [627, 542] width 290 height 25
click at [1137, 495] on button "Add" at bounding box center [1152, 509] width 97 height 28
type input "0"
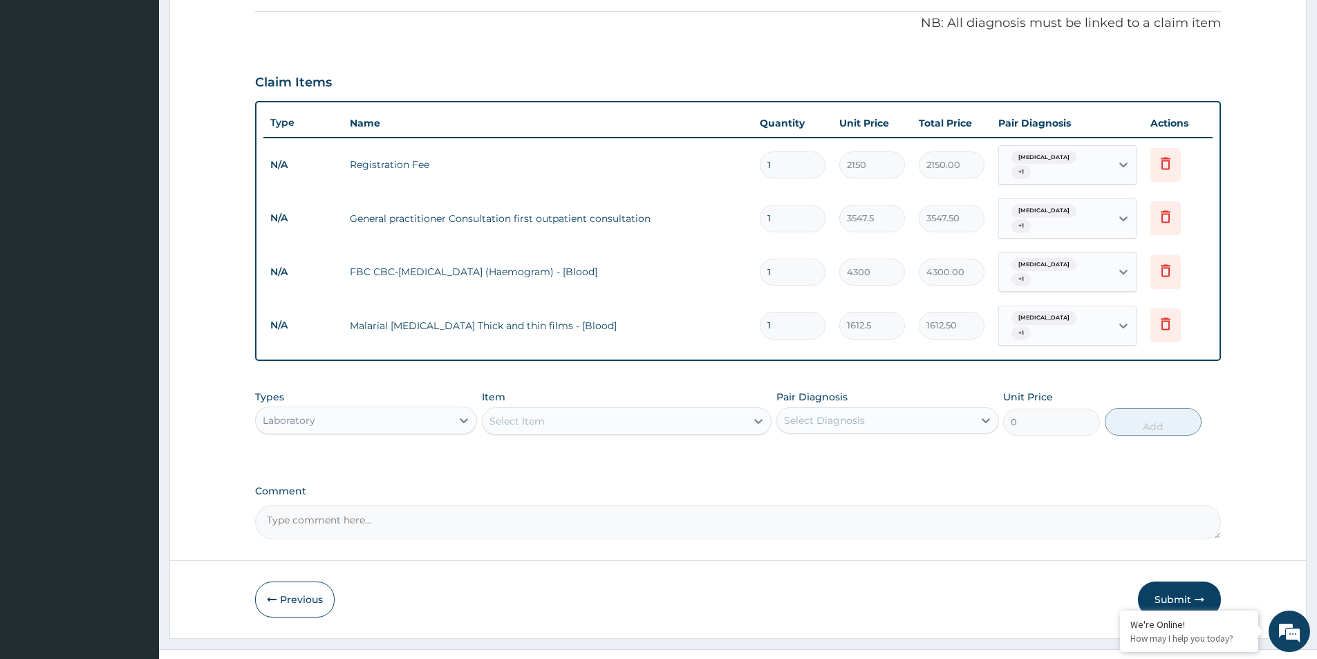
scroll to position [402, 0]
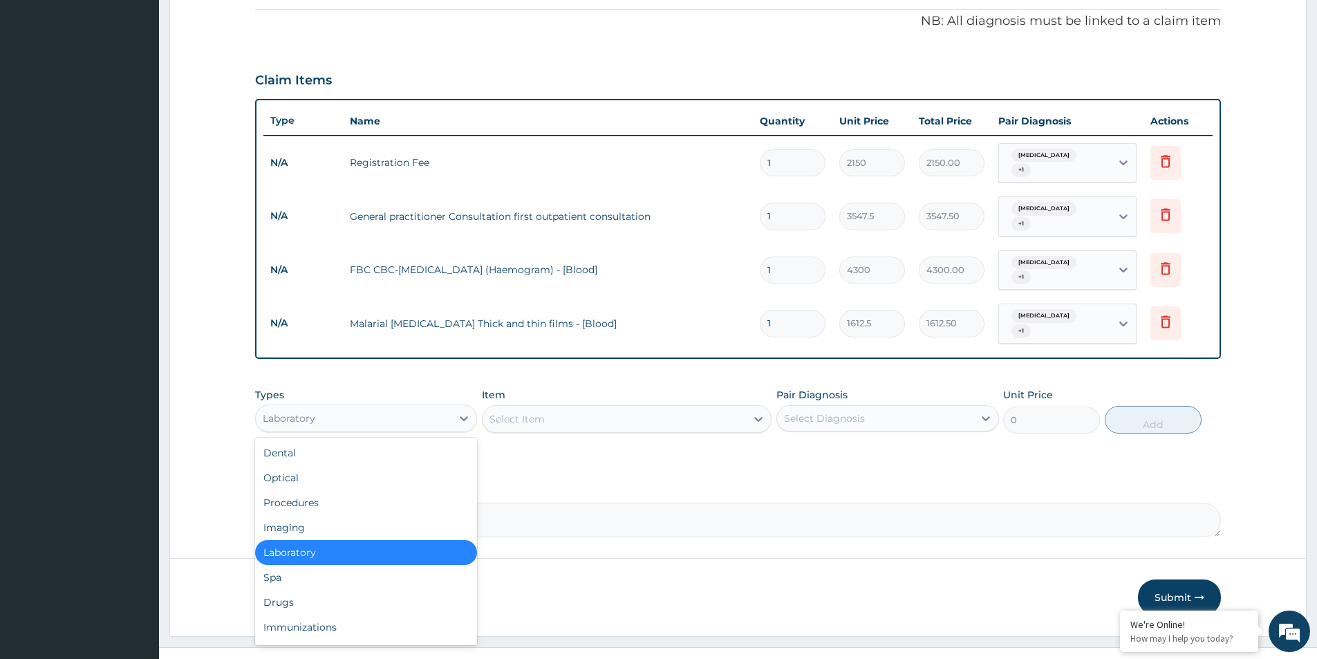
click at [410, 407] on div "Laboratory" at bounding box center [354, 418] width 196 height 22
click at [305, 590] on div "Drugs" at bounding box center [366, 602] width 222 height 25
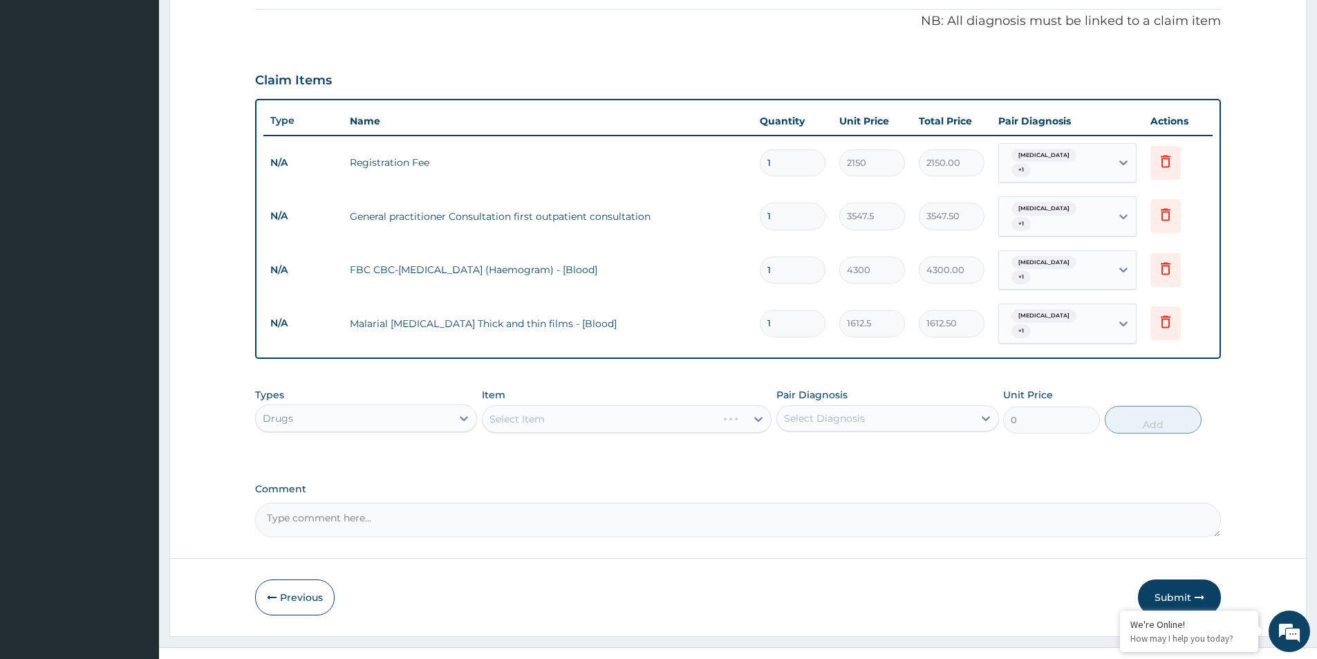
click at [813, 411] on div "Select Diagnosis" at bounding box center [824, 418] width 81 height 14
click at [813, 445] on label "Malaria" at bounding box center [842, 452] width 86 height 14
checkbox input "true"
click at [603, 408] on div "Select Item" at bounding box center [613, 419] width 263 height 22
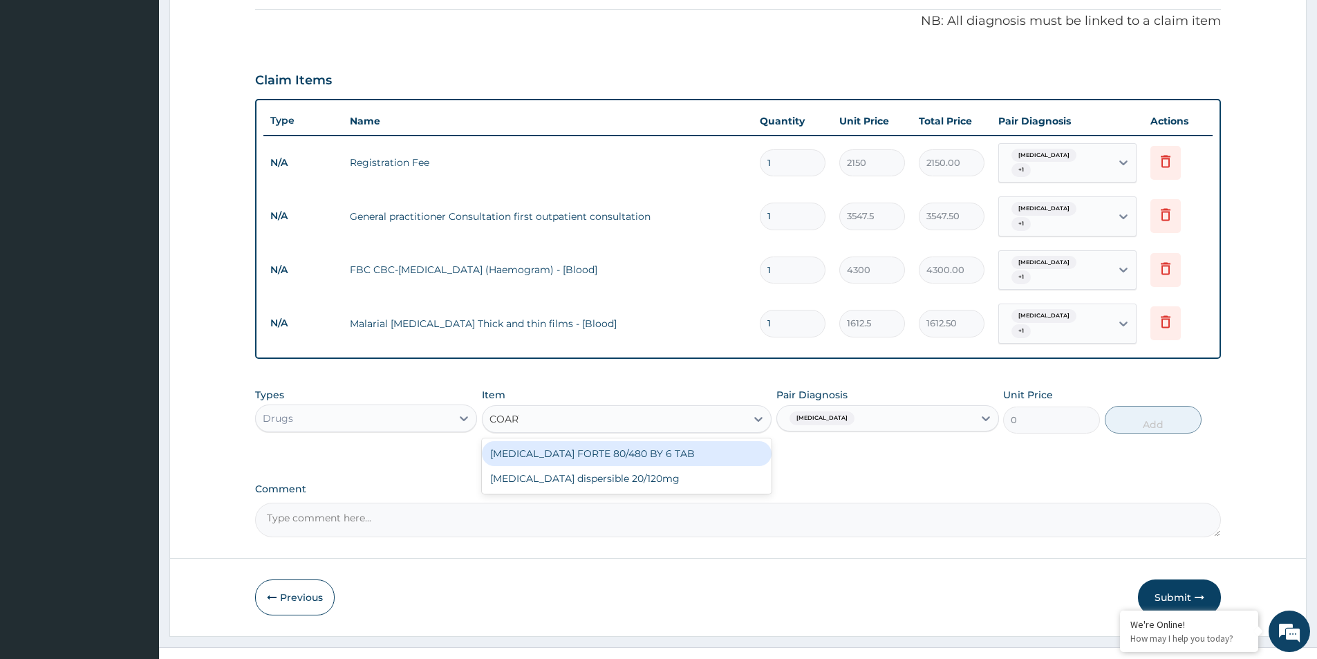
type input "COARTE"
click at [631, 441] on div "COARTEM FORTE 80/480 BY 6 TAB" at bounding box center [627, 453] width 290 height 25
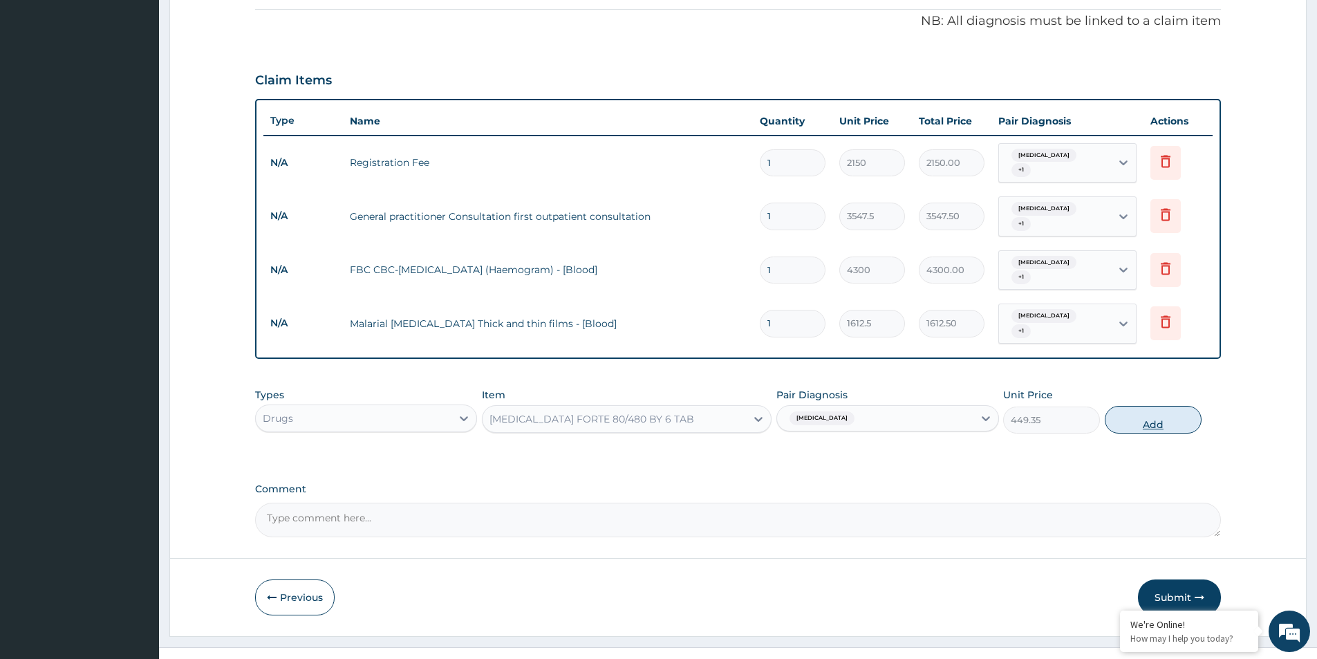
click at [1150, 406] on button "Add" at bounding box center [1152, 420] width 97 height 28
type input "0"
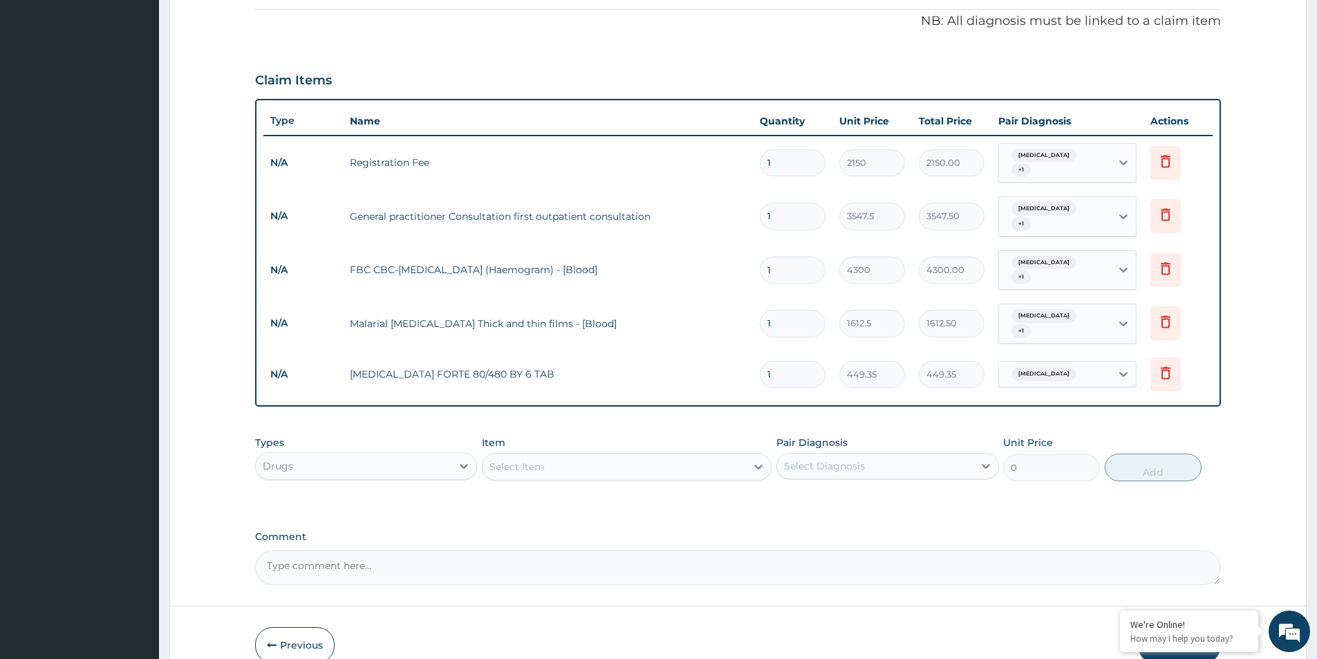
type input "0.00"
type input "6"
type input "2696.10"
type input "6"
click at [699, 455] on div "Select Item" at bounding box center [613, 466] width 263 height 22
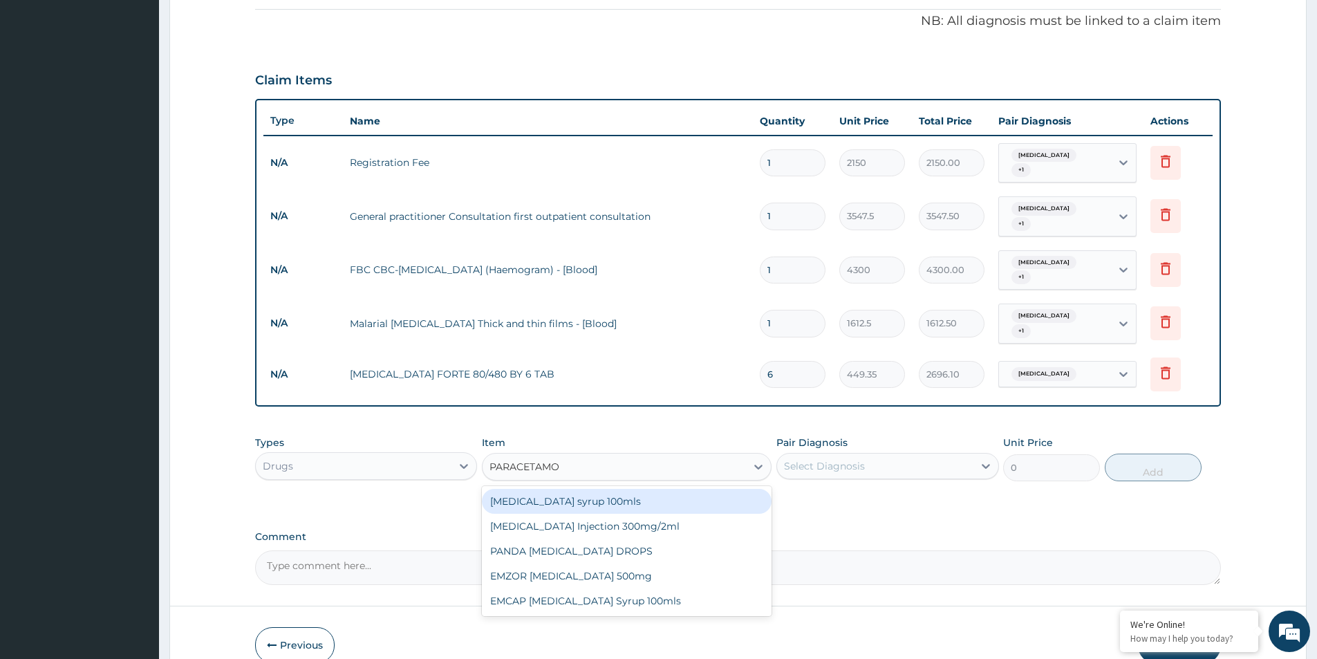
type input "PARACETAMOL"
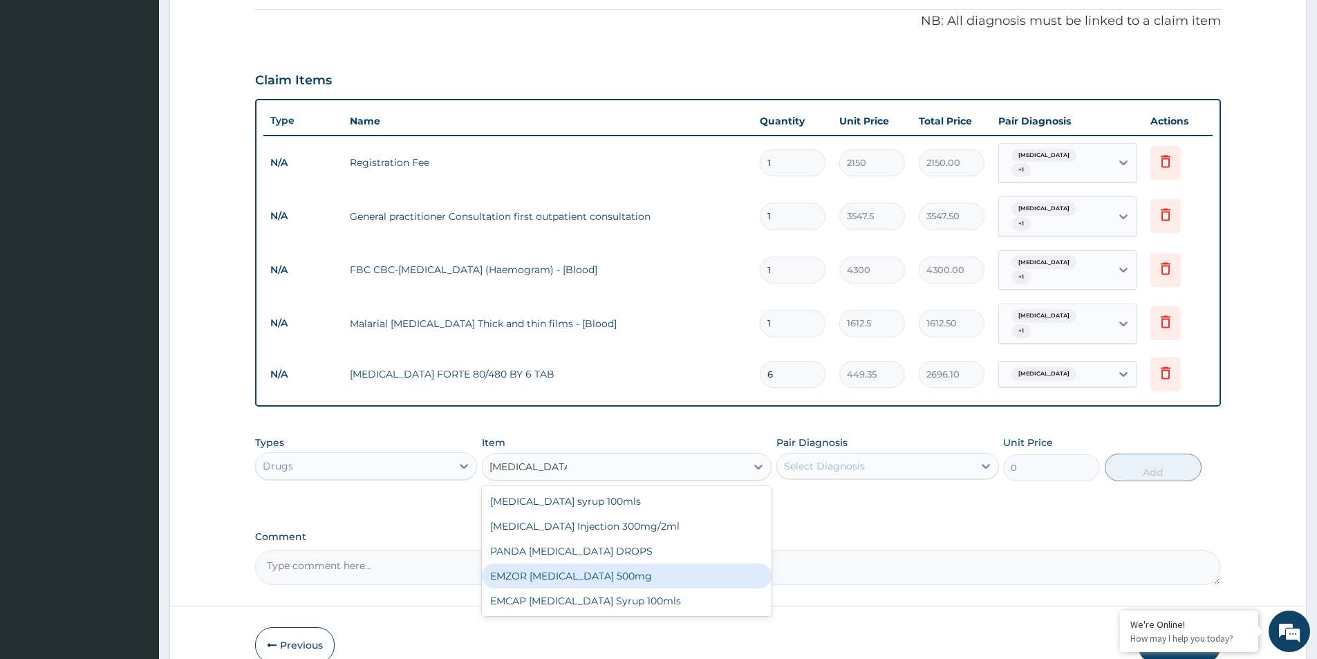
click at [652, 563] on div "EMZOR PARACETAMOL 500mg" at bounding box center [627, 575] width 290 height 25
type input "23.65"
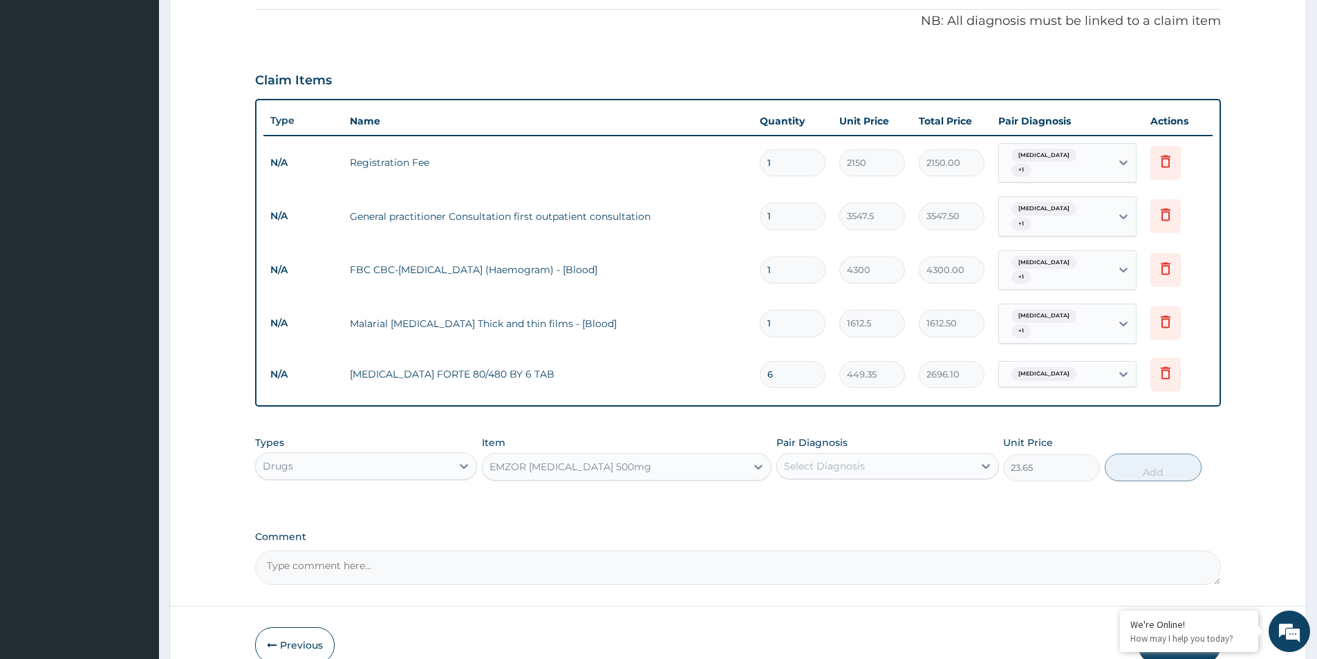
click at [952, 455] on div "Select Diagnosis" at bounding box center [875, 466] width 196 height 22
click at [875, 487] on div "Malaria" at bounding box center [887, 501] width 222 height 28
checkbox input "true"
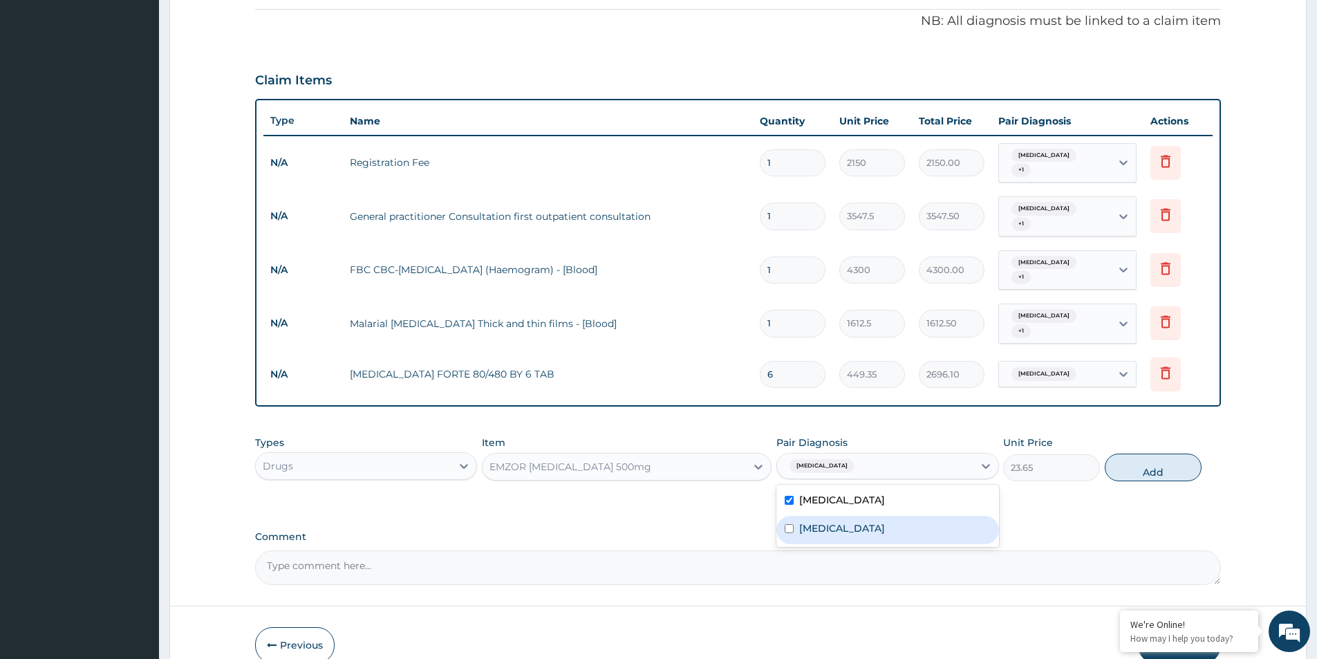
click at [841, 516] on div "Sepsis" at bounding box center [887, 530] width 222 height 28
checkbox input "true"
click at [1145, 453] on button "Add" at bounding box center [1152, 467] width 97 height 28
type input "0"
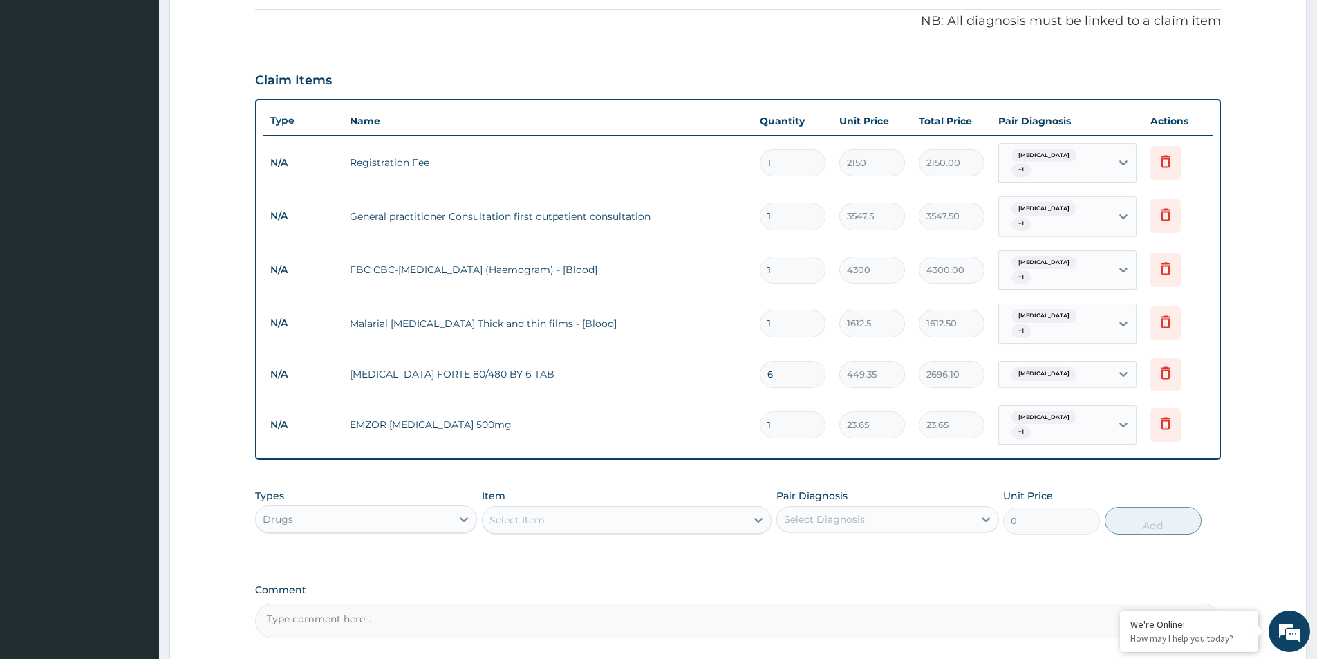
type input "0.00"
type input "2"
type input "47.30"
type input "29"
type input "685.85"
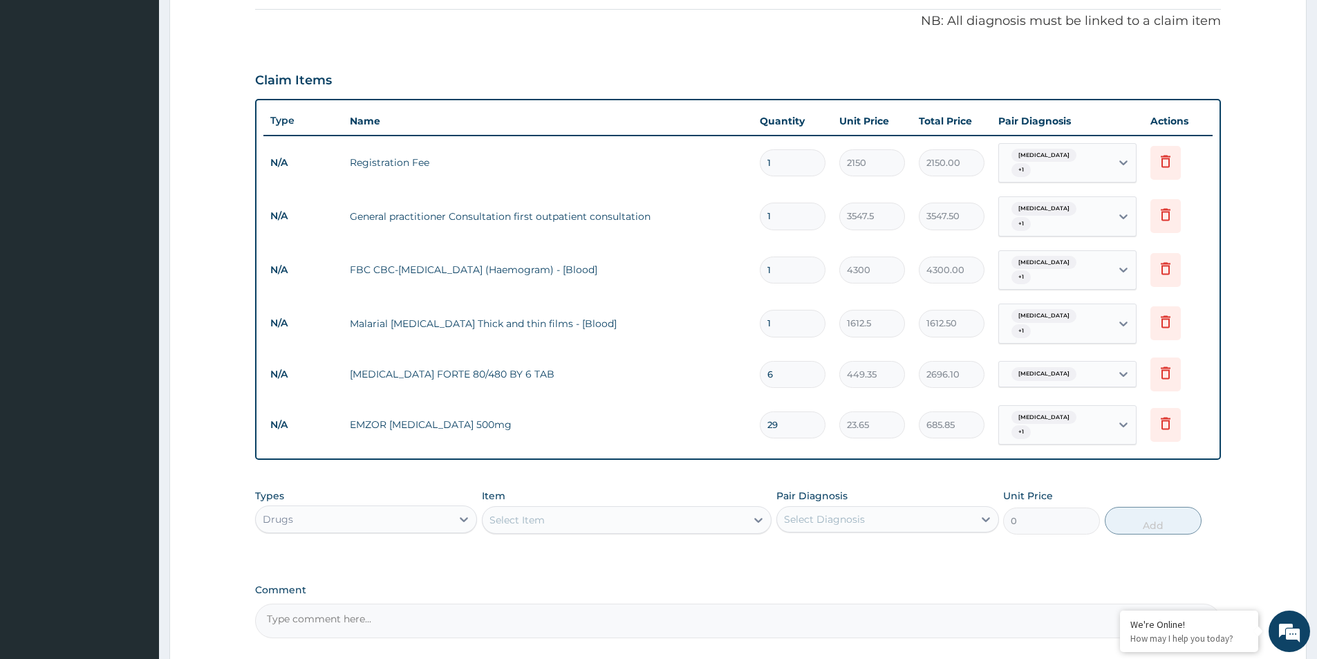
type input "2"
type input "47.30"
type input "20"
type input "473.00"
type input "20"
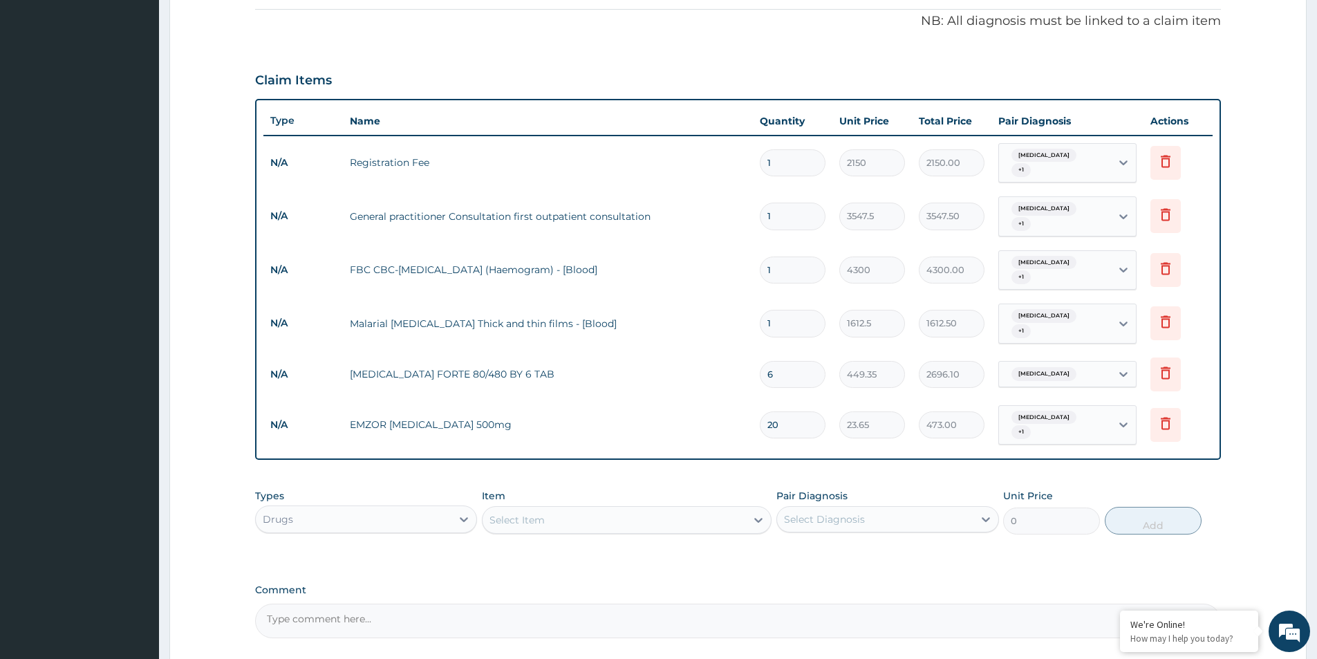
click at [737, 509] on div "Select Item" at bounding box center [613, 520] width 263 height 22
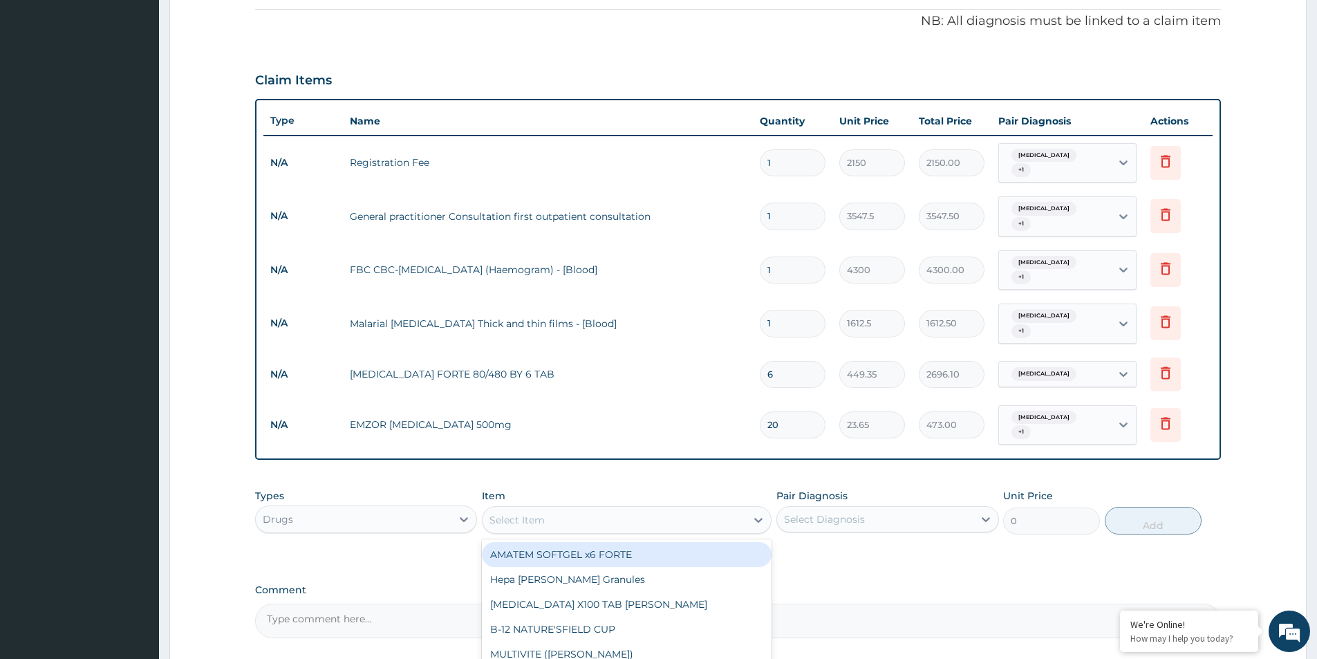
click at [838, 554] on div "PA Code / Prescription Code Enter Code(Secondary Care Only) Encounter Date 05-0…" at bounding box center [738, 183] width 966 height 907
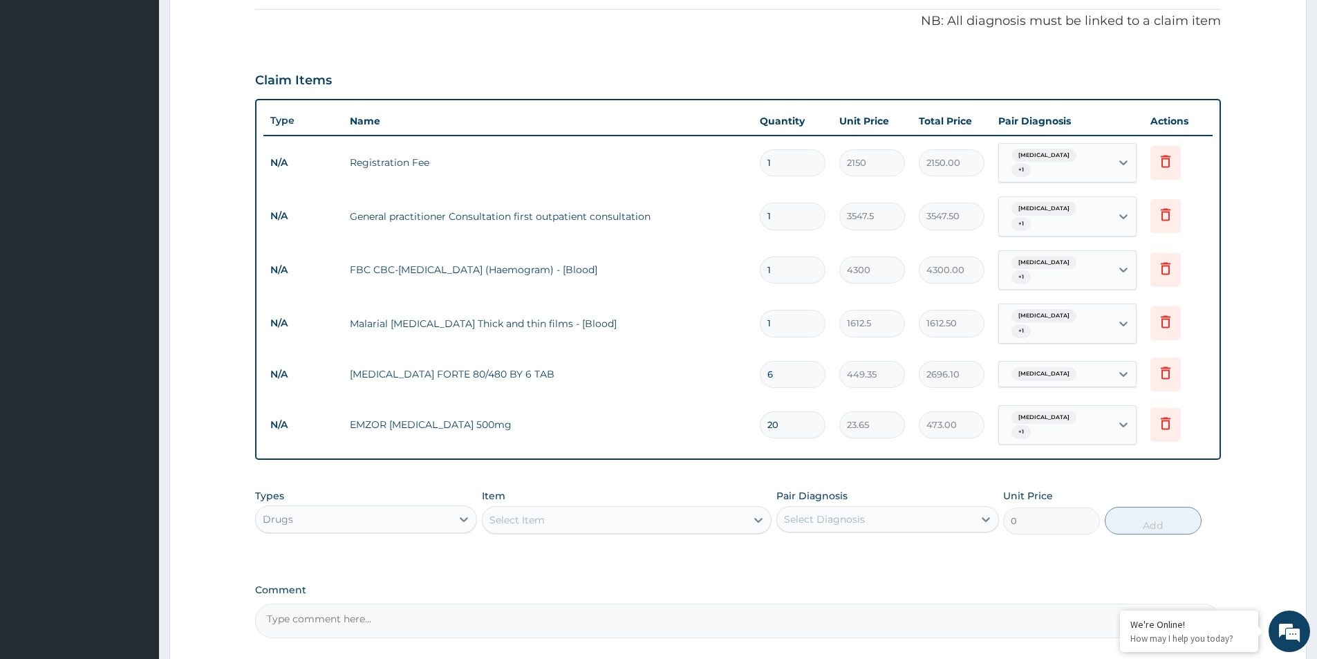
click at [583, 509] on div "Select Item" at bounding box center [613, 520] width 263 height 22
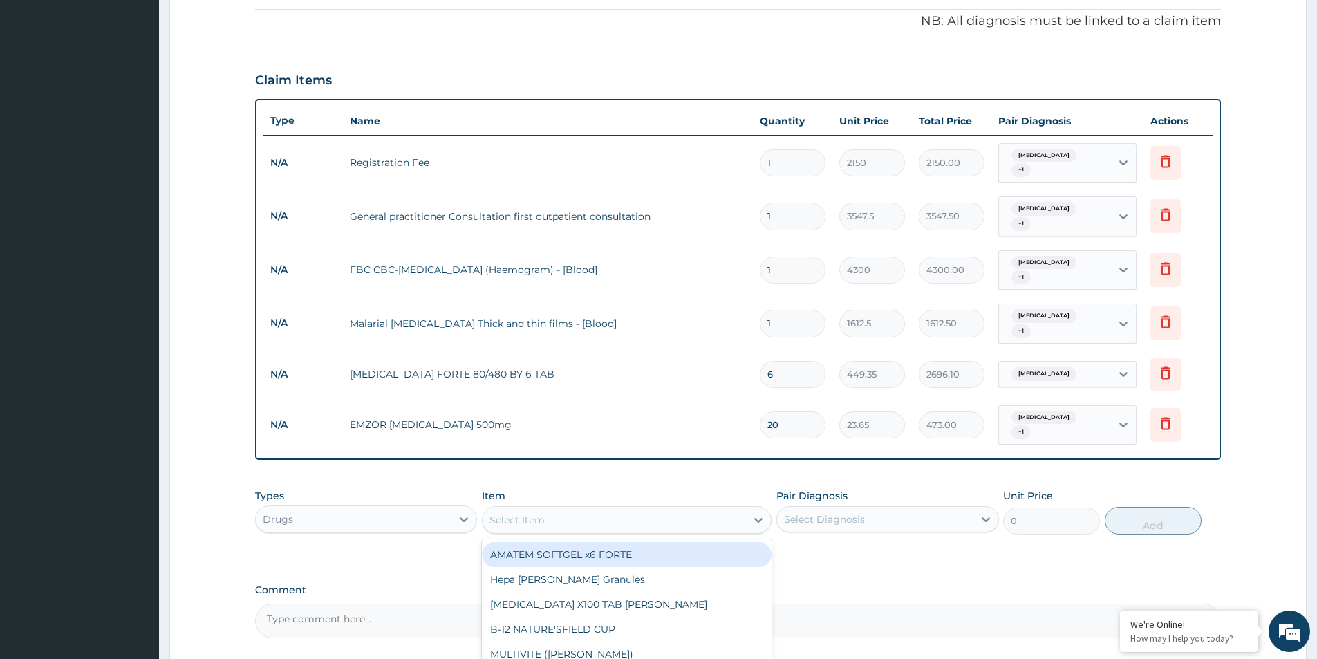
click at [590, 509] on div "Select Item" at bounding box center [613, 520] width 263 height 22
type input "AZITHRO"
click at [700, 542] on div "AZITHROMYCIN 250mg TABLET" at bounding box center [627, 554] width 290 height 25
type input "177.375"
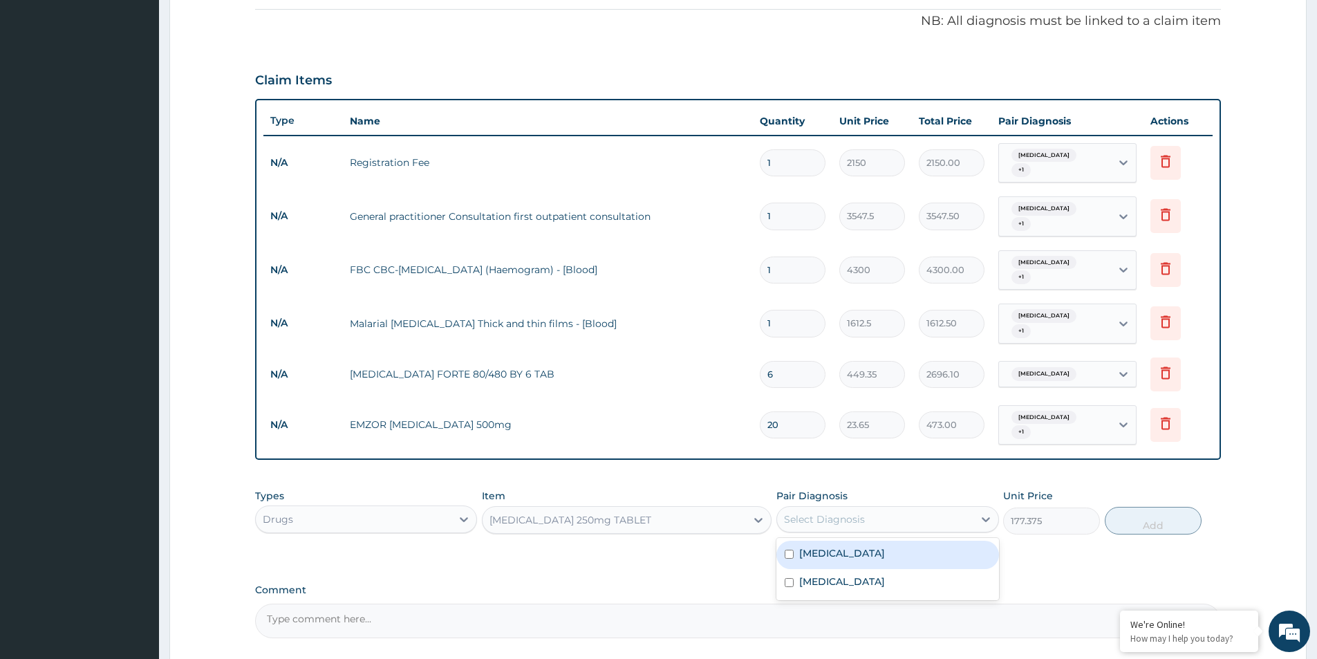
click at [816, 508] on div "Select Diagnosis" at bounding box center [875, 519] width 196 height 22
click at [820, 574] on label "Sepsis" at bounding box center [842, 581] width 86 height 14
checkbox input "true"
click at [1127, 507] on button "Add" at bounding box center [1152, 521] width 97 height 28
type input "0"
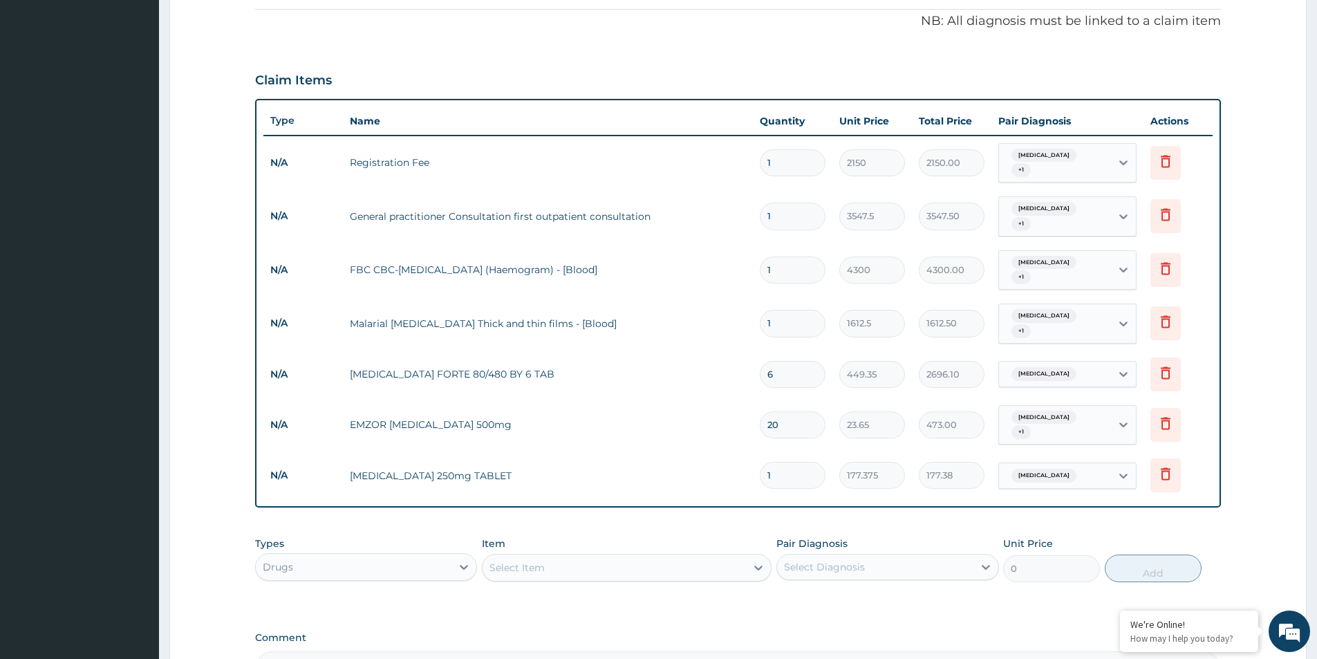
type input "0.00"
type input "6"
type input "1064.25"
type input "6"
click at [658, 556] on div "Select Item" at bounding box center [613, 567] width 263 height 22
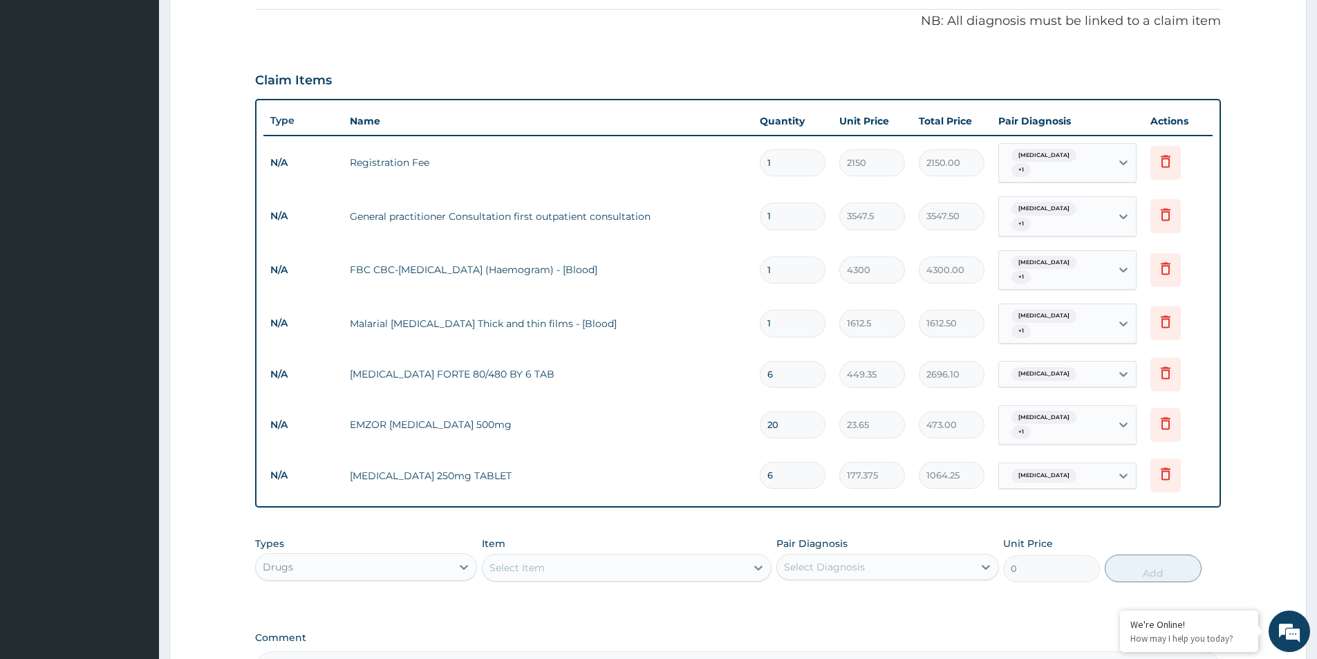
click at [843, 598] on div "PA Code / Prescription Code Enter Code(Secondary Care Only) Encounter Date 05-0…" at bounding box center [738, 207] width 966 height 955
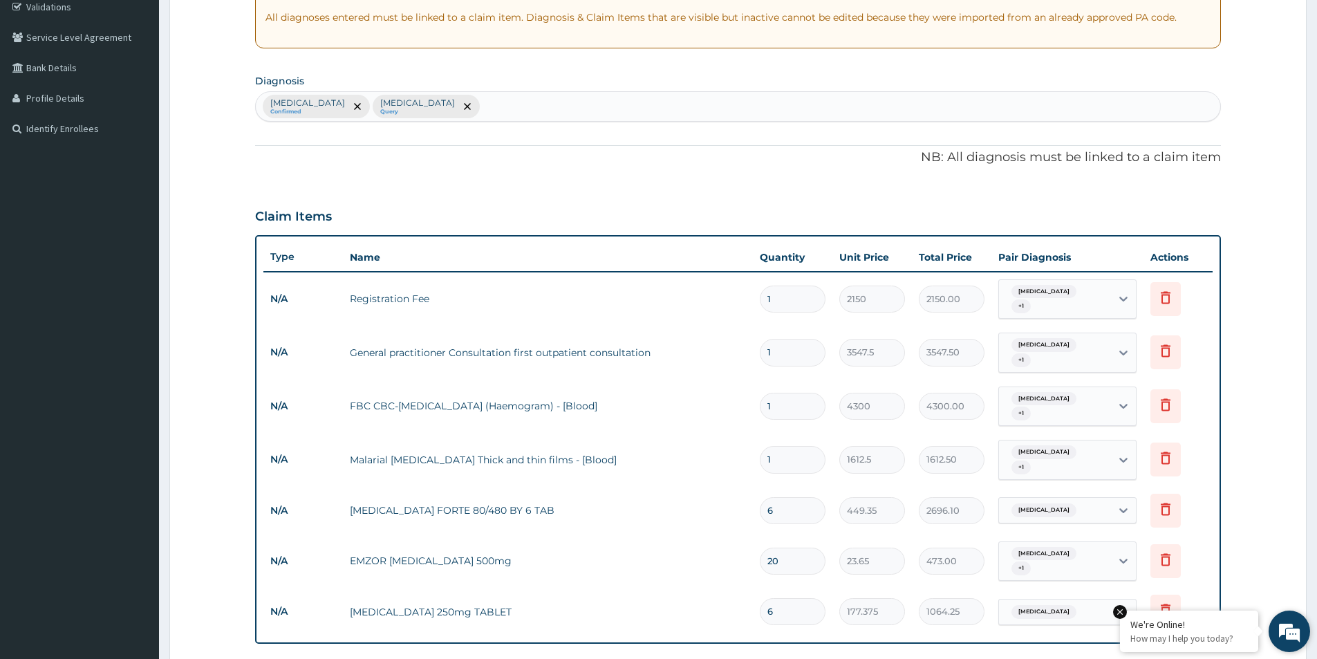
scroll to position [545, 0]
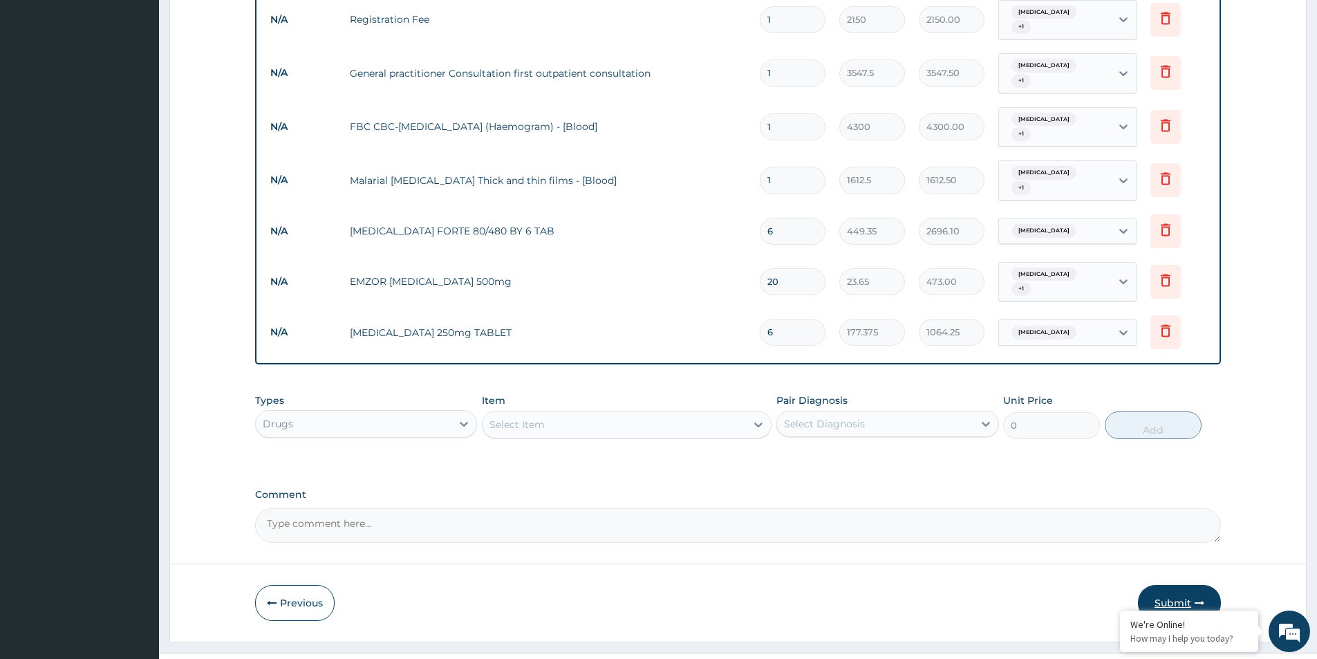
click at [1167, 585] on button "Submit" at bounding box center [1179, 603] width 83 height 36
click at [1173, 585] on button "Submit" at bounding box center [1179, 603] width 83 height 36
